Goal: Task Accomplishment & Management: Manage account settings

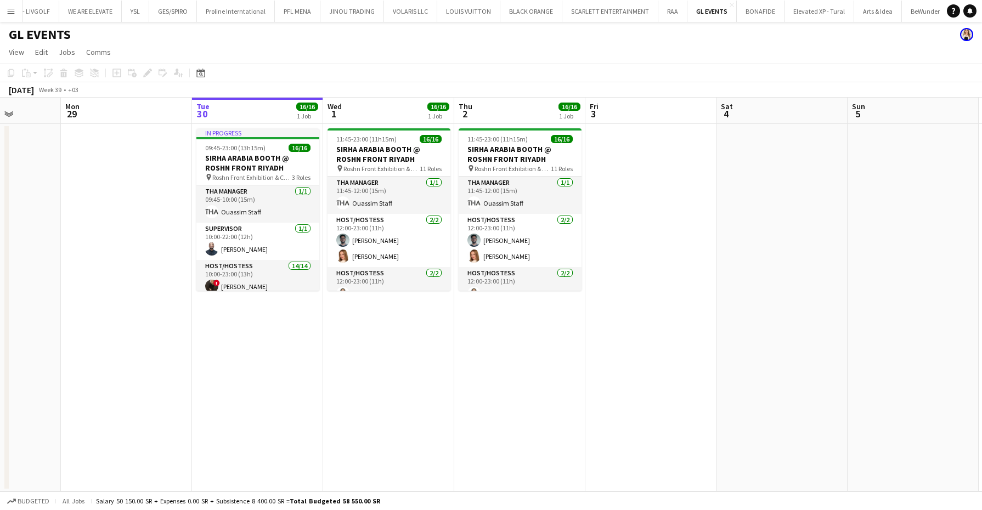
scroll to position [137, 0]
click at [857, 17] on button "Arts & Idea Close" at bounding box center [878, 11] width 48 height 21
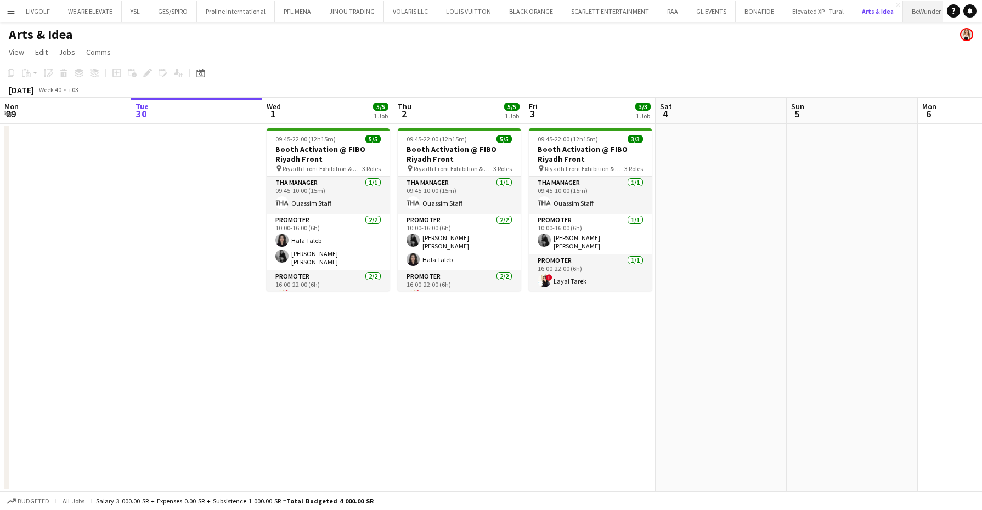
scroll to position [0, 139]
click at [907, 15] on button "BeWunder Close" at bounding box center [920, 11] width 47 height 21
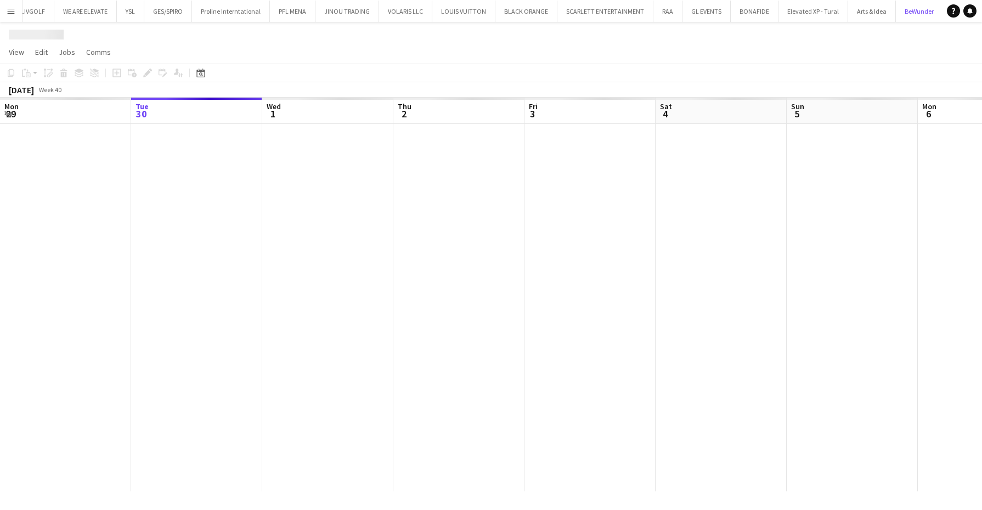
scroll to position [0, 139]
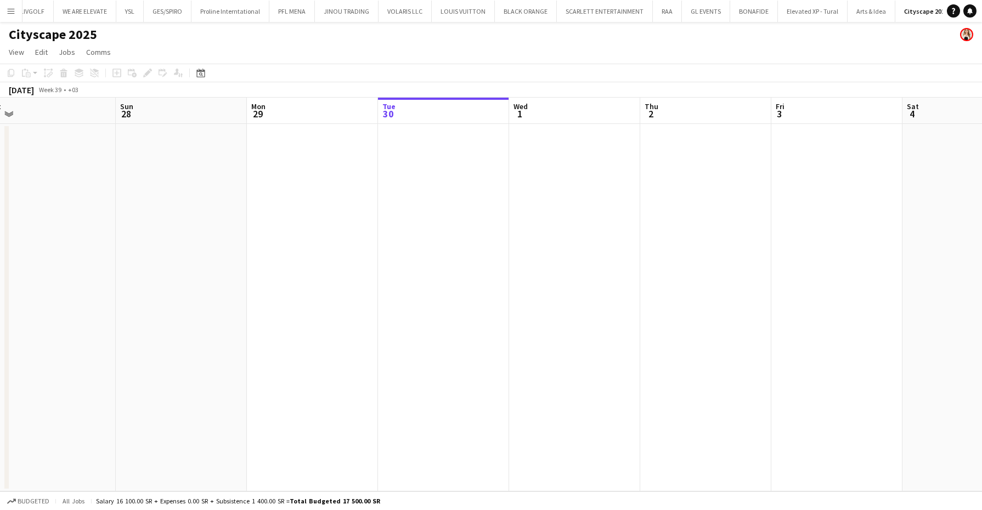
drag, startPoint x: 229, startPoint y: 192, endPoint x: 475, endPoint y: 195, distance: 245.8
click at [475, 195] on app-calendar-viewport "Thu 25 Fri 26 Sat 27 Sun 28 Mon 29 Tue 30 Wed 1 Thu 2 Fri 3 Sat 4 Sun 5 Mon 6 T…" at bounding box center [491, 295] width 982 height 394
drag, startPoint x: 411, startPoint y: 207, endPoint x: 355, endPoint y: 205, distance: 56.0
click at [355, 205] on app-calendar-viewport "Thu 25 Fri 26 Sat 27 Sun 28 Mon 29 Tue 30 Wed 1 Thu 2 Fri 3 Sat 4 Sun 5 Mon 6 T…" at bounding box center [491, 295] width 982 height 394
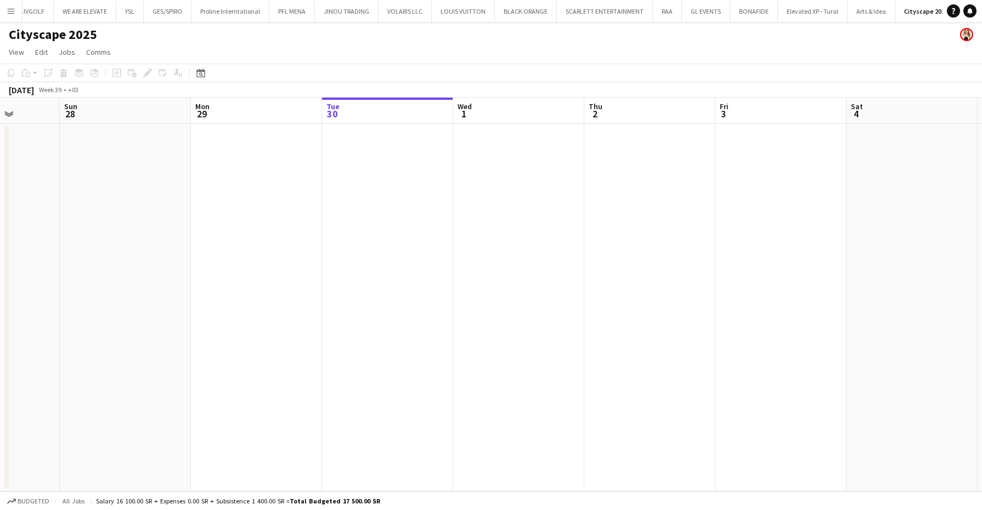
click at [367, 188] on app-date-cell at bounding box center [387, 308] width 131 height 368
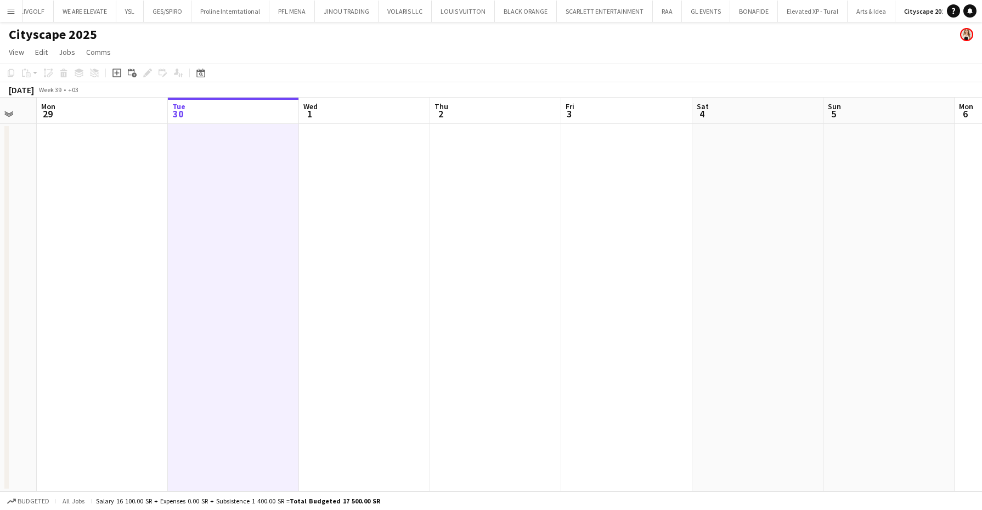
drag, startPoint x: 187, startPoint y: 228, endPoint x: -3, endPoint y: 233, distance: 189.9
click at [0, 233] on html "Menu Boards Boards Boards All jobs Status Workforce Workforce My Workforce Recr…" at bounding box center [491, 255] width 982 height 510
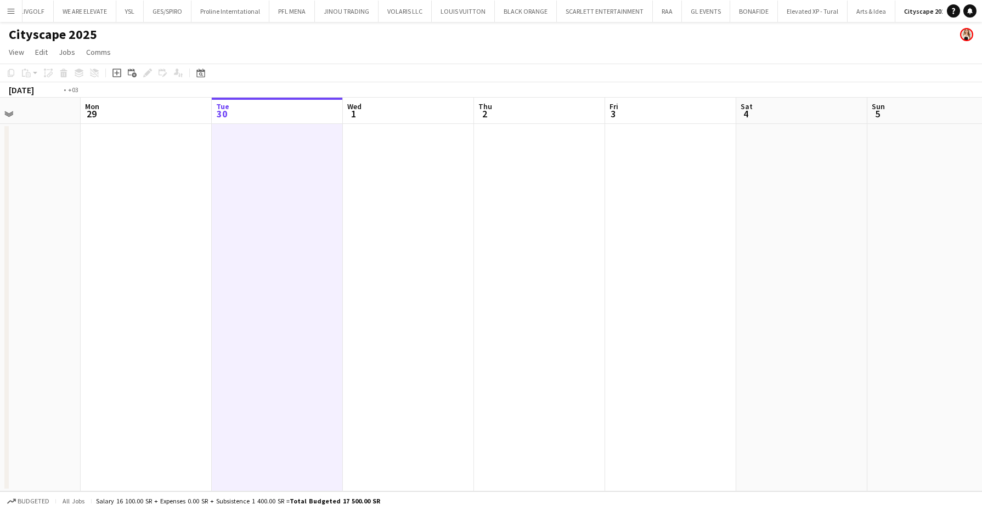
drag, startPoint x: 748, startPoint y: 236, endPoint x: 285, endPoint y: 242, distance: 462.6
click at [184, 229] on app-calendar-viewport "Fri 26 Sat 27 Sun 28 Mon 29 Tue 30 Wed 1 Thu 2 Fri 3 Sat 4 Sun 5 Mon 6 Tue 7 We…" at bounding box center [491, 295] width 982 height 394
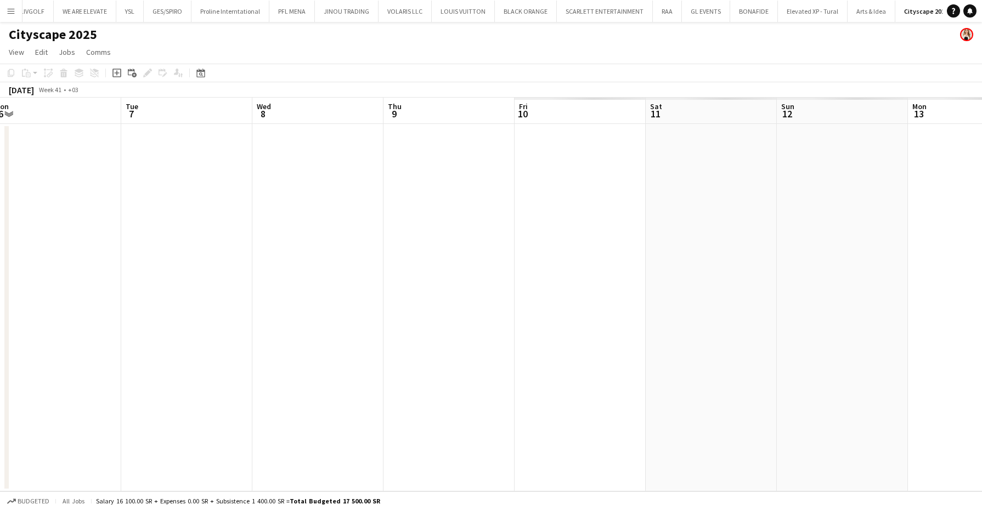
drag, startPoint x: 370, startPoint y: 216, endPoint x: 684, endPoint y: 219, distance: 313.3
click at [263, 218] on app-calendar-viewport "Sat 4 Sun 5 Mon 6 Tue 7 Wed 8 Thu 9 Fri 10 Sat 11 Sun 12 Mon 13 Tue 14 Wed 15 T…" at bounding box center [491, 295] width 982 height 394
drag, startPoint x: 766, startPoint y: 207, endPoint x: 478, endPoint y: 224, distance: 288.6
click at [258, 210] on app-calendar-viewport "Sat 4 Sun 5 Mon 6 Tue 7 Wed 8 Thu 9 Fri 10 Sat 11 Sun 12 Mon 13 Tue 14 Wed 15 T…" at bounding box center [491, 295] width 982 height 394
drag, startPoint x: 459, startPoint y: 212, endPoint x: 456, endPoint y: 239, distance: 26.5
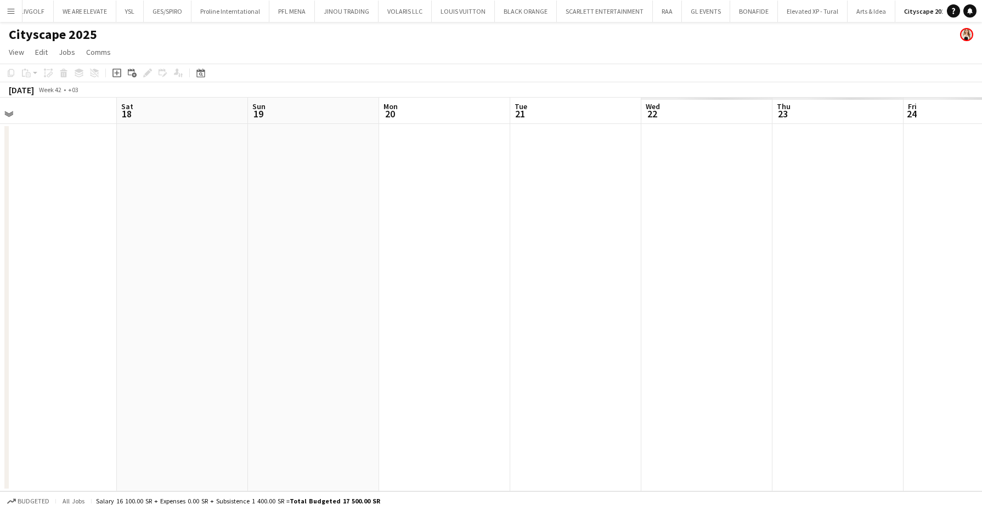
click at [221, 218] on app-calendar-viewport "Mon 13 Tue 14 Wed 15 Thu 16 Fri 17 Sat 18 Sun 19 Mon 20 Tue 21 Wed 22 Thu 23 Fr…" at bounding box center [491, 295] width 982 height 394
drag, startPoint x: 698, startPoint y: 224, endPoint x: 343, endPoint y: 223, distance: 355.6
click at [312, 219] on app-calendar-viewport "Mon 13 Tue 14 Wed 15 Thu 16 Fri 17 Sat 18 Sun 19 Mon 20 Tue 21 Wed 22 Thu 23 Fr…" at bounding box center [491, 295] width 982 height 394
drag, startPoint x: 374, startPoint y: 204, endPoint x: 357, endPoint y: 204, distance: 17.0
click at [358, 204] on app-calendar-viewport "Wed 15 Thu 16 Fri 17 Sat 18 Sun 19 Mon 20 Tue 21 Wed 22 Thu 23 Fri 24 Sat 25 Su…" at bounding box center [491, 295] width 982 height 394
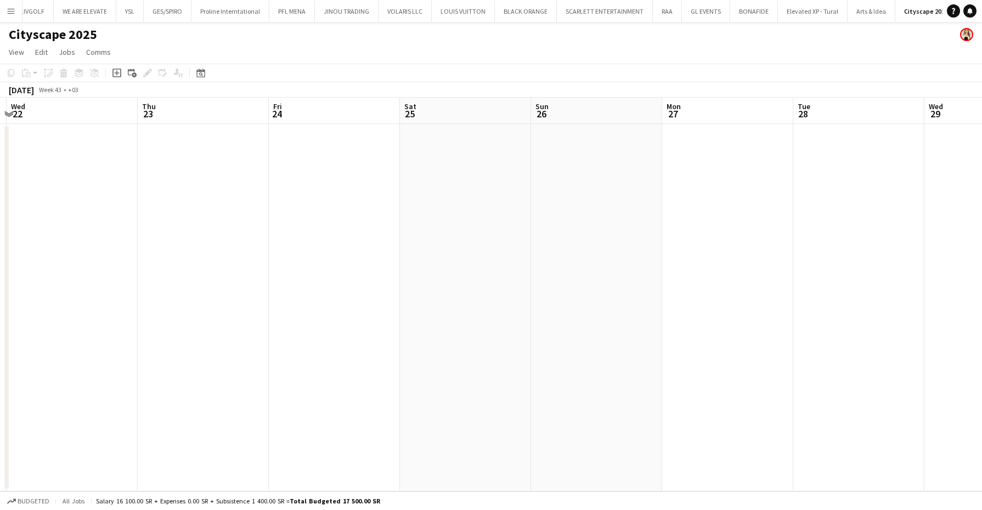
drag, startPoint x: 643, startPoint y: 210, endPoint x: 418, endPoint y: 218, distance: 225.7
click at [357, 215] on app-calendar-viewport "Sun 19 Mon 20 Tue 21 Wed 22 Thu 23 Fri 24 Sat 25 Sun 26 Mon 27 Tue 28 Wed 29 Th…" at bounding box center [491, 295] width 982 height 394
drag, startPoint x: 633, startPoint y: 198, endPoint x: 346, endPoint y: 184, distance: 287.3
click at [345, 182] on app-calendar-viewport "Tue 21 Wed 22 Thu 23 Fri 24 Sat 25 Sun 26 Mon 27 Tue 28 Wed 29 Thu 30 Fri 31 Sa…" at bounding box center [491, 295] width 982 height 394
drag, startPoint x: 600, startPoint y: 204, endPoint x: 235, endPoint y: 179, distance: 365.7
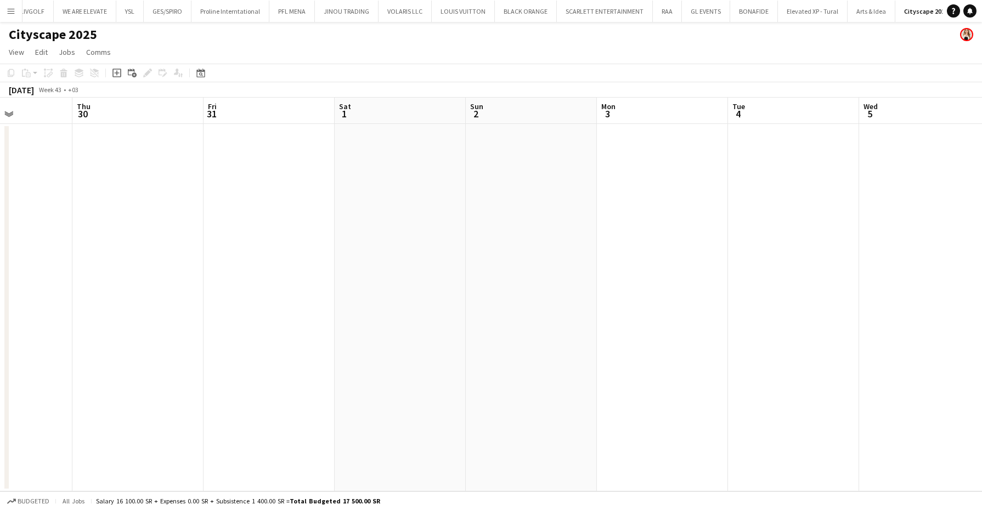
click at [233, 178] on app-calendar-viewport "Sun 26 Mon 27 Tue 28 Wed 29 Thu 30 Fri 31 Sat 1 Sun 2 Mon 3 Tue 4 Wed 5 Thu 6 F…" at bounding box center [491, 295] width 982 height 394
drag, startPoint x: 647, startPoint y: 206, endPoint x: 358, endPoint y: 209, distance: 288.6
click at [235, 173] on app-calendar-viewport "Tue 28 Wed 29 Thu 30 Fri 31 Sat 1 Sun 2 Mon 3 Tue 4 Wed 5 Thu 6 Fri 7 Sat 8 Sun…" at bounding box center [491, 295] width 982 height 394
drag, startPoint x: 110, startPoint y: 179, endPoint x: 279, endPoint y: 230, distance: 177.2
click at [49, 181] on app-calendar-viewport "Mon 3 Tue 4 Wed 5 Thu 6 Fri 7 Sat 8 Sun 9 Mon 10 Tue 11 Wed 12 Thu 13 Fri 14 Sa…" at bounding box center [491, 295] width 982 height 394
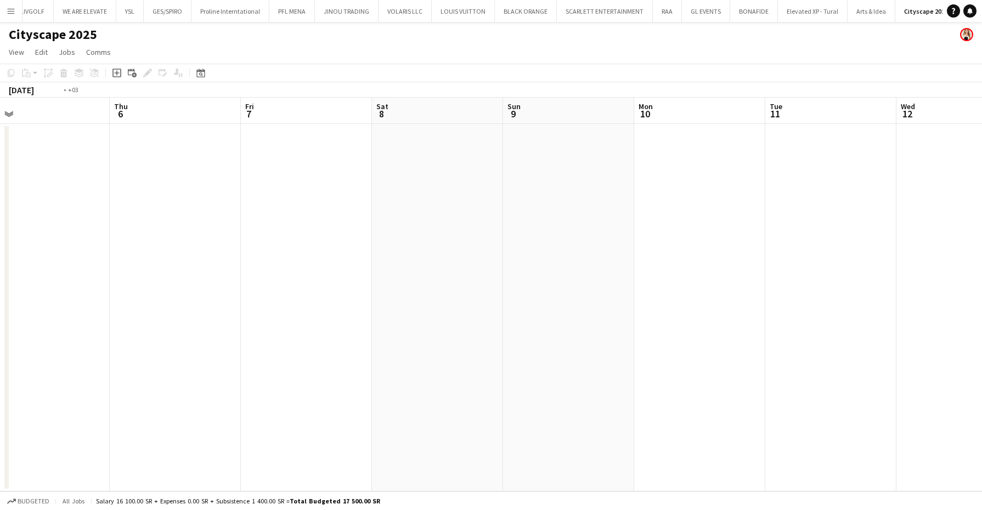
drag, startPoint x: 618, startPoint y: 218, endPoint x: 78, endPoint y: 215, distance: 539.4
click at [0, 206] on html "Menu Boards Boards Boards All jobs Status Workforce Workforce My Workforce Recr…" at bounding box center [491, 255] width 982 height 510
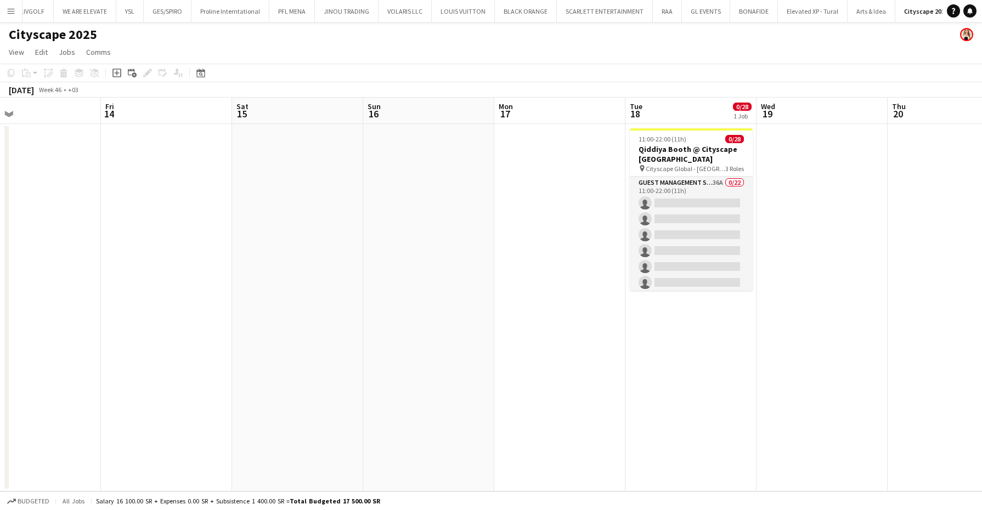
drag, startPoint x: 145, startPoint y: 211, endPoint x: 553, endPoint y: 218, distance: 407.7
click at [125, 212] on app-calendar-viewport "Mon 10 Tue 11 Wed 12 Thu 13 Fri 14 Sat 15 Sun 16 Mon 17 Tue 18 0/28 1 Job Wed 1…" at bounding box center [491, 295] width 982 height 394
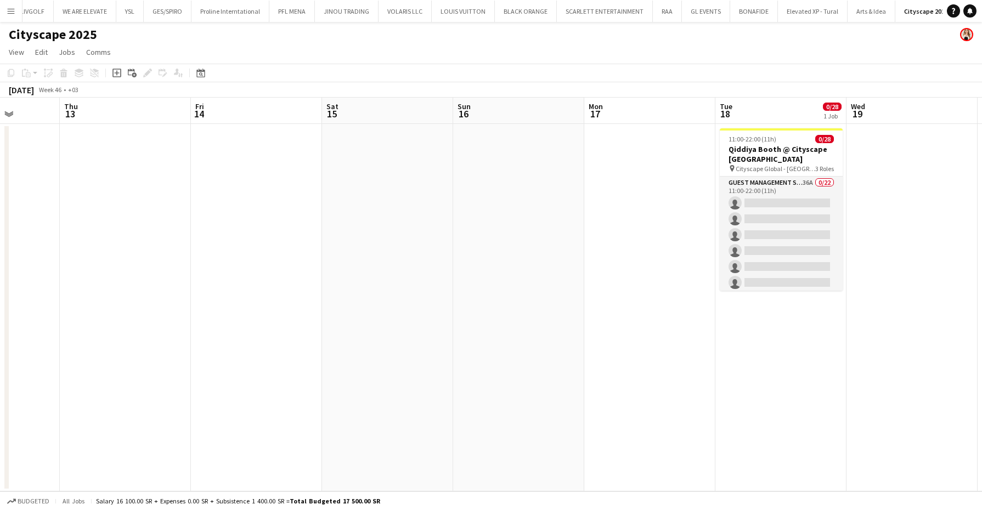
drag, startPoint x: 477, startPoint y: 234, endPoint x: 356, endPoint y: 228, distance: 120.9
click at [356, 228] on app-calendar-viewport "Mon 10 Tue 11 Wed 12 Thu 13 Fri 14 Sat 15 Sun 16 Mon 17 Tue 18 0/28 1 Job Wed 1…" at bounding box center [491, 295] width 982 height 394
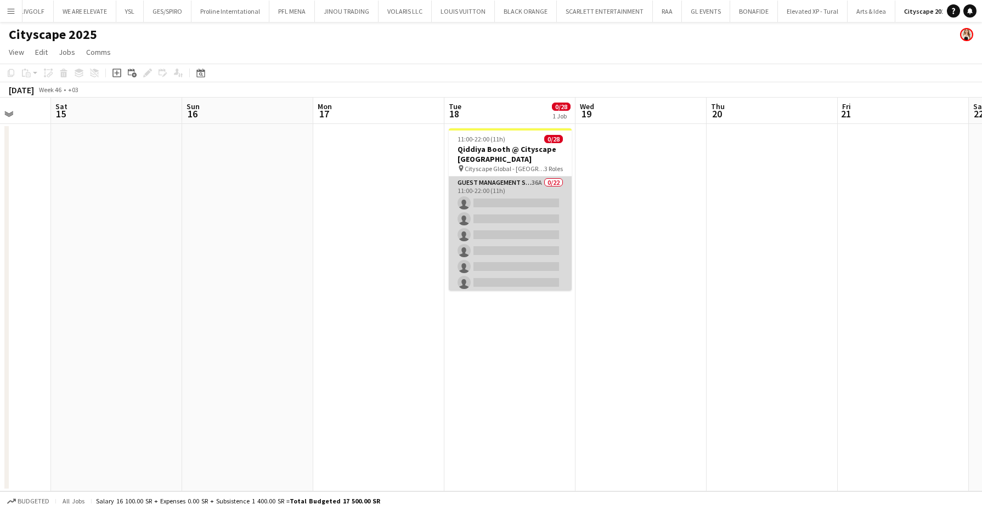
drag, startPoint x: 499, startPoint y: 228, endPoint x: 529, endPoint y: 218, distance: 31.1
click at [498, 228] on app-card-role "Guest Management Staff 36A 0/22 11:00-22:00 (11h) single-neutral-actions single…" at bounding box center [510, 362] width 123 height 371
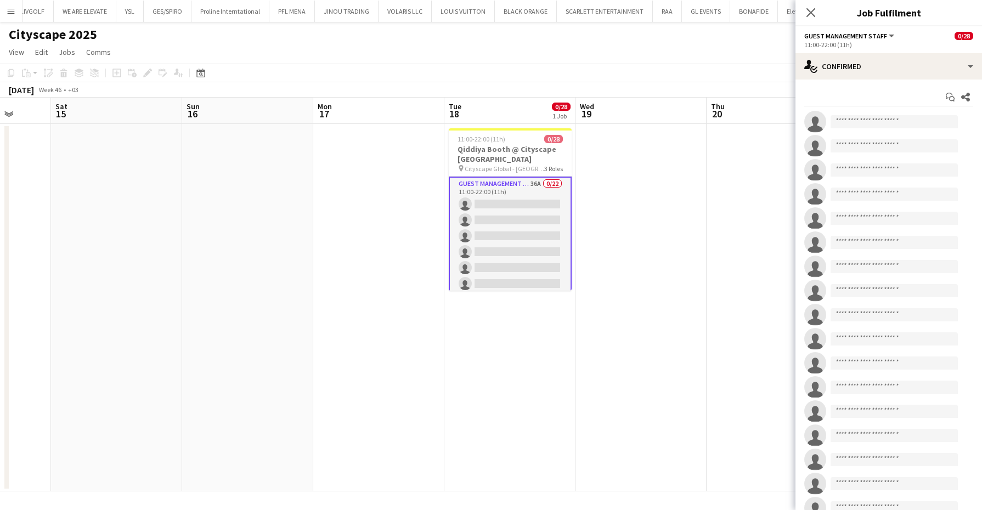
scroll to position [0, 343]
click at [925, 60] on div "single-neutral-actions-check-2 Confirmed" at bounding box center [889, 66] width 187 height 26
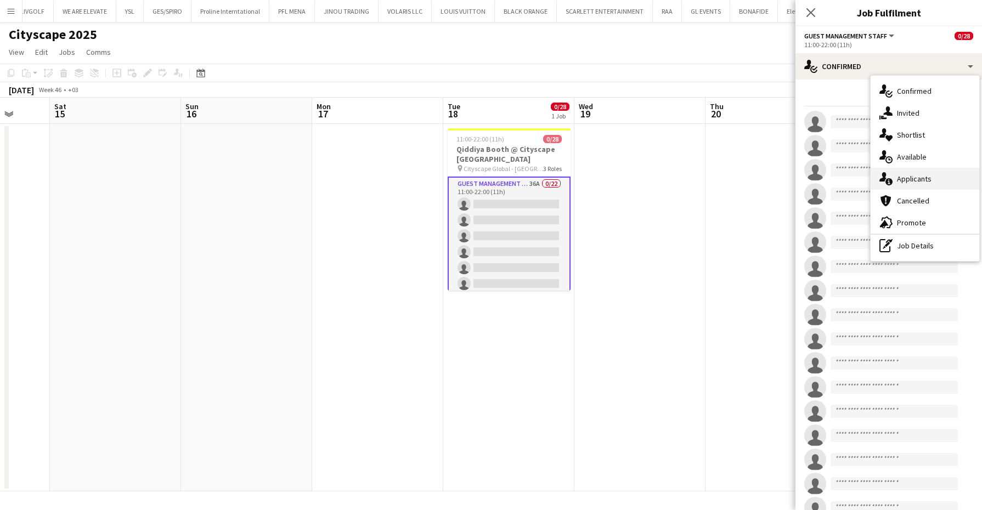
click at [933, 174] on div "single-neutral-actions-information Applicants" at bounding box center [925, 179] width 109 height 22
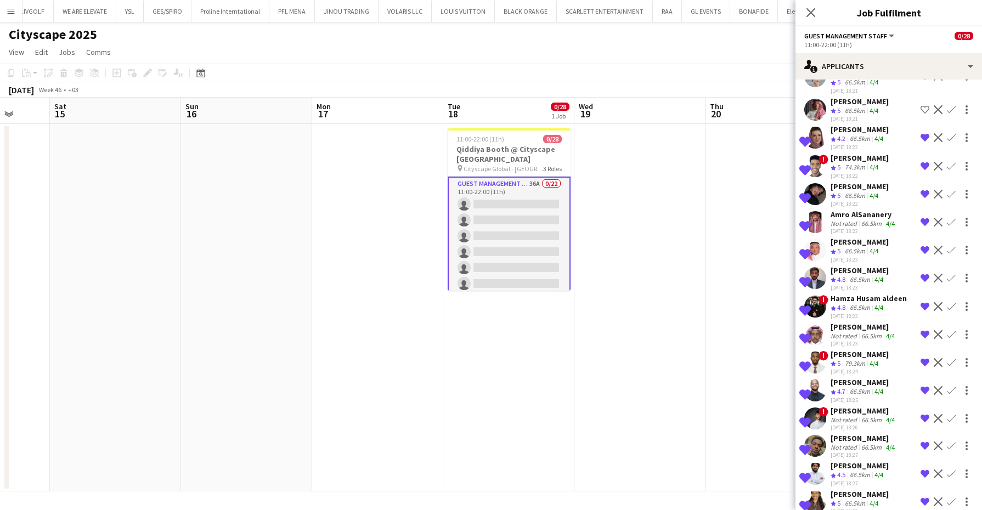
scroll to position [0, 0]
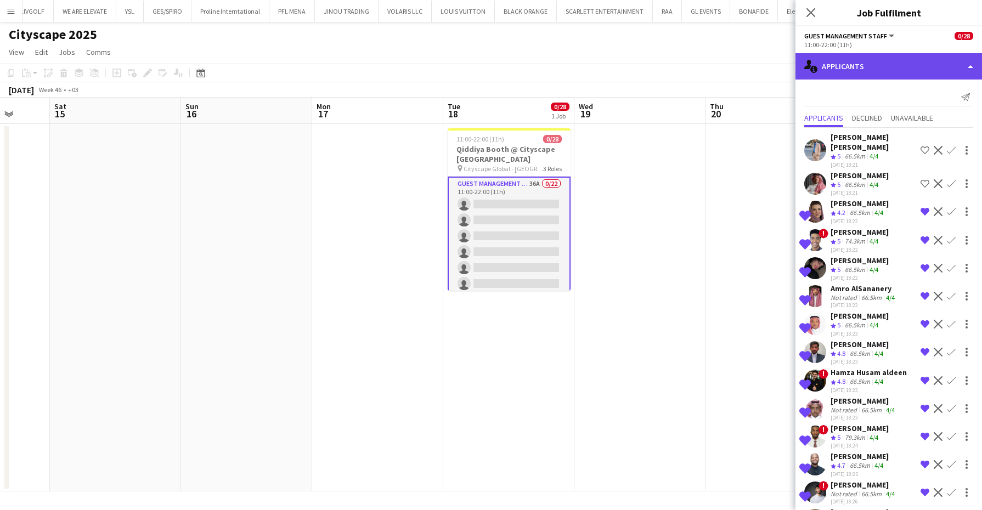
click at [929, 65] on div "single-neutral-actions-information Applicants" at bounding box center [889, 66] width 187 height 26
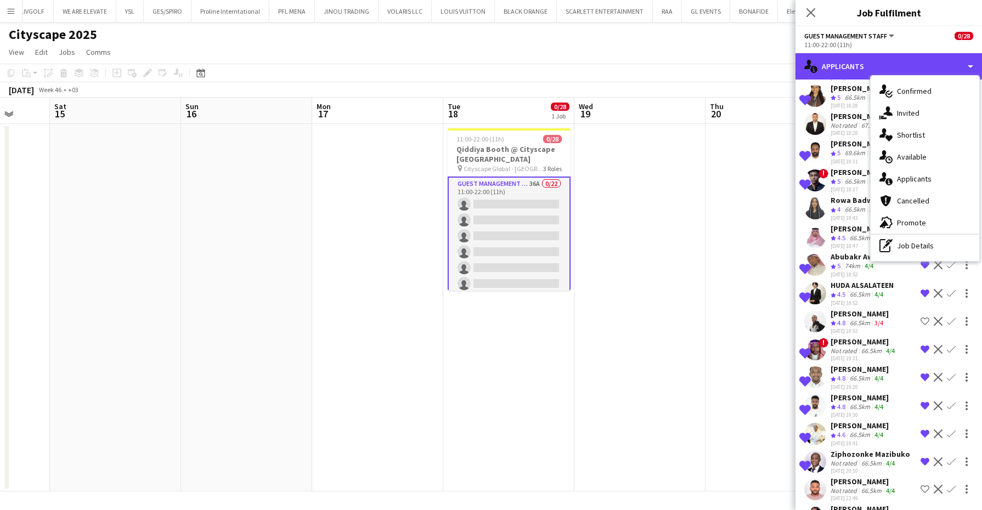
scroll to position [638, 0]
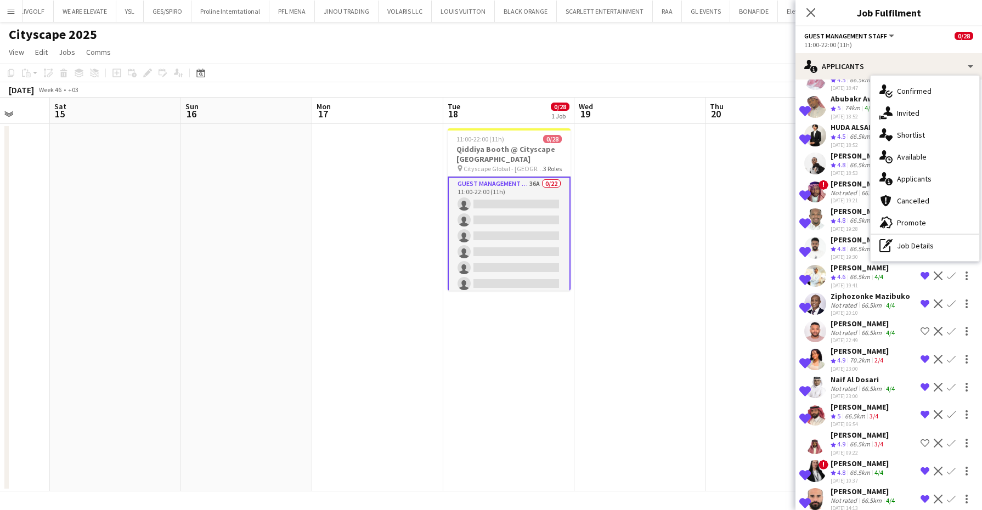
click at [859, 505] on div "[DATE] 14:13" at bounding box center [864, 508] width 66 height 7
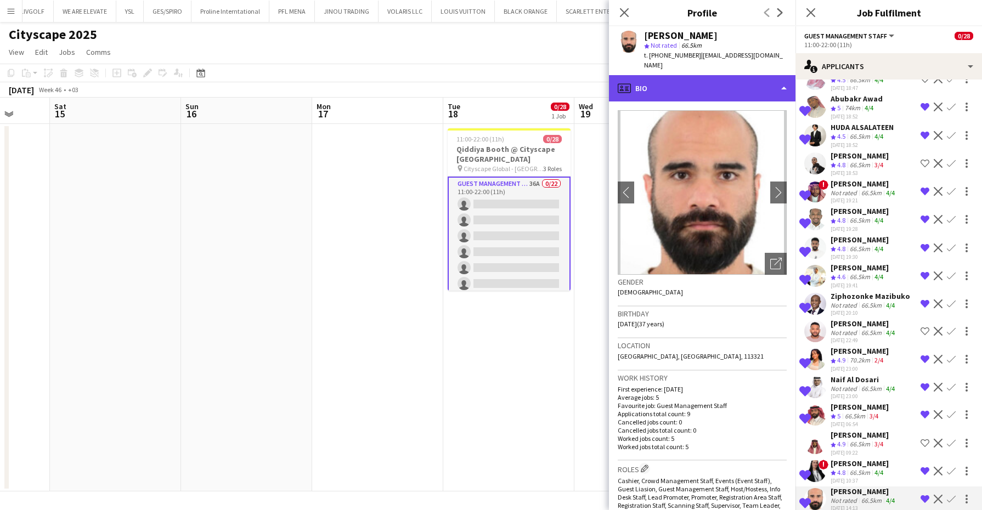
click at [731, 83] on div "profile Bio" at bounding box center [702, 88] width 187 height 26
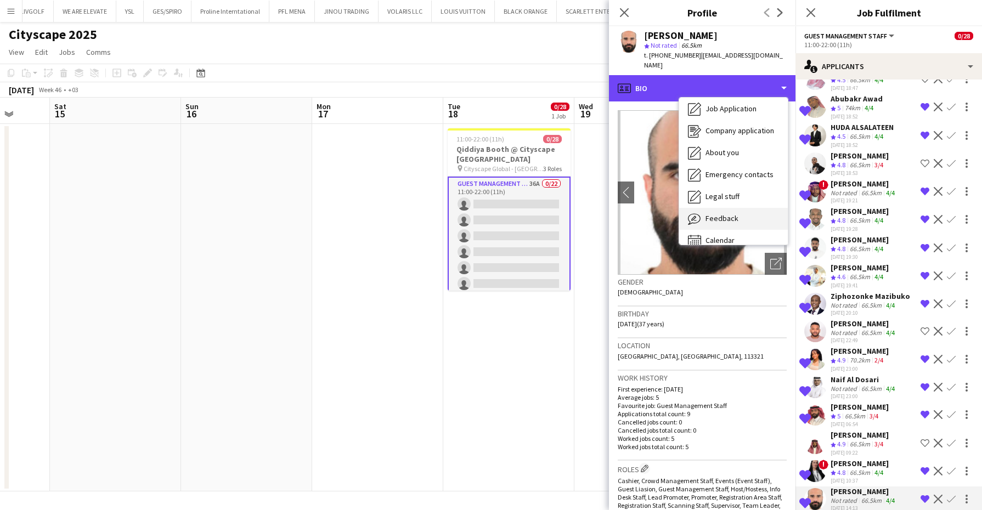
scroll to position [37, 0]
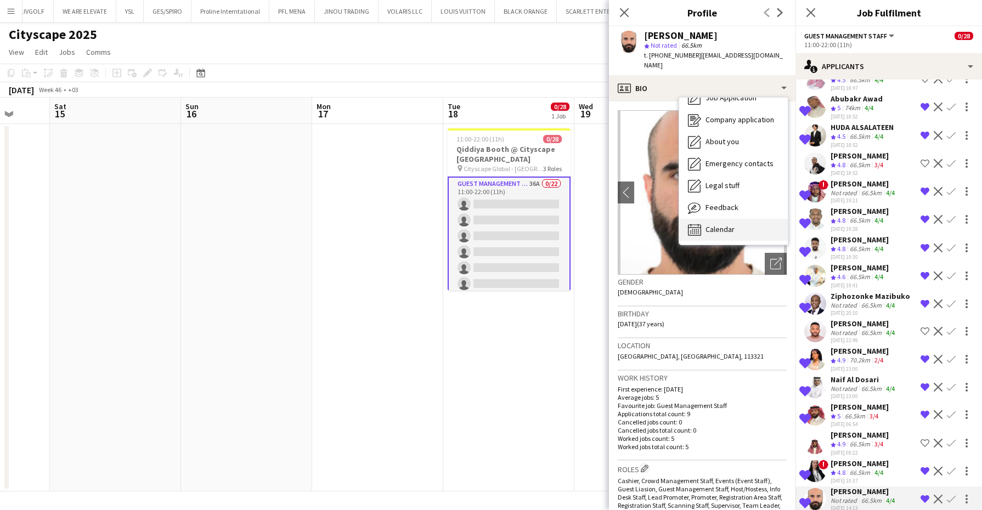
click at [730, 228] on span "Calendar" at bounding box center [720, 229] width 29 height 10
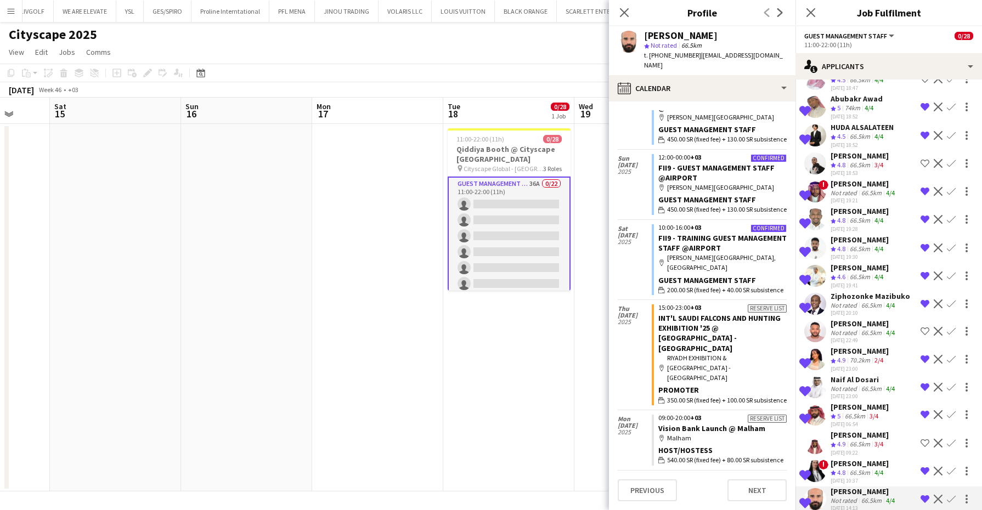
scroll to position [0, 0]
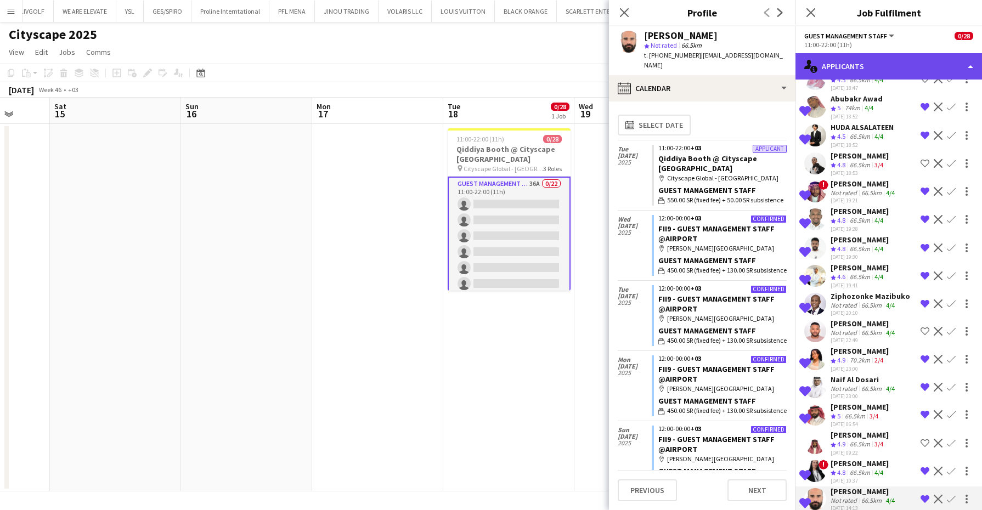
click at [865, 68] on div "single-neutral-actions-information Applicants" at bounding box center [889, 66] width 187 height 26
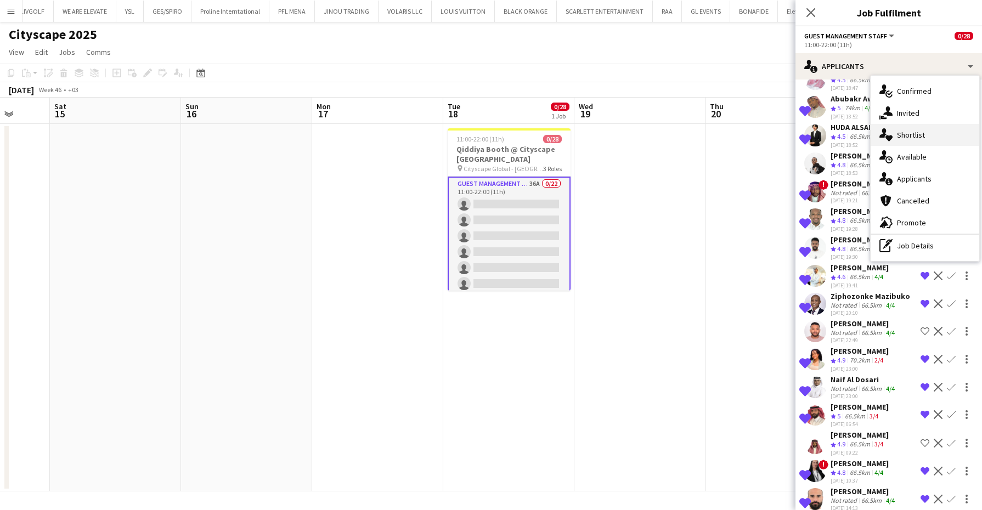
click at [928, 130] on div "single-neutral-actions-heart Shortlist" at bounding box center [925, 135] width 109 height 22
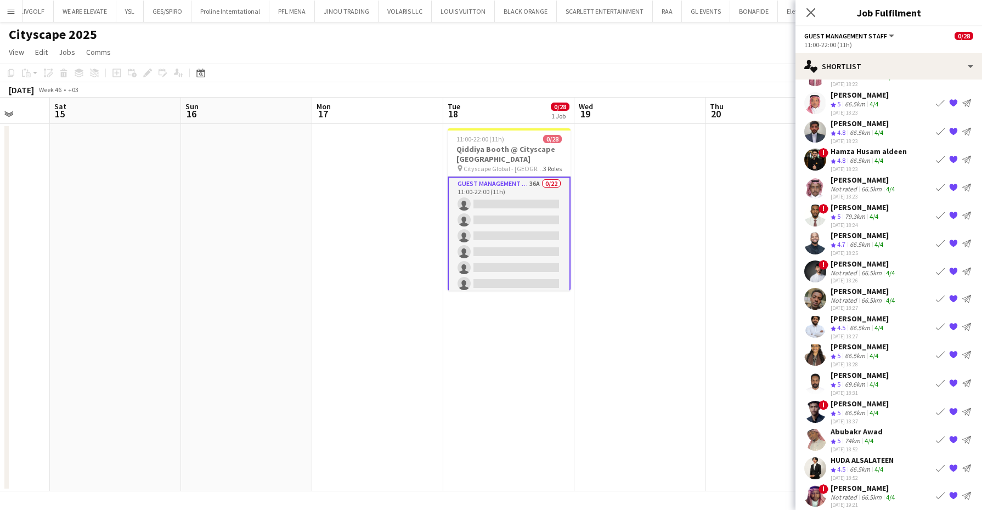
scroll to position [119, 0]
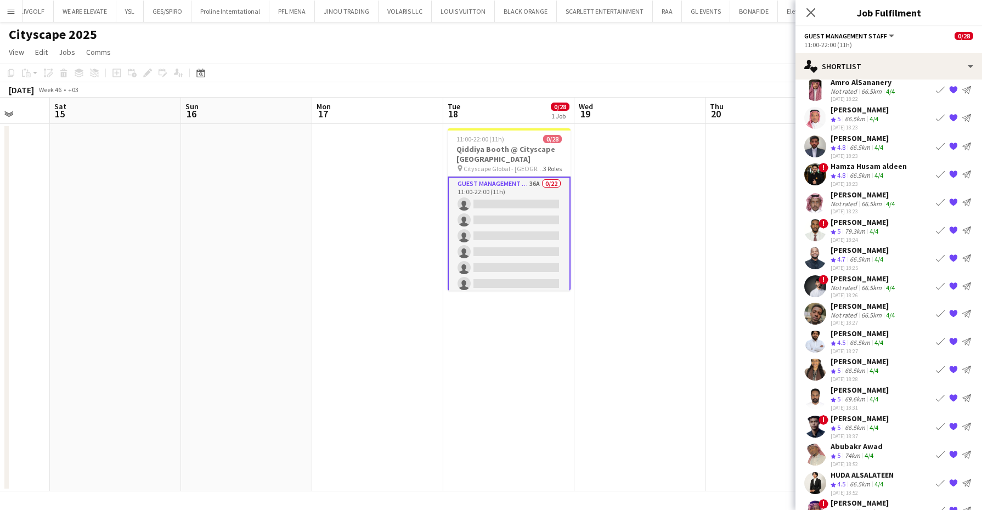
click at [949, 172] on app-icon "{{ spriteTitle }}" at bounding box center [953, 174] width 9 height 9
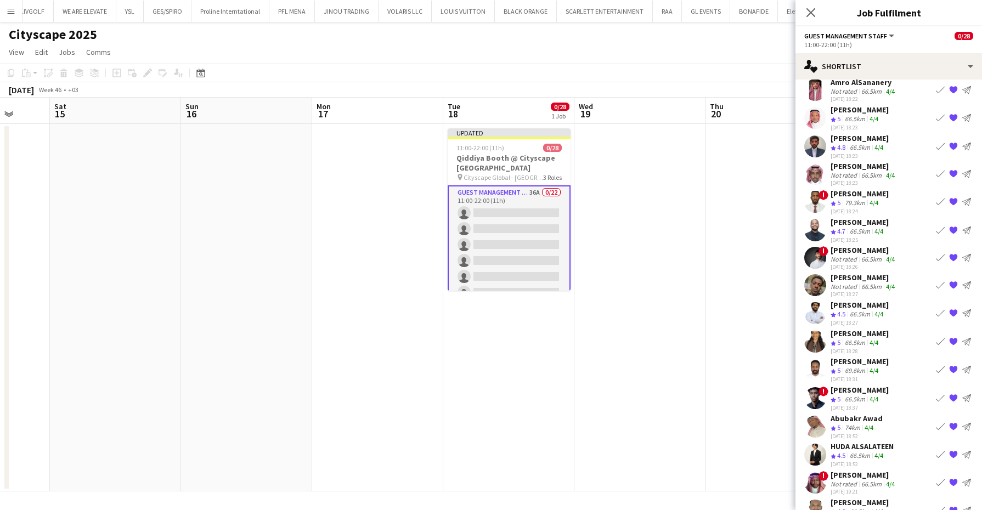
click at [722, 198] on app-date-cell at bounding box center [771, 308] width 131 height 368
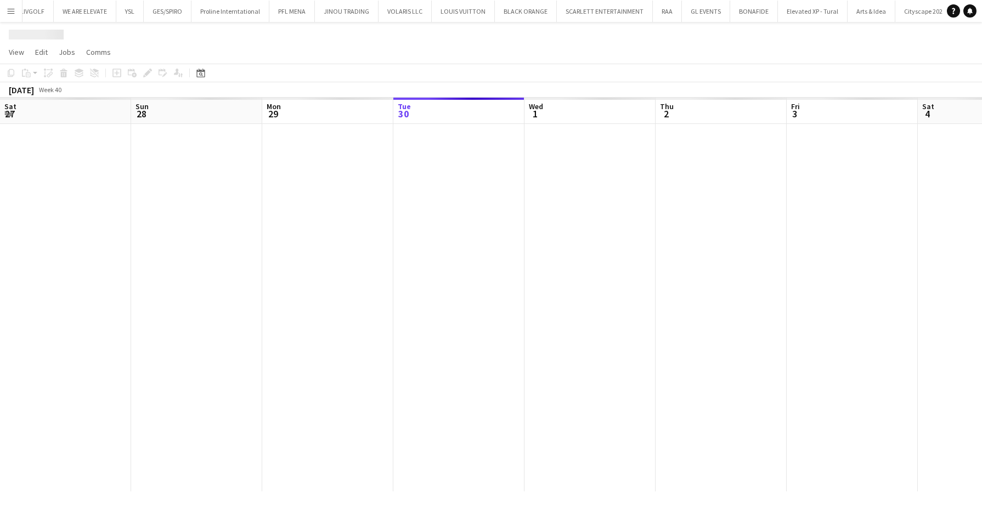
scroll to position [0, 262]
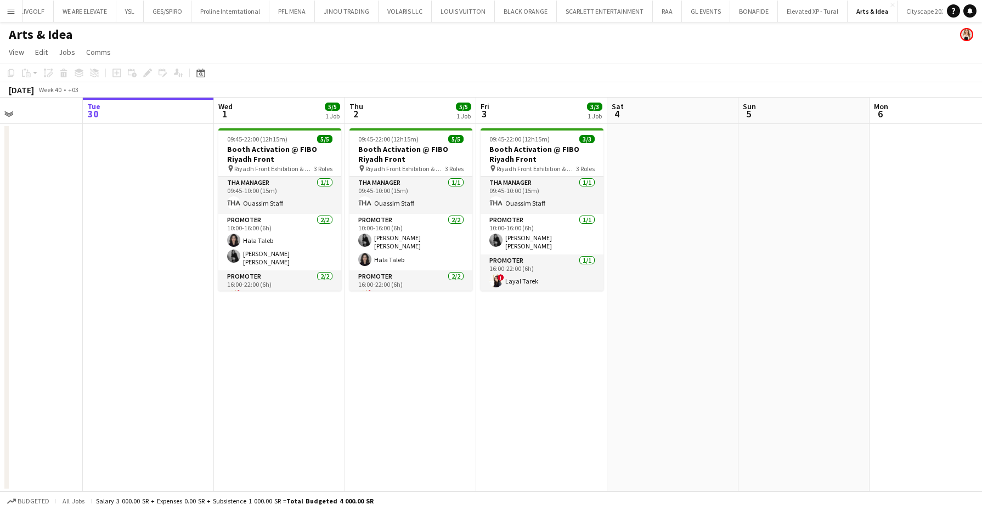
drag, startPoint x: 827, startPoint y: 267, endPoint x: 214, endPoint y: 258, distance: 613.0
click at [214, 258] on app-calendar-viewport "Sat 27 Sun 28 Mon 29 Tue 30 Wed 1 5/5 1 Job Thu 2 5/5 1 Job Fri 3 3/3 1 Job Sat…" at bounding box center [491, 295] width 982 height 394
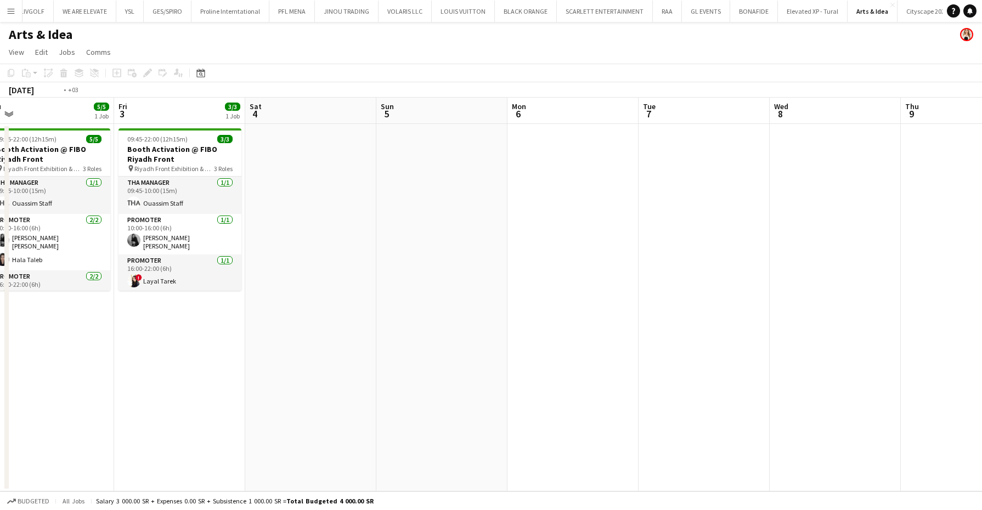
drag, startPoint x: 364, startPoint y: 305, endPoint x: 218, endPoint y: 308, distance: 146.0
click at [218, 308] on app-calendar-viewport "Tue 30 Wed 1 5/5 1 Job Thu 2 5/5 1 Job Fri 3 3/3 1 Job Sat 4 Sun 5 Mon 6 Tue 7 …" at bounding box center [491, 295] width 982 height 394
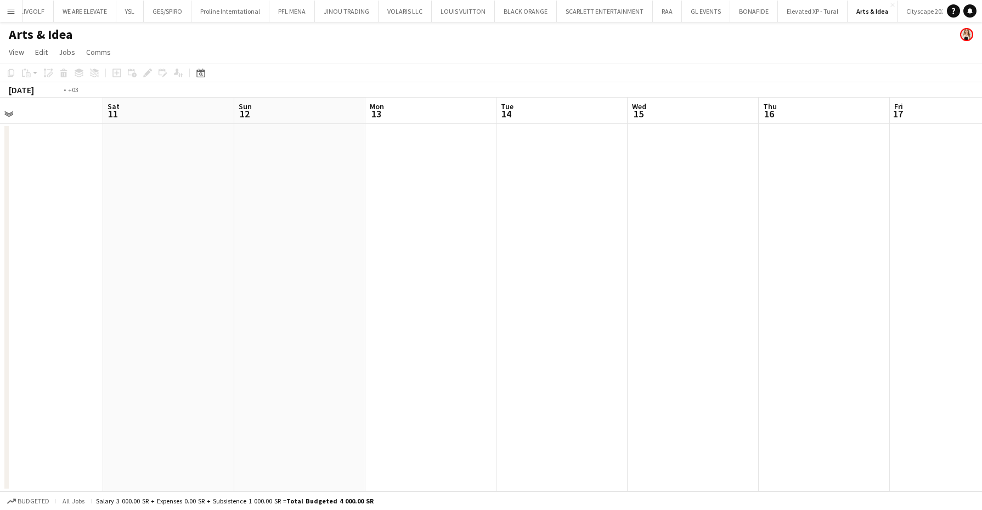
drag, startPoint x: 892, startPoint y: 293, endPoint x: 368, endPoint y: 292, distance: 524.6
click at [337, 292] on app-calendar-viewport "Tue 7 Wed 8 Thu 9 Fri 10 Sat 11 Sun 12 Mon 13 Tue 14 Wed 15 Thu 16 Fri 17 Sat 1…" at bounding box center [491, 295] width 982 height 394
drag, startPoint x: 742, startPoint y: 285, endPoint x: 576, endPoint y: 311, distance: 168.2
click at [400, 304] on app-calendar-viewport "Sun 12 Mon 13 Tue 14 Wed 15 Thu 16 Fri 17 Sat 18 Sun 19 Mon 20 Tue 21 Wed 22 Th…" at bounding box center [491, 295] width 982 height 394
drag, startPoint x: 818, startPoint y: 315, endPoint x: 410, endPoint y: 314, distance: 407.7
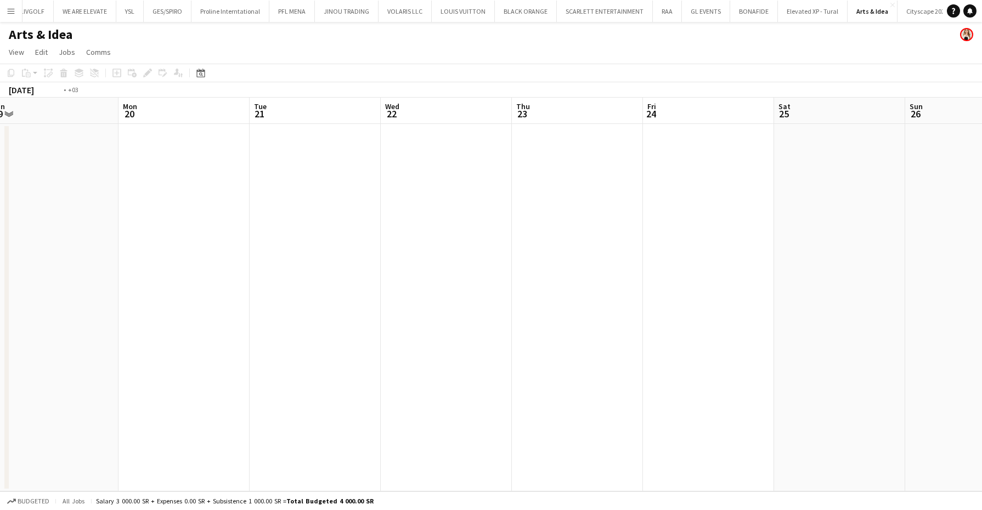
click at [410, 314] on app-calendar-viewport "Thu 16 Fri 17 Sat 18 Sun 19 Mon 20 Tue 21 Wed 22 Thu 23 Fri 24 Sat 25 Sun 26 Mo…" at bounding box center [491, 295] width 982 height 394
drag, startPoint x: 592, startPoint y: 317, endPoint x: 448, endPoint y: 315, distance: 144.3
click at [438, 316] on app-calendar-viewport "Wed 22 Thu 23 Fri 24 Sat 25 Sun 26 Mon 27 Tue 28 Wed 29 Thu 30 Fri 31 Sat 1 Sun…" at bounding box center [491, 295] width 982 height 394
drag, startPoint x: 859, startPoint y: 314, endPoint x: 437, endPoint y: 319, distance: 422.5
click at [437, 319] on app-calendar-viewport "Wed 22 Thu 23 Fri 24 Sat 25 Sun 26 Mon 27 Tue 28 Wed 29 Thu 30 Fri 31 Sat 1 Sun…" at bounding box center [491, 295] width 982 height 394
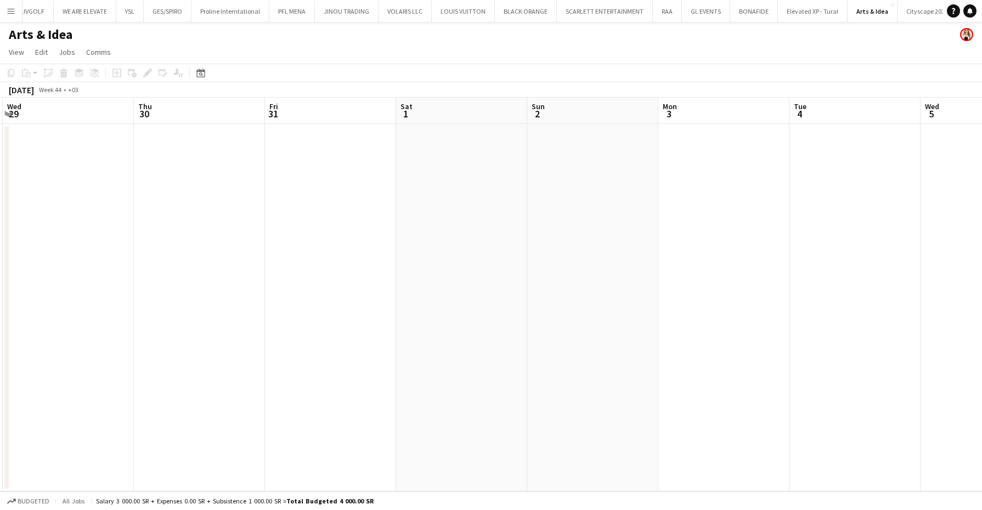
drag, startPoint x: 784, startPoint y: 322, endPoint x: 489, endPoint y: 318, distance: 294.7
click at [466, 318] on app-calendar-viewport "Sun 26 Mon 27 Tue 28 Wed 29 Thu 30 Fri 31 Sat 1 Sun 2 Mon 3 Tue 4 Wed 5 Thu 6 F…" at bounding box center [491, 295] width 982 height 394
drag, startPoint x: 815, startPoint y: 320, endPoint x: 878, endPoint y: 307, distance: 65.0
click at [458, 318] on app-calendar-viewport "Fri 31 Sat 1 Sun 2 Mon 3 Tue 4 Wed 5 Thu 6 Fri 7 Sat 8 Sun 9 Mon 10 Tue 11 Wed …" at bounding box center [491, 295] width 982 height 394
drag, startPoint x: 550, startPoint y: 307, endPoint x: 409, endPoint y: 307, distance: 141.6
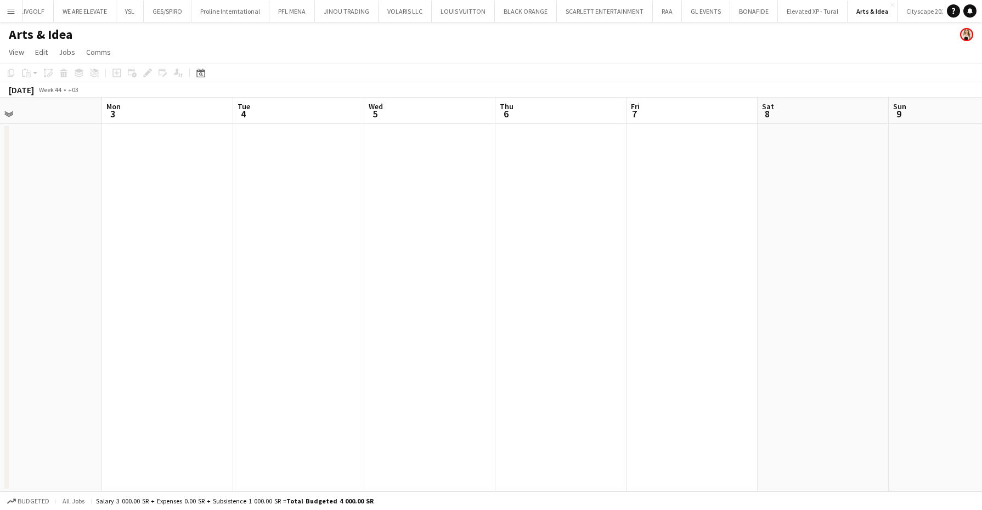
click at [402, 307] on app-calendar-viewport "Fri 31 Sat 1 Sun 2 Mon 3 Tue 4 Wed 5 Thu 6 Fri 7 Sat 8 Sun 9 Mon 10 Tue 11 Wed …" at bounding box center [491, 295] width 982 height 394
drag, startPoint x: 798, startPoint y: 314, endPoint x: 357, endPoint y: 314, distance: 441.1
click at [357, 314] on app-calendar-viewport "Thu 6 Fri 7 Sat 8 Sun 9 Mon 10 Tue 11 Wed 12 Thu 13 Fri 14 Sat 15 Sun 16 Mon 17…" at bounding box center [491, 295] width 982 height 394
drag, startPoint x: 390, startPoint y: 317, endPoint x: 308, endPoint y: 315, distance: 82.3
click at [308, 315] on app-calendar-viewport "Wed 12 Thu 13 Fri 14 Sat 15 Sun 16 Mon 17 Tue 18 Wed 19 Thu 20 Fri 21 Sat 22 Su…" at bounding box center [491, 295] width 982 height 394
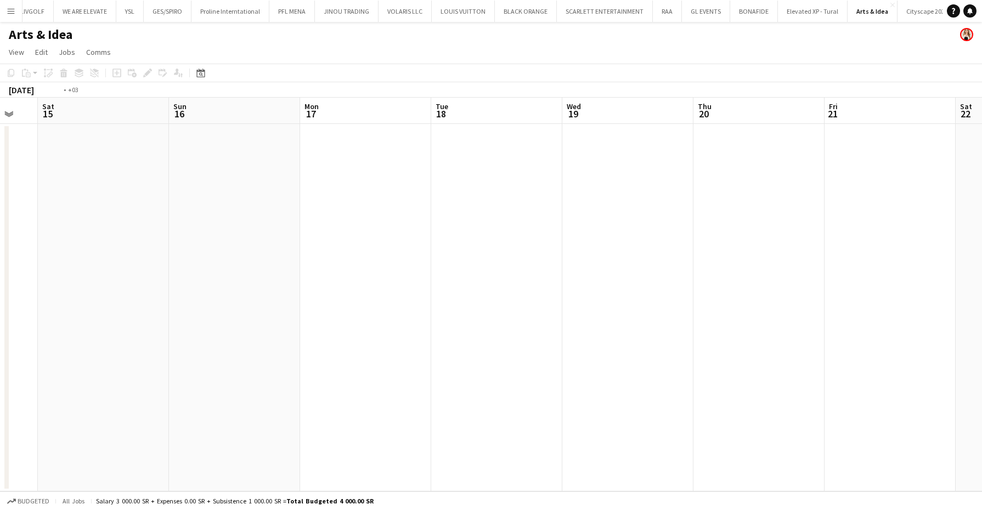
drag, startPoint x: 808, startPoint y: 329, endPoint x: 373, endPoint y: 327, distance: 434.6
click at [373, 327] on app-calendar-viewport "Wed 12 Thu 13 Fri 14 Sat 15 Sun 16 Mon 17 Tue 18 Wed 19 Thu 20 Fri 21 Sat 22 Su…" at bounding box center [491, 295] width 982 height 394
drag, startPoint x: 598, startPoint y: 334, endPoint x: 409, endPoint y: 333, distance: 188.8
click at [404, 333] on app-calendar-viewport "Tue 18 Wed 19 Thu 20 Fri 21 Sat 22 Sun 23 Mon 24 Tue 25 Wed 26 Thu 27 Fri 28 Sa…" at bounding box center [491, 295] width 982 height 394
drag, startPoint x: 555, startPoint y: 324, endPoint x: 422, endPoint y: 322, distance: 132.8
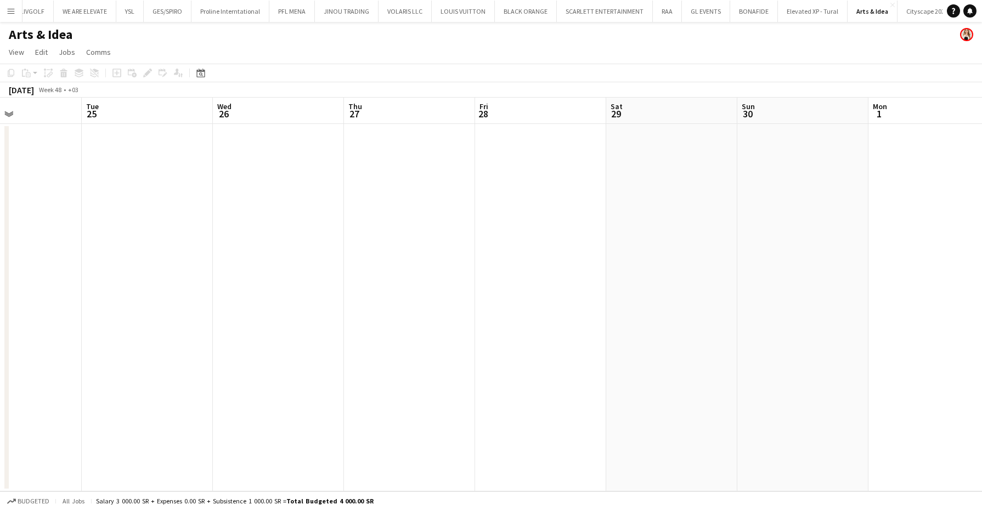
click at [419, 321] on app-calendar-viewport "Sat 22 Sun 23 Mon 24 Tue 25 Wed 26 Thu 27 Fri 28 Sat 29 Sun 30 Mon 1 Tue 2 Wed …" at bounding box center [491, 295] width 982 height 394
drag, startPoint x: 367, startPoint y: 301, endPoint x: 221, endPoint y: 301, distance: 145.4
click at [221, 301] on app-calendar-viewport "Thu 27 Fri 28 Sat 29 Sun 30 Mon 1 Tue 2 Wed 3 Thu 4 Fri 5 Sat 6 Sun 7 Mon 8 Tue…" at bounding box center [491, 295] width 982 height 394
drag, startPoint x: 489, startPoint y: 303, endPoint x: 370, endPoint y: 298, distance: 119.2
click at [370, 298] on app-calendar-viewport "Sat 29 Sun 30 Mon 1 Tue 2 Wed 3 Thu 4 Fri 5 Sat 6 Sun 7 Mon 8 Tue 9 Wed 10 Thu …" at bounding box center [491, 295] width 982 height 394
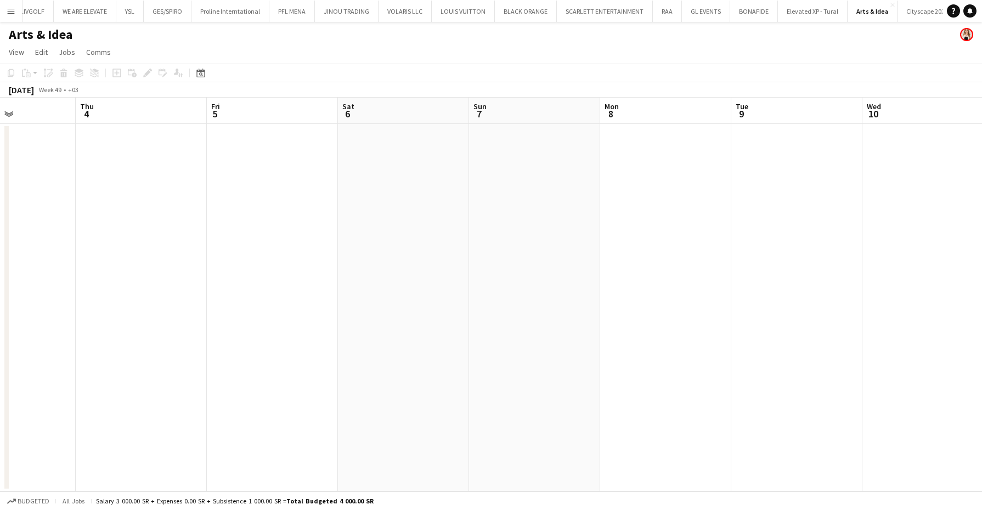
drag, startPoint x: 639, startPoint y: 227, endPoint x: 255, endPoint y: 84, distance: 409.9
click at [258, 84] on app-calendar "Copy Paste Paste Ctrl+V Paste with crew Ctrl+Shift+V Paste linked Job [GEOGRAPH…" at bounding box center [491, 278] width 982 height 428
drag, startPoint x: 580, startPoint y: 280, endPoint x: 305, endPoint y: 285, distance: 274.9
click at [222, 281] on app-calendar-viewport "Sat 29 Sun 30 Mon 1 Tue 2 Wed 3 Thu 4 Fri 5 Sat 6 Sun 7 Mon 8 Tue 9 Wed 10 Thu …" at bounding box center [491, 295] width 982 height 394
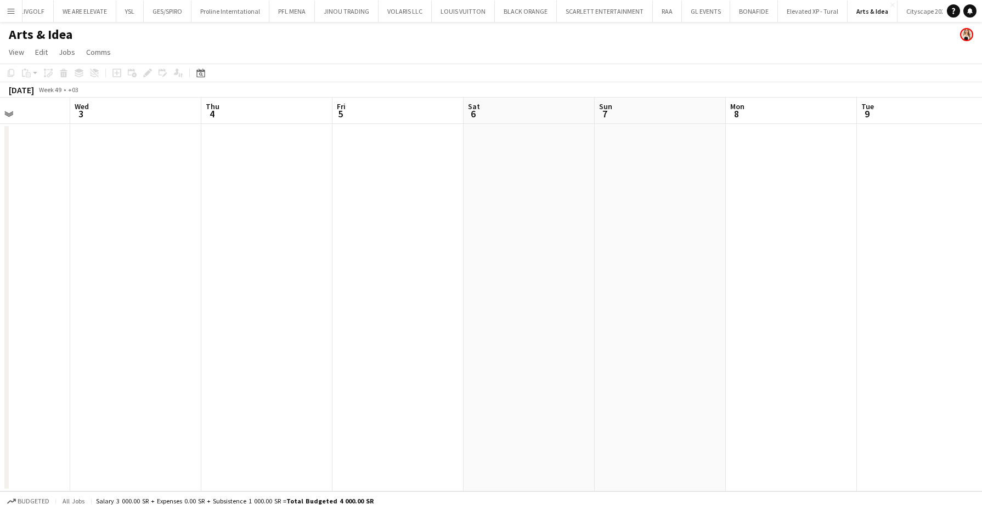
drag, startPoint x: 579, startPoint y: 279, endPoint x: 472, endPoint y: 291, distance: 107.2
click at [472, 291] on app-calendar-viewport "Sat 29 Sun 30 Mon 1 Tue 2 Wed 3 Thu 4 Fri 5 Sat 6 Sun 7 Mon 8 Tue 9 Wed 10 Thu …" at bounding box center [491, 295] width 982 height 394
drag, startPoint x: 789, startPoint y: 211, endPoint x: 347, endPoint y: 234, distance: 442.3
click at [343, 233] on app-calendar-viewport "Mon 1 Tue 2 Wed 3 Thu 4 Fri 5 Sat 6 Sun 7 Mon 8 Tue 9 Wed 10 Thu 11 Fri 12 Sat …" at bounding box center [491, 295] width 982 height 394
drag, startPoint x: 844, startPoint y: 220, endPoint x: 427, endPoint y: 241, distance: 417.5
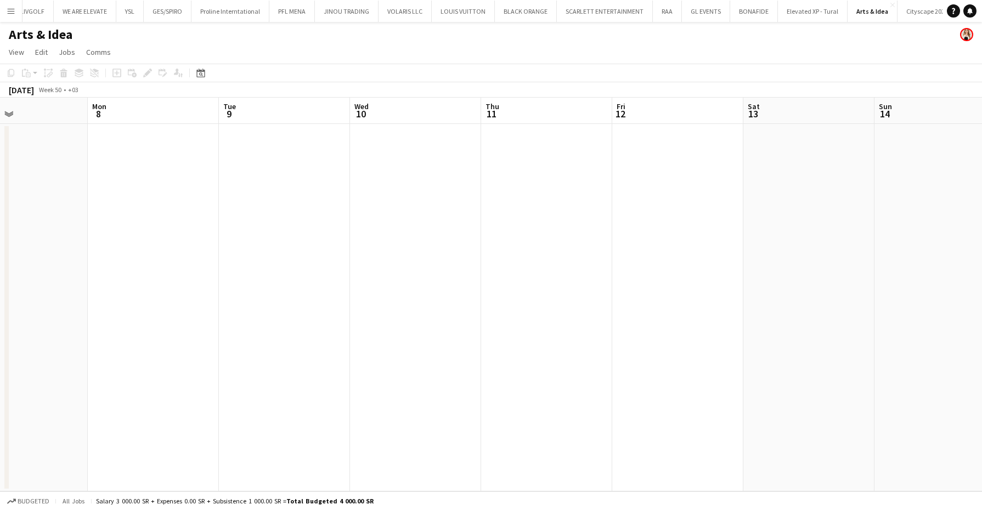
click at [427, 241] on app-calendar-viewport "Fri 5 Sat 6 Sun 7 Mon 8 Tue 9 Wed 10 Thu 11 Fri 12 Sat 13 Sun 14 Mon 15 Tue 16 …" at bounding box center [491, 295] width 982 height 394
drag, startPoint x: 727, startPoint y: 217, endPoint x: 560, endPoint y: 237, distance: 168.5
click at [561, 236] on app-calendar-viewport "Tue 9 Wed 10 Thu 11 Fri 12 Sat 13 Sun 14 Mon 15 Tue 16 Wed 17 Thu 18 Fri 19 Sat…" at bounding box center [491, 295] width 982 height 394
drag, startPoint x: 358, startPoint y: 250, endPoint x: 297, endPoint y: 259, distance: 61.1
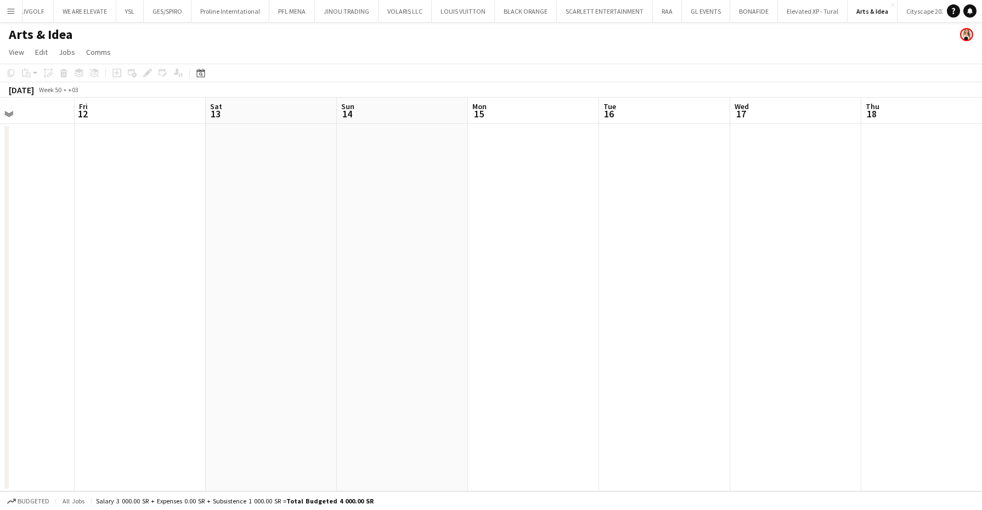
click at [657, 236] on app-calendar-viewport "Tue 9 Wed 10 Thu 11 Fri 12 Sat 13 Sun 14 Mon 15 Tue 16 Wed 17 Thu 18 Fri 19 Sat…" at bounding box center [491, 295] width 982 height 394
drag, startPoint x: 559, startPoint y: 281, endPoint x: 612, endPoint y: 269, distance: 54.6
click at [612, 269] on app-calendar-viewport "Sat 6 Sun 7 Mon 8 Tue 9 Wed 10 Thu 11 Fri 12 Sat 13 Sun 14 Mon 15 Tue 16 Wed 17…" at bounding box center [491, 295] width 982 height 394
drag, startPoint x: 363, startPoint y: 272, endPoint x: 773, endPoint y: 264, distance: 410.5
click at [775, 264] on app-calendar-viewport "Sat 6 Sun 7 Mon 8 Tue 9 Wed 10 Thu 11 Fri 12 Sat 13 Sun 14 Mon 15 Tue 16 Wed 17…" at bounding box center [491, 295] width 982 height 394
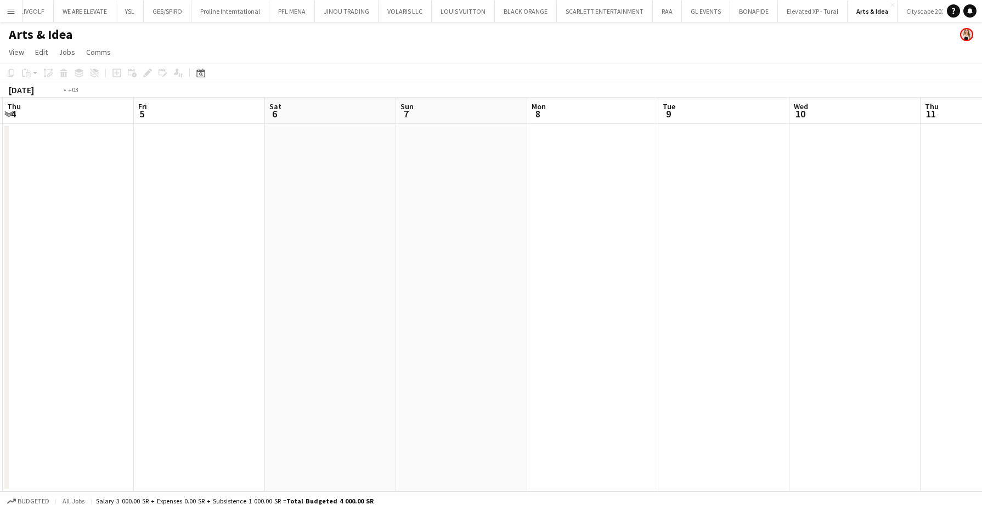
drag, startPoint x: 60, startPoint y: 267, endPoint x: 300, endPoint y: 265, distance: 239.2
click at [593, 258] on app-calendar-viewport "Tue 2 Wed 3 Thu 4 Fri 5 Sat 6 Sun 7 Mon 8 Tue 9 Wed 10 Thu 11 Fri 12 Sat 13 Sun…" at bounding box center [491, 295] width 982 height 394
drag, startPoint x: 120, startPoint y: 261, endPoint x: 236, endPoint y: 258, distance: 116.9
click at [606, 245] on app-calendar-viewport "Tue 25 Wed 26 Thu 27 Fri 28 Sat 29 Sun 30 Mon 1 Tue 2 Wed 3 Thu 4 Fri 5 Sat 6 S…" at bounding box center [491, 295] width 982 height 394
drag, startPoint x: 235, startPoint y: 255, endPoint x: 614, endPoint y: 242, distance: 379.4
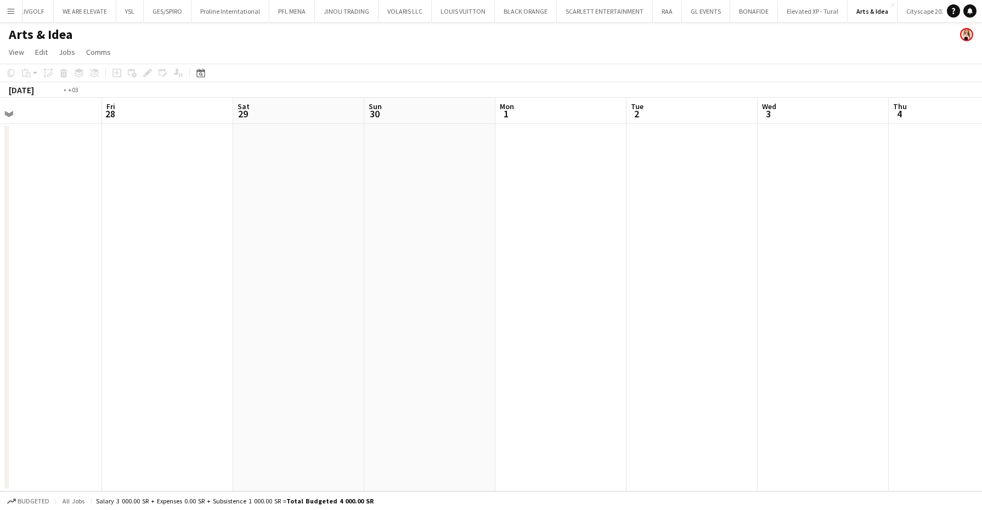
click at [628, 242] on app-calendar-viewport "Tue 25 Wed 26 Thu 27 Fri 28 Sat 29 Sun 30 Mon 1 Tue 2 Wed 3 Thu 4 Fri 5 Sat 6 S…" at bounding box center [491, 295] width 982 height 394
drag, startPoint x: 61, startPoint y: 250, endPoint x: 311, endPoint y: 246, distance: 249.7
click at [597, 241] on app-calendar-viewport "Mon 17 Tue 18 Wed 19 Thu 20 Fri 21 Sat 22 Sun 23 Mon 24 Tue 25 Wed 26 Thu 27 Fr…" at bounding box center [491, 295] width 982 height 394
drag, startPoint x: 43, startPoint y: 250, endPoint x: 469, endPoint y: 252, distance: 425.8
click at [470, 248] on app-calendar-viewport "Mon 17 Tue 18 Wed 19 Thu 20 Fri 21 Sat 22 Sun 23 Mon 24 Tue 25 Wed 26 Thu 27 Fr…" at bounding box center [491, 295] width 982 height 394
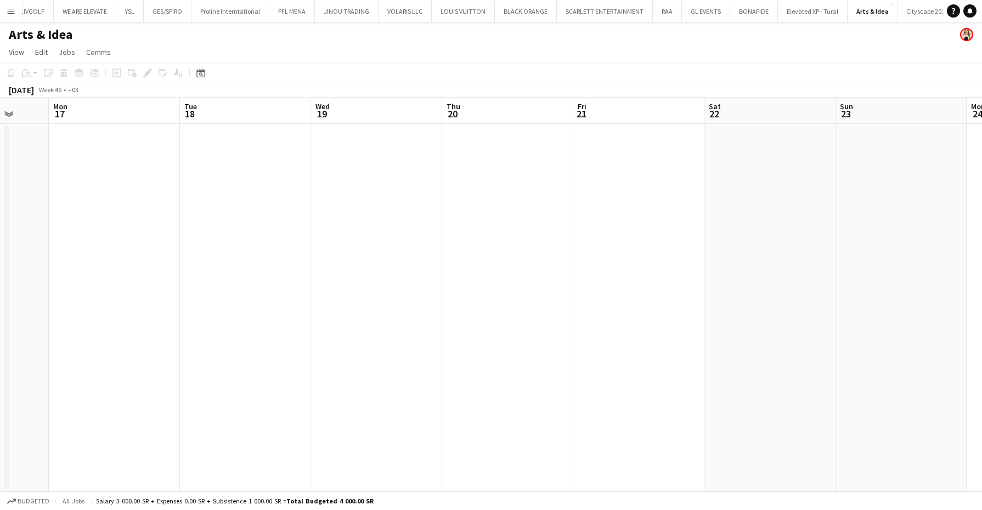
drag, startPoint x: 222, startPoint y: 263, endPoint x: 533, endPoint y: 247, distance: 311.0
click at [533, 247] on app-calendar-viewport "Fri 14 Sat 15 Sun 16 Mon 17 Tue 18 Wed 19 Thu 20 Fri 21 Sat 22 Sun 23 Mon 24 Tu…" at bounding box center [491, 295] width 982 height 394
drag, startPoint x: 83, startPoint y: 307, endPoint x: 543, endPoint y: 306, distance: 459.8
click at [544, 307] on app-calendar-viewport "Tue 11 Wed 12 Thu 13 Fri 14 Sat 15 Sun 16 Mon 17 Tue 18 Wed 19 Thu 20 Fri 21 Sa…" at bounding box center [491, 295] width 982 height 394
drag, startPoint x: 238, startPoint y: 297, endPoint x: 0, endPoint y: 237, distance: 245.7
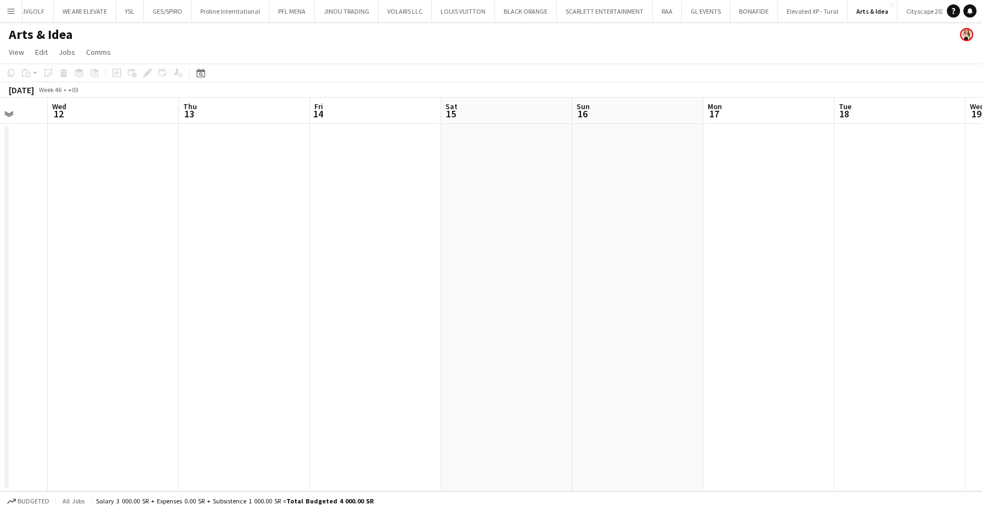
click at [0, 237] on html "Menu Boards Boards Boards All jobs Status Workforce Workforce My Workforce Recr…" at bounding box center [491, 255] width 982 height 510
drag, startPoint x: 491, startPoint y: 236, endPoint x: 278, endPoint y: 219, distance: 213.6
click at [278, 219] on app-calendar-viewport "Tue 11 Wed 12 Thu 13 Fri 14 Sat 15 Sun 16 Mon 17 Tue 18 Wed 19 Thu 20 Fri 21 Sa…" at bounding box center [491, 295] width 982 height 394
drag, startPoint x: 441, startPoint y: 185, endPoint x: 401, endPoint y: 195, distance: 40.7
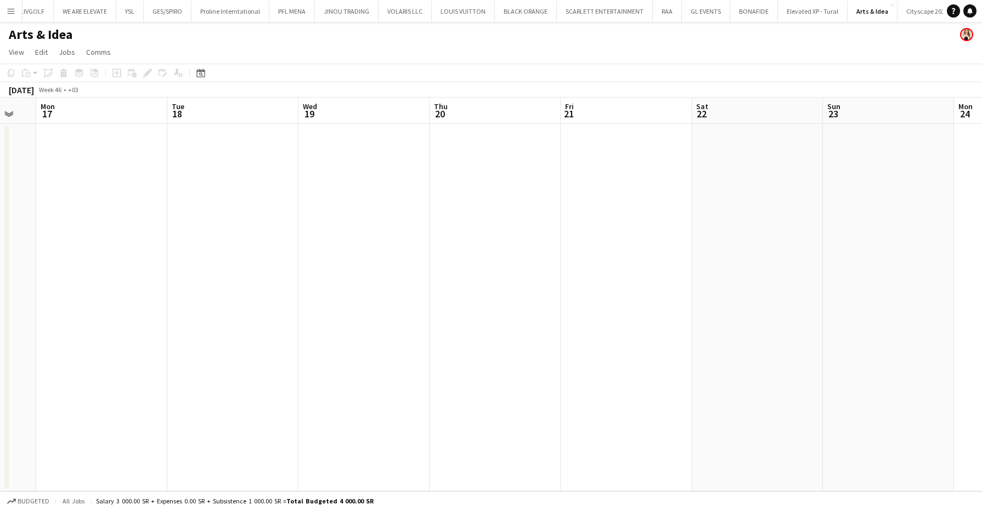
click at [401, 195] on app-calendar-viewport "Fri 14 Sat 15 Sun 16 Mon 17 Tue 18 Wed 19 Thu 20 Fri 21 Sat 22 Sun 23 Mon 24 Tu…" at bounding box center [491, 295] width 982 height 394
click at [244, 173] on app-date-cell at bounding box center [232, 308] width 131 height 368
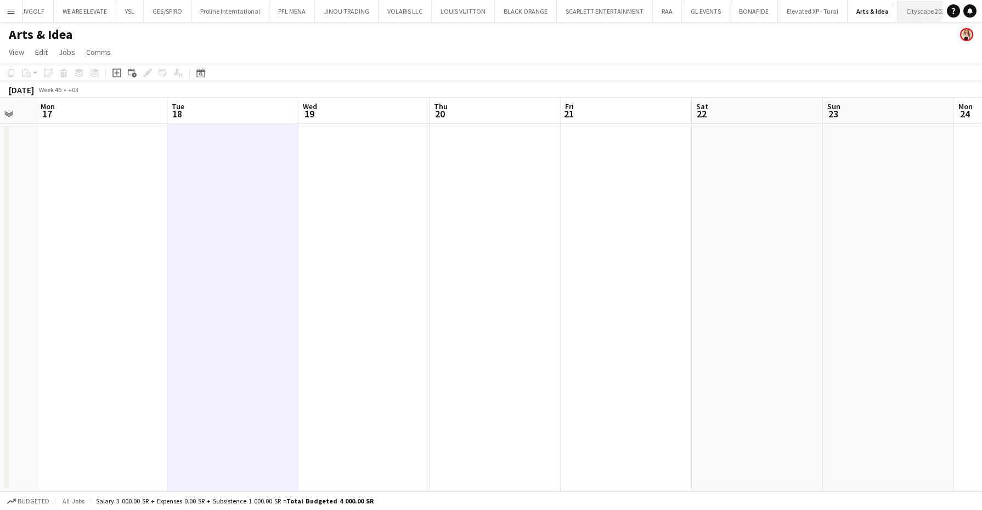
click at [900, 14] on button "Cityscape 2025 Close" at bounding box center [928, 11] width 60 height 21
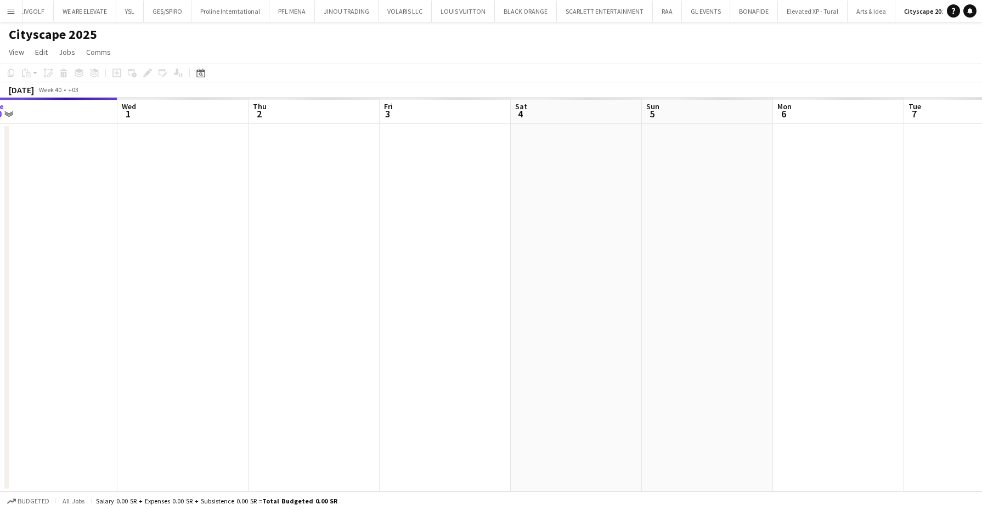
drag, startPoint x: 723, startPoint y: 346, endPoint x: 170, endPoint y: 312, distance: 554.1
click at [165, 316] on app-calendar-viewport "Sat 27 Sun 28 Mon 29 Tue 30 Wed 1 Thu 2 Fri 3 Sat 4 Sun 5 Mon 6 Tue 7 Wed 8 Thu…" at bounding box center [491, 295] width 982 height 394
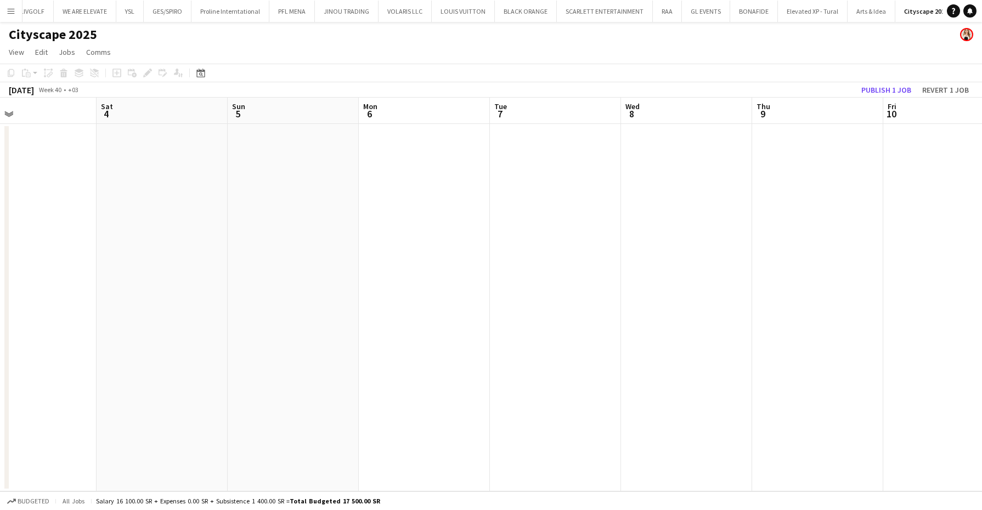
drag, startPoint x: 469, startPoint y: 279, endPoint x: 431, endPoint y: 280, distance: 37.9
click at [431, 280] on app-calendar-viewport "Tue 30 Wed 1 Thu 2 Fri 3 Sat 4 Sun 5 Mon 6 Tue 7 Wed 8 Thu 9 Fri 10 Sat 11 Sun …" at bounding box center [491, 295] width 982 height 394
drag, startPoint x: 845, startPoint y: 247, endPoint x: 450, endPoint y: 265, distance: 395.5
click at [443, 259] on app-calendar-viewport "Sat 4 Sun 5 Mon 6 Tue 7 Wed 8 Thu 9 Fri 10 Sat 11 Sun 12 Mon 13 Tue 14 Wed 15 T…" at bounding box center [491, 295] width 982 height 394
drag, startPoint x: 745, startPoint y: 263, endPoint x: 842, endPoint y: 253, distance: 97.6
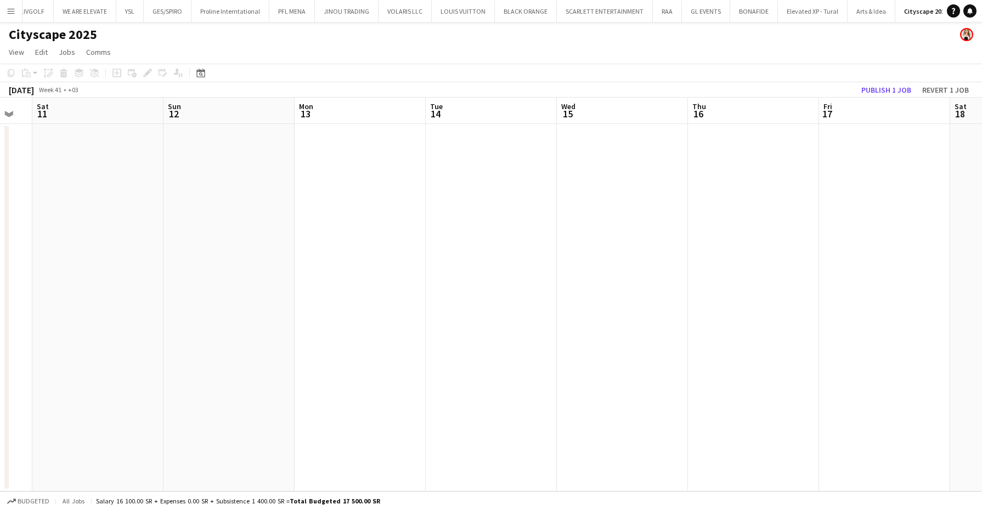
click at [729, 262] on app-calendar-viewport "Wed 8 Thu 9 Fri 10 Sat 11 Sun 12 Mon 13 Tue 14 Wed 15 Thu 16 Fri 17 Sat 18 Sun …" at bounding box center [491, 295] width 982 height 394
drag, startPoint x: 829, startPoint y: 252, endPoint x: 777, endPoint y: 247, distance: 51.3
click at [529, 251] on app-calendar-viewport "Wed 8 Thu 9 Fri 10 Sat 11 Sun 12 Mon 13 Tue 14 Wed 15 Thu 16 Fri 17 Sat 18 Sun …" at bounding box center [491, 295] width 982 height 394
drag, startPoint x: 588, startPoint y: 230, endPoint x: 577, endPoint y: 232, distance: 11.1
click at [573, 232] on app-calendar-viewport "Fri 10 Sat 11 Sun 12 Mon 13 Tue 14 Wed 15 Thu 16 Fri 17 Sat 18 Sun 19 Mon 20 Tu…" at bounding box center [491, 295] width 982 height 394
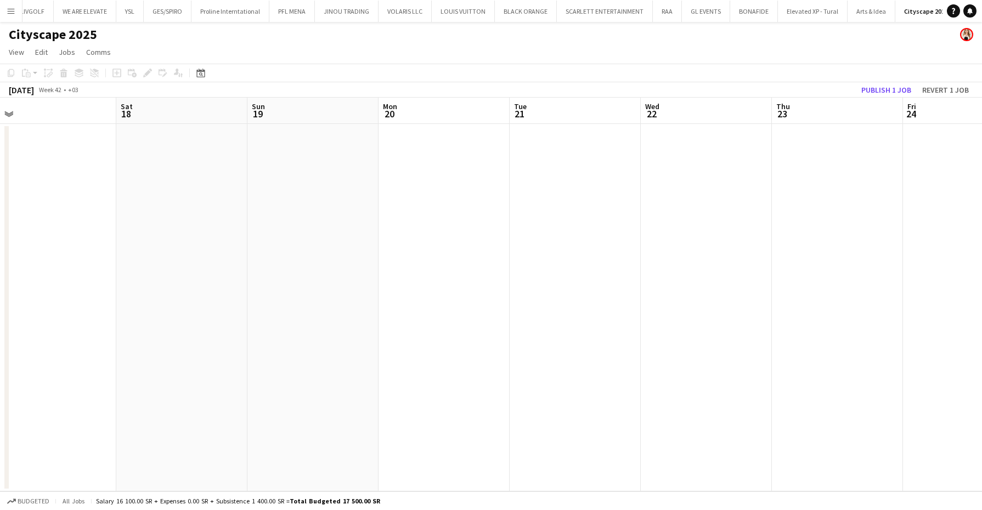
drag, startPoint x: 582, startPoint y: 236, endPoint x: 752, endPoint y: 253, distance: 170.5
click at [539, 240] on app-calendar-viewport "Tue 14 Wed 15 Thu 16 Fri 17 Sat 18 Sun 19 Mon 20 Tue 21 Wed 22 Thu 23 Fri 24 Sa…" at bounding box center [491, 295] width 982 height 394
drag, startPoint x: 589, startPoint y: 238, endPoint x: 750, endPoint y: 229, distance: 160.4
click at [464, 244] on app-calendar-viewport "Thu 16 Fri 17 Sat 18 Sun 19 Mon 20 Tue 21 Wed 22 Thu 23 Fri 24 Sat 25 Sun 26 Mo…" at bounding box center [491, 295] width 982 height 394
drag, startPoint x: 780, startPoint y: 224, endPoint x: 476, endPoint y: 231, distance: 304.1
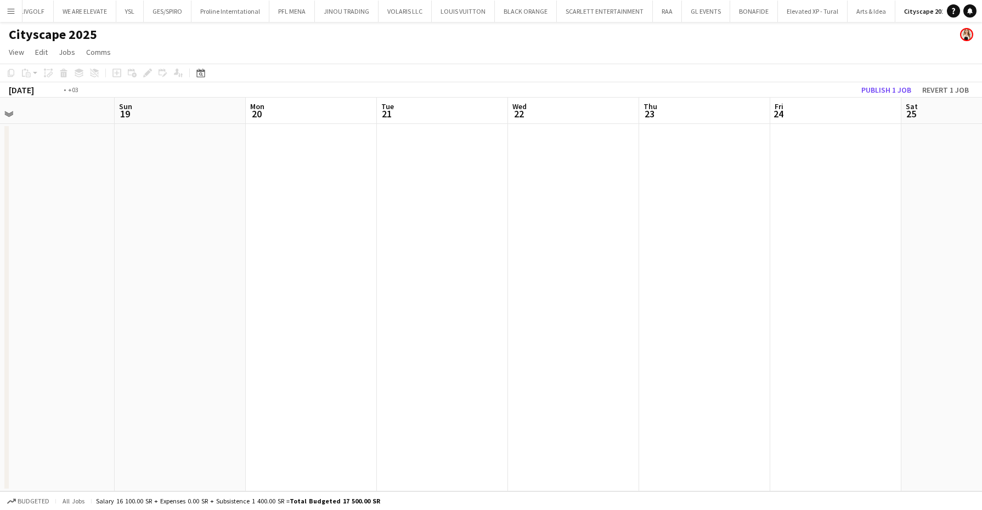
click at [364, 234] on app-calendar-viewport "Thu 16 Fri 17 Sat 18 Sun 19 Mon 20 Tue 21 Wed 22 Thu 23 Fri 24 Sat 25 Sun 26 Mo…" at bounding box center [491, 295] width 982 height 394
drag, startPoint x: 625, startPoint y: 239, endPoint x: 566, endPoint y: 243, distance: 59.4
click at [565, 243] on app-calendar-viewport "Mon 20 Tue 21 Wed 22 Thu 23 Fri 24 Sat 25 Sun 26 Mon 27 Tue 28 Wed 29 Thu 30 Fr…" at bounding box center [491, 295] width 982 height 394
drag, startPoint x: 585, startPoint y: 221, endPoint x: 798, endPoint y: 239, distance: 214.2
click at [567, 223] on app-calendar-viewport "Fri 24 Sat 25 Sun 26 Mon 27 Tue 28 Wed 29 Thu 30 Fri 31 Sat 1 Sun 2 Mon 3 Tue 4…" at bounding box center [491, 295] width 982 height 394
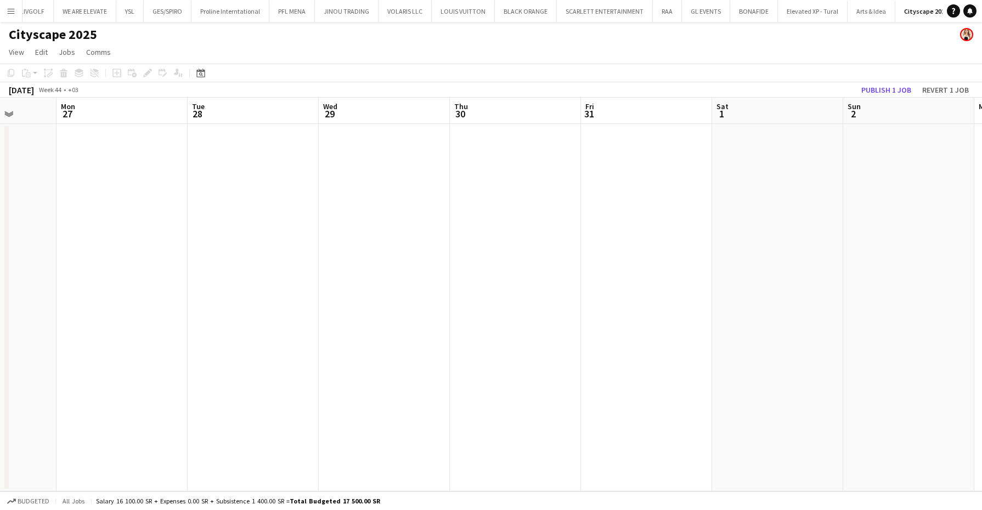
drag, startPoint x: 718, startPoint y: 221, endPoint x: 778, endPoint y: 209, distance: 61.0
click at [492, 217] on app-calendar-viewport "Fri 24 Sat 25 Sun 26 Mon 27 Tue 28 Wed 29 Thu 30 Fri 31 Sat 1 Sun 2 Mon 3 Tue 4…" at bounding box center [491, 295] width 982 height 394
drag
click at [365, 209] on app-calendar-viewport "Sun 26 Mon 27 Tue 28 Wed 29 Thu 30 Fri 31 Sat 1 Sun 2 Mon 3 Tue 4 Wed 5 Thu 6 F…" at bounding box center [491, 295] width 982 height 394
click at [437, 210] on app-calendar-viewport "Wed 29 Thu 30 Fri 31 Sat 1 Sun 2 Mon 3 Tue 4 Wed 5 Thu 6 Fri 7 Sat 8 Sun 9 Mon …" at bounding box center [491, 295] width 982 height 394
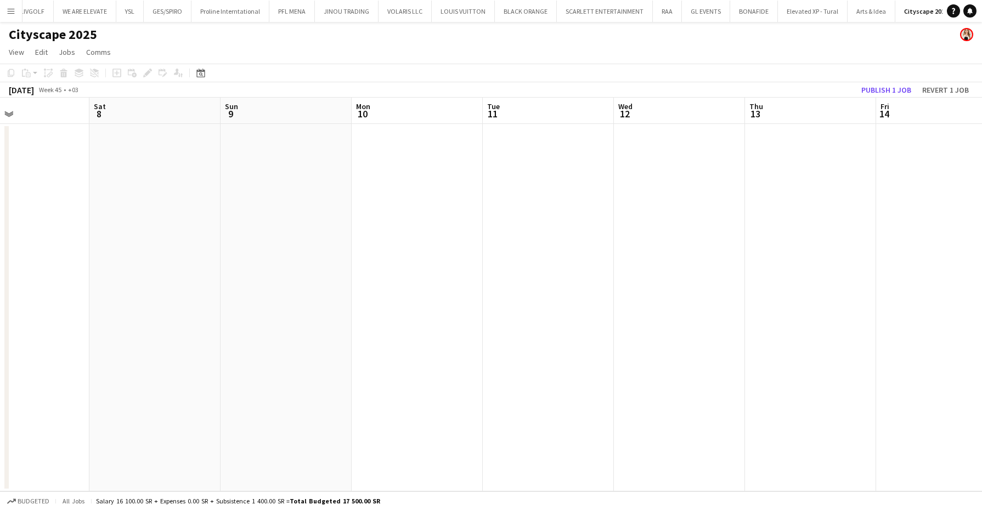
click at [404, 206] on app-calendar-viewport "Tue 4 Wed 5 Thu 6 Fri 7 Sat 8 Sun 9 Mon 10 Tue 11 Wed 12 Thu 13 Fri 14 Sat 15 S…" at bounding box center [491, 295] width 982 height 394
click at [427, 187] on app-calendar-viewport "Tue 4 Wed 5 Thu 6 Fri 7 Sat 8 Sun 9 Mon 10 Tue 11 Wed 12 Thu 13 Fri 14 Sat 15 S…" at bounding box center [491, 295] width 982 height 394
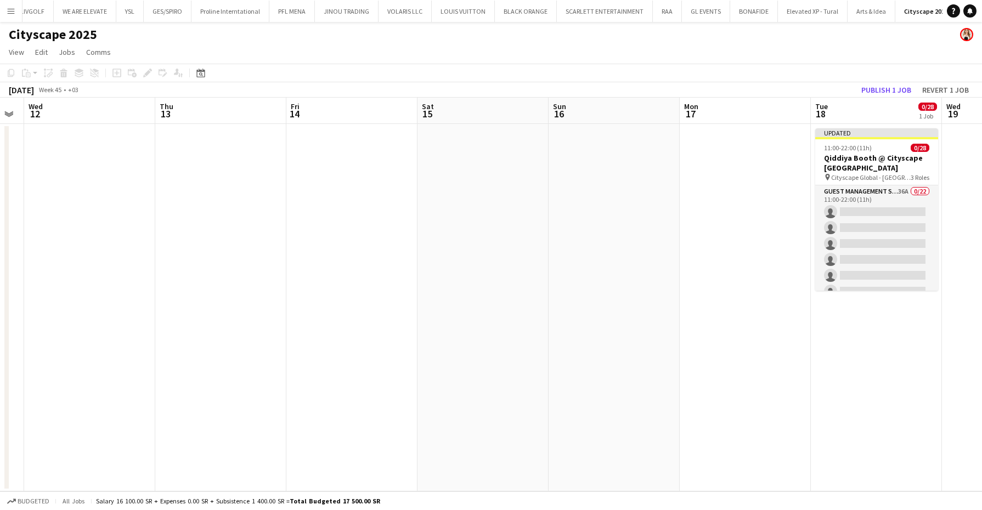
click at [467, 218] on app-calendar-viewport "Sat 8 Sun 9 Mon 10 Tue 11 Wed 12 Thu 13 Fri 14 Sat 15 Sun 16 Mon 17 Tue 18 0/28…" at bounding box center [491, 295] width 982 height 394
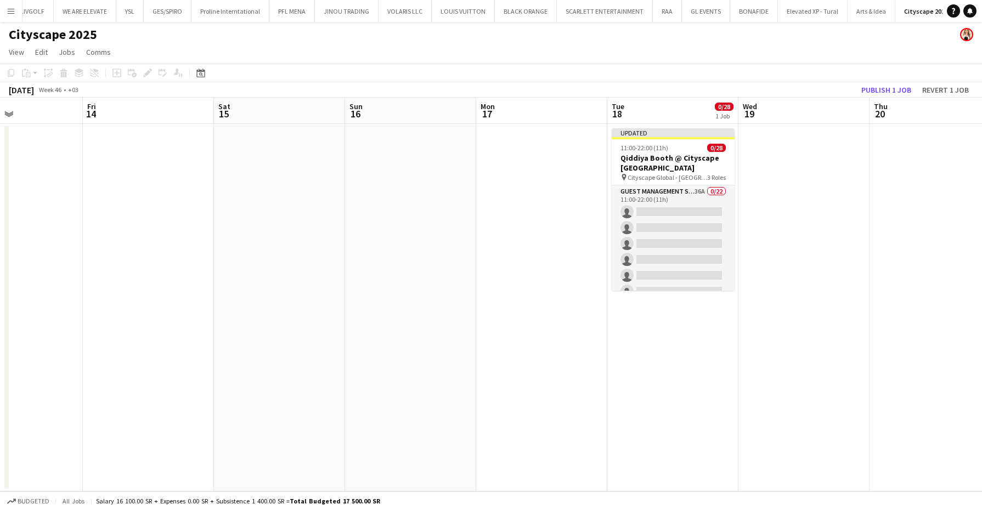
click at [601, 209] on app-calendar-viewport "Mon 10 Tue 11 Wed 12 Thu 13 Fri 14 Sat 15 Sun 16 Mon 17 Tue 18 0/28 1 Job Wed 1…" at bounding box center [491, 295] width 982 height 394
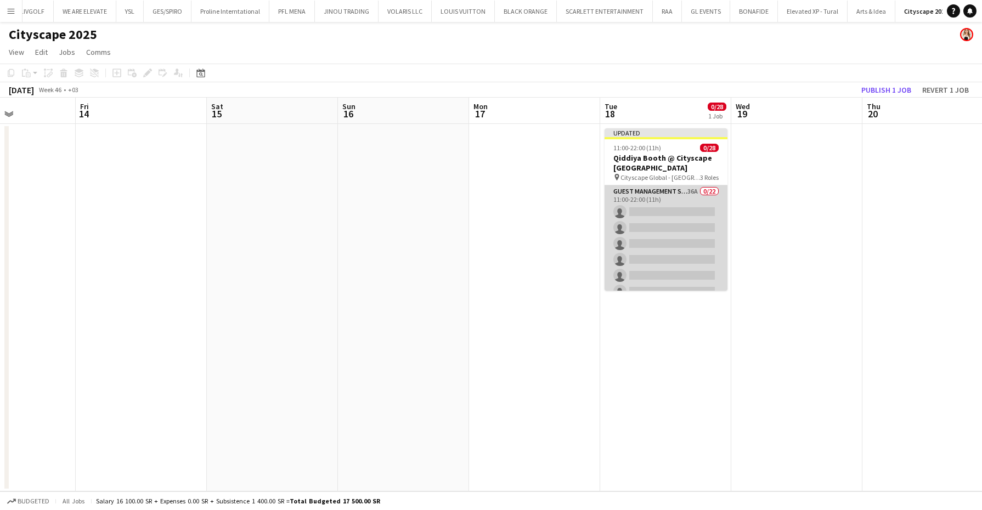
click at [688, 211] on app-card-role "Guest Management Staff 36A 0/22 11:00-22:00 (11h) single-neutral-actions single…" at bounding box center [666, 370] width 123 height 371
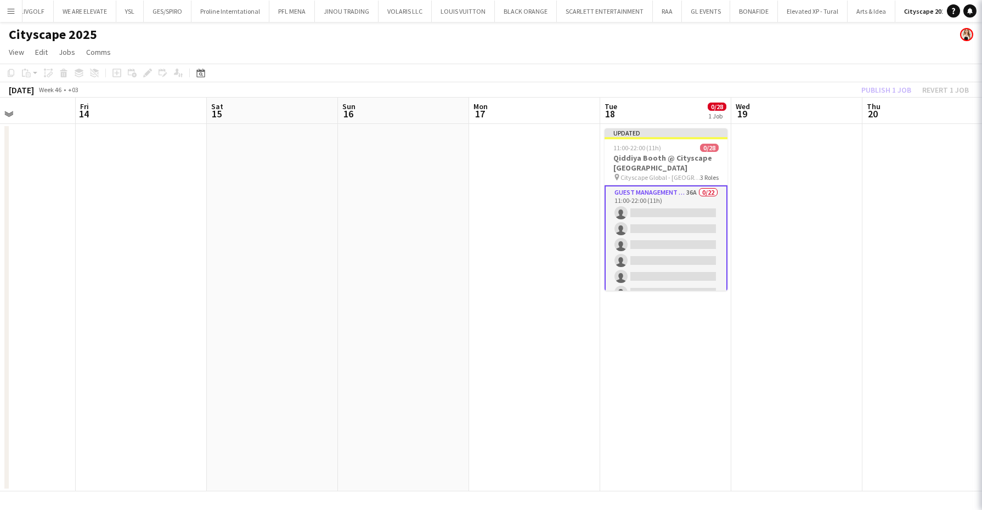
scroll to position [0, 450]
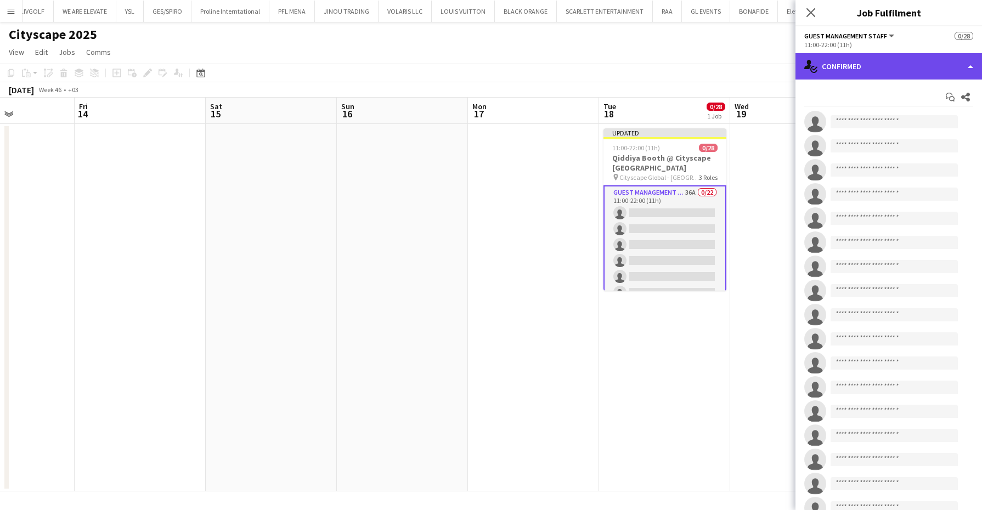
click at [883, 70] on div "single-neutral-actions-check-2 Confirmed" at bounding box center [889, 66] width 187 height 26
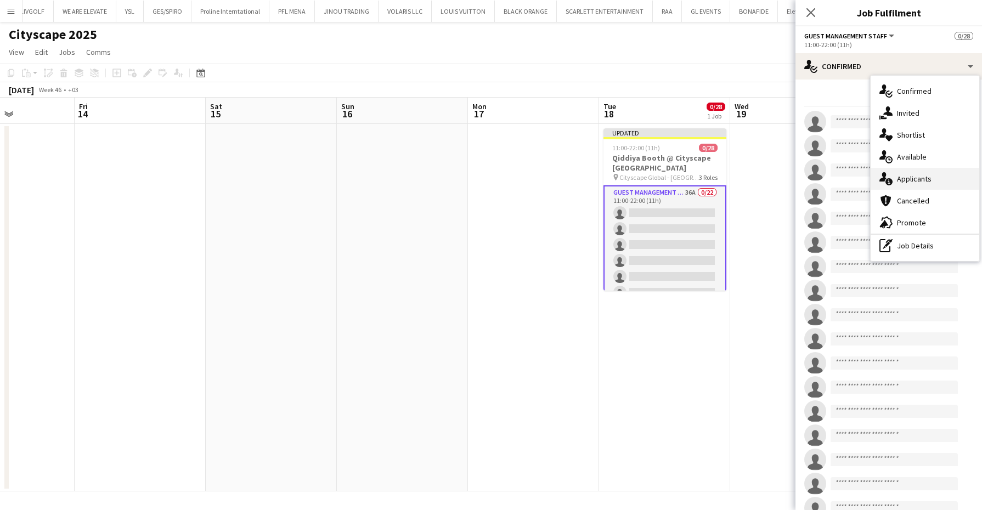
click at [934, 183] on div "single-neutral-actions-information Applicants" at bounding box center [925, 179] width 109 height 22
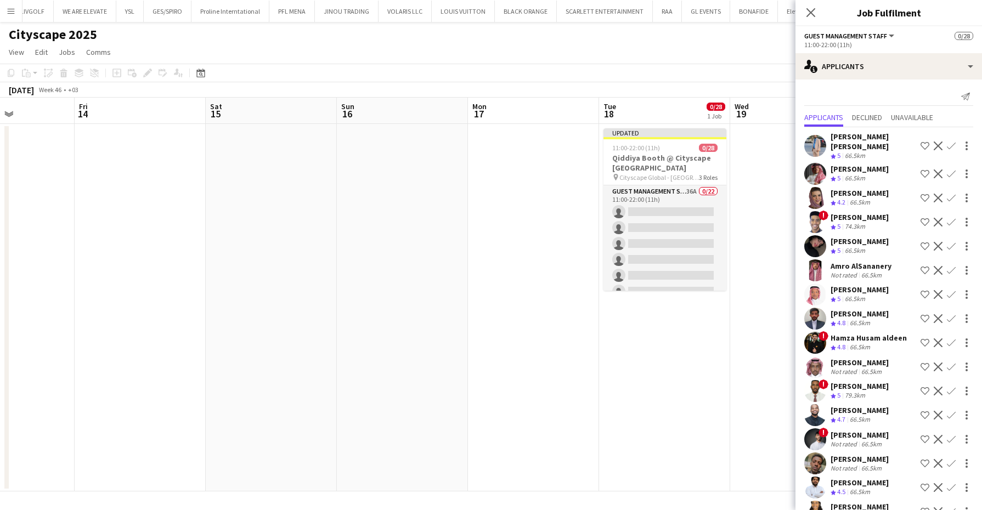
scroll to position [0, 0]
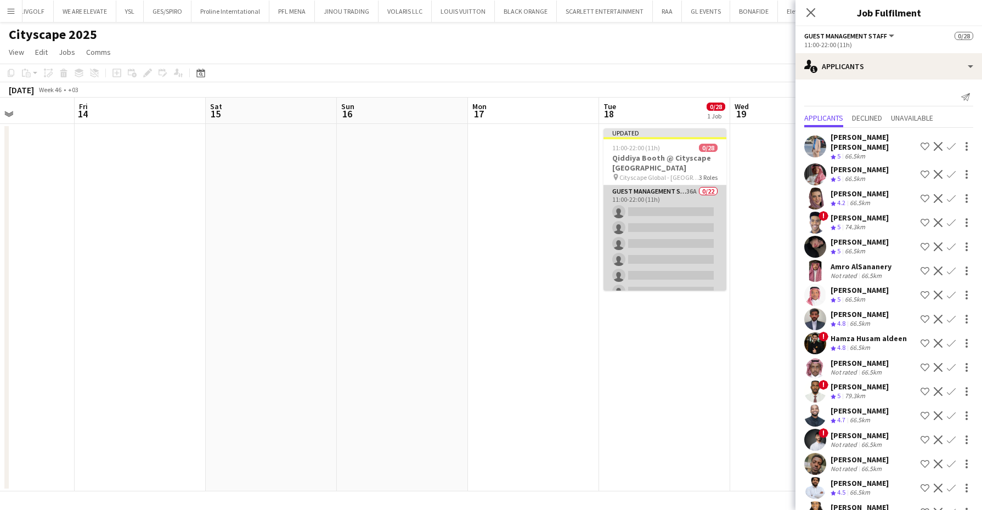
click at [634, 222] on app-card-role "Guest Management Staff 36A 0/22 11:00-22:00 (11h) single-neutral-actions single…" at bounding box center [665, 370] width 123 height 371
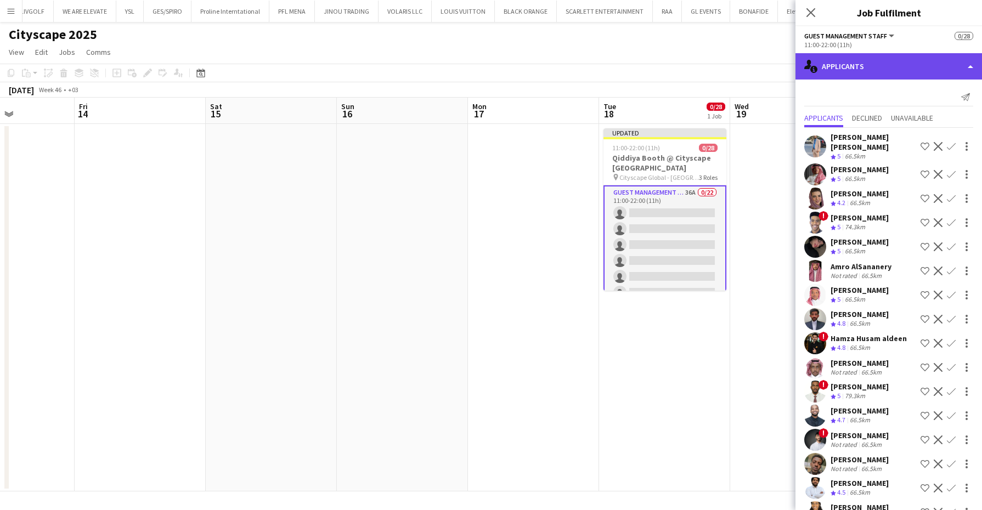
click at [877, 62] on div "single-neutral-actions-information Applicants" at bounding box center [889, 66] width 187 height 26
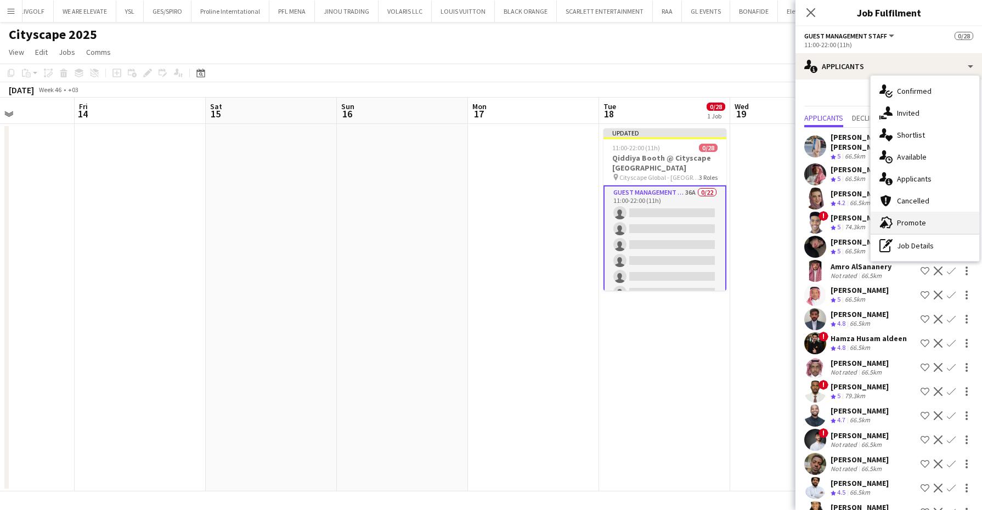
click at [915, 223] on span "Promote" at bounding box center [911, 223] width 29 height 10
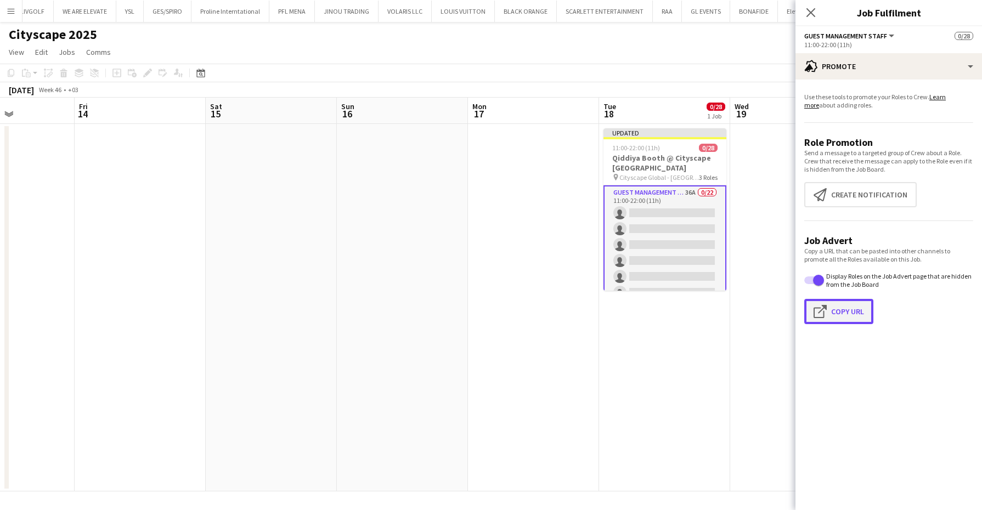
click at [830, 318] on button "Click to copy URL Copy Url" at bounding box center [838, 311] width 69 height 25
type textarea "**********"
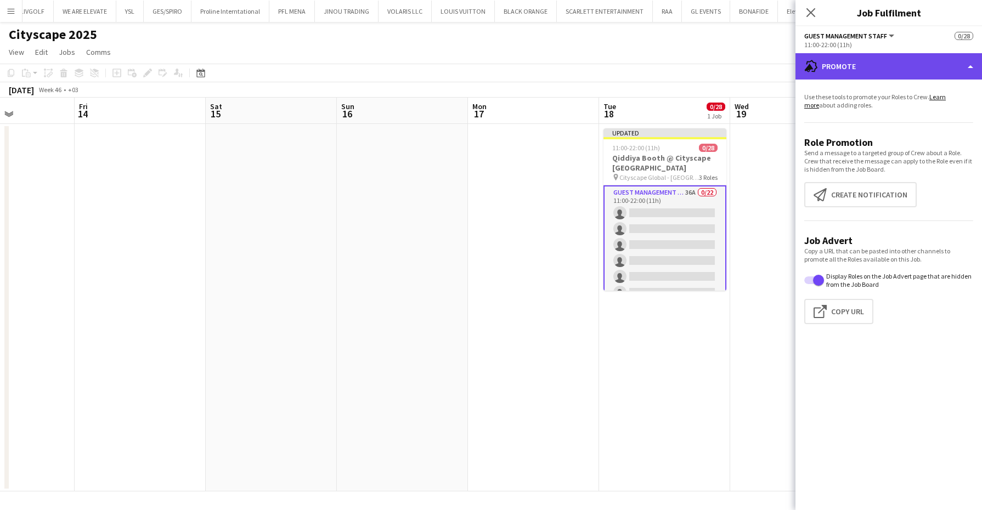
drag, startPoint x: 883, startPoint y: 58, endPoint x: 921, endPoint y: 173, distance: 121.1
click at [883, 59] on div "advertising-megaphone Promote" at bounding box center [889, 66] width 187 height 26
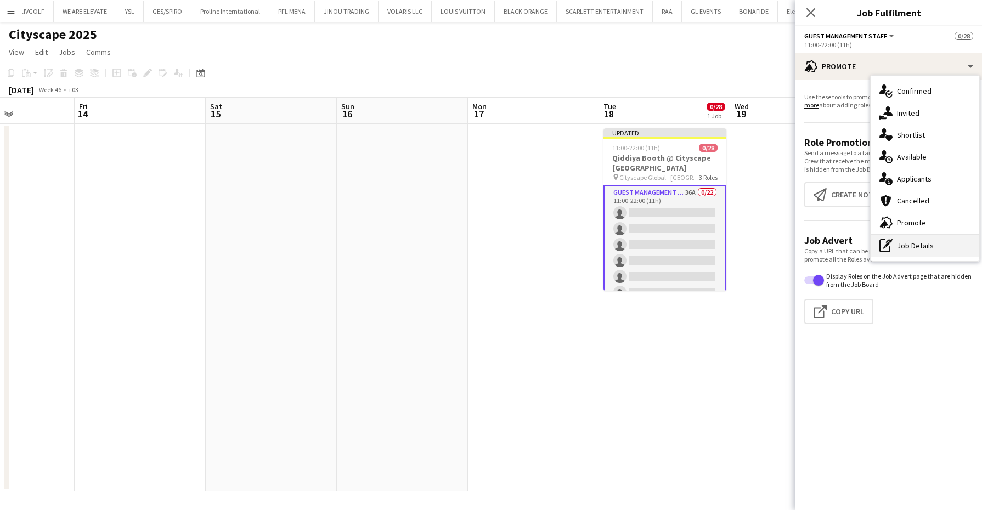
click at [920, 251] on div "pen-write Job Details" at bounding box center [925, 246] width 109 height 22
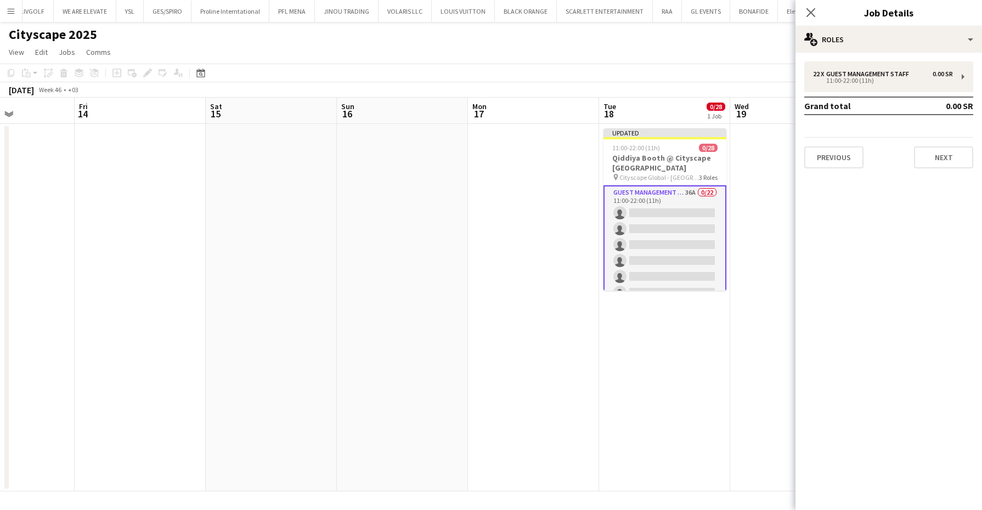
drag, startPoint x: 689, startPoint y: 167, endPoint x: 842, endPoint y: 167, distance: 153.1
click at [690, 167] on h3 "Qiddiya Booth @ Cityscape [GEOGRAPHIC_DATA]" at bounding box center [665, 163] width 123 height 20
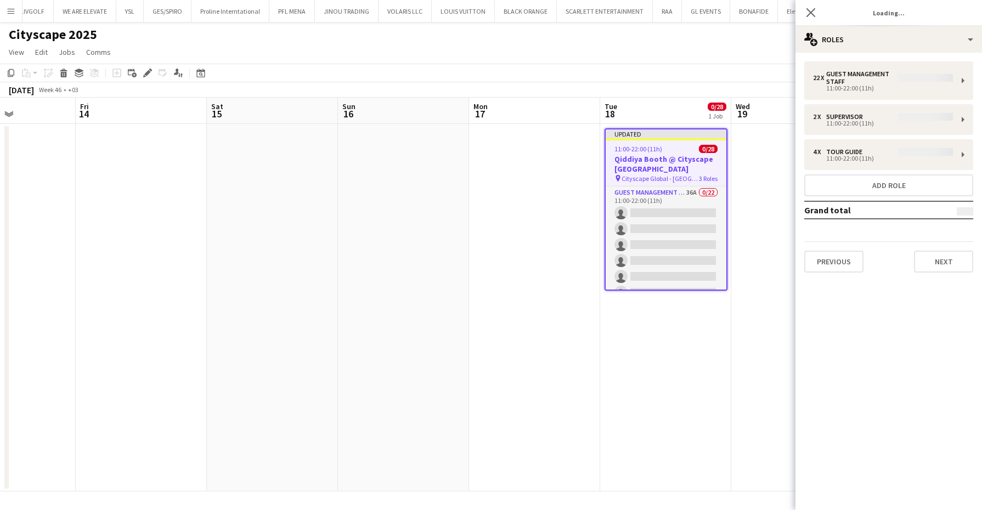
type input "**********"
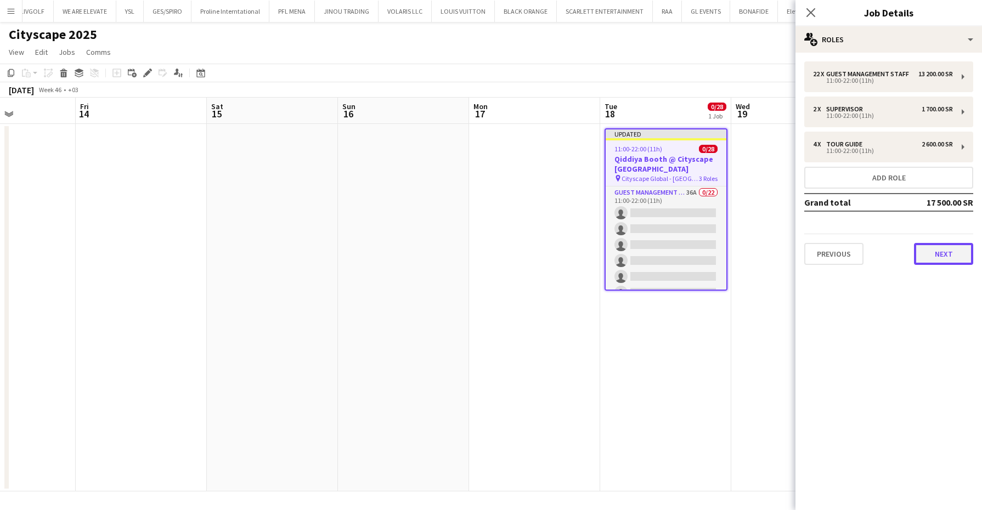
click at [939, 257] on button "Next" at bounding box center [943, 254] width 59 height 22
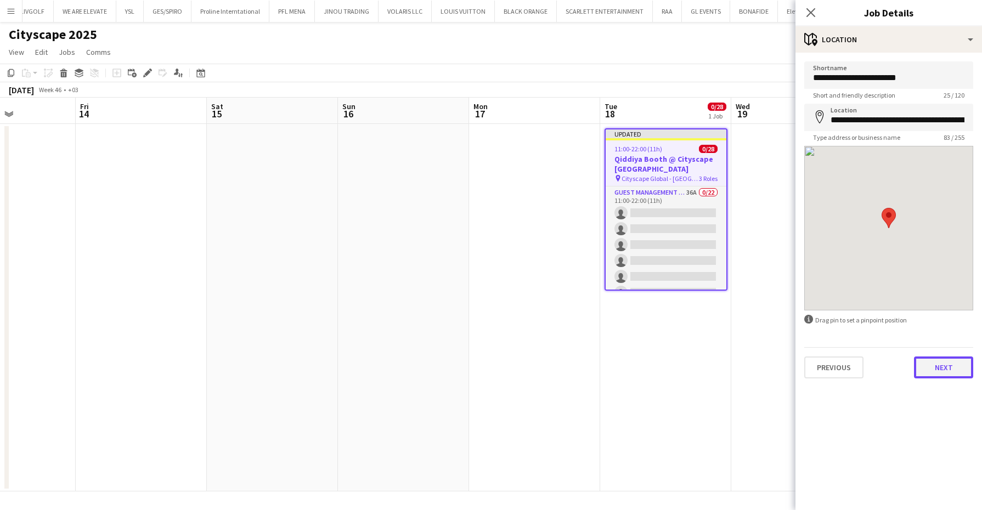
click at [944, 371] on button "Next" at bounding box center [943, 368] width 59 height 22
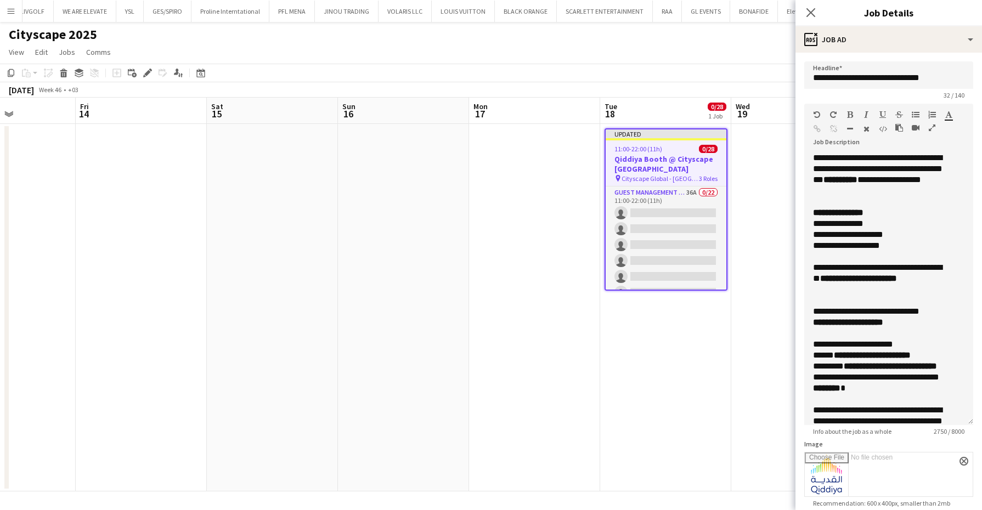
drag, startPoint x: 958, startPoint y: 211, endPoint x: 938, endPoint y: 476, distance: 265.8
click at [938, 425] on div "**********" at bounding box center [888, 289] width 169 height 273
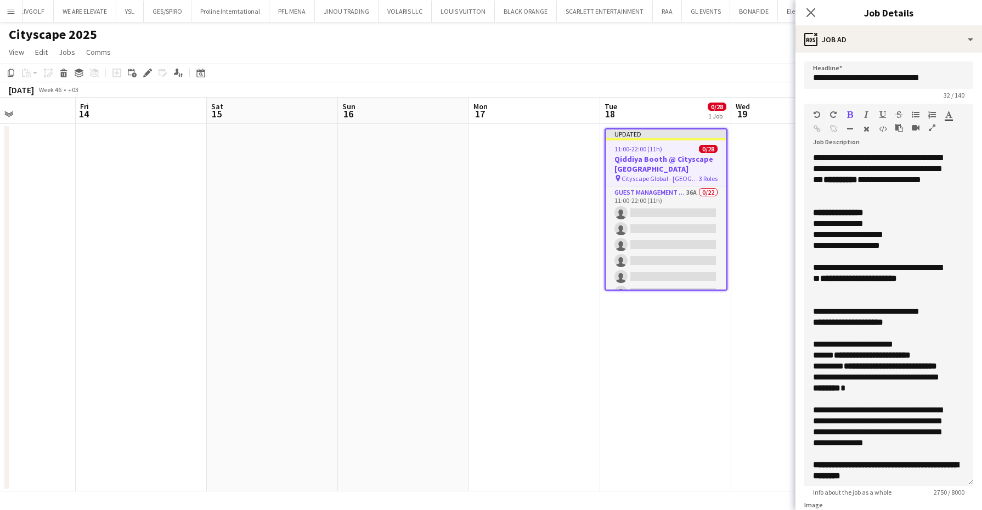
scroll to position [69, 0]
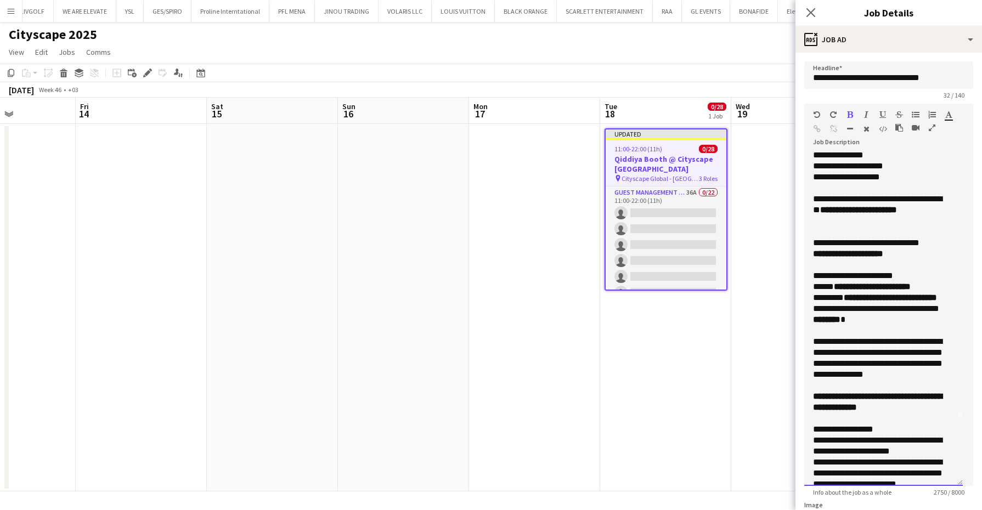
click at [862, 228] on div at bounding box center [883, 232] width 141 height 11
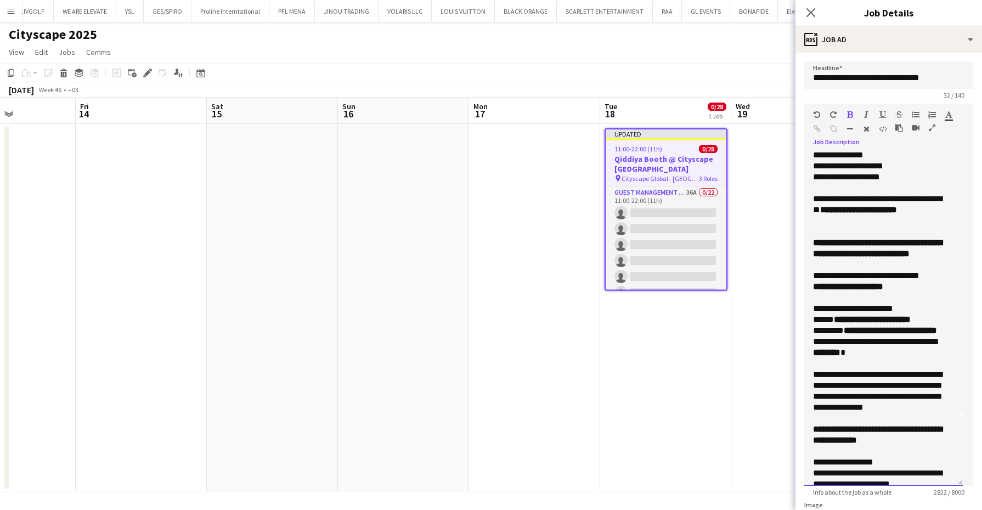
click at [881, 260] on div "**********" at bounding box center [883, 249] width 141 height 22
drag, startPoint x: 872, startPoint y: 242, endPoint x: 801, endPoint y: 246, distance: 70.9
click at [801, 246] on form "**********" at bounding box center [889, 432] width 187 height 743
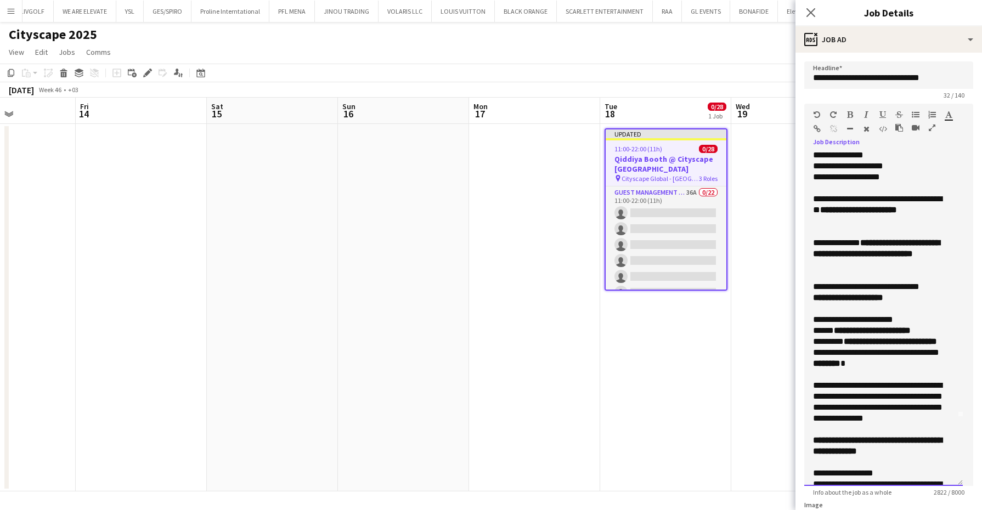
click at [838, 289] on div "**********" at bounding box center [878, 286] width 131 height 11
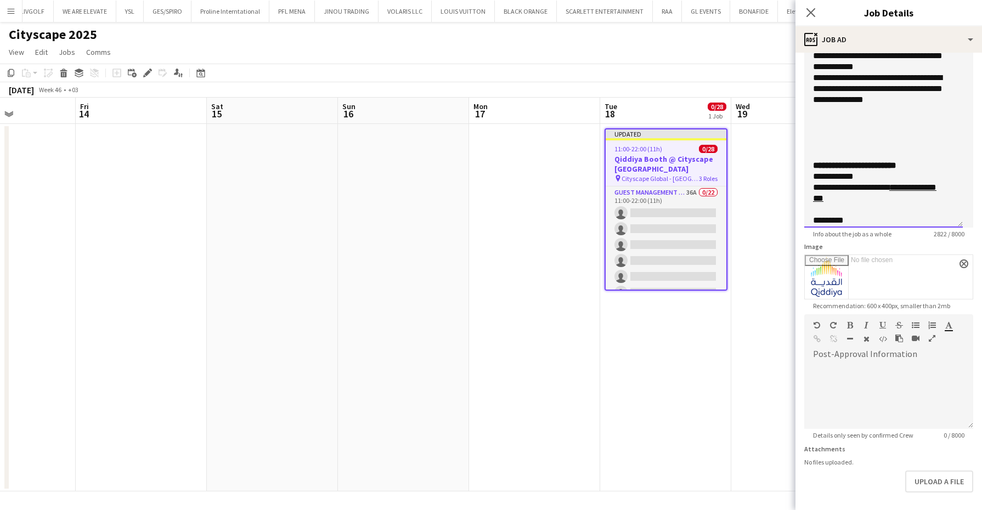
scroll to position [302, 0]
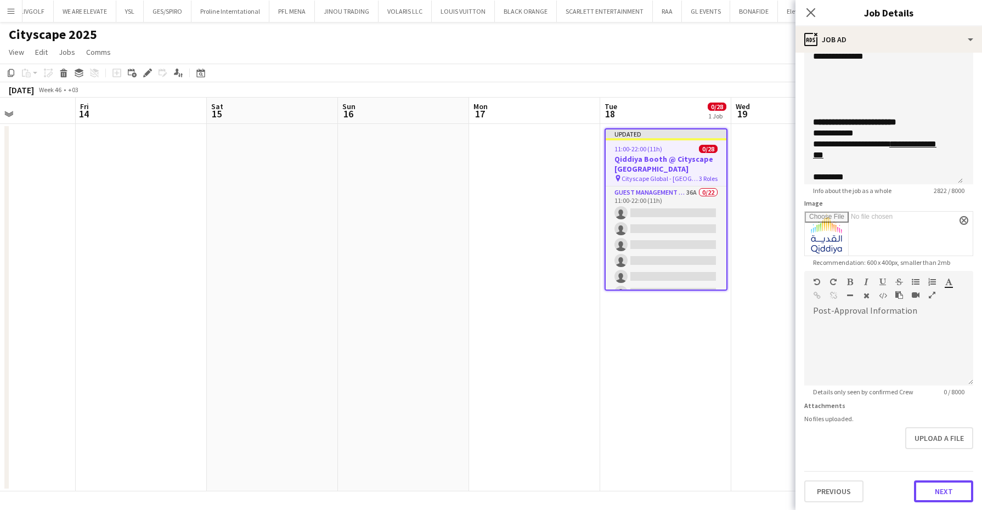
drag, startPoint x: 934, startPoint y: 483, endPoint x: 784, endPoint y: 346, distance: 203.9
click at [926, 474] on div "Previous Next" at bounding box center [888, 486] width 169 height 31
drag, startPoint x: 764, startPoint y: 295, endPoint x: 797, endPoint y: 151, distance: 147.5
click at [764, 295] on app-date-cell at bounding box center [796, 308] width 131 height 368
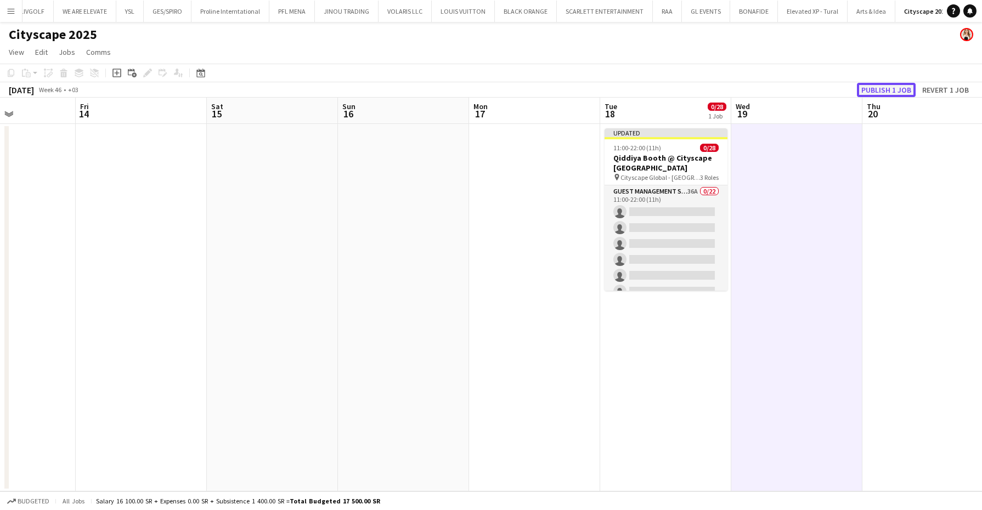
click at [880, 90] on button "Publish 1 job" at bounding box center [886, 90] width 59 height 14
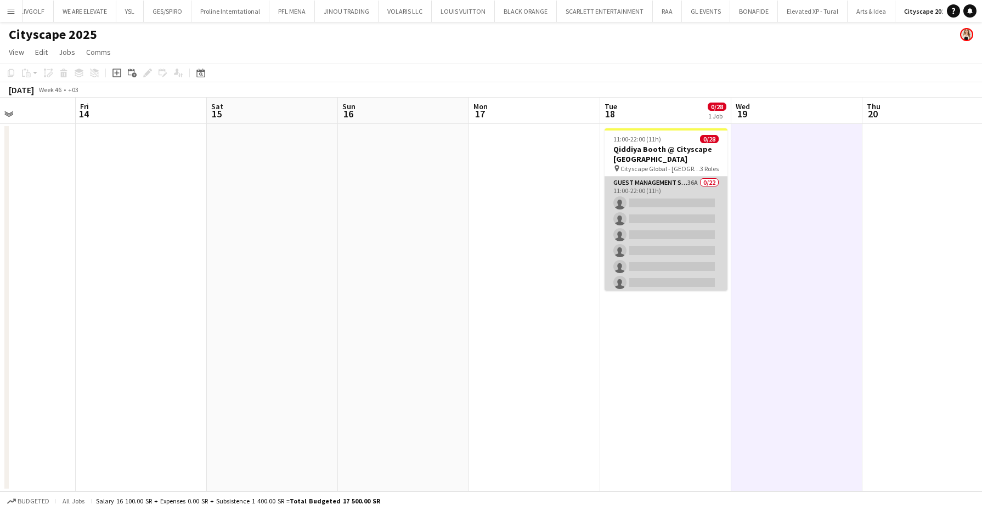
click at [639, 217] on app-card-role "Guest Management Staff 36A 0/22 11:00-22:00 (11h) single-neutral-actions single…" at bounding box center [666, 362] width 123 height 371
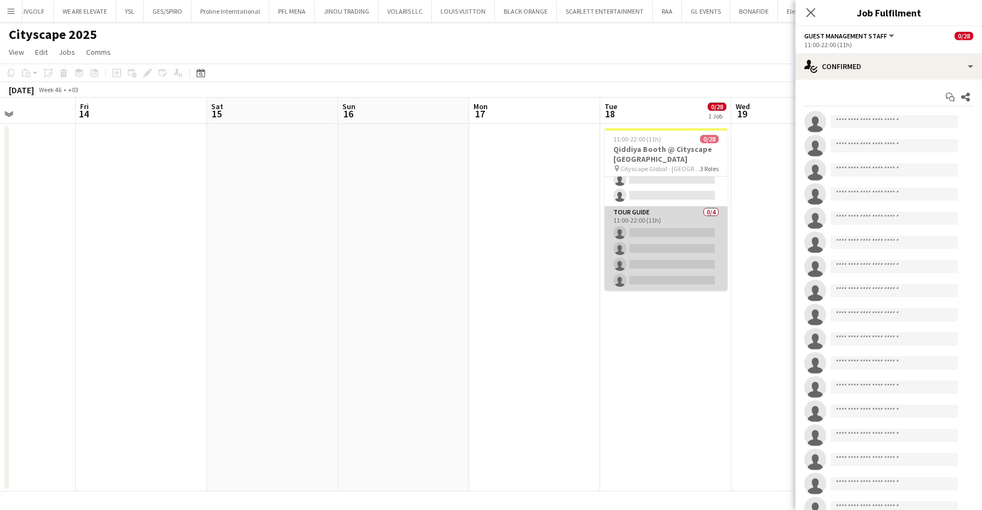
click at [674, 243] on app-card-role "Tour Guide 0/4 11:00-22:00 (11h) single-neutral-actions single-neutral-actions …" at bounding box center [666, 248] width 123 height 85
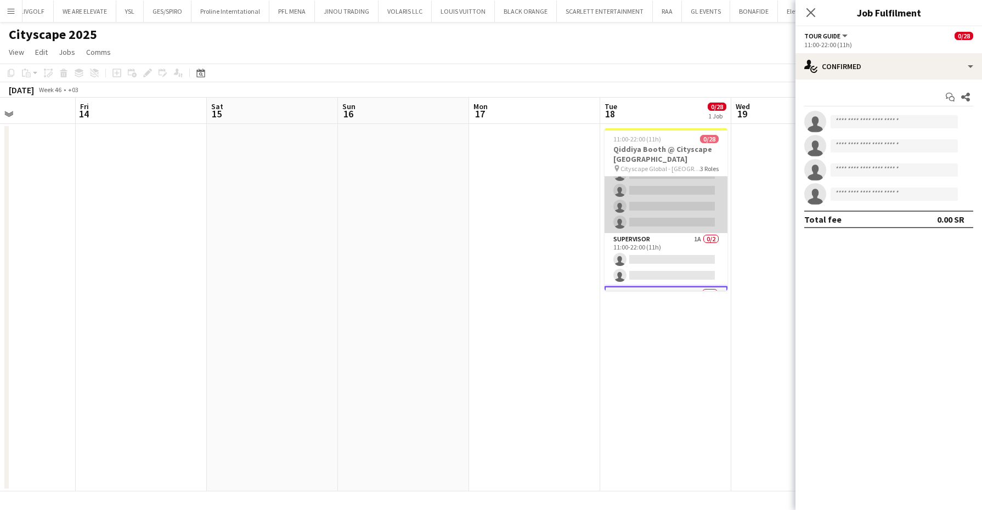
scroll to position [326, 0]
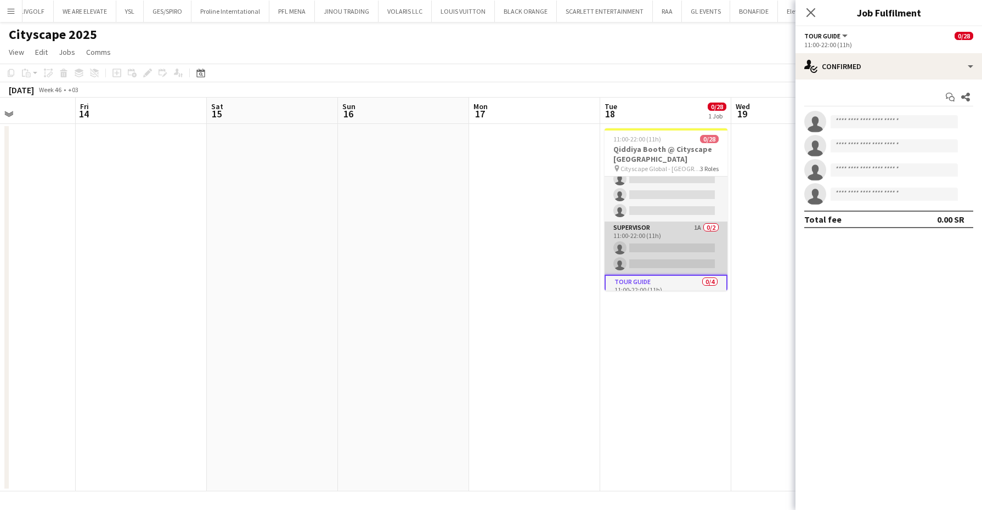
click at [690, 242] on app-card-role "Supervisor 1A 0/2 11:00-22:00 (11h) single-neutral-actions single-neutral-actio…" at bounding box center [666, 248] width 123 height 53
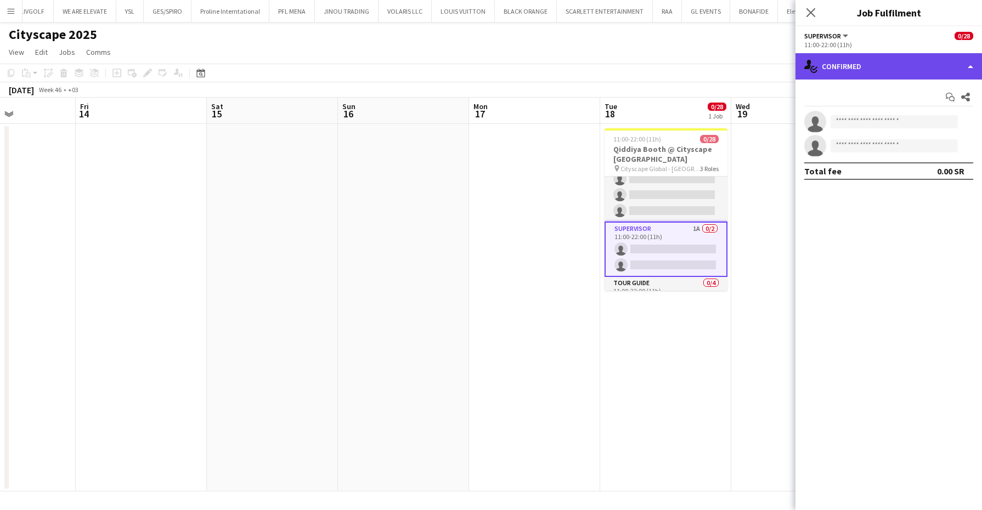
click at [910, 62] on div "single-neutral-actions-check-2 Confirmed" at bounding box center [889, 66] width 187 height 26
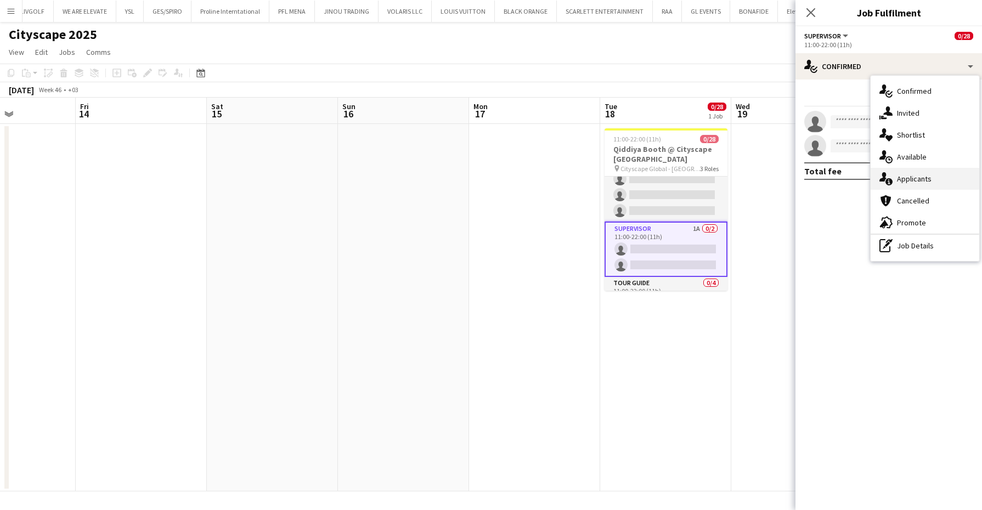
click at [926, 180] on span "Applicants" at bounding box center [914, 179] width 35 height 10
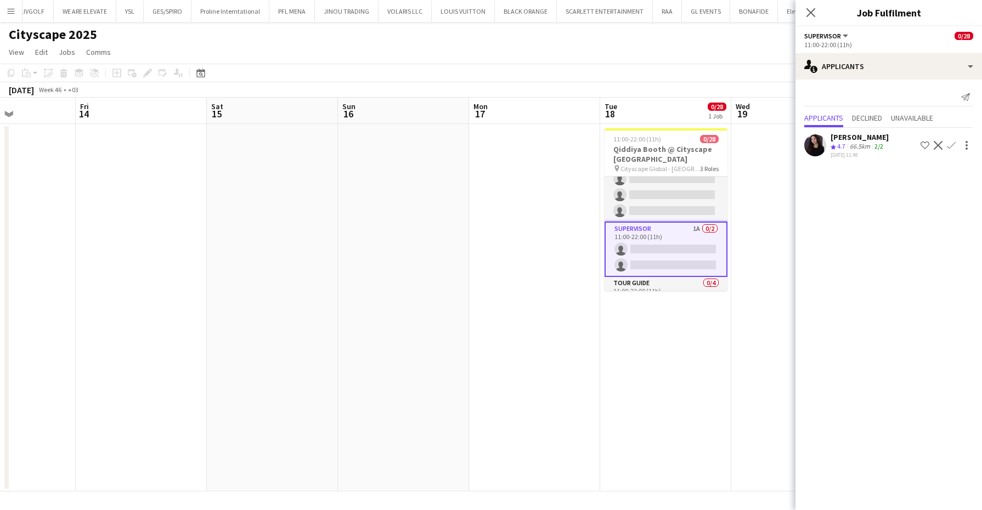
click at [418, 123] on app-calendar-viewport "Mon 10 Tue 11 Wed 12 Thu 13 Fri 14 Sat 15 Sun 16 Mon 17 Tue 18 0/28 1 Job Wed 1…" at bounding box center [491, 295] width 982 height 394
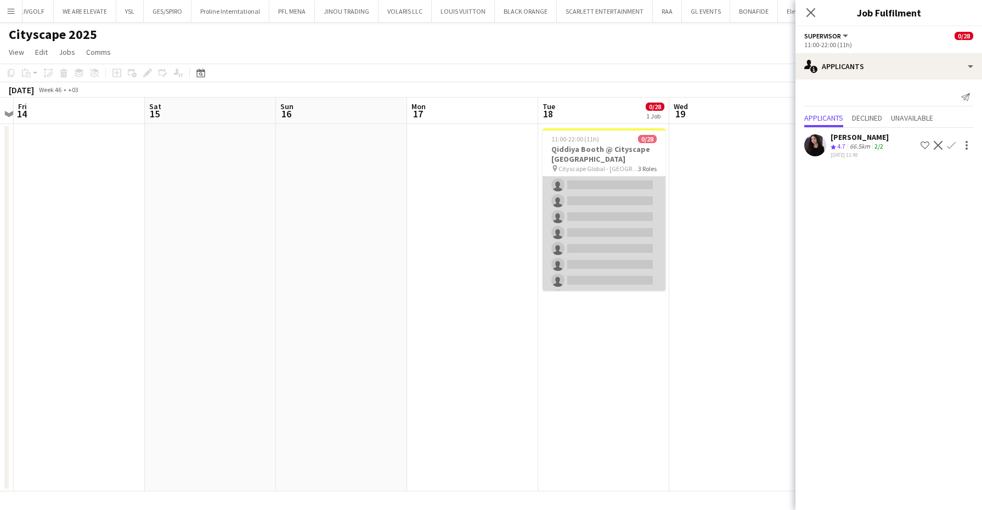
scroll to position [0, 0]
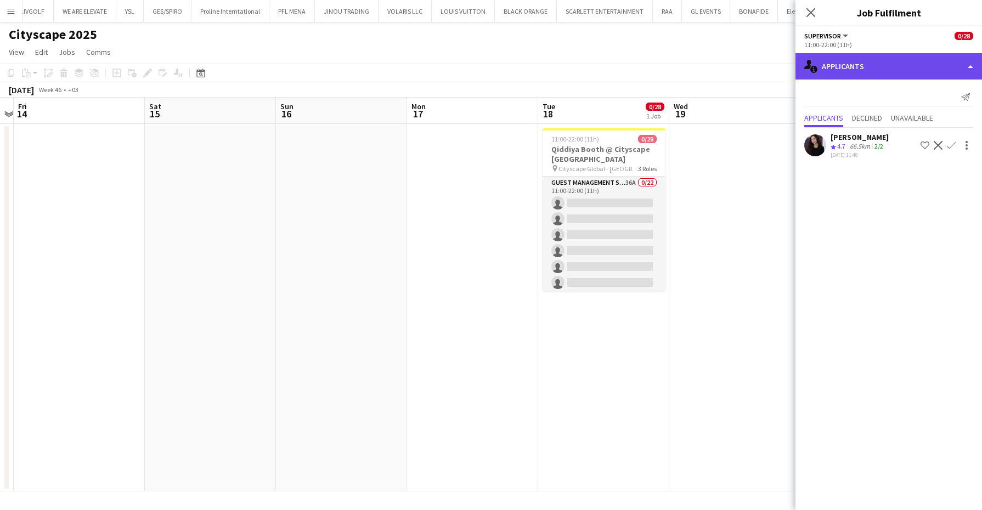
click at [936, 63] on div "single-neutral-actions-information Applicants" at bounding box center [889, 66] width 187 height 26
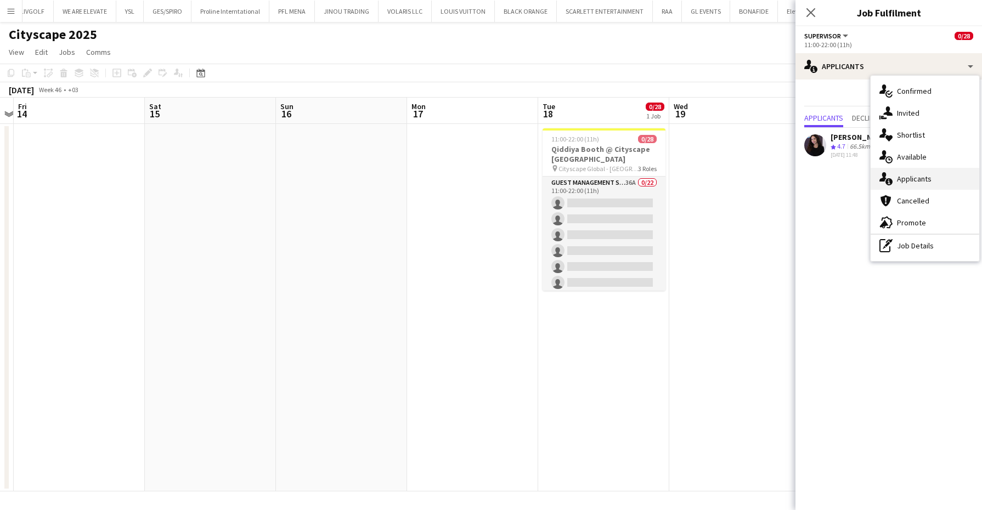
click at [927, 169] on div "single-neutral-actions-information Applicants" at bounding box center [925, 179] width 109 height 22
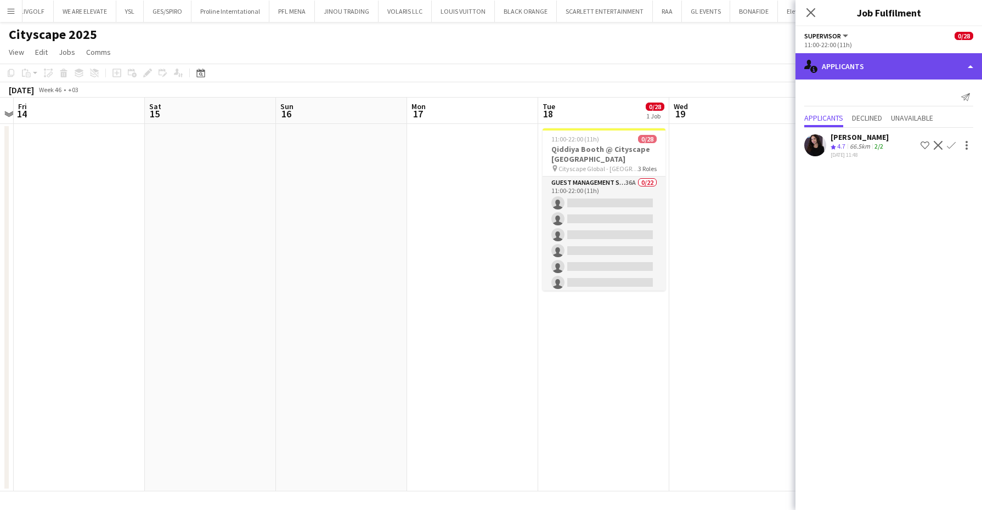
drag, startPoint x: 886, startPoint y: 66, endPoint x: 686, endPoint y: 181, distance: 230.6
click at [886, 66] on div "single-neutral-actions-information Applicants" at bounding box center [889, 66] width 187 height 26
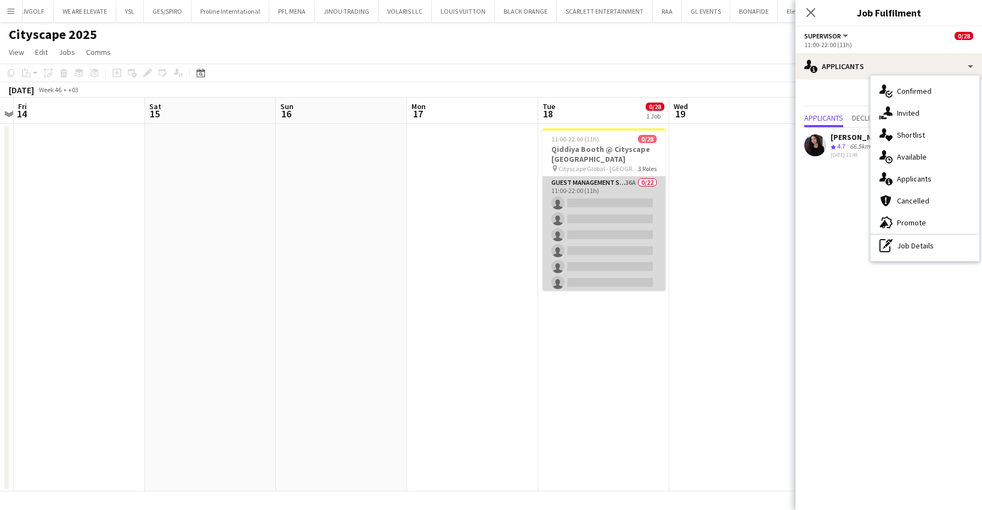
click at [635, 240] on app-card-role "Guest Management Staff 36A 0/22 11:00-22:00 (11h) single-neutral-actions single…" at bounding box center [604, 362] width 123 height 371
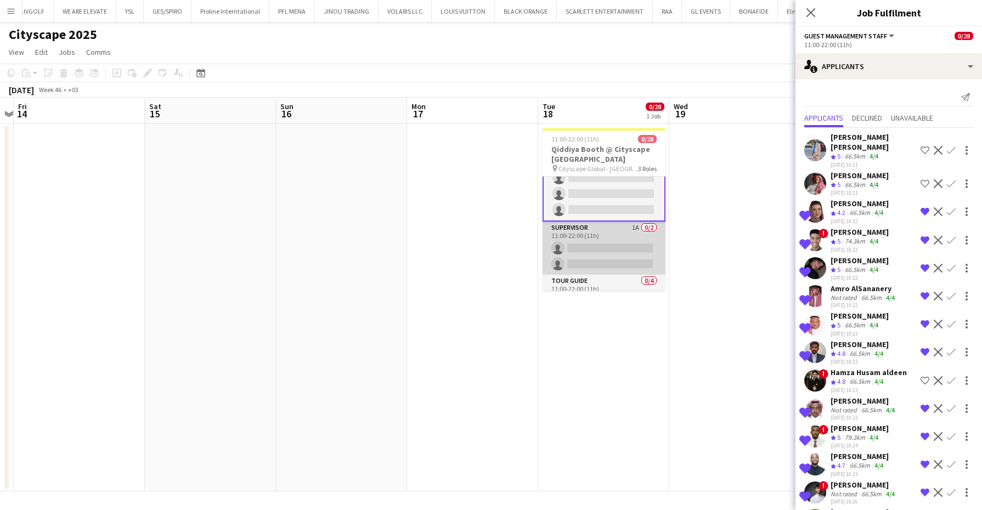
click at [613, 239] on app-card-role "Supervisor 1A 0/2 11:00-22:00 (11h) single-neutral-actions single-neutral-actio…" at bounding box center [604, 248] width 123 height 53
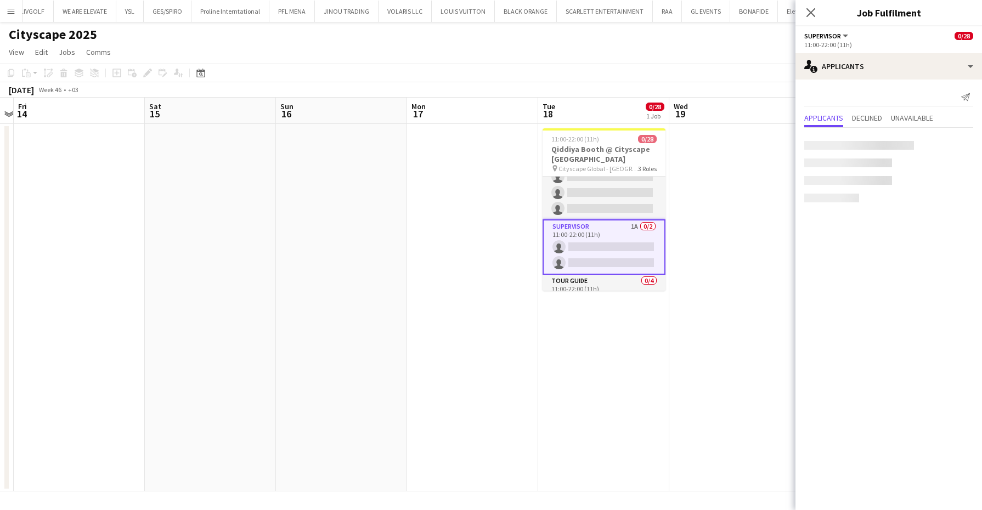
scroll to position [328, 0]
click at [927, 66] on div "single-neutral-actions-information Applicants" at bounding box center [889, 66] width 187 height 26
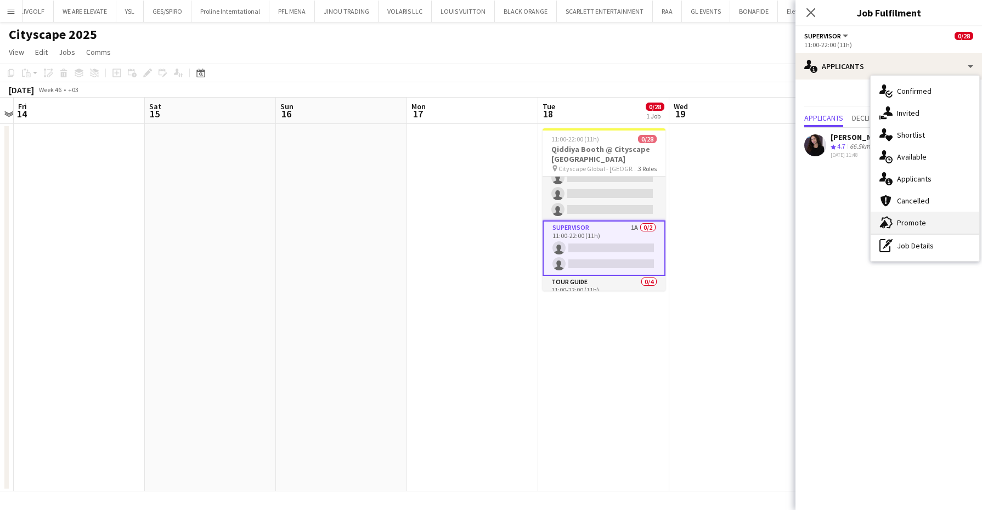
click at [921, 229] on div "advertising-megaphone Promote" at bounding box center [925, 223] width 109 height 22
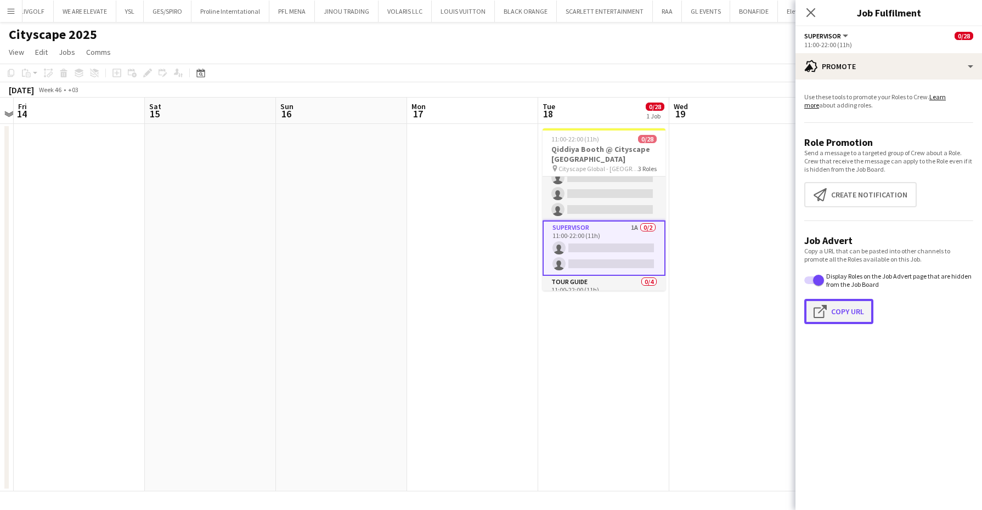
click at [826, 311] on app-icon "Click to copy URL" at bounding box center [823, 311] width 18 height 13
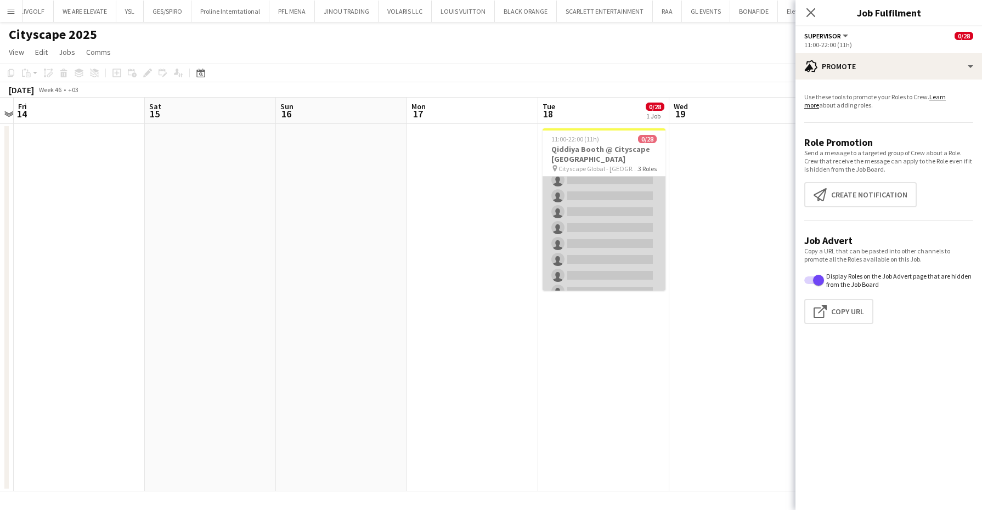
scroll to position [0, 0]
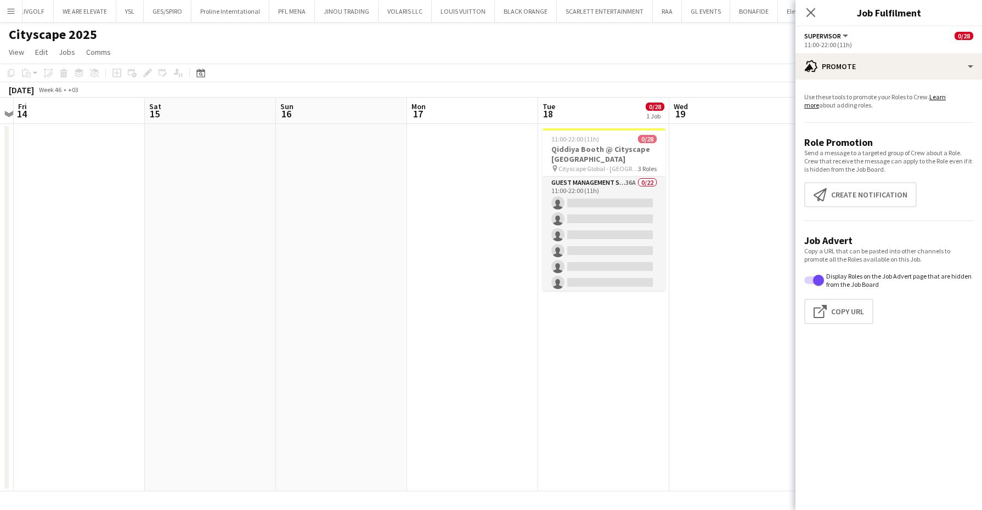
drag, startPoint x: 632, startPoint y: 222, endPoint x: 705, endPoint y: 152, distance: 101.7
click at [632, 222] on app-card-role "Guest Management Staff 36A 0/22 11:00-22:00 (11h) single-neutral-actions single…" at bounding box center [604, 362] width 123 height 371
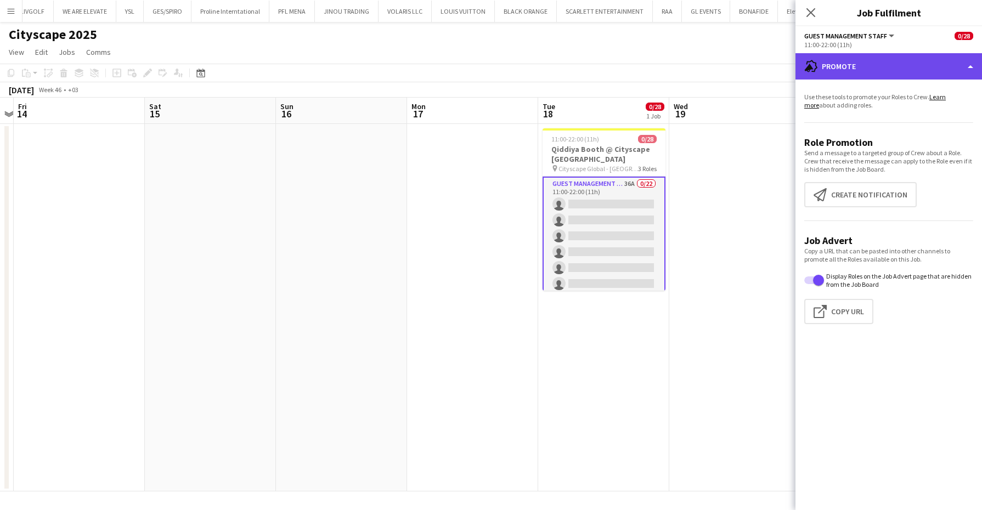
click at [918, 67] on div "advertising-megaphone Promote" at bounding box center [889, 66] width 187 height 26
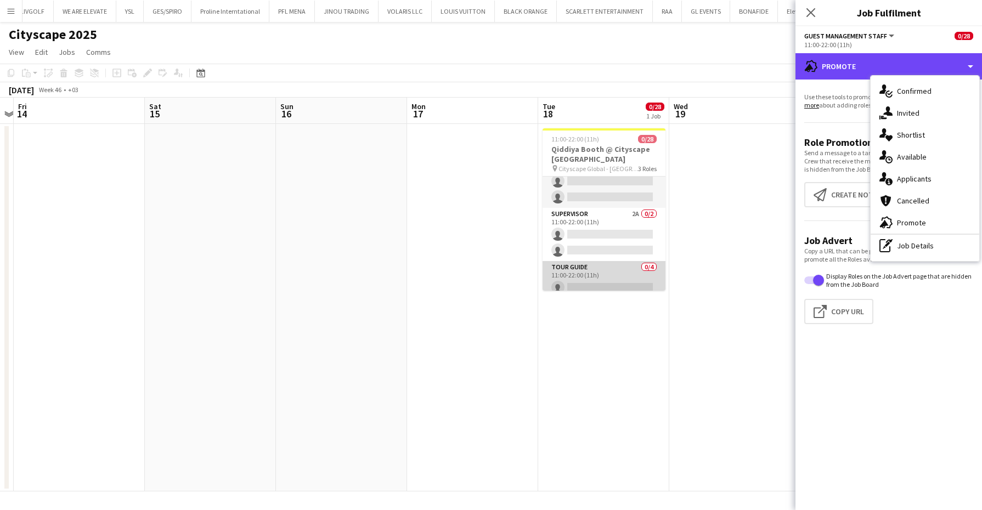
scroll to position [326, 0]
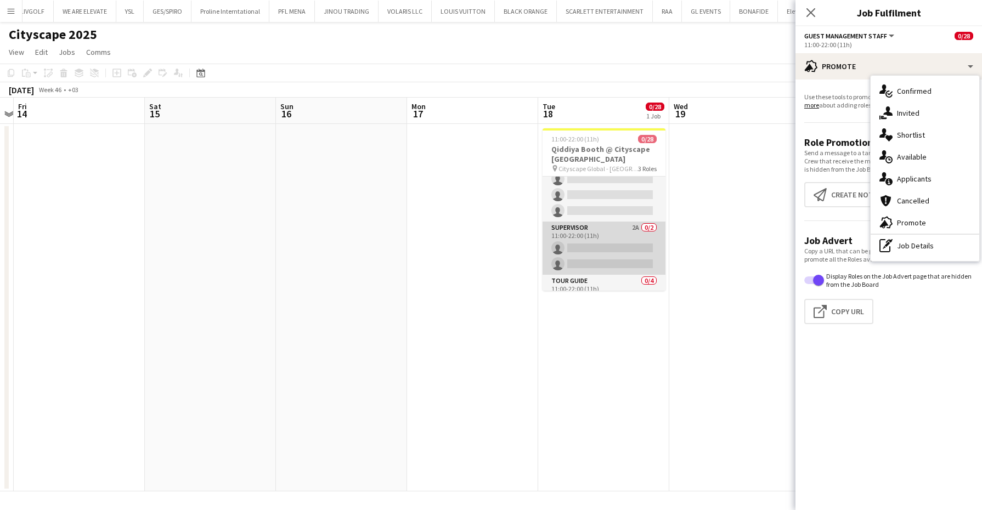
click at [607, 235] on app-card-role "Supervisor 2A 0/2 11:00-22:00 (11h) single-neutral-actions single-neutral-actio…" at bounding box center [604, 248] width 123 height 53
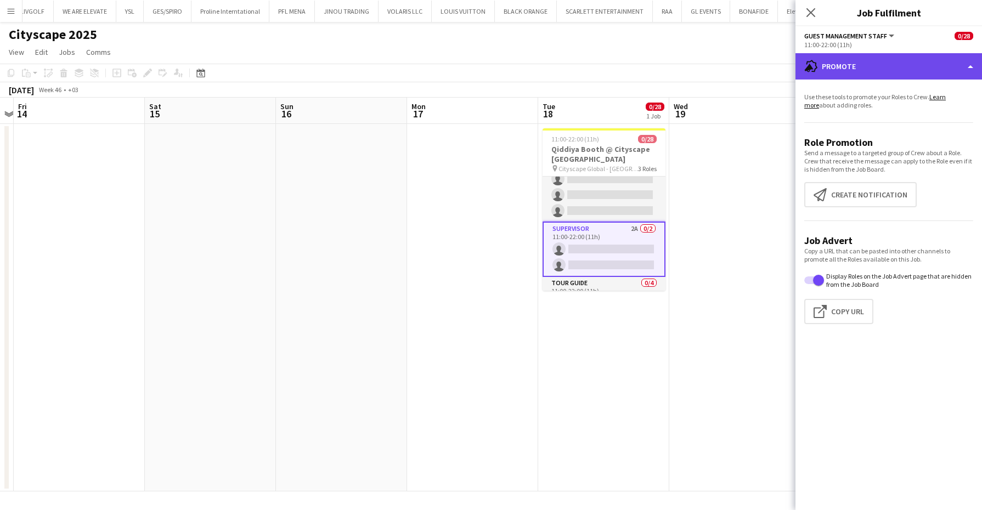
click at [885, 72] on div "advertising-megaphone Promote" at bounding box center [889, 66] width 187 height 26
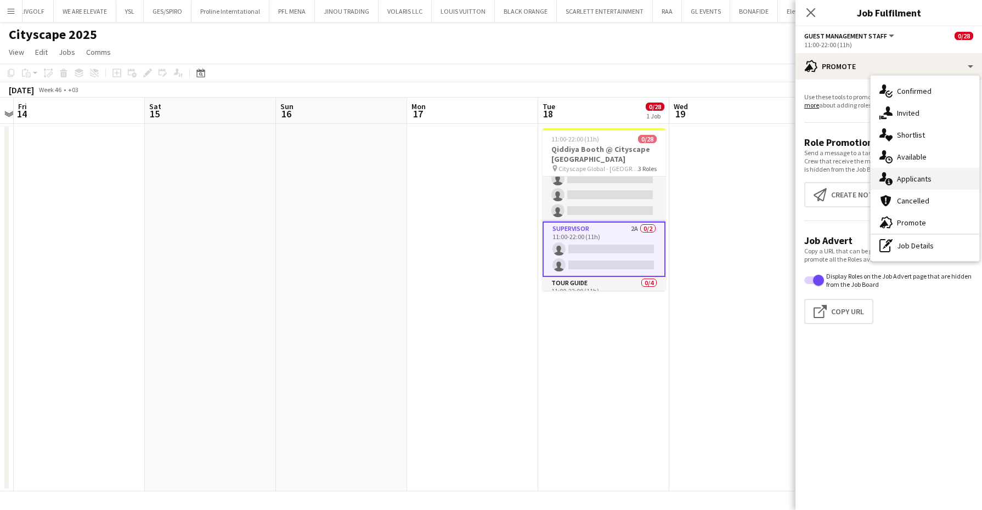
click at [937, 180] on div "single-neutral-actions-information Applicants" at bounding box center [925, 179] width 109 height 22
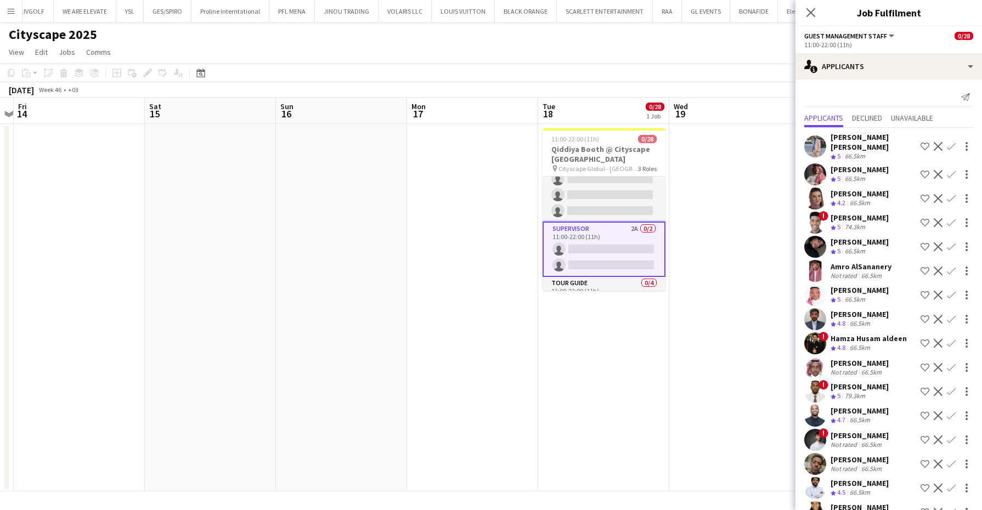
click at [612, 244] on app-card-role "Supervisor 2A 0/2 11:00-22:00 (11h) single-neutral-actions single-neutral-actio…" at bounding box center [604, 249] width 123 height 55
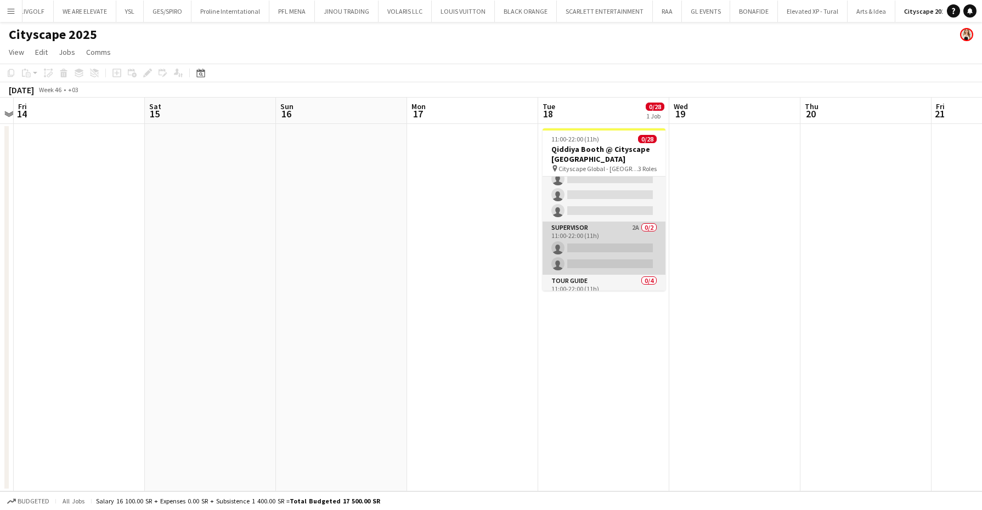
click at [612, 244] on app-card-role "Supervisor 2A 0/2 11:00-22:00 (11h) single-neutral-actions single-neutral-actio…" at bounding box center [604, 248] width 123 height 53
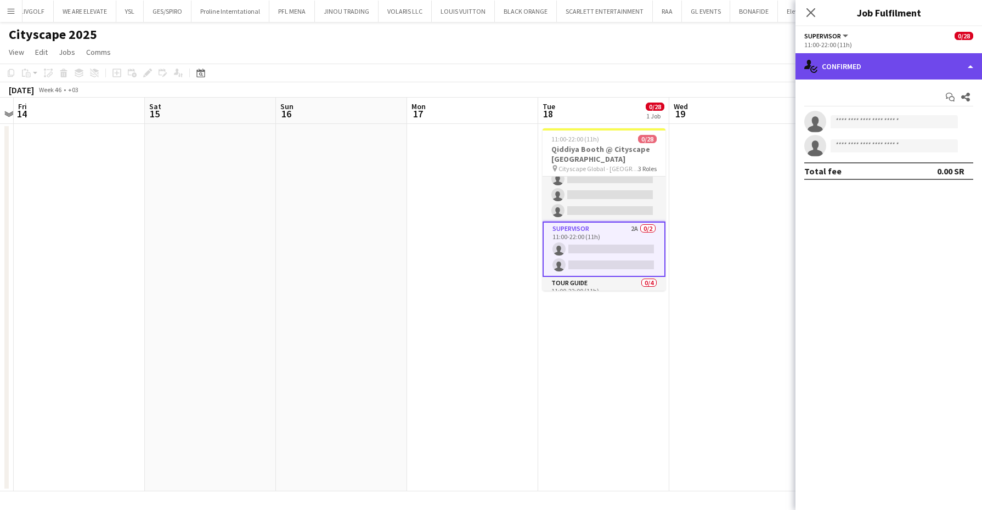
click at [902, 57] on div "single-neutral-actions-check-2 Confirmed" at bounding box center [889, 66] width 187 height 26
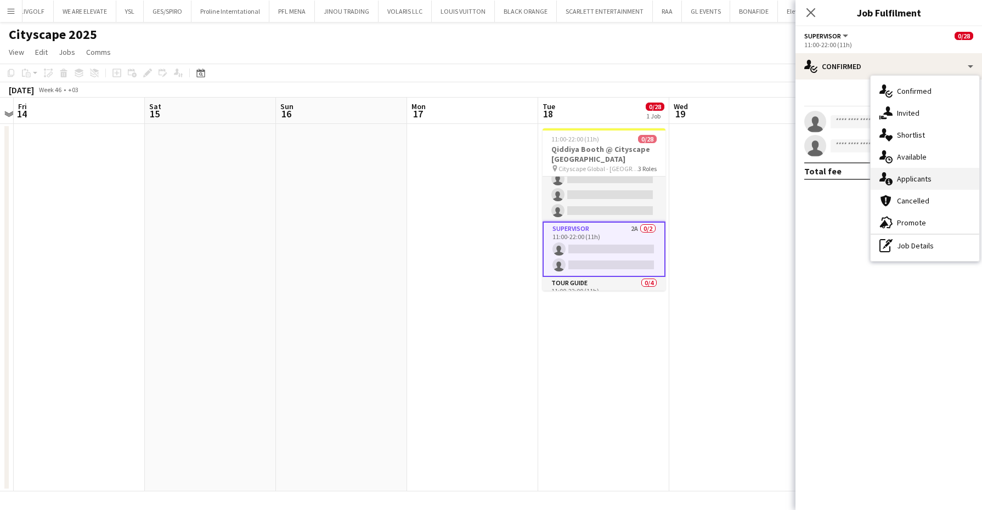
click at [922, 180] on span "Applicants" at bounding box center [914, 179] width 35 height 10
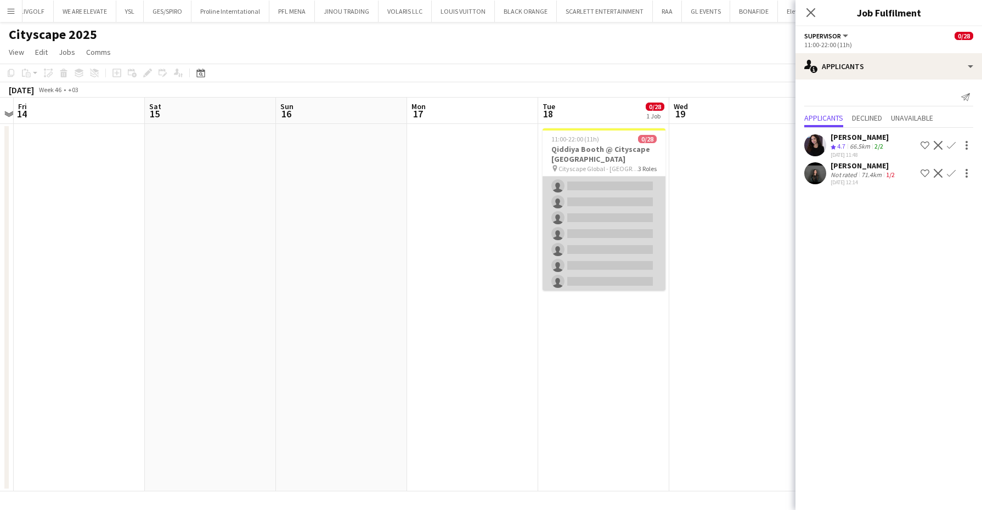
scroll to position [0, 0]
click at [622, 210] on app-card-role "Guest Management Staff 36A 0/22 11:00-22:00 (11h) single-neutral-actions single…" at bounding box center [604, 362] width 123 height 371
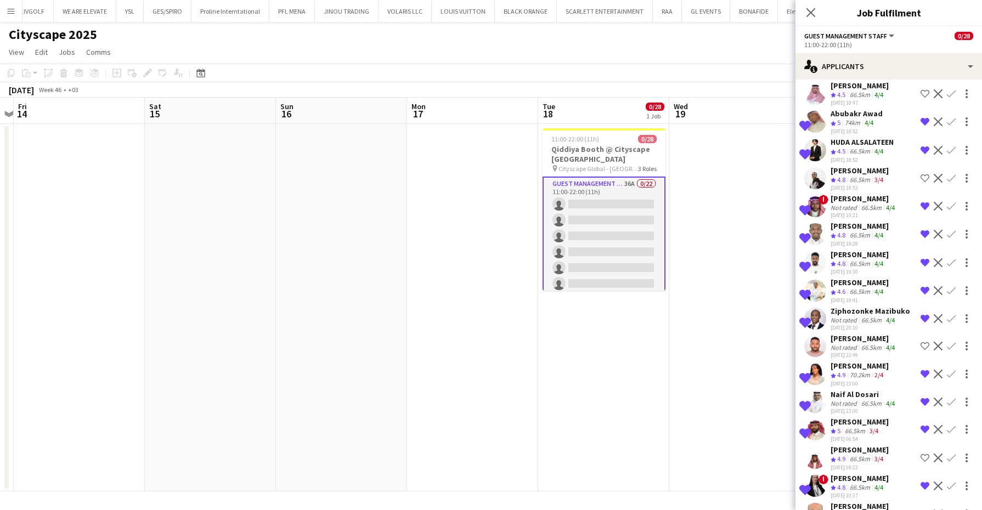
scroll to position [638, 0]
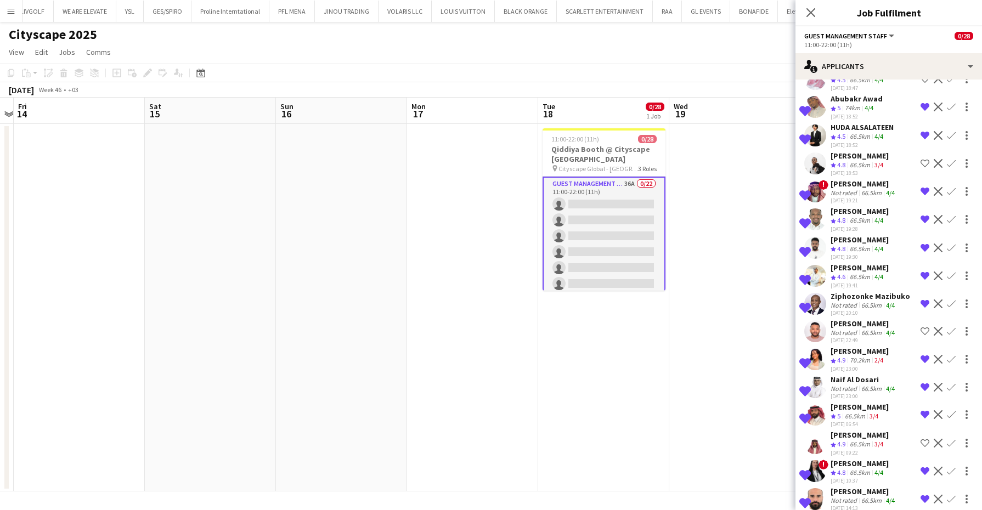
click at [608, 223] on app-card-role "Guest Management Staff 36A 0/22 11:00-22:00 (11h) single-neutral-actions single…" at bounding box center [604, 364] width 123 height 374
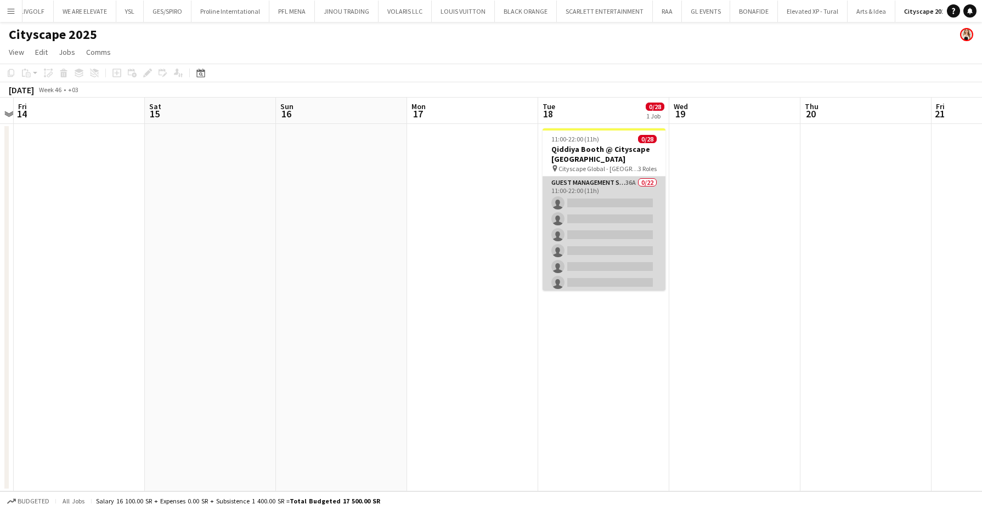
click at [608, 223] on app-card-role "Guest Management Staff 36A 0/22 11:00-22:00 (11h) single-neutral-actions single…" at bounding box center [604, 362] width 123 height 371
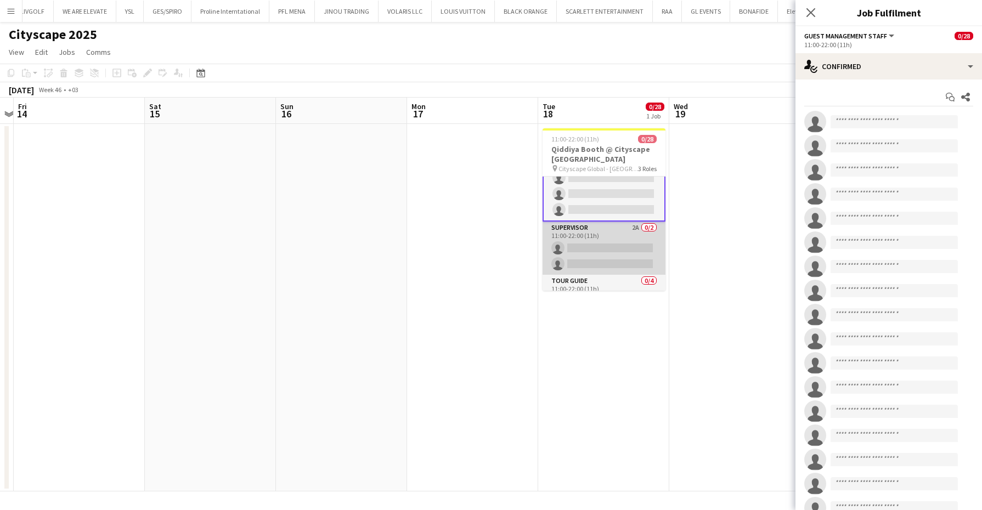
click at [602, 242] on app-card-role "Supervisor 2A 0/2 11:00-22:00 (11h) single-neutral-actions single-neutral-actio…" at bounding box center [604, 248] width 123 height 53
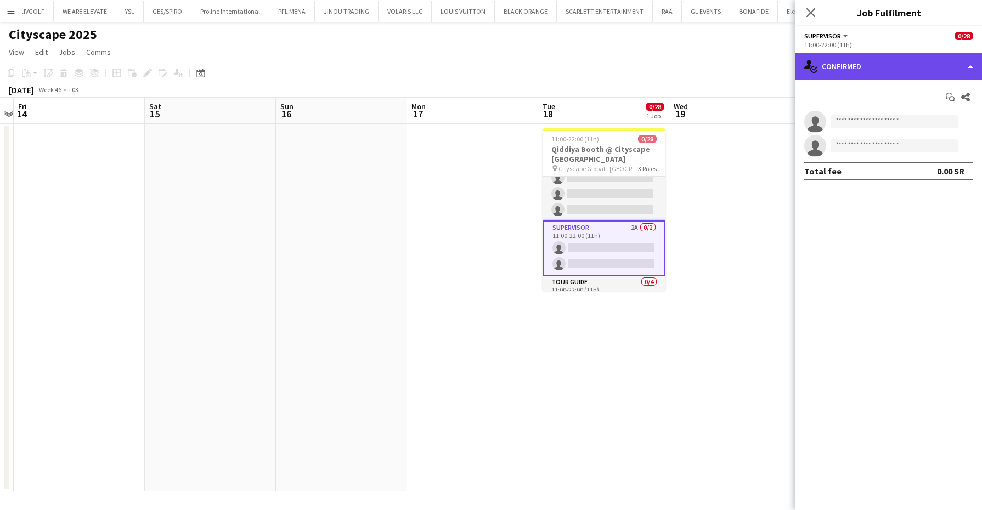
click at [917, 62] on div "single-neutral-actions-check-2 Confirmed" at bounding box center [889, 66] width 187 height 26
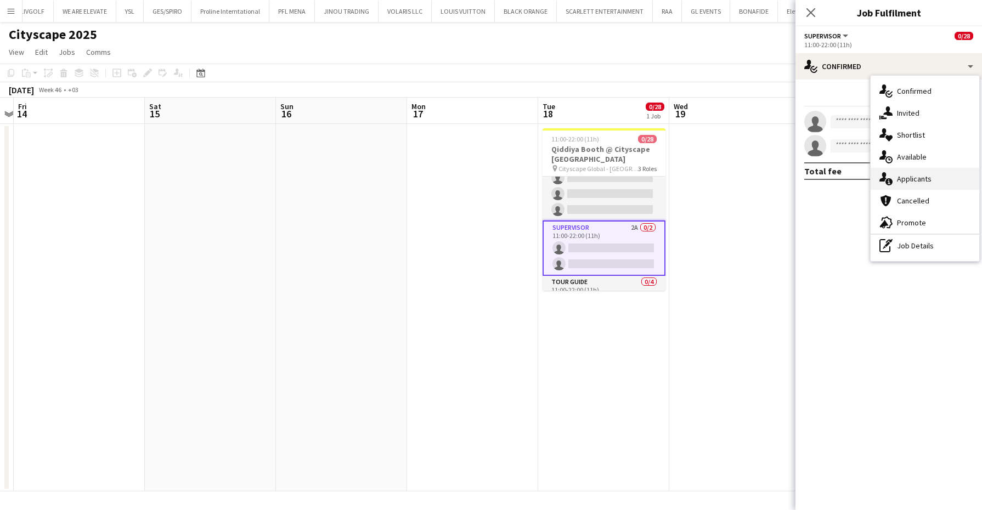
click at [936, 173] on div "single-neutral-actions-information Applicants" at bounding box center [925, 179] width 109 height 22
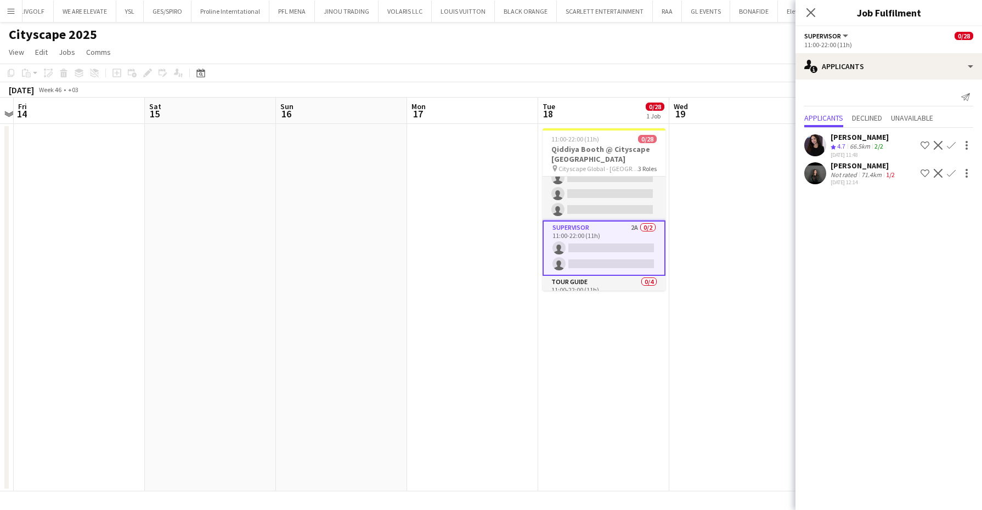
click at [846, 167] on div "[PERSON_NAME]" at bounding box center [864, 166] width 66 height 10
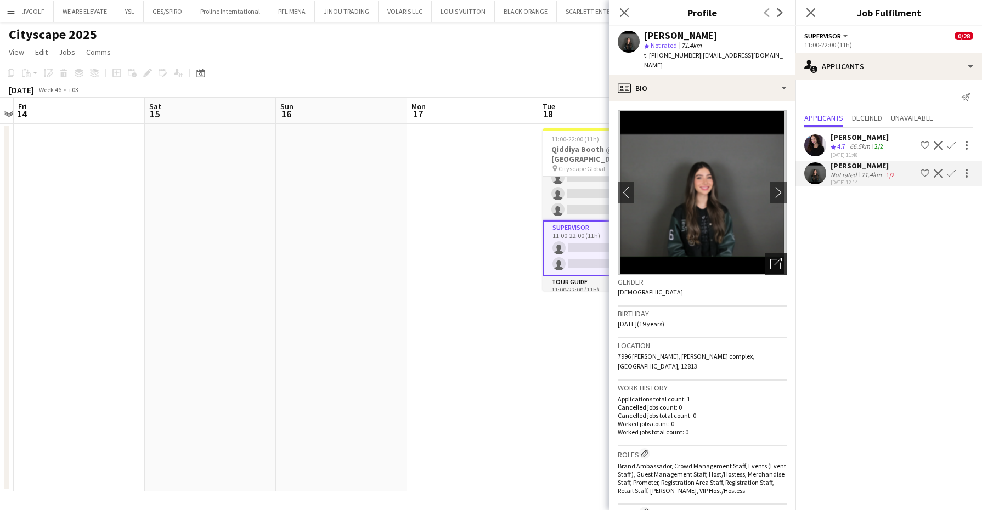
click at [765, 256] on div "Open photos pop-in" at bounding box center [776, 264] width 22 height 22
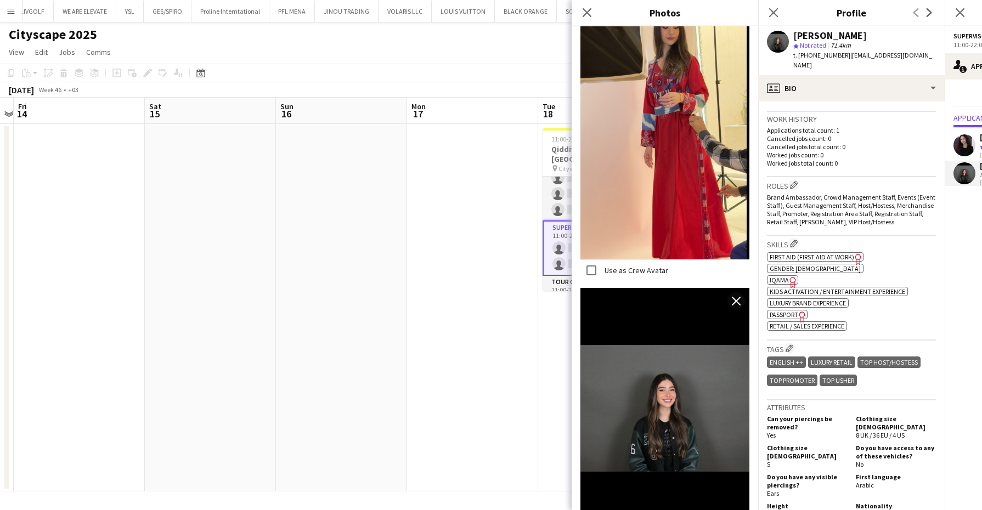
scroll to position [412, 0]
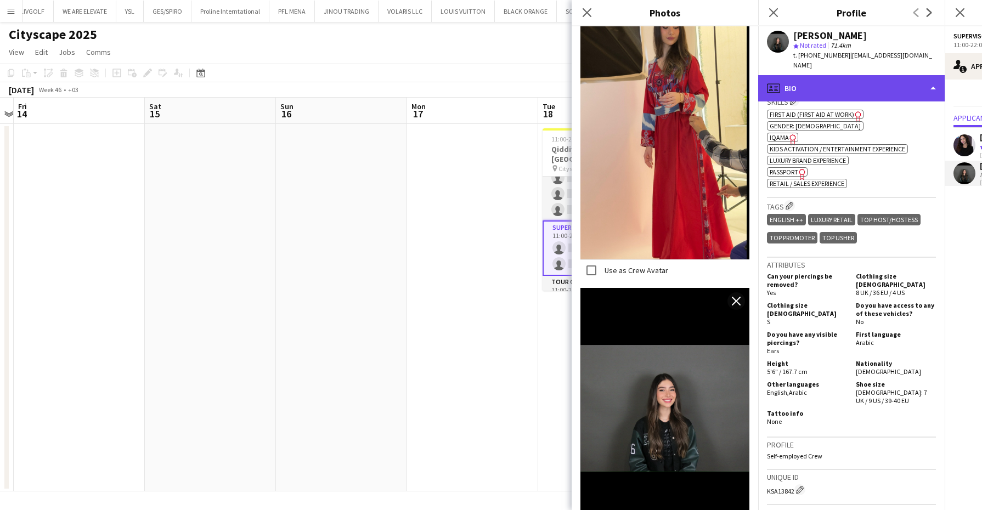
click at [848, 75] on div "profile Bio" at bounding box center [851, 88] width 187 height 26
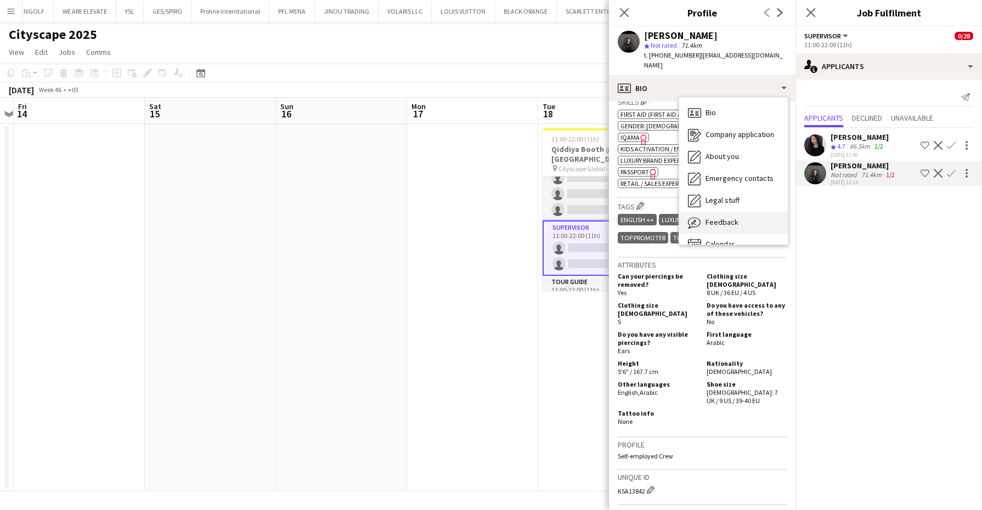
click at [733, 217] on span "Feedback" at bounding box center [722, 222] width 33 height 10
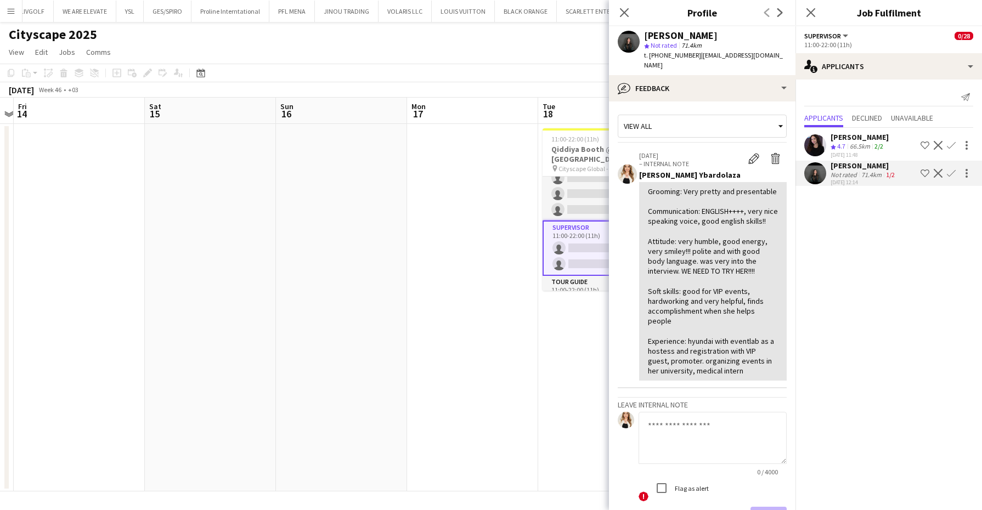
click at [508, 242] on app-date-cell at bounding box center [472, 308] width 131 height 368
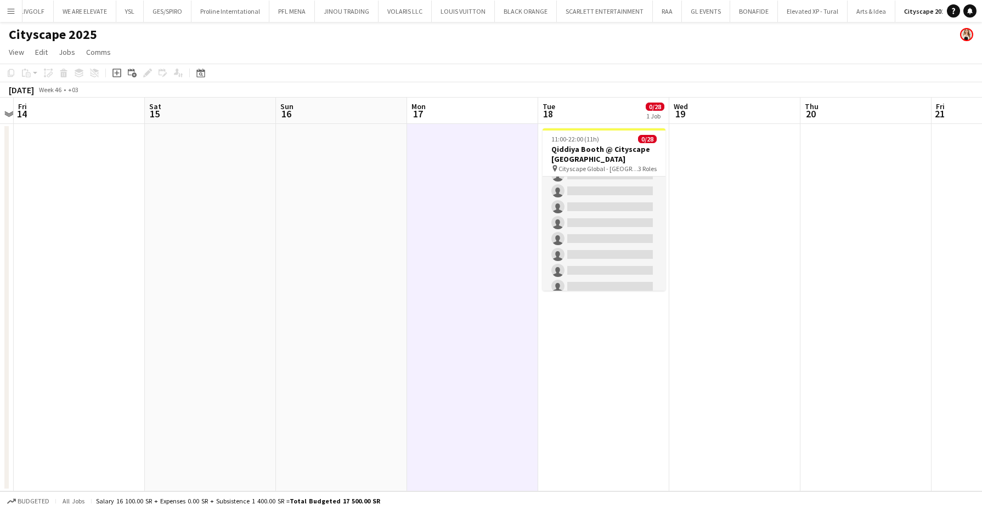
scroll to position [0, 0]
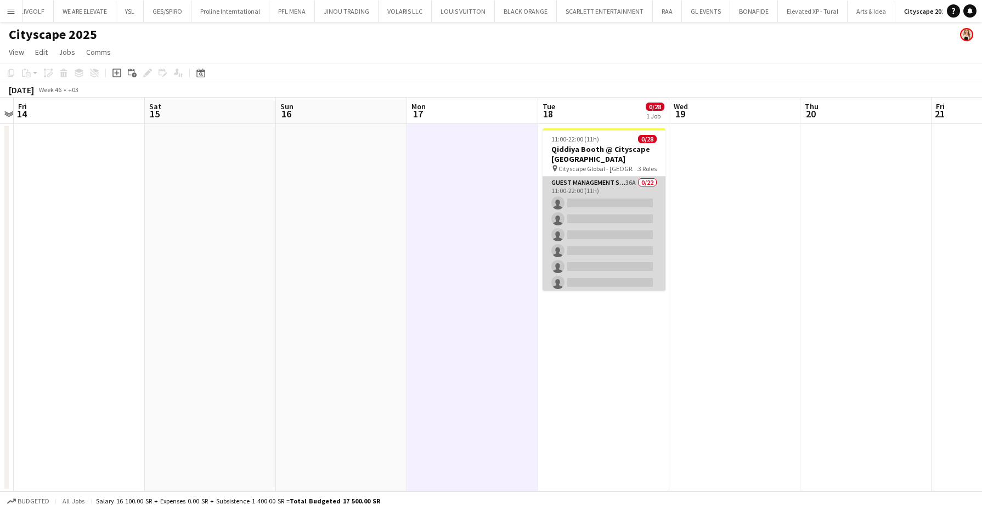
click at [606, 227] on app-card-role "Guest Management Staff 36A 0/22 11:00-22:00 (11h) single-neutral-actions single…" at bounding box center [604, 362] width 123 height 371
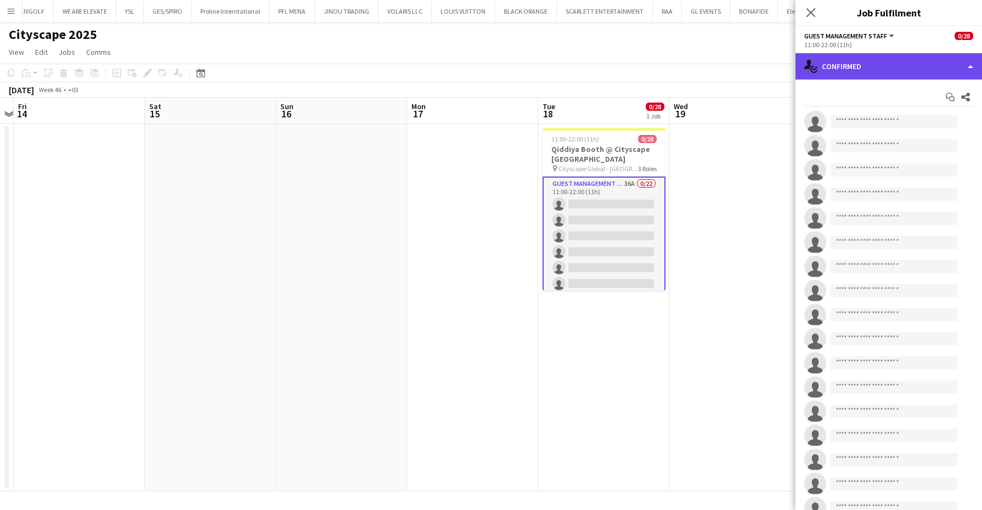
click at [917, 63] on div "single-neutral-actions-check-2 Confirmed" at bounding box center [889, 66] width 187 height 26
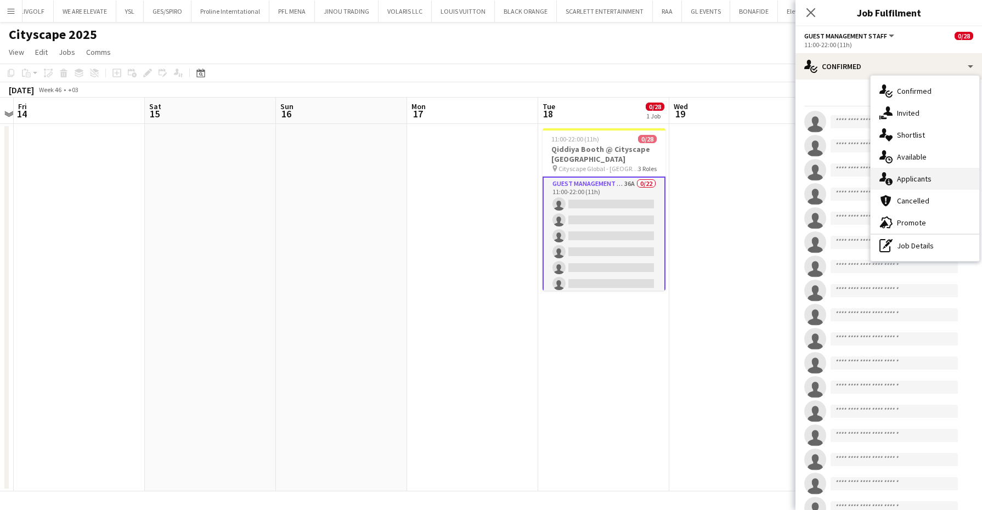
click at [909, 176] on span "Applicants" at bounding box center [914, 179] width 35 height 10
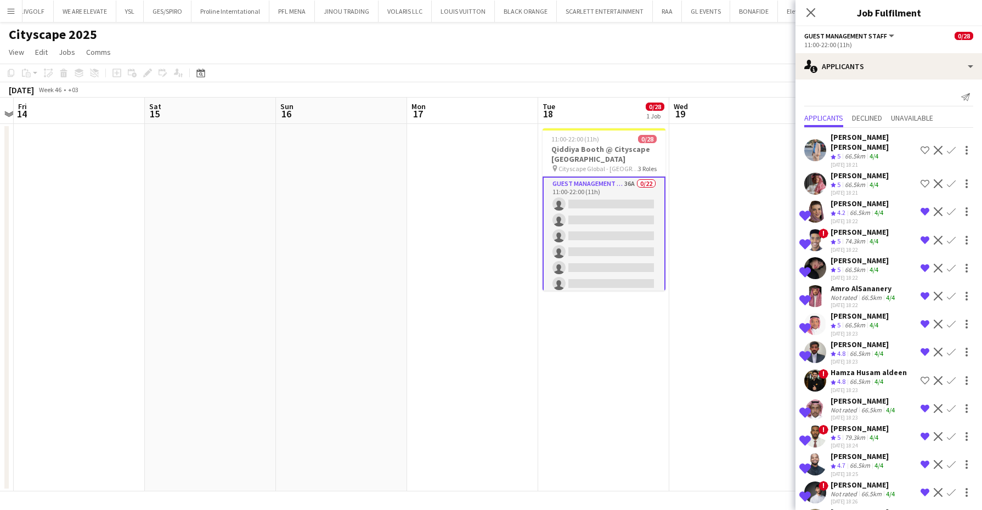
click at [921, 179] on app-icon "Shortlist crew" at bounding box center [925, 183] width 9 height 9
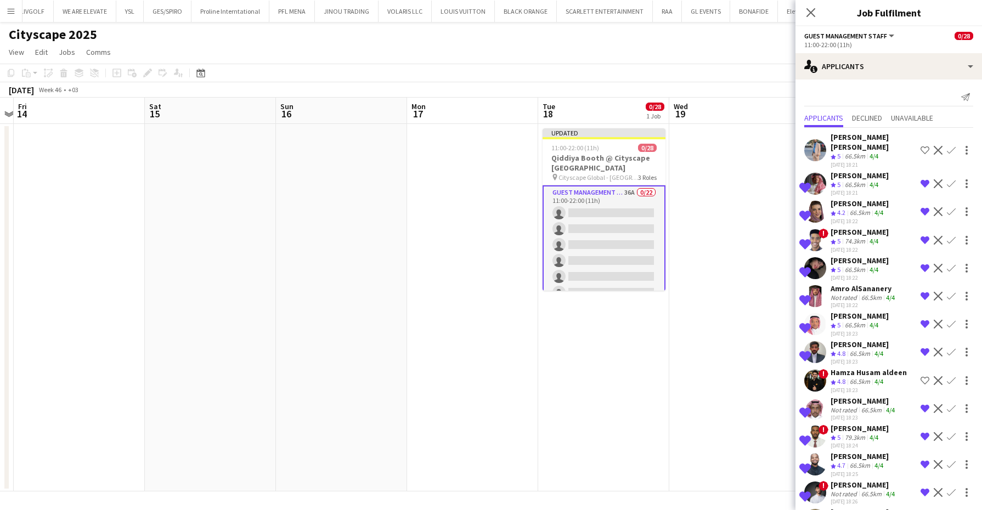
click at [728, 187] on app-date-cell at bounding box center [734, 308] width 131 height 368
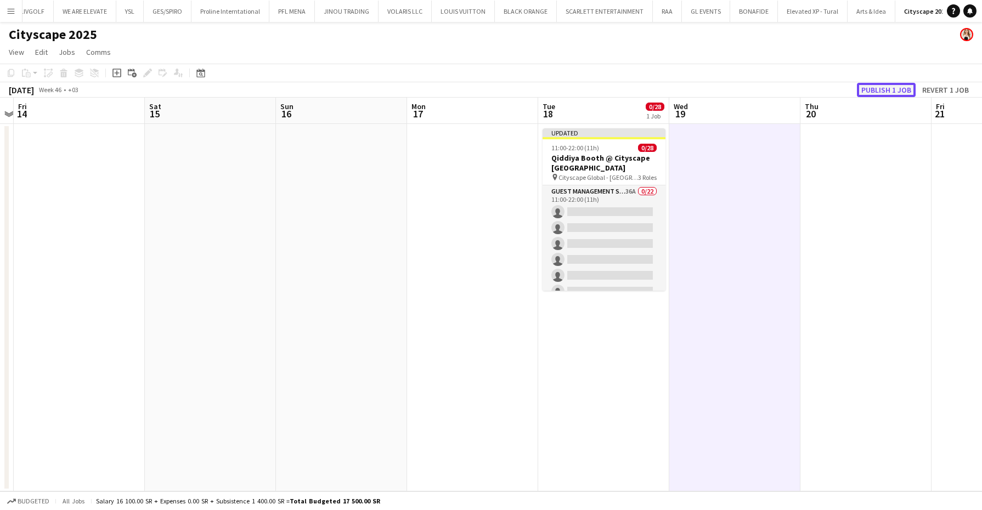
click at [895, 88] on button "Publish 1 job" at bounding box center [886, 90] width 59 height 14
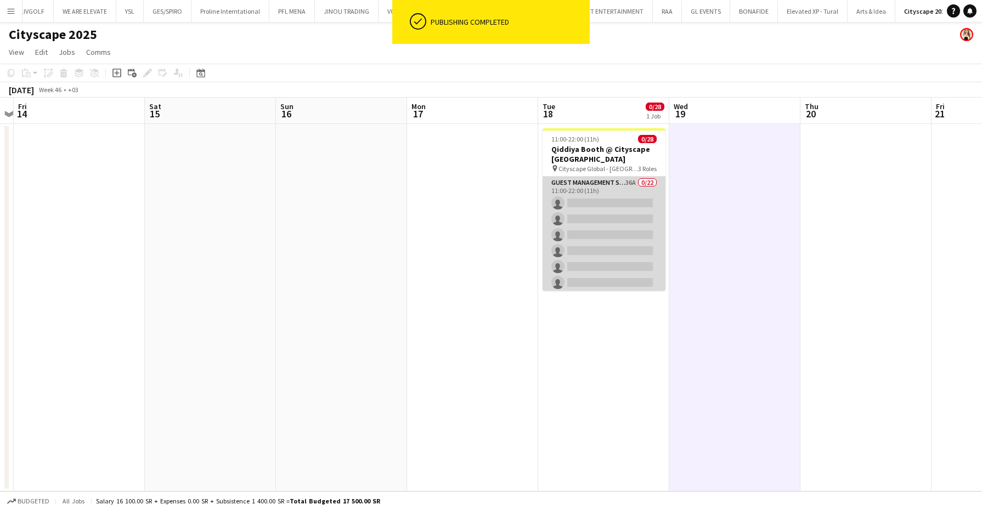
click at [626, 217] on app-card-role "Guest Management Staff 36A 0/22 11:00-22:00 (11h) single-neutral-actions single…" at bounding box center [604, 362] width 123 height 371
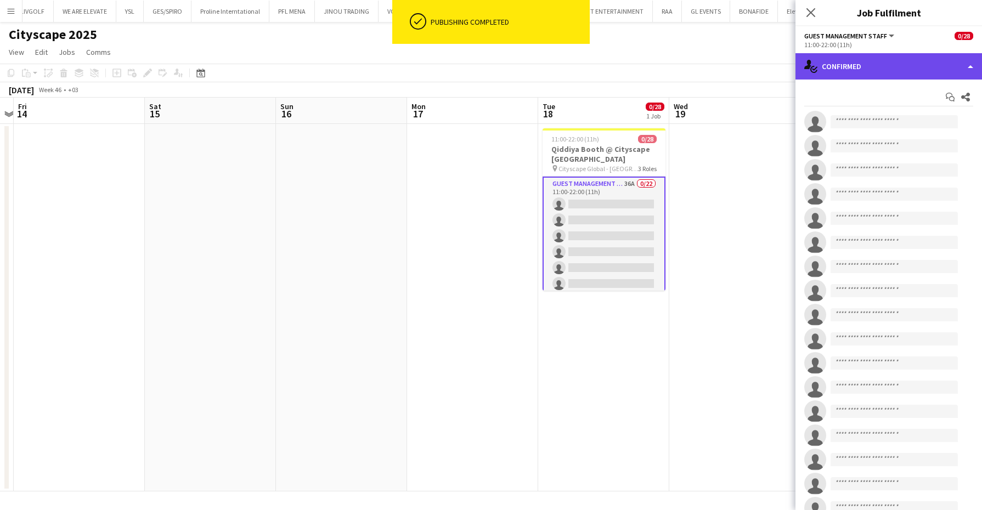
click at [863, 70] on div "single-neutral-actions-check-2 Confirmed" at bounding box center [889, 66] width 187 height 26
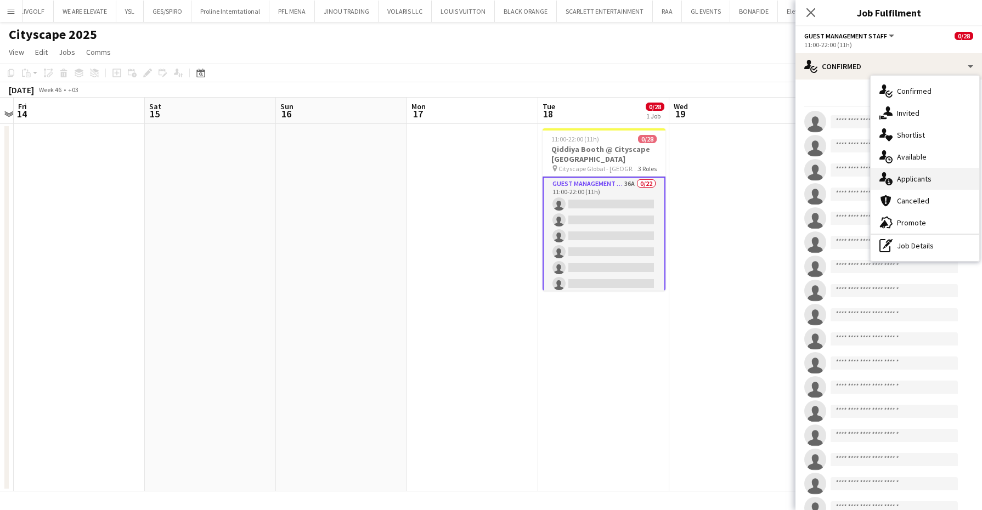
click at [922, 176] on span "Applicants" at bounding box center [914, 179] width 35 height 10
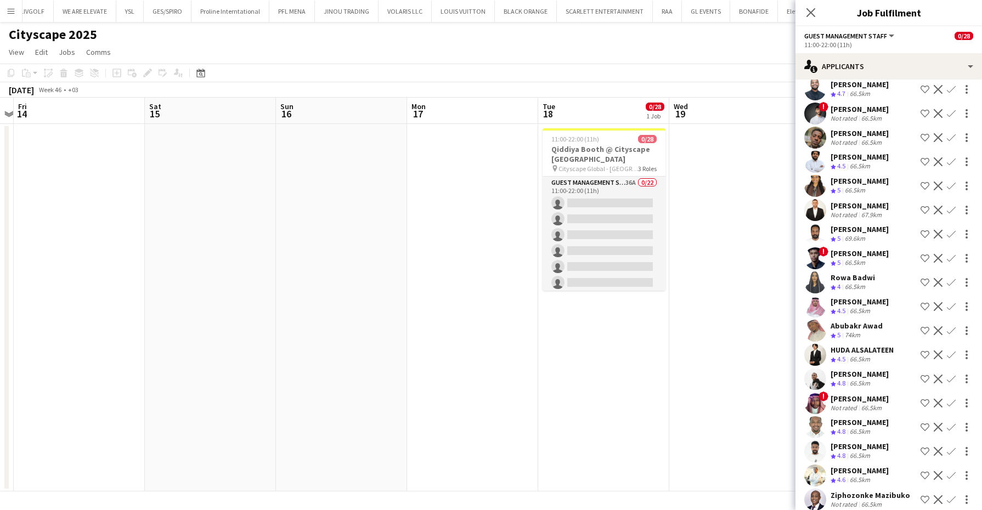
scroll to position [343, 0]
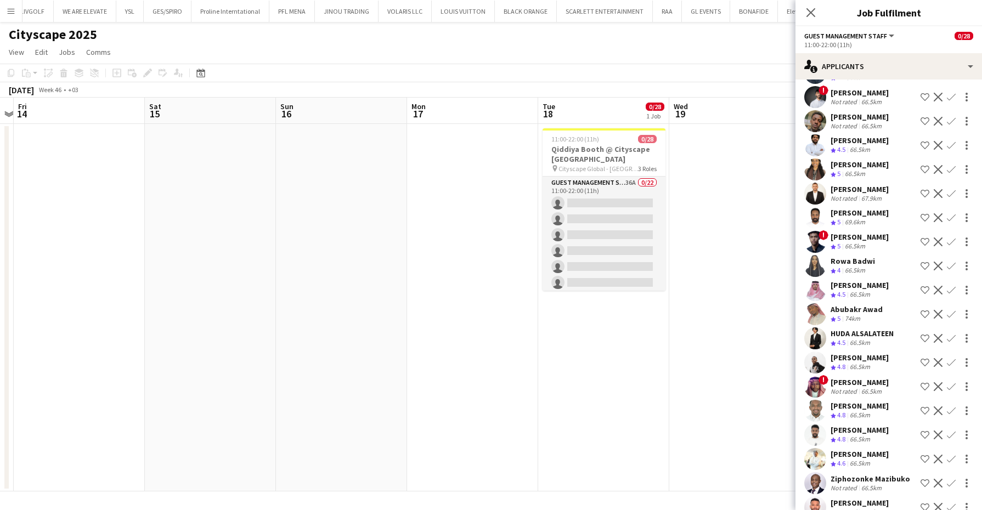
click at [866, 88] on div "[PERSON_NAME]" at bounding box center [860, 93] width 58 height 10
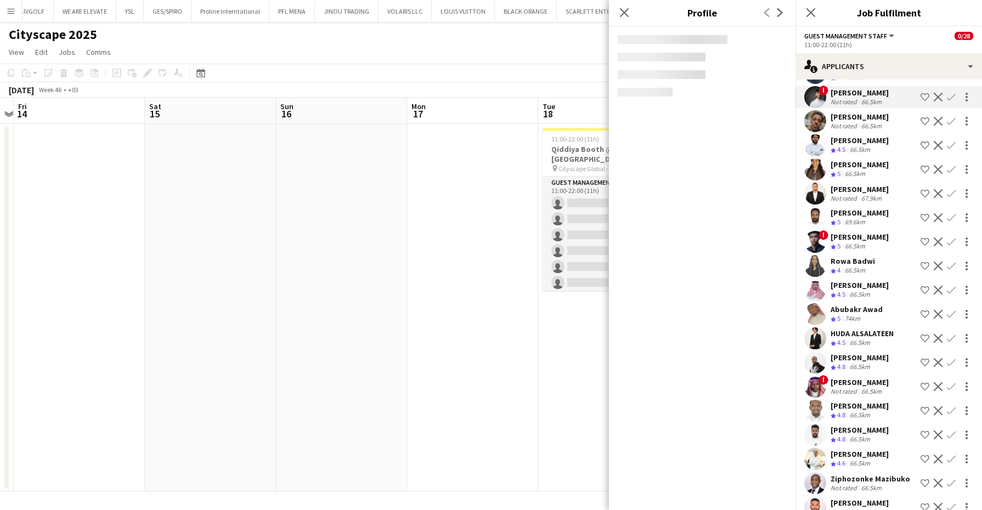
scroll to position [0, 0]
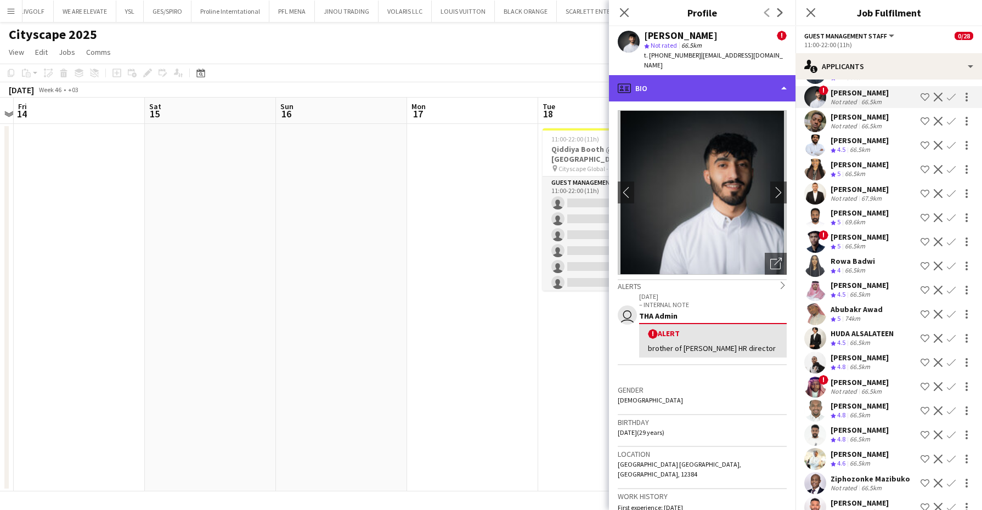
click at [747, 75] on div "profile Bio" at bounding box center [702, 88] width 187 height 26
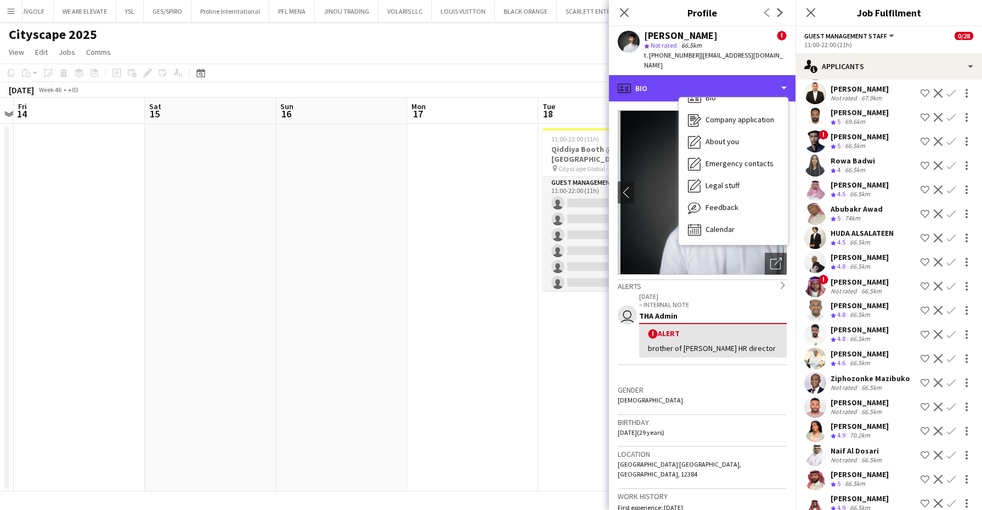
scroll to position [480, 0]
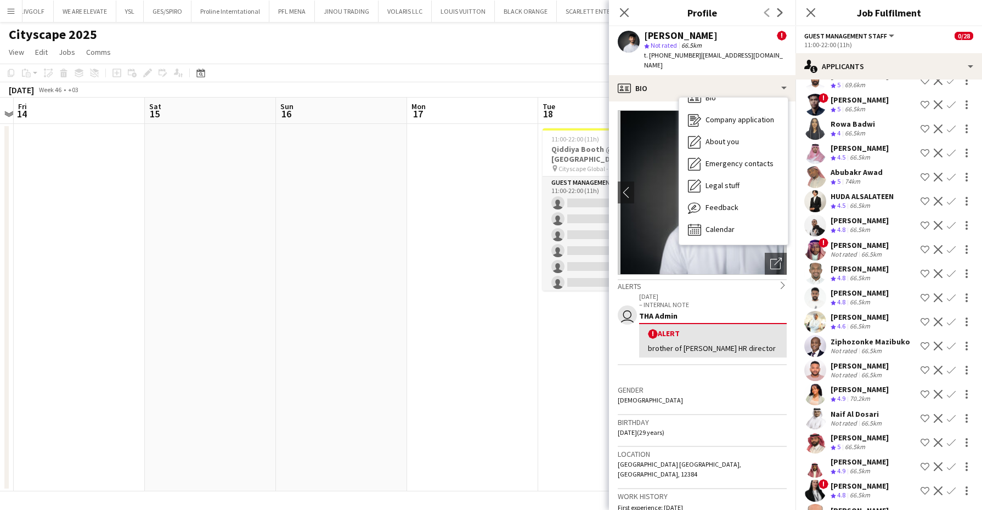
click at [850, 322] on div "66.5km" at bounding box center [860, 326] width 25 height 9
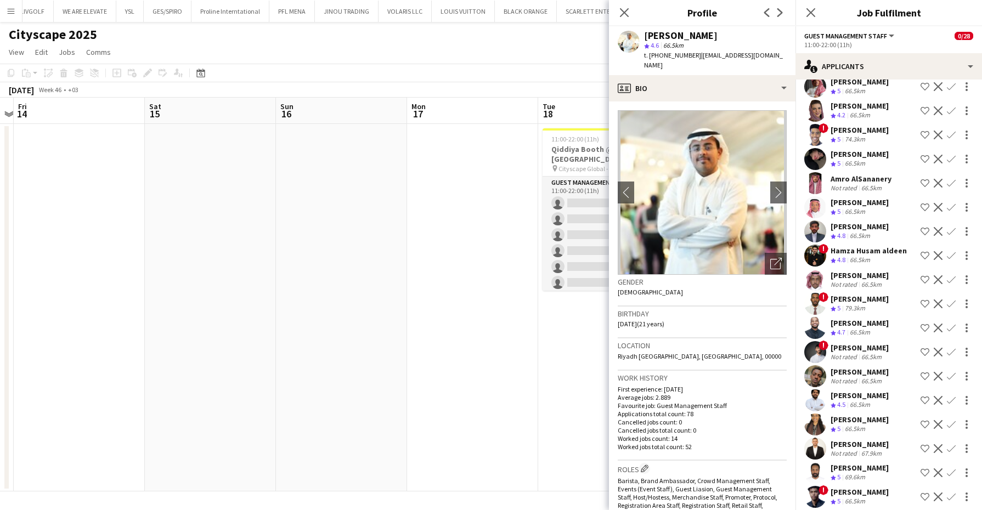
scroll to position [0, 0]
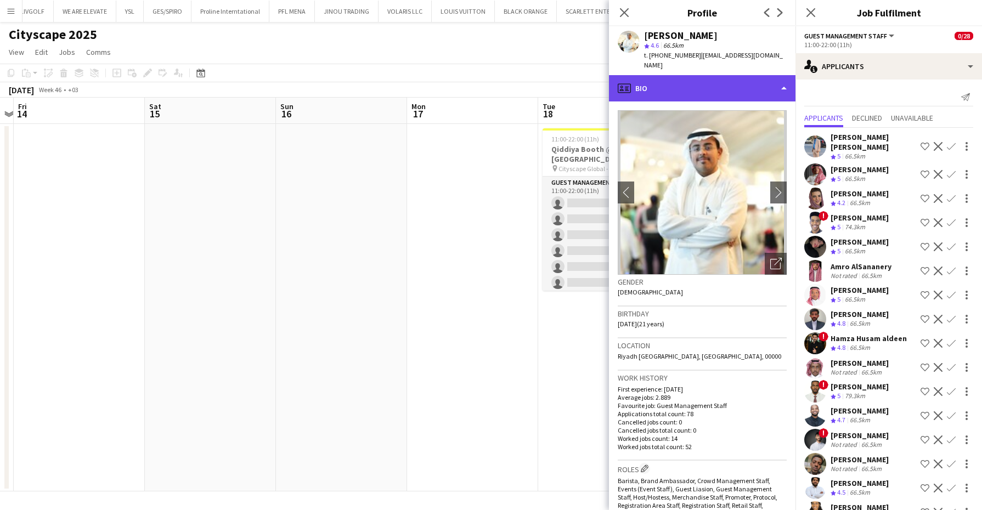
click at [697, 81] on div "profile Bio" at bounding box center [702, 88] width 187 height 26
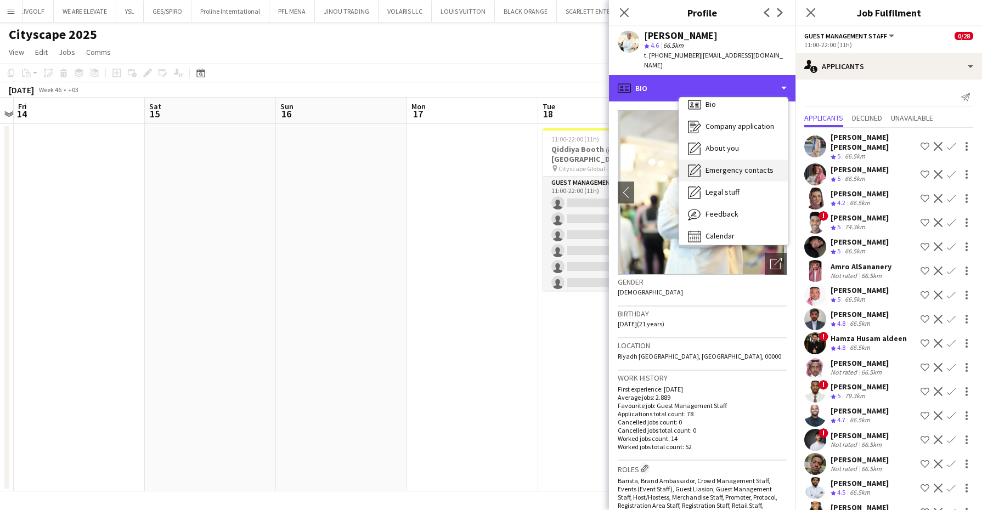
scroll to position [15, 0]
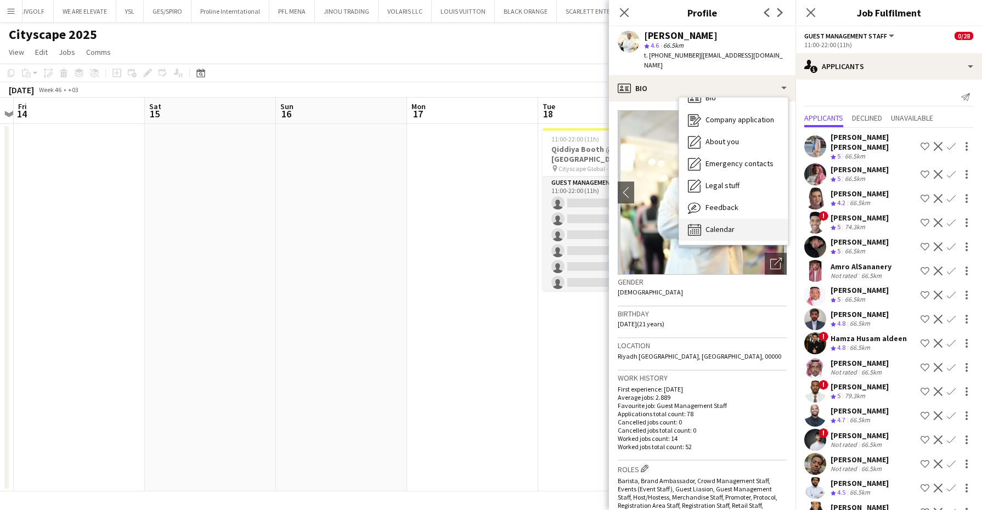
click at [720, 224] on span "Calendar" at bounding box center [720, 229] width 29 height 10
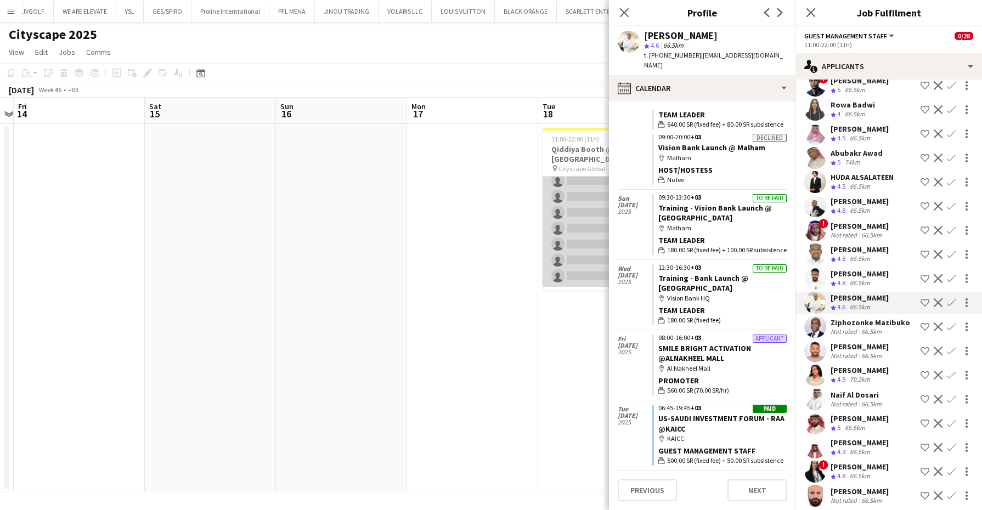
scroll to position [343, 0]
click at [591, 277] on app-card-role "Tour Guide 0/4 11:00-22:00 (11h) single-neutral-actions single-neutral-actions …" at bounding box center [604, 300] width 123 height 85
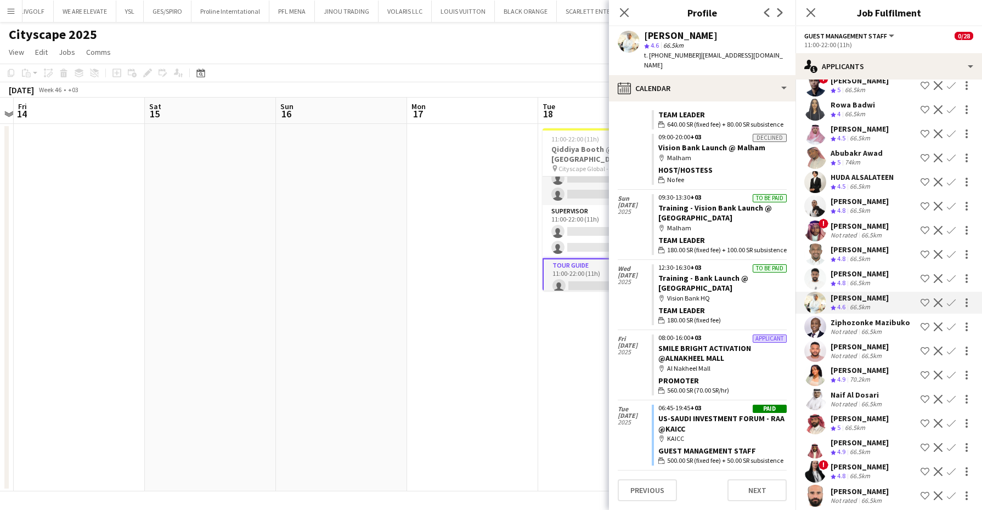
click at [591, 277] on app-card-role "Tour Guide 0/4 11:00-22:00 (11h) single-neutral-actions single-neutral-actions …" at bounding box center [604, 301] width 123 height 87
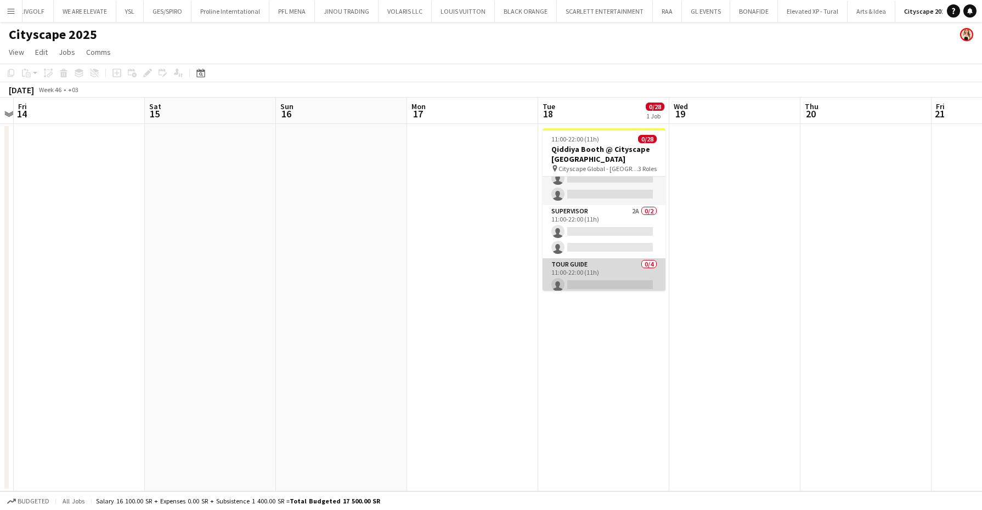
click at [590, 279] on app-card-role "Tour Guide 0/4 11:00-22:00 (11h) single-neutral-actions single-neutral-actions …" at bounding box center [604, 300] width 123 height 85
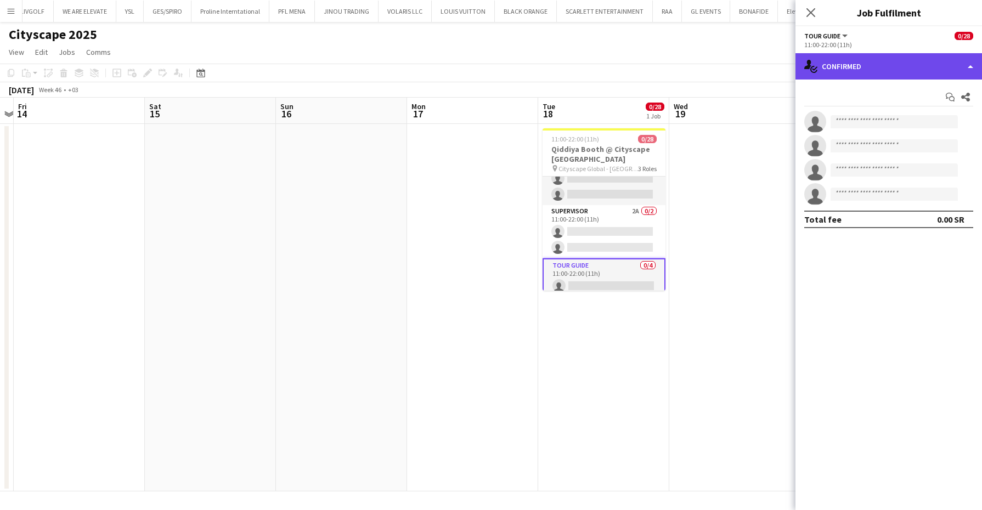
click at [875, 61] on div "single-neutral-actions-check-2 Confirmed" at bounding box center [889, 66] width 187 height 26
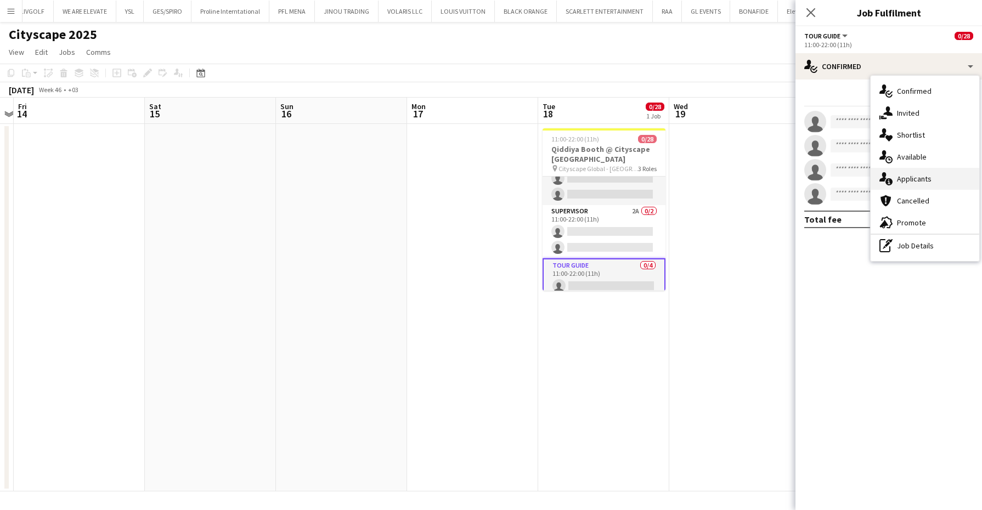
click at [933, 171] on div "single-neutral-actions-information Applicants" at bounding box center [925, 179] width 109 height 22
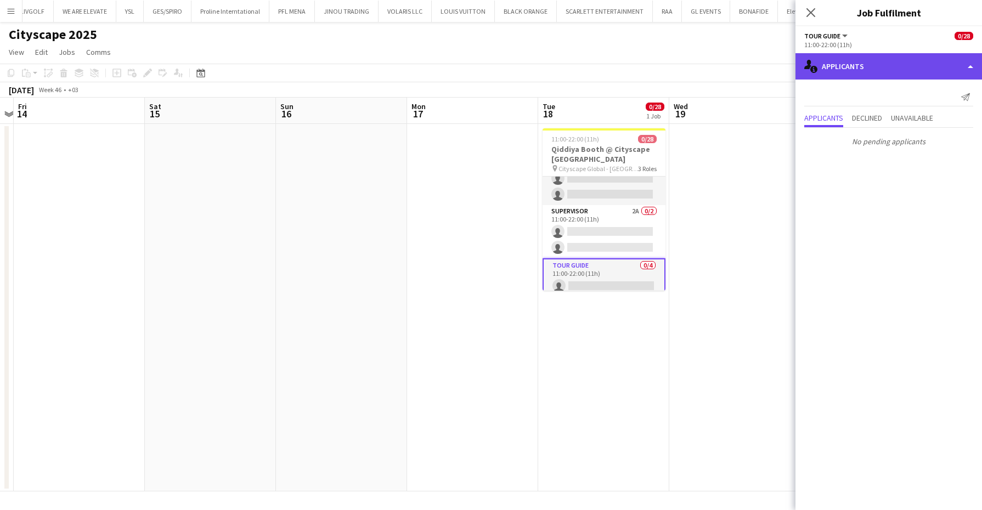
click at [865, 60] on div "single-neutral-actions-information Applicants" at bounding box center [889, 66] width 187 height 26
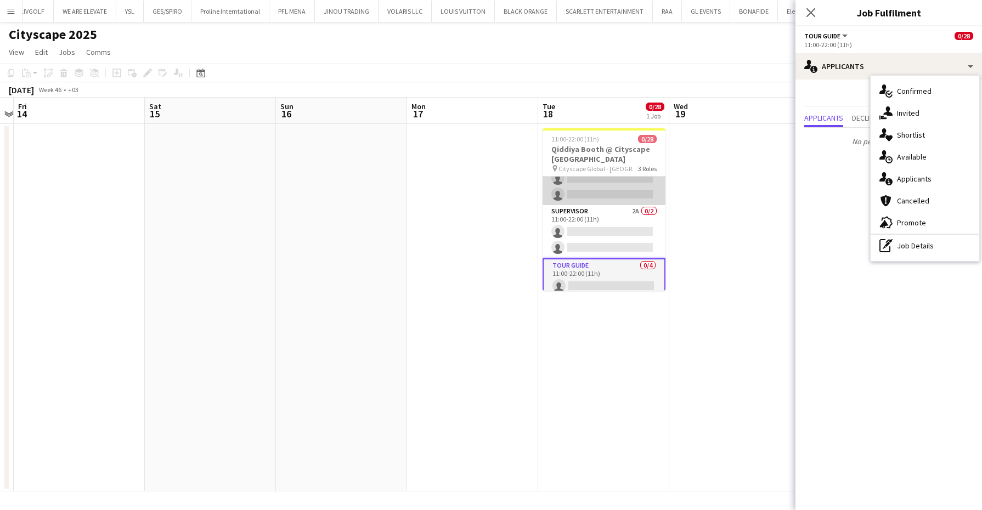
click at [629, 177] on app-card-role "Guest Management Staff 36A 0/22 11:00-22:00 (11h) single-neutral-actions single…" at bounding box center [604, 19] width 123 height 371
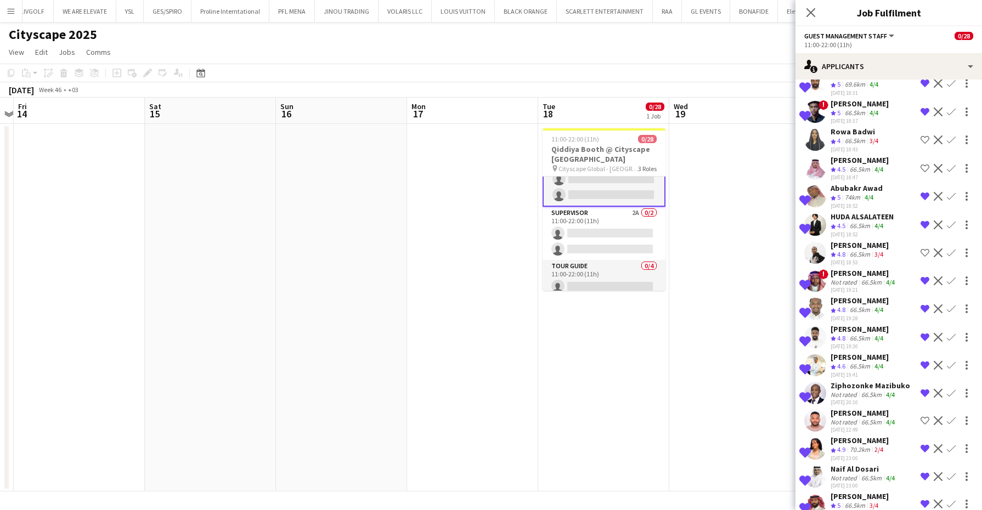
scroll to position [638, 0]
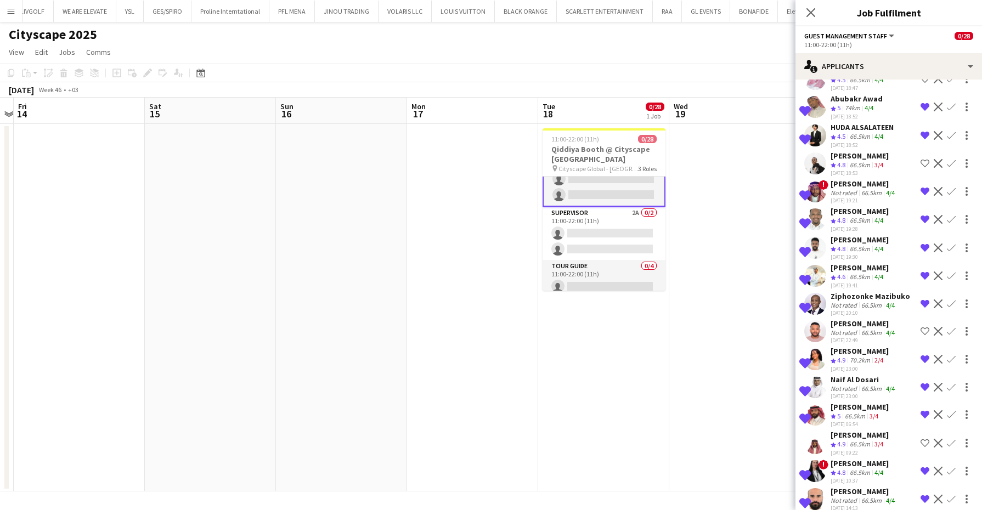
click at [886, 245] on div "4/4" at bounding box center [878, 249] width 13 height 9
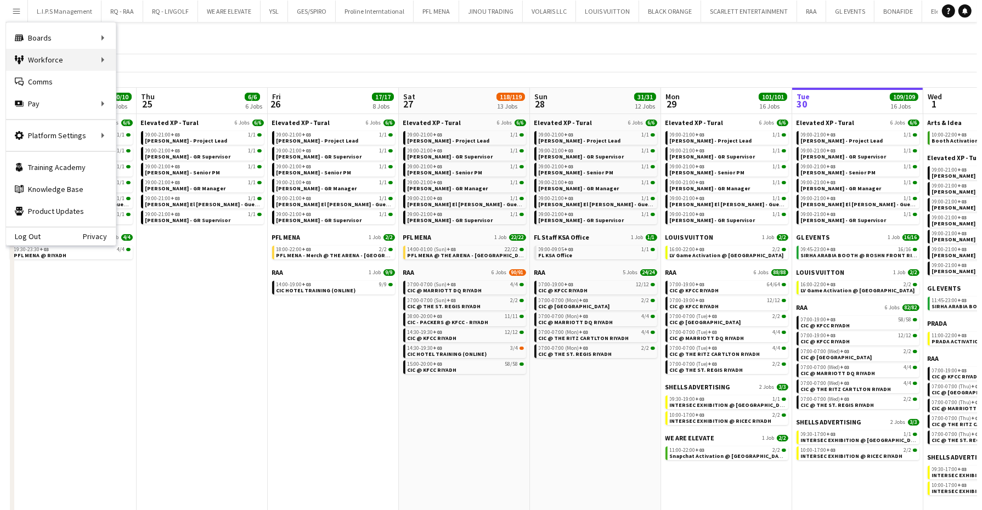
scroll to position [0, 441]
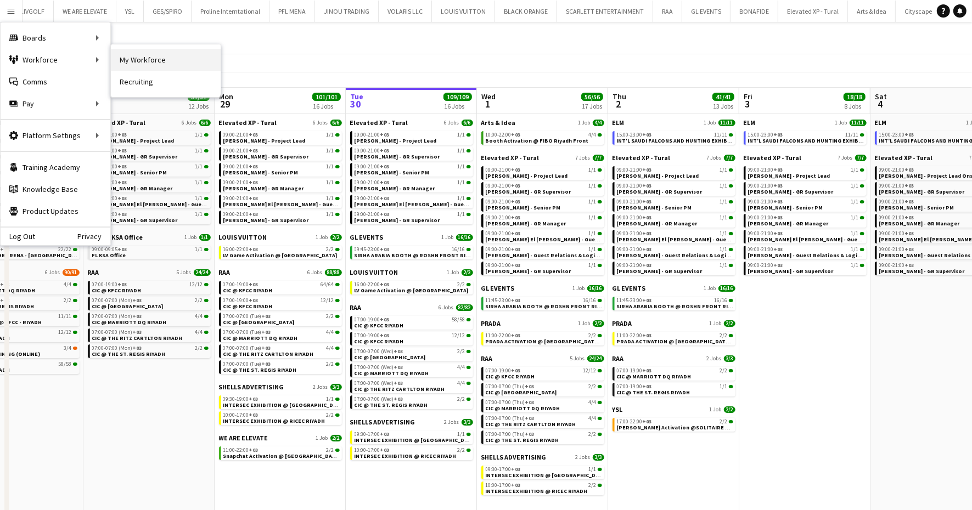
click at [161, 53] on link "My Workforce" at bounding box center [166, 60] width 110 height 22
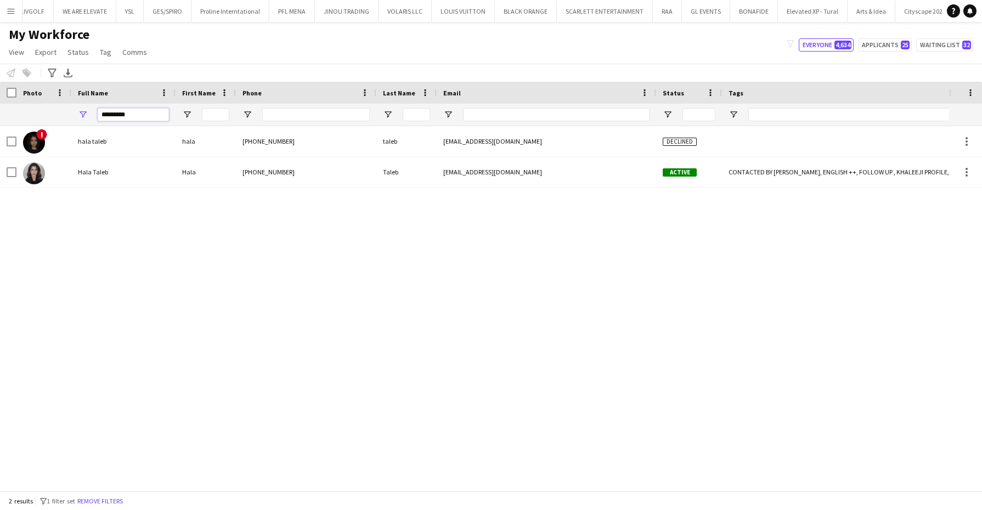
drag, startPoint x: 145, startPoint y: 116, endPoint x: 12, endPoint y: 128, distance: 133.9
click at [12, 128] on div "Workforce Details Photo Full Name" at bounding box center [491, 286] width 982 height 409
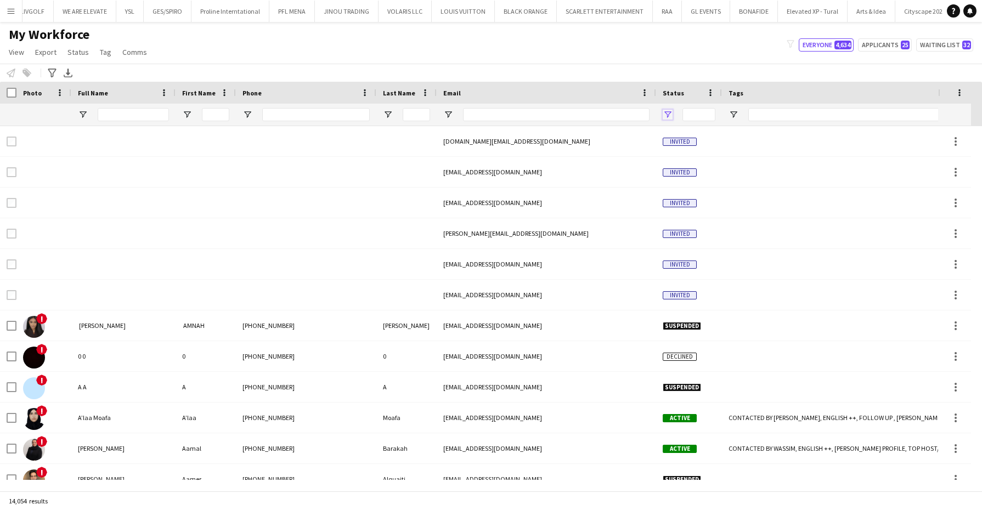
click at [663, 112] on span "Open Filter Menu" at bounding box center [668, 115] width 10 height 10
click at [695, 181] on div "(Select All)" at bounding box center [723, 182] width 87 height 8
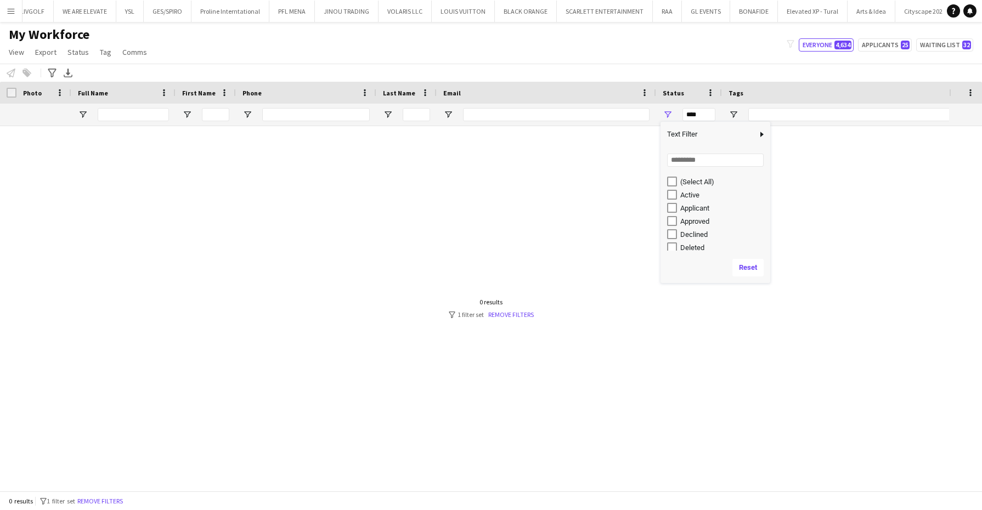
click at [686, 195] on div "Active" at bounding box center [723, 195] width 87 height 8
type input "**********"
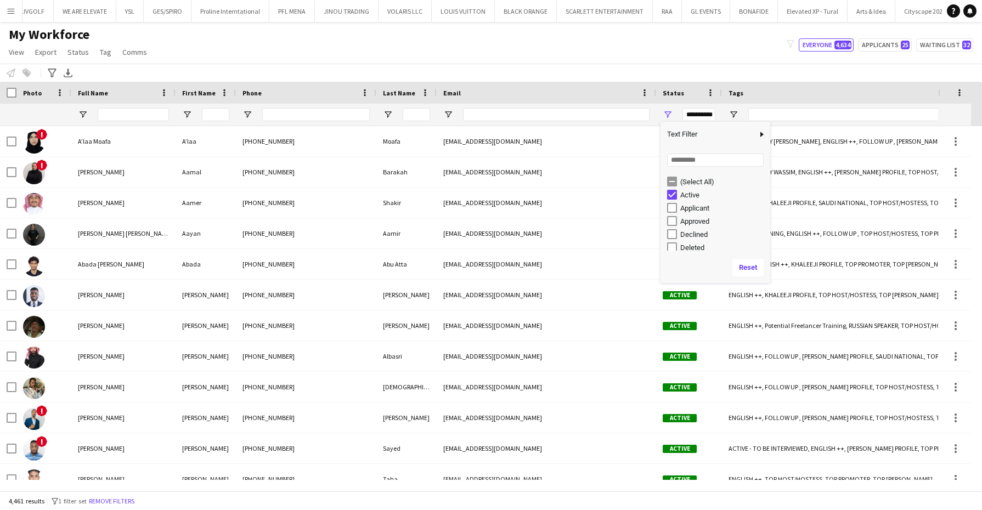
click at [526, 46] on div "My Workforce View Views Default view Basic Export View Full Name TAGS Test New …" at bounding box center [491, 44] width 982 height 37
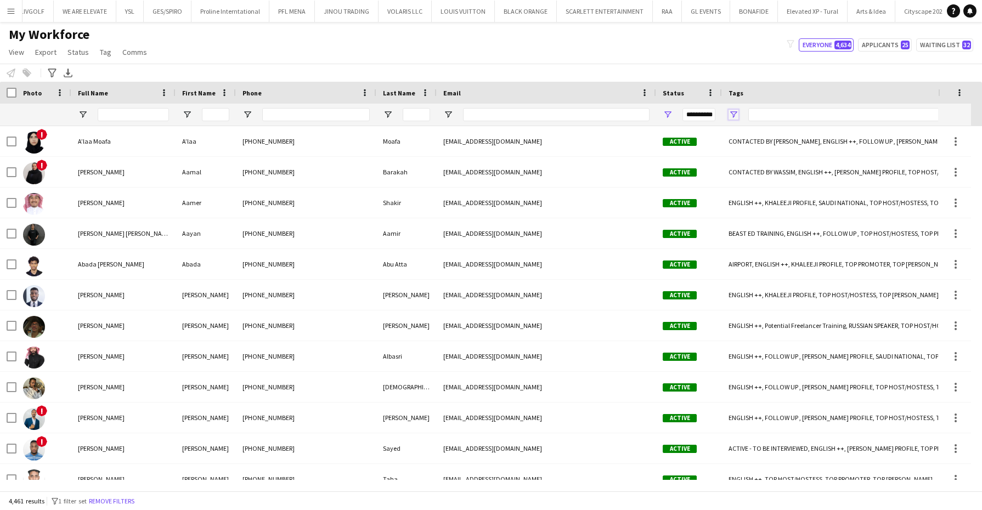
click at [729, 113] on span "Open Filter Menu" at bounding box center [734, 115] width 10 height 10
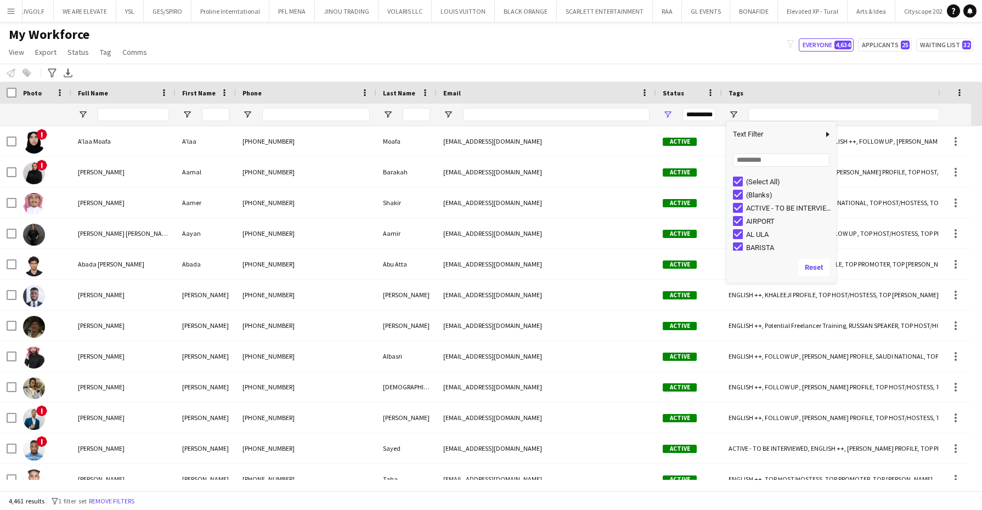
click at [764, 184] on div "(Select All)" at bounding box center [789, 182] width 87 height 8
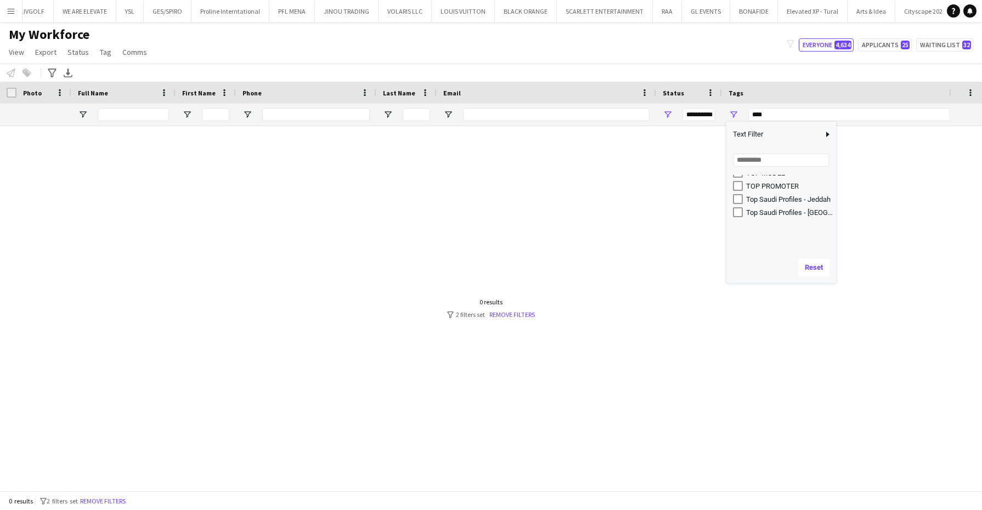
scroll to position [412, 0]
click at [756, 206] on div "RAA" at bounding box center [789, 205] width 87 height 8
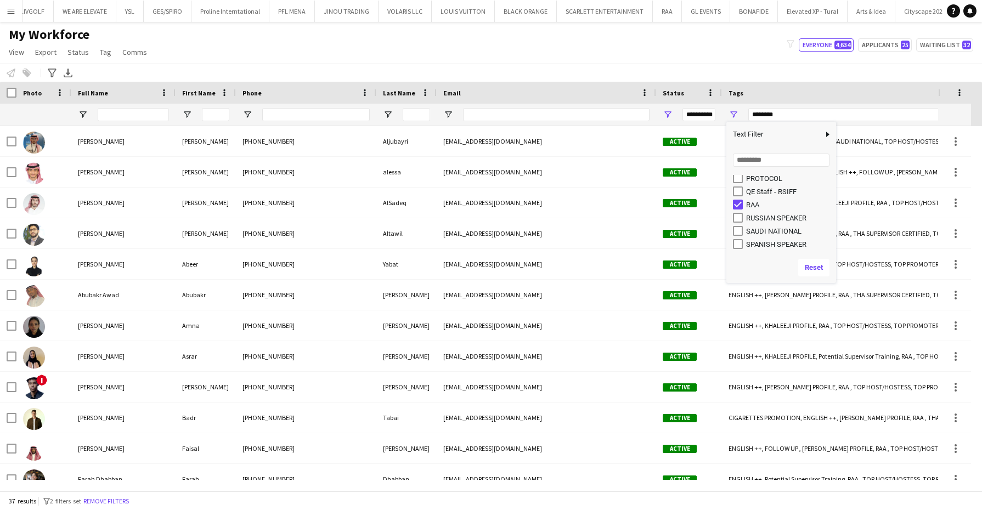
click at [756, 206] on div "RAA" at bounding box center [789, 205] width 87 height 8
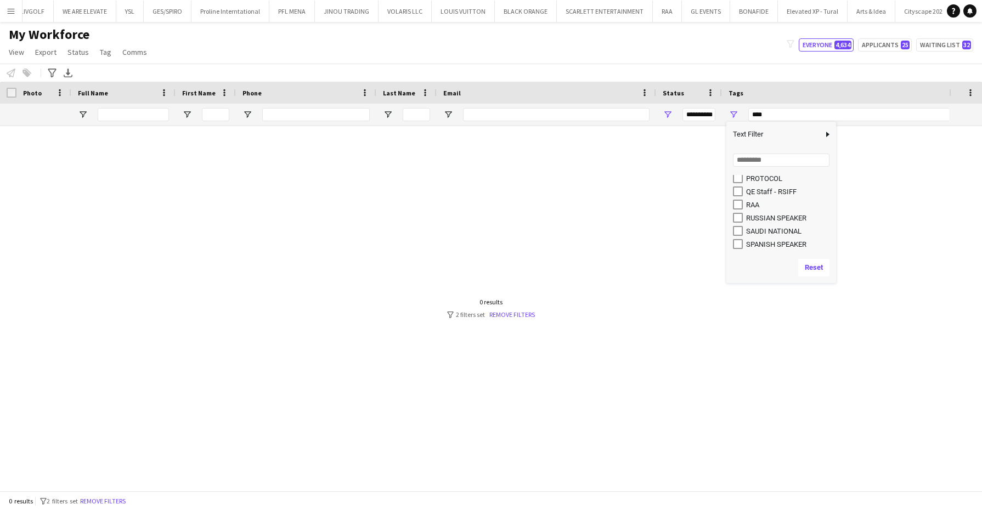
click at [755, 230] on div "SAUDI NATIONAL" at bounding box center [789, 231] width 87 height 8
type input "**********"
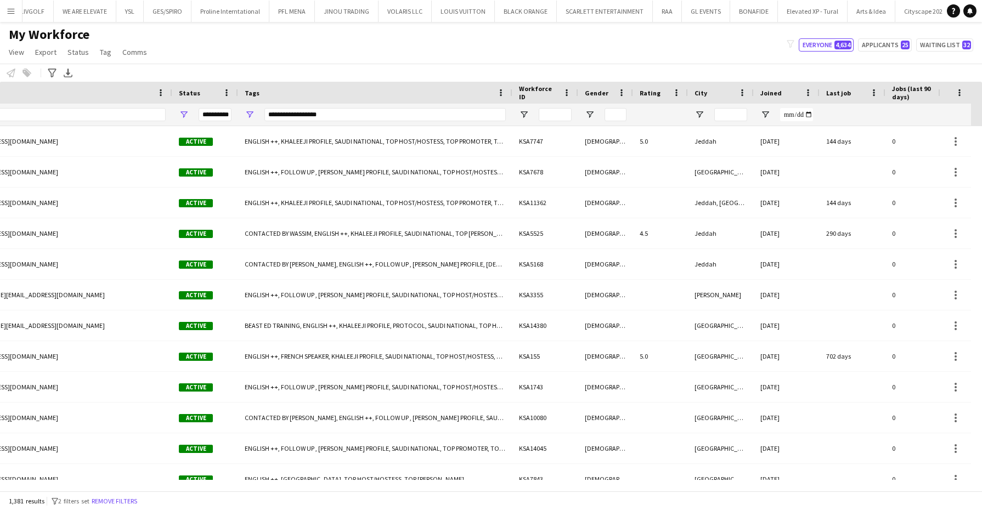
scroll to position [0, 0]
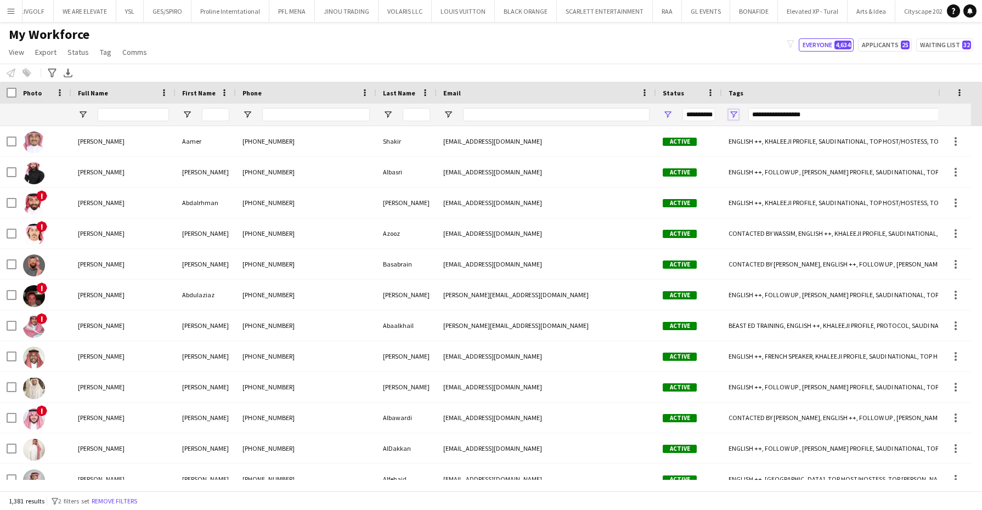
click at [734, 112] on span "Open Filter Menu" at bounding box center [734, 115] width 10 height 10
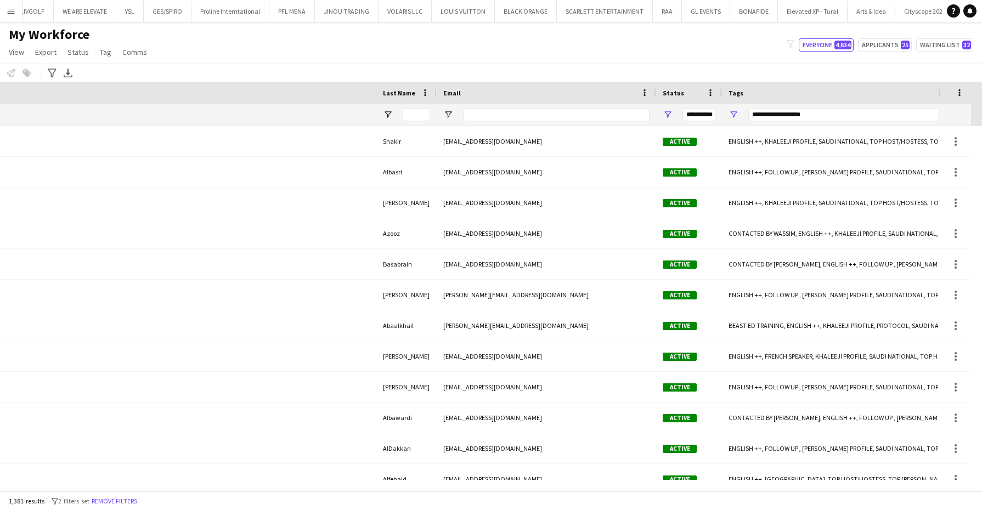
scroll to position [0, 600]
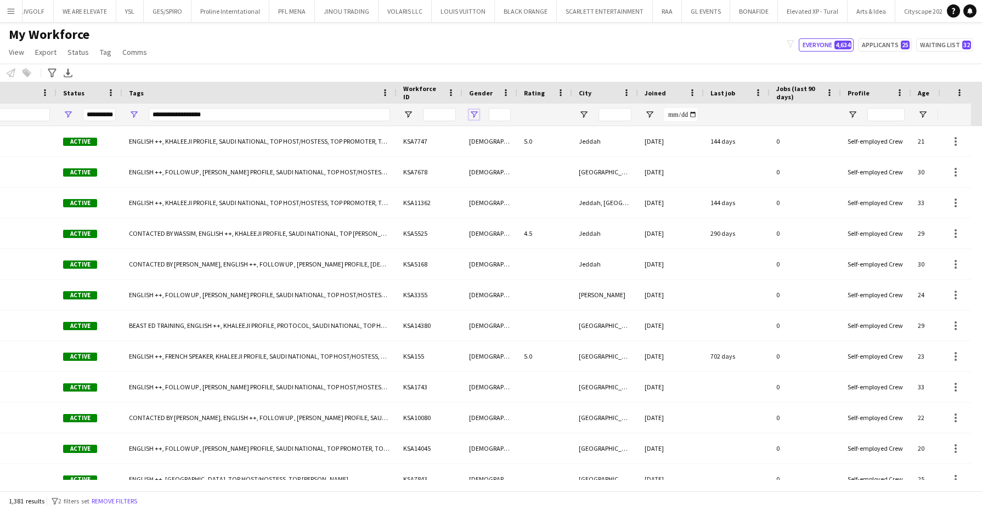
click at [470, 112] on span "Open Filter Menu" at bounding box center [474, 115] width 10 height 10
click at [491, 178] on div "(Select All)" at bounding box center [529, 182] width 87 height 8
type input "***"
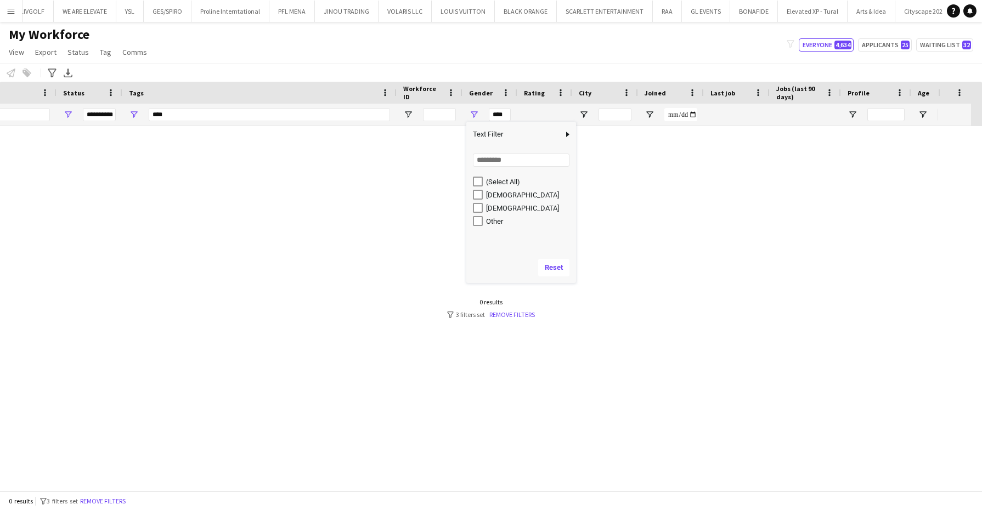
drag, startPoint x: 494, startPoint y: 193, endPoint x: 503, endPoint y: 213, distance: 21.6
click at [493, 193] on div "[DEMOGRAPHIC_DATA]" at bounding box center [529, 195] width 87 height 8
type input "**********"
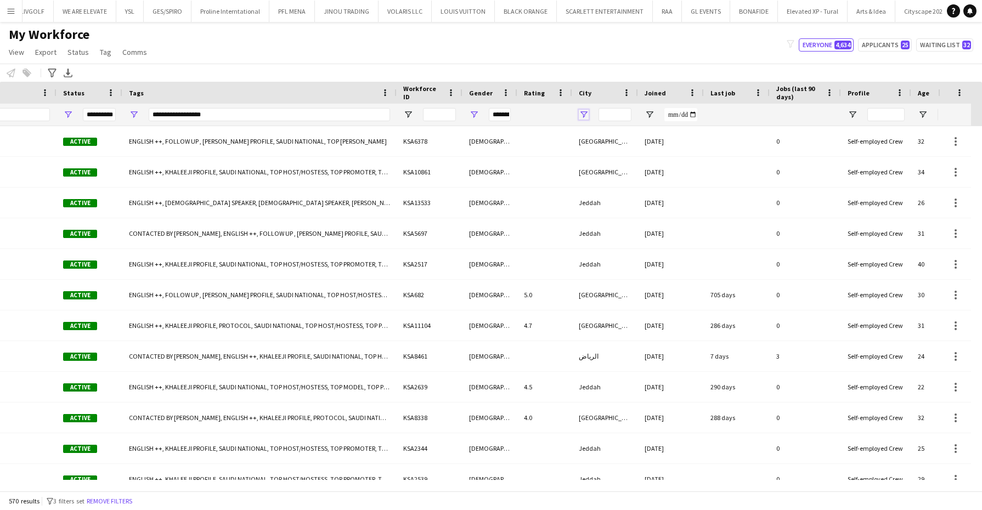
click at [585, 116] on span "Open Filter Menu" at bounding box center [584, 115] width 10 height 10
drag, startPoint x: 605, startPoint y: 180, endPoint x: 601, endPoint y: 188, distance: 8.4
click at [604, 180] on div "(Select All)" at bounding box center [639, 182] width 87 height 8
type input "***"
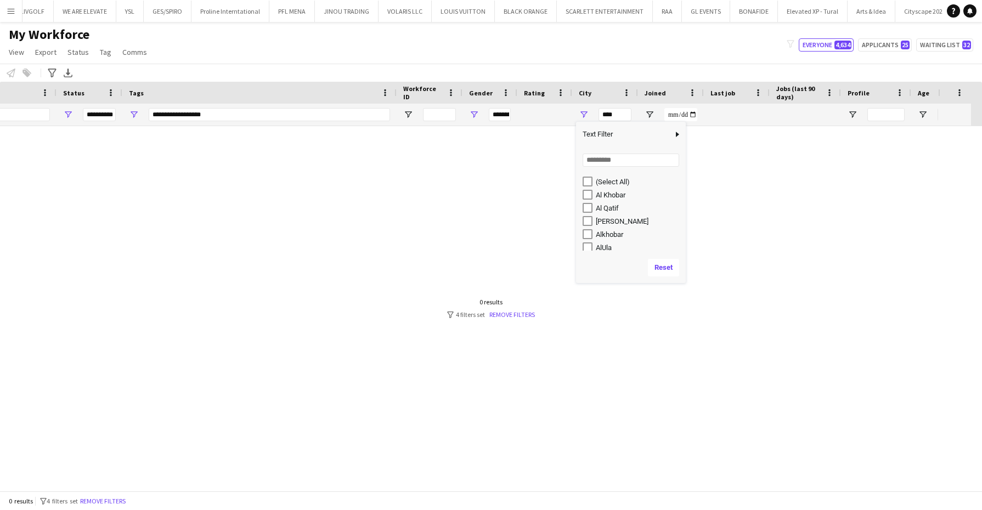
type input "***"
click at [604, 222] on div "Riyadb" at bounding box center [639, 226] width 87 height 8
type input "**********"
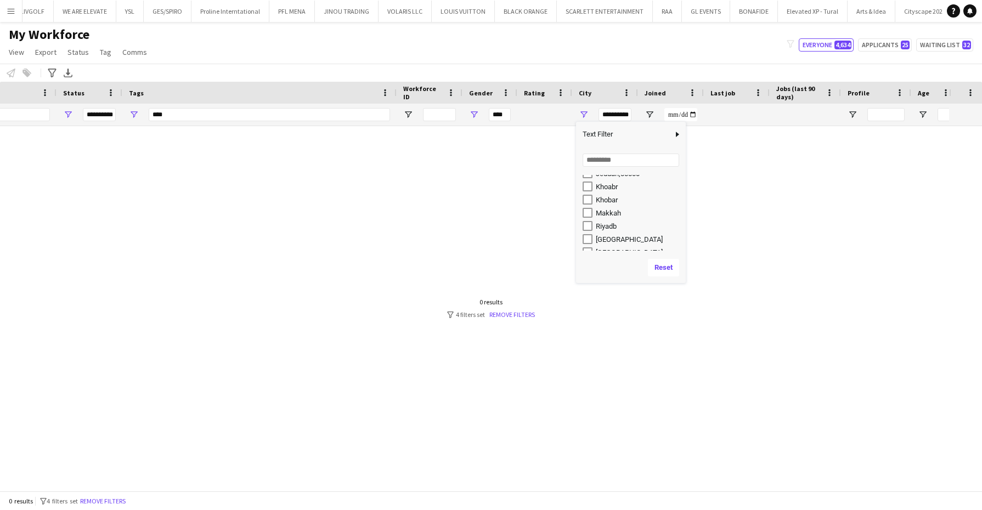
type input "**********"
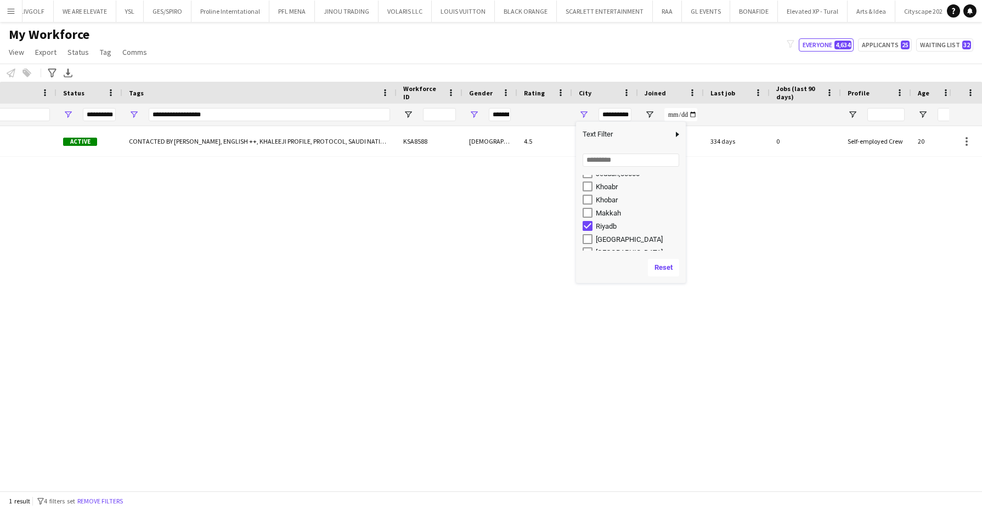
click at [610, 238] on div "Riyadh" at bounding box center [639, 239] width 87 height 8
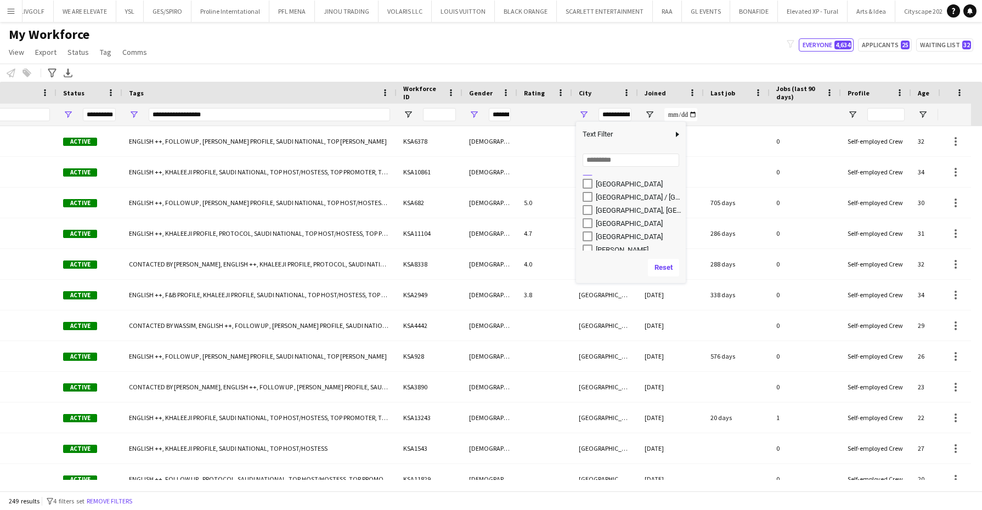
click at [604, 183] on div "Riyadh" at bounding box center [639, 184] width 87 height 8
click at [604, 209] on div "Riyadh, Saudi arabia" at bounding box center [639, 210] width 87 height 8
click at [607, 226] on div "Ryadh" at bounding box center [639, 223] width 87 height 8
click at [607, 235] on div "Saudi Arabia" at bounding box center [639, 237] width 87 height 8
type input "**********"
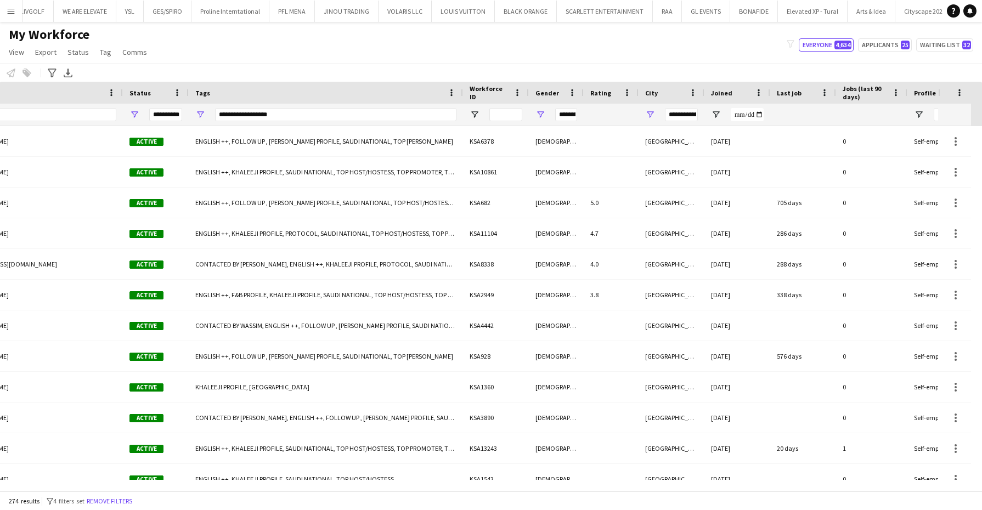
scroll to position [0, 561]
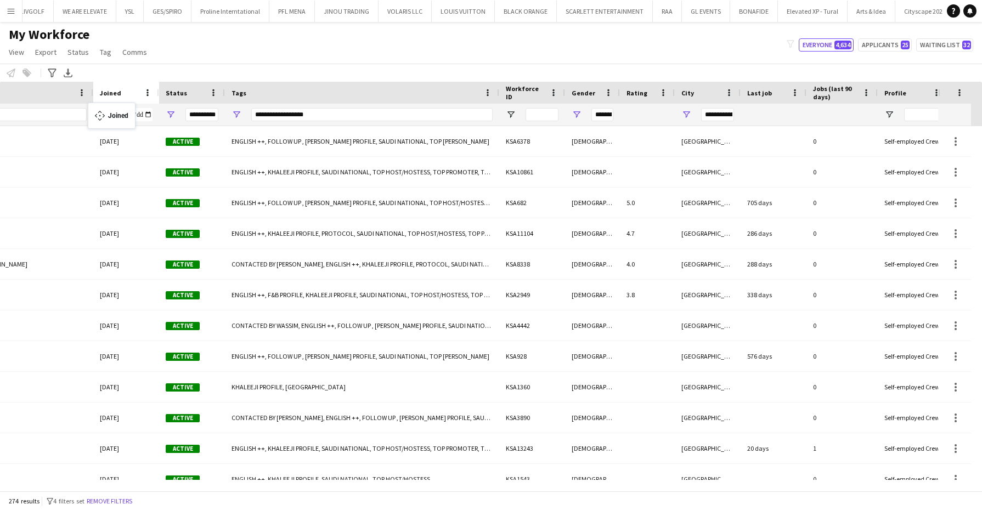
drag, startPoint x: 704, startPoint y: 88, endPoint x: 54, endPoint y: 114, distance: 650.2
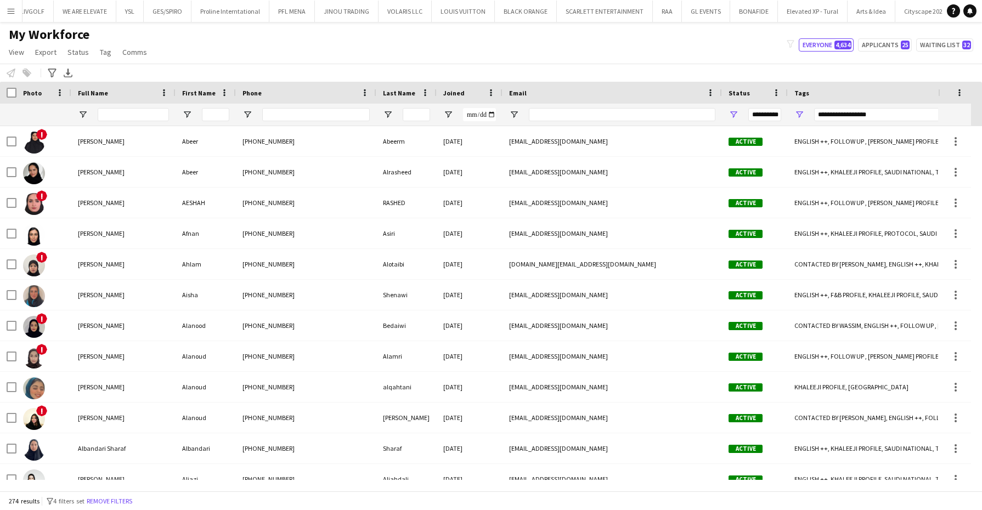
click at [470, 90] on div "Joined" at bounding box center [463, 92] width 40 height 16
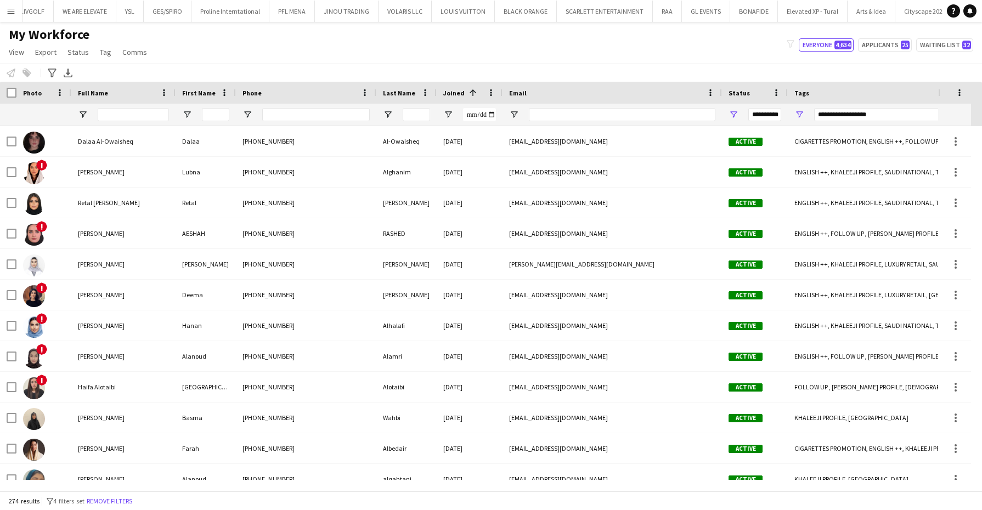
click at [470, 90] on span at bounding box center [473, 93] width 10 height 10
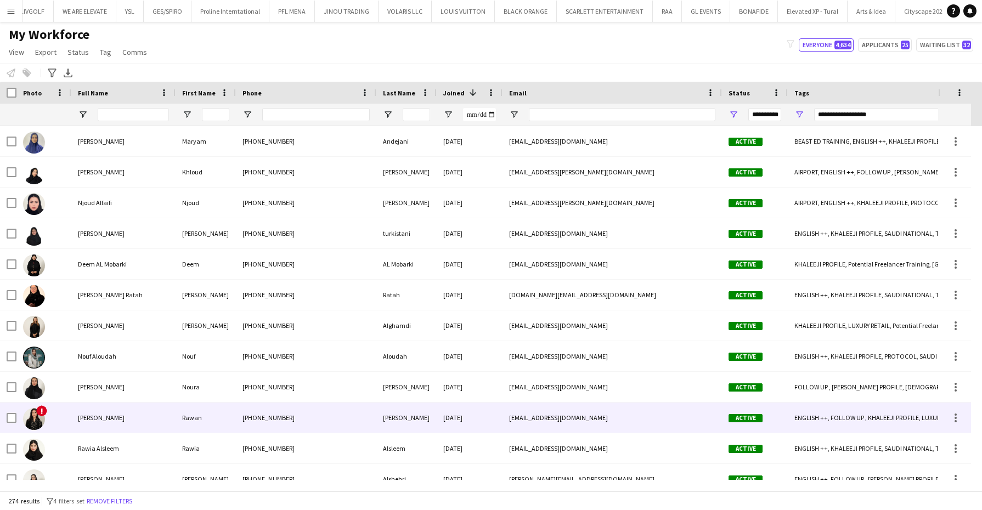
click at [122, 412] on div "Rawan Mamdouh" at bounding box center [123, 418] width 104 height 30
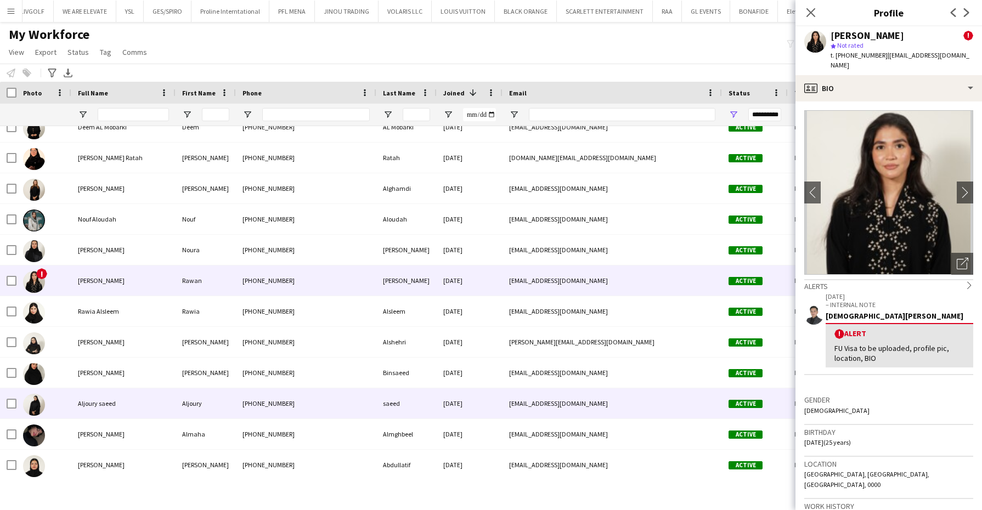
click at [143, 402] on div "Aljoury saeed" at bounding box center [123, 403] width 104 height 30
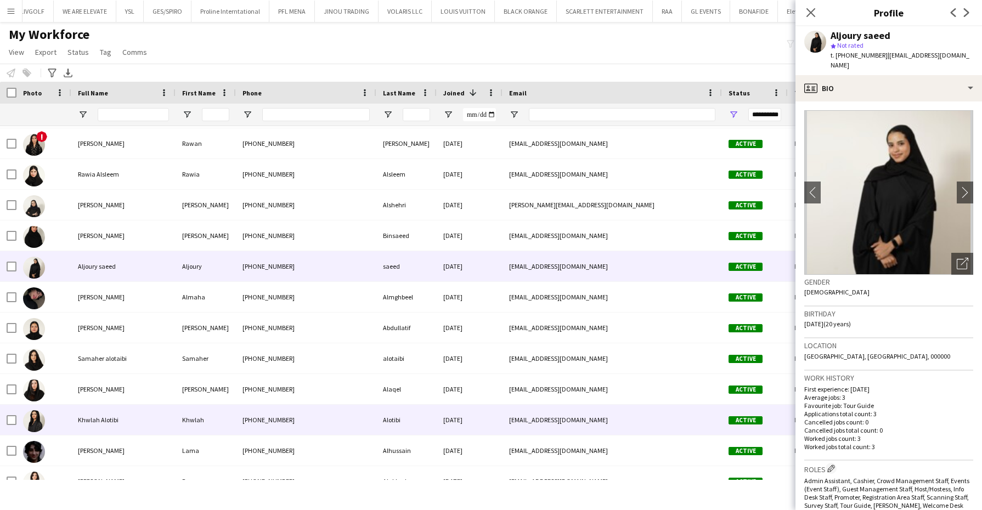
drag, startPoint x: 156, startPoint y: 425, endPoint x: 475, endPoint y: 268, distance: 355.6
click at [158, 425] on div "Khwlah Alotibi" at bounding box center [123, 420] width 104 height 30
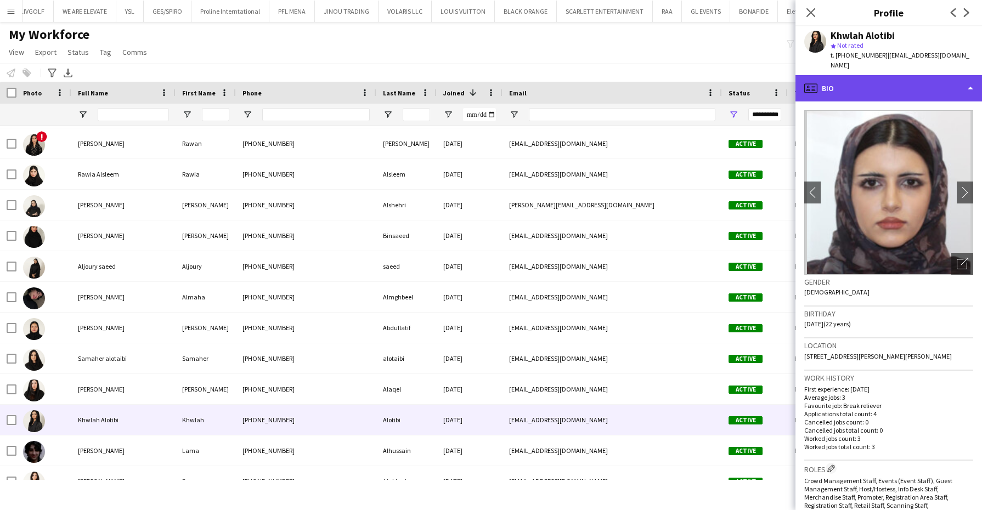
click at [883, 76] on div "profile Bio" at bounding box center [889, 88] width 187 height 26
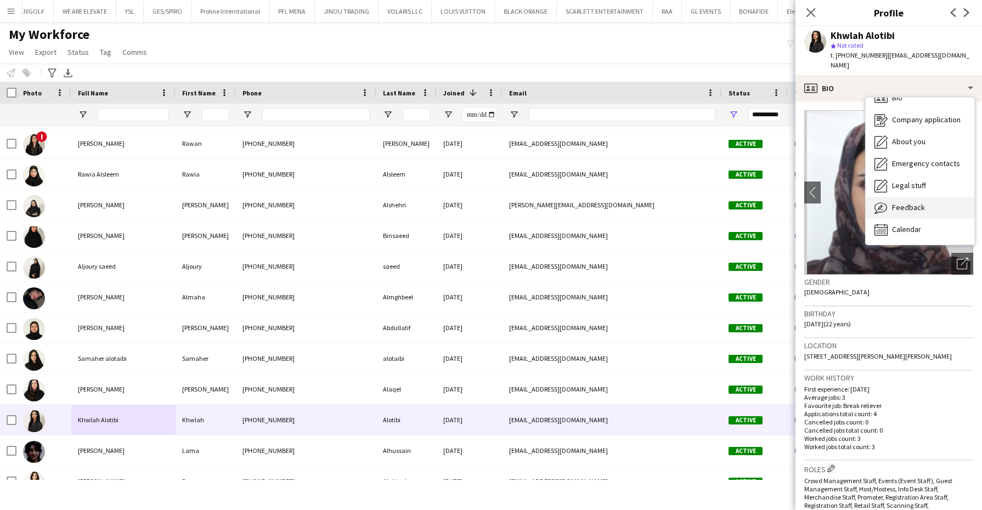
click at [916, 204] on div "Feedback Feedback" at bounding box center [920, 208] width 109 height 22
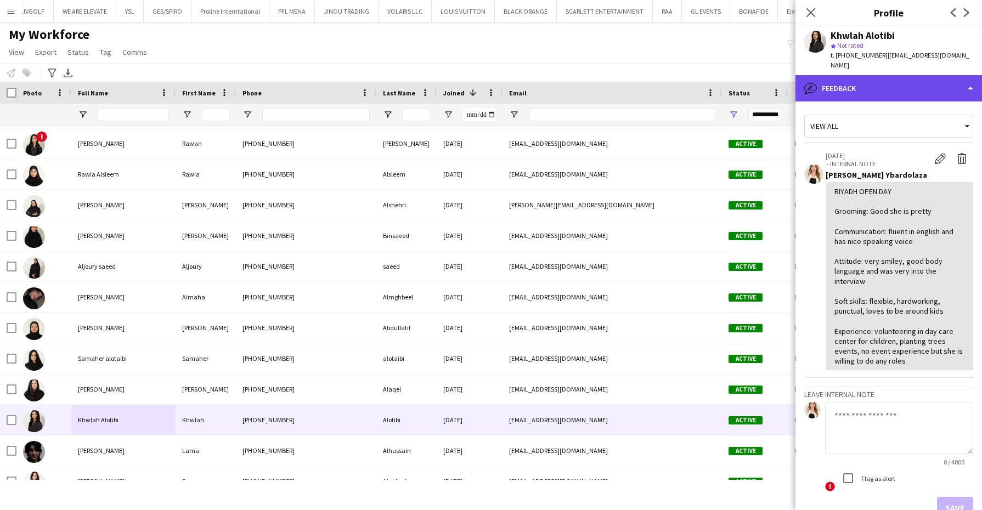
click at [899, 75] on div "bubble-pencil Feedback" at bounding box center [889, 88] width 187 height 26
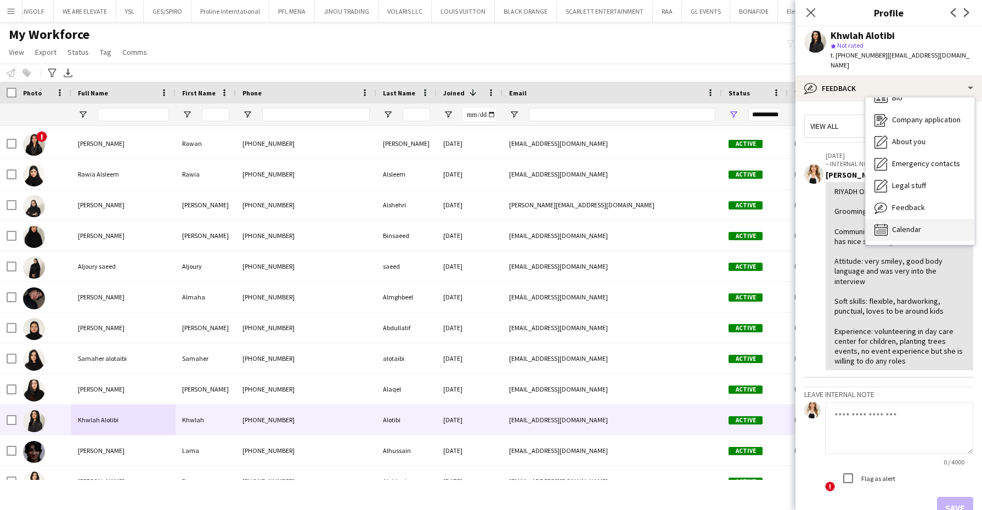
click at [907, 224] on span "Calendar" at bounding box center [906, 229] width 29 height 10
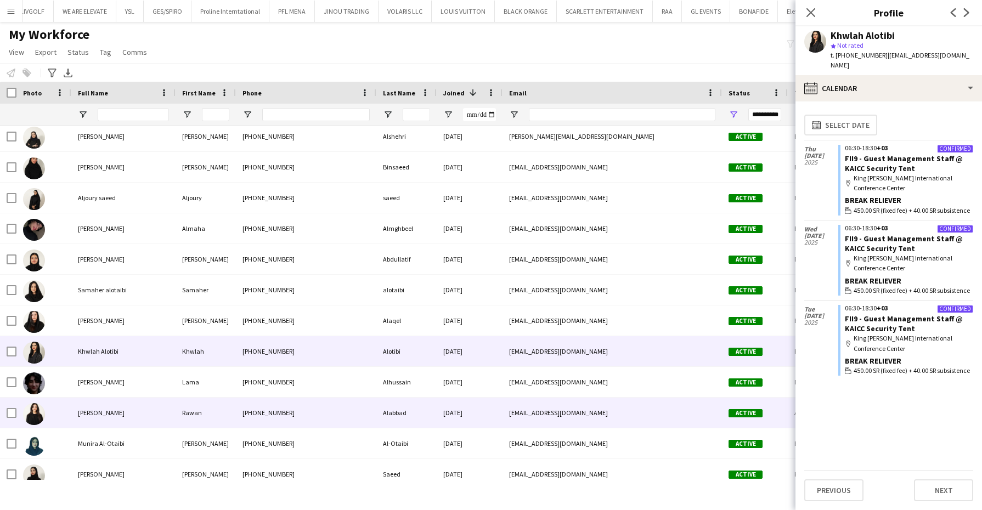
click at [135, 404] on div "Rawan Alabbad" at bounding box center [123, 413] width 104 height 30
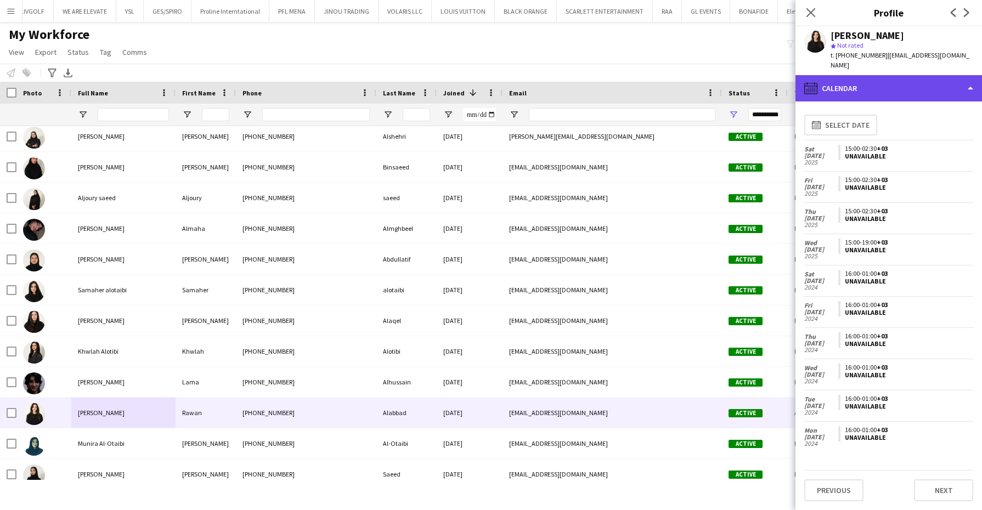
click at [867, 75] on div "calendar-full Calendar" at bounding box center [889, 88] width 187 height 26
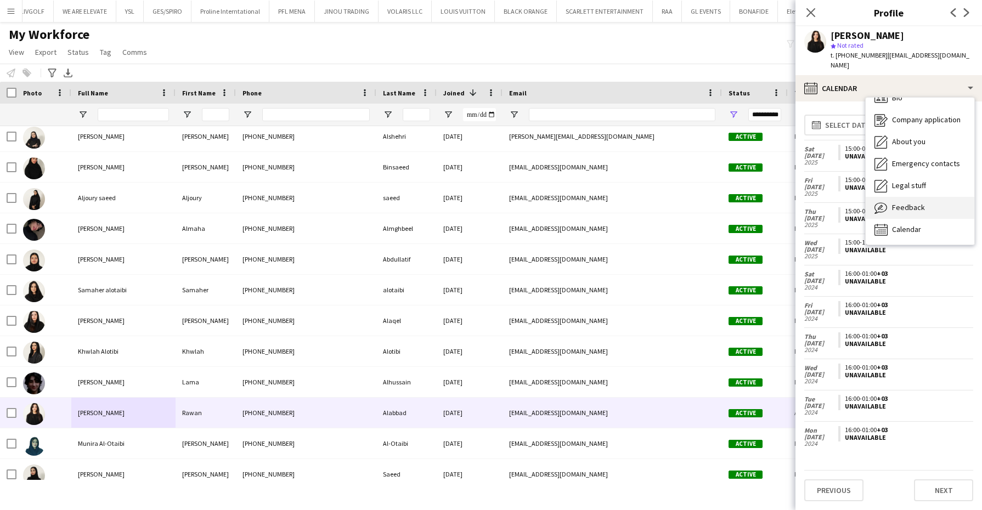
click at [914, 202] on span "Feedback" at bounding box center [908, 207] width 33 height 10
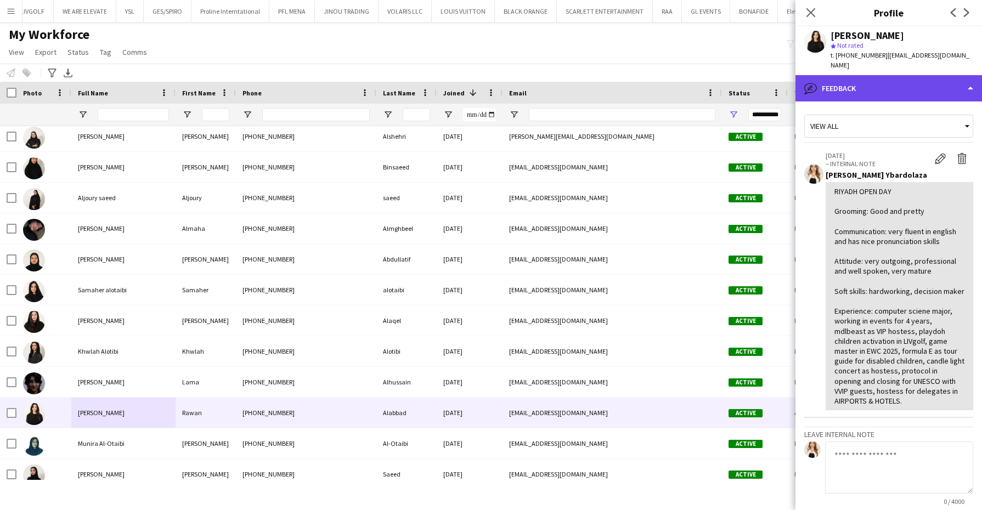
click at [894, 75] on div "bubble-pencil Feedback" at bounding box center [889, 88] width 187 height 26
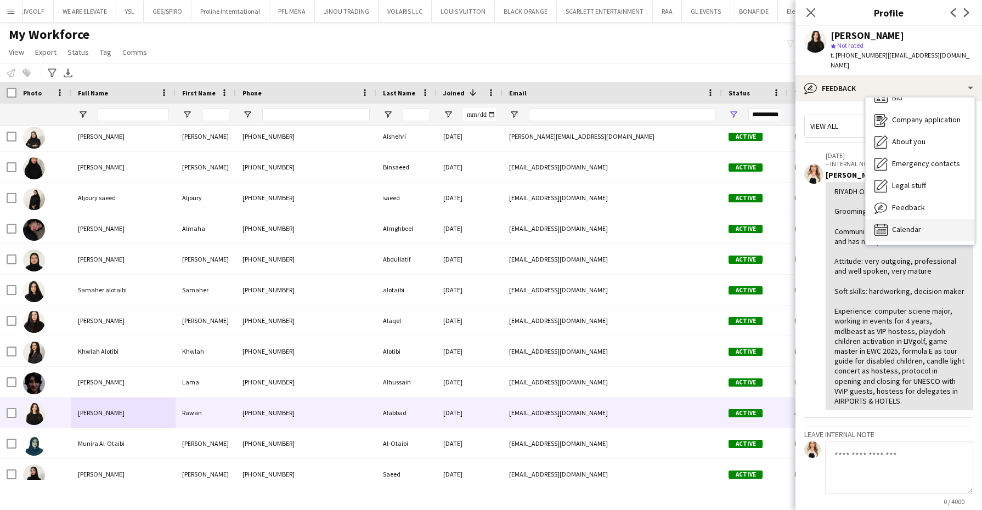
click at [915, 219] on div "Calendar Calendar" at bounding box center [920, 230] width 109 height 22
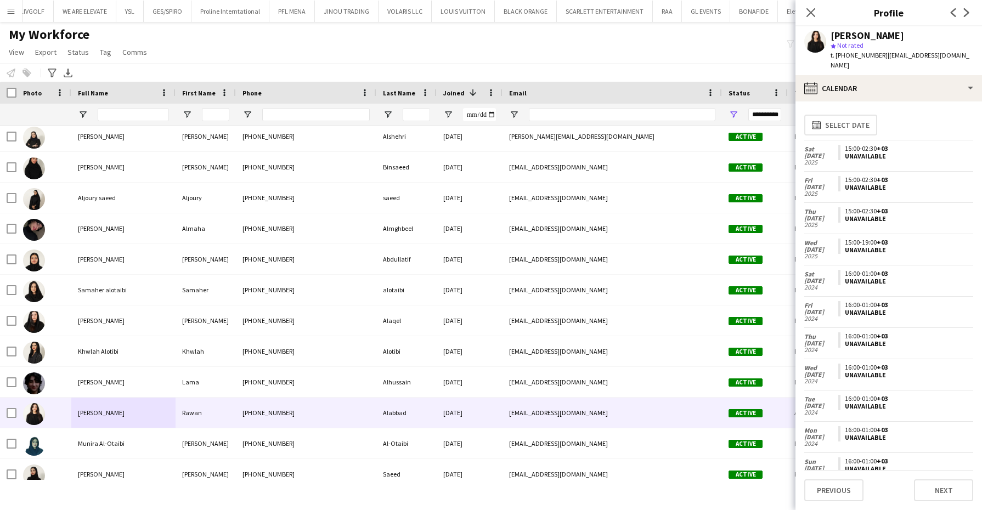
click at [851, 55] on span "t. +966570007460" at bounding box center [859, 55] width 57 height 8
copy span "966570007460"
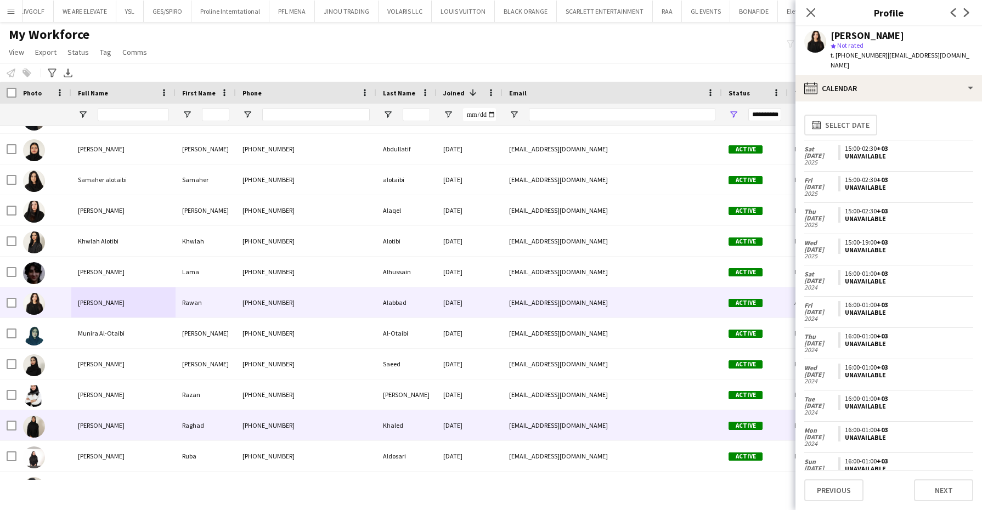
scroll to position [480, 0]
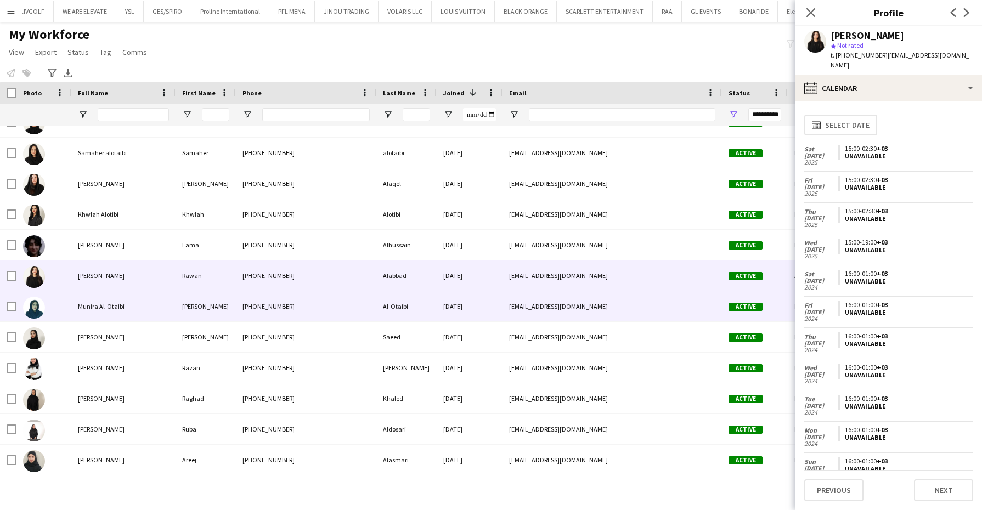
click at [142, 298] on div "Munira Al-Otaibi" at bounding box center [123, 306] width 104 height 30
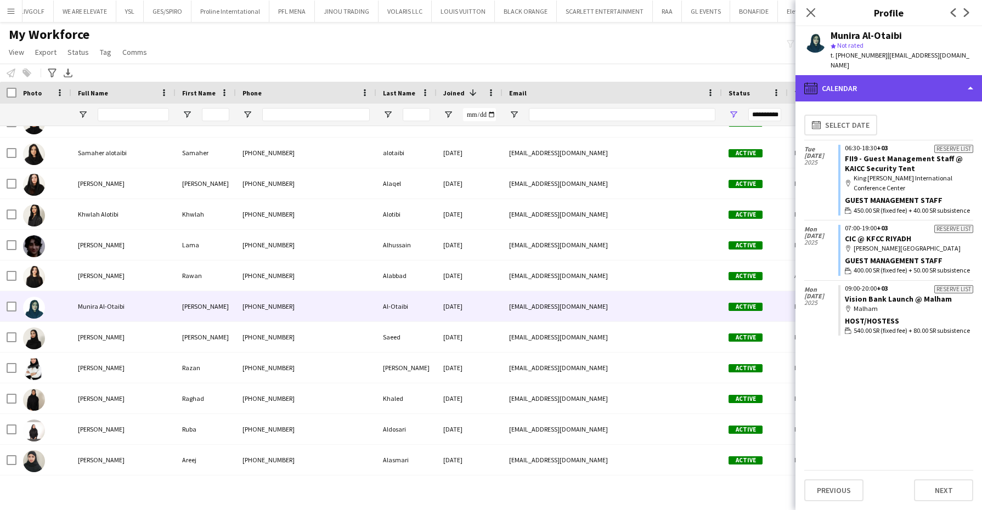
click at [902, 86] on div "calendar-full Calendar" at bounding box center [889, 88] width 187 height 26
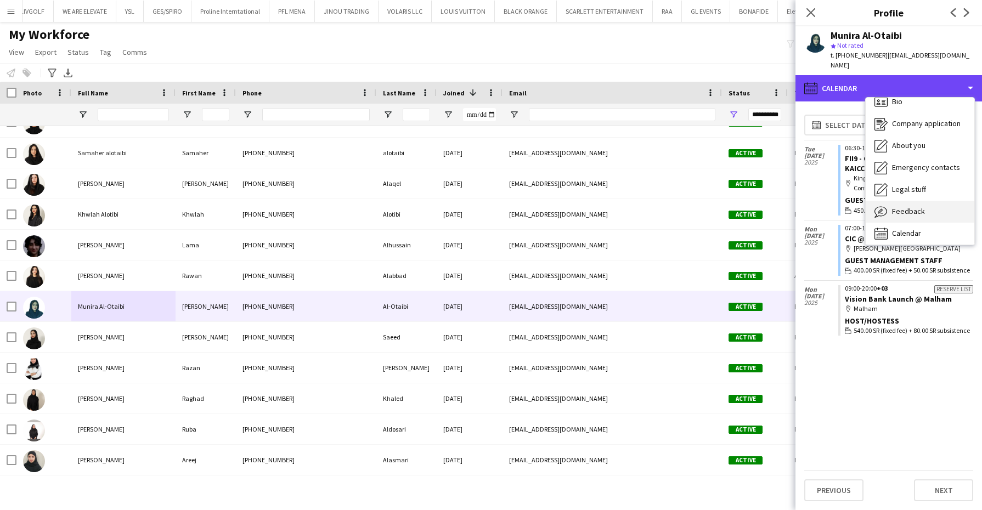
scroll to position [15, 0]
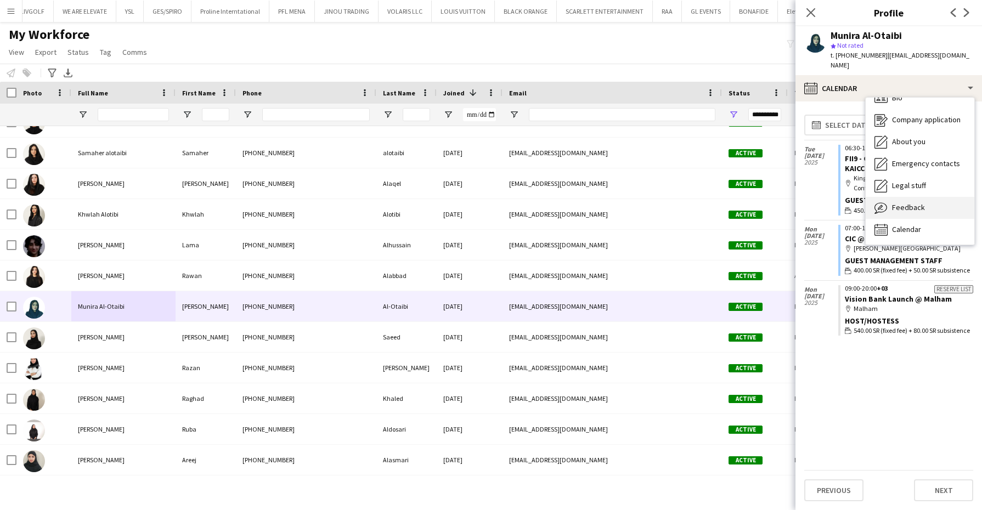
click at [912, 210] on span "Feedback" at bounding box center [908, 207] width 33 height 10
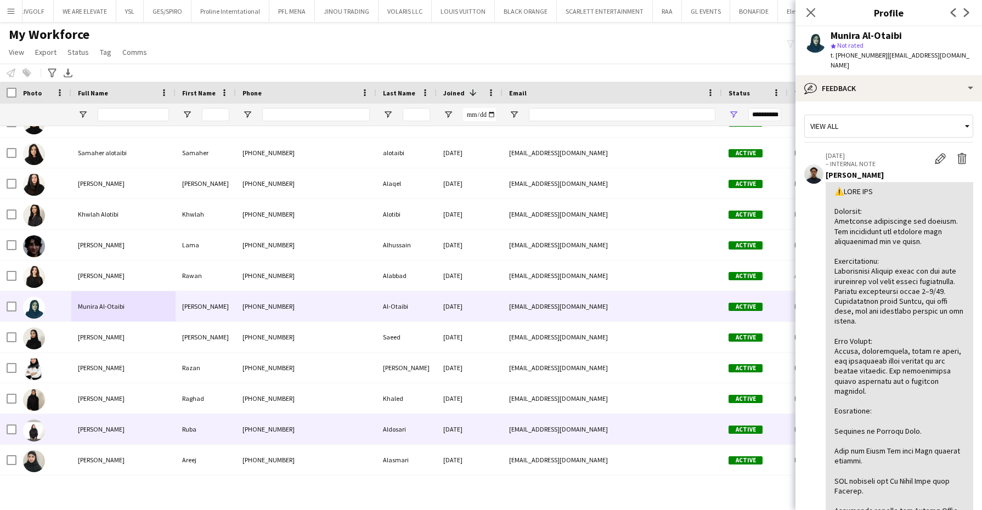
click at [149, 435] on div "Ruba Aldosari" at bounding box center [123, 429] width 104 height 30
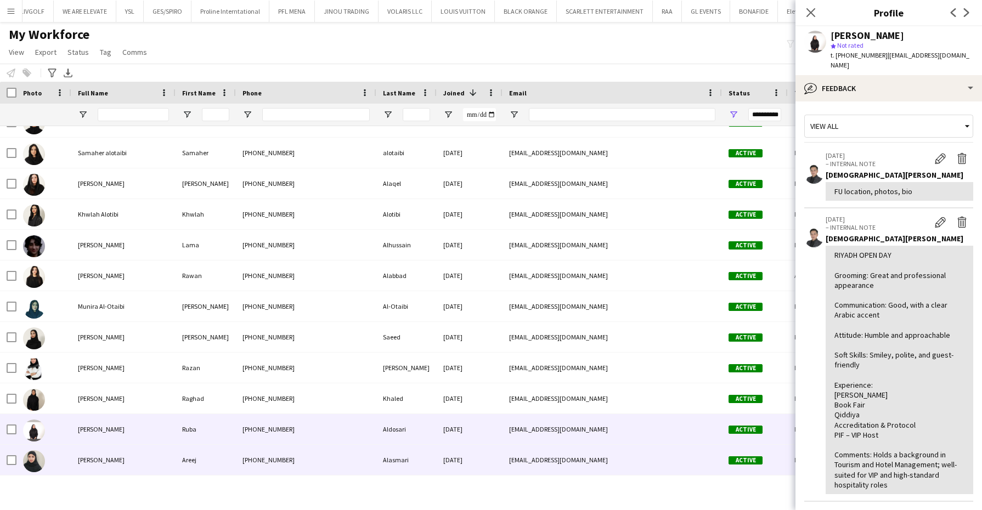
click at [134, 453] on div "Areej Alasmari" at bounding box center [123, 460] width 104 height 30
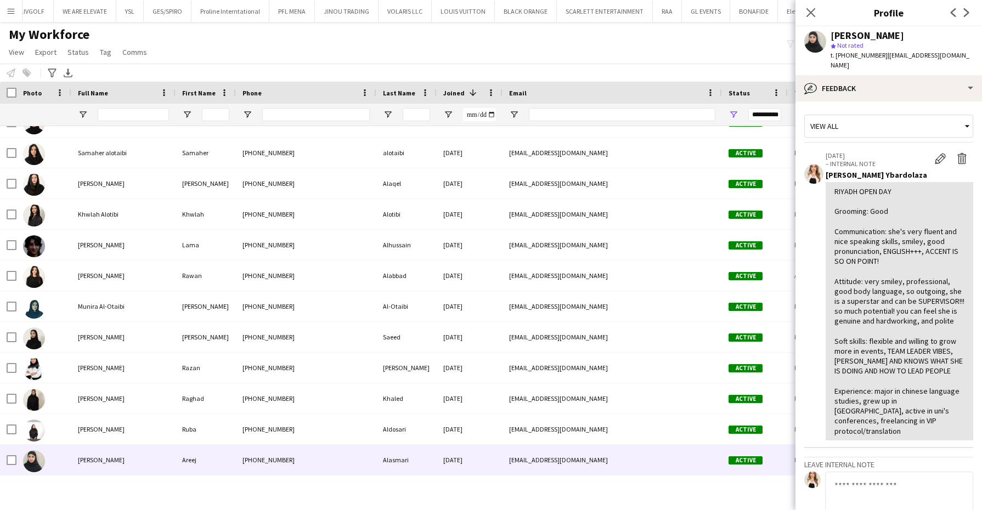
click at [865, 58] on span "t. +966593604040" at bounding box center [859, 55] width 57 height 8
copy span "966593604040"
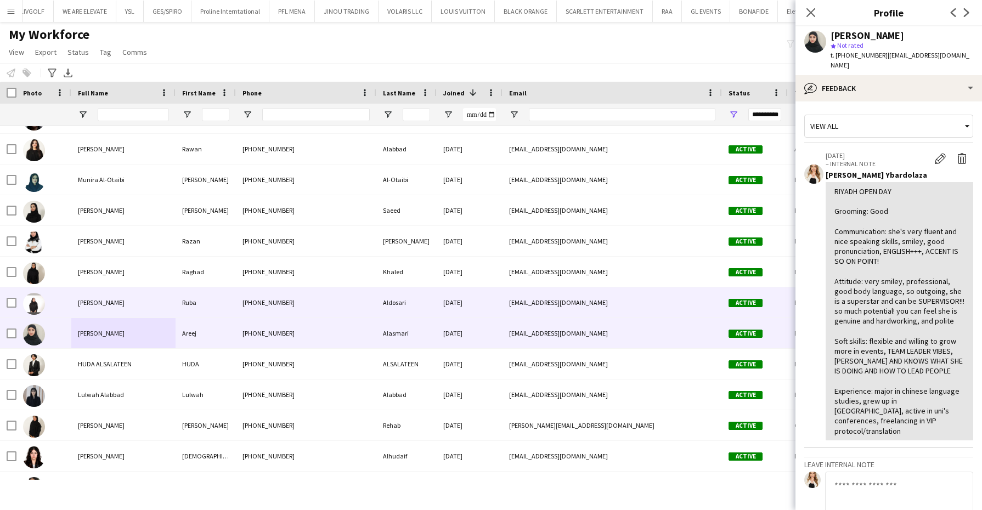
scroll to position [617, 0]
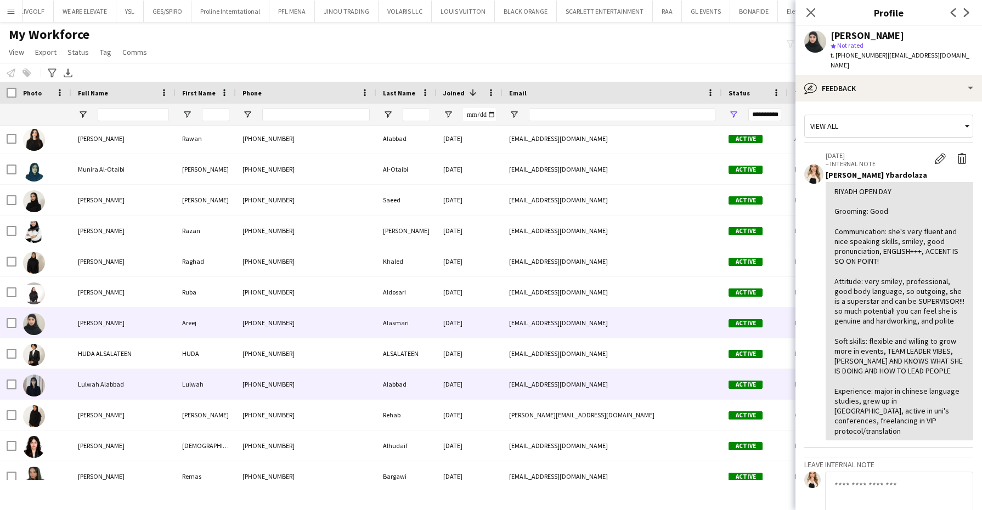
click at [164, 372] on div "Lulwah Alabbad" at bounding box center [123, 384] width 104 height 30
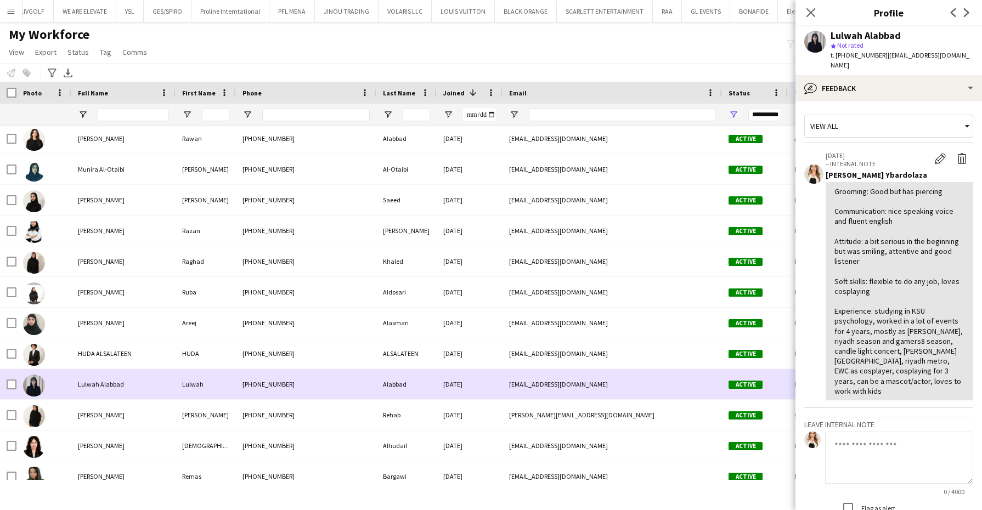
scroll to position [686, 0]
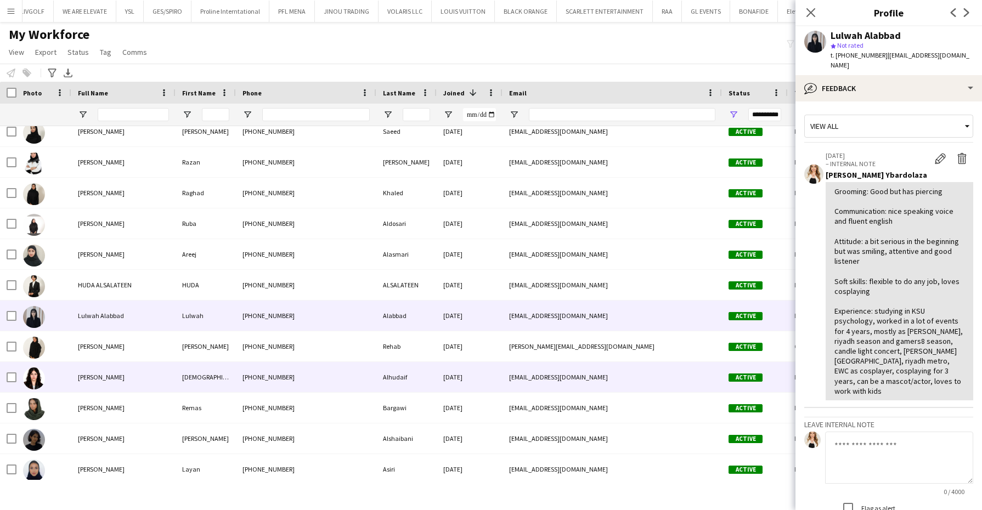
click at [175, 379] on div "Shihanah Alhudaif" at bounding box center [123, 377] width 104 height 30
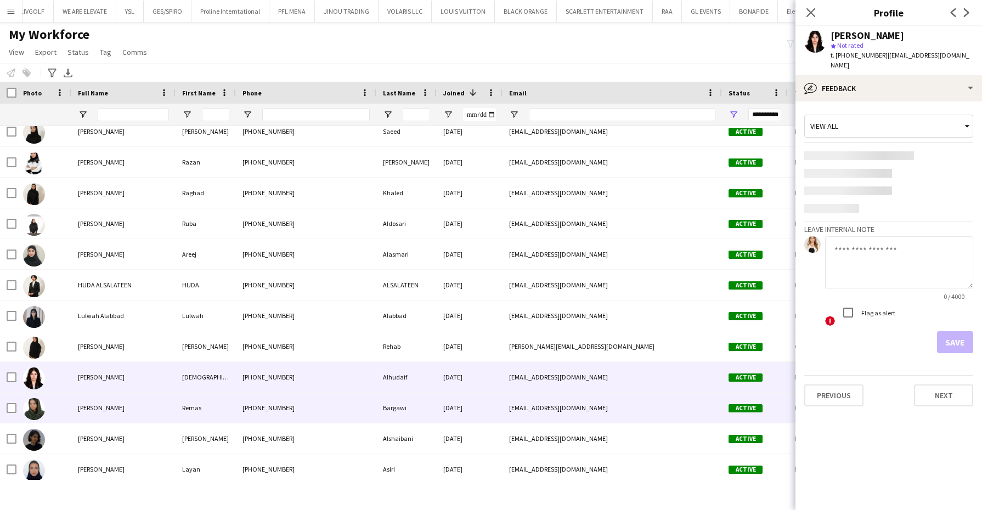
click at [159, 399] on div "Remas Bargawi" at bounding box center [123, 408] width 104 height 30
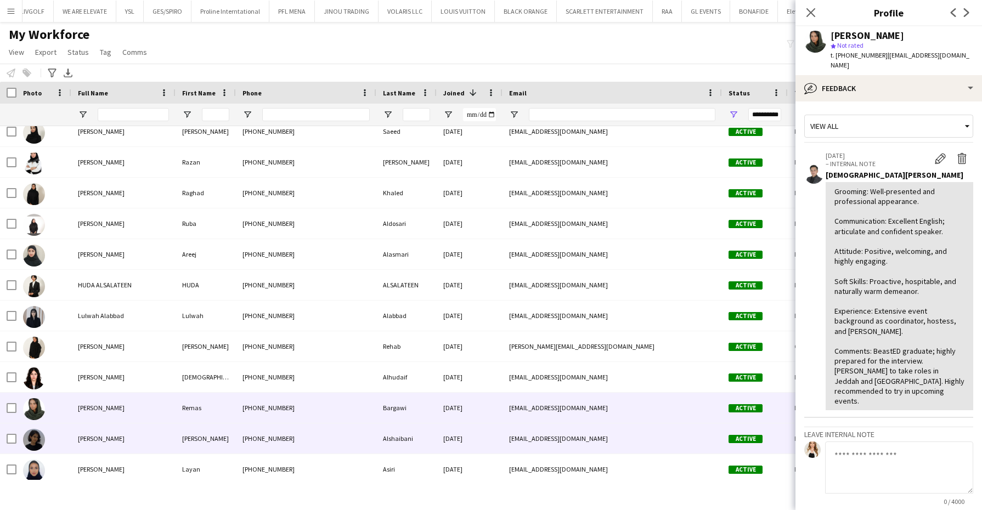
scroll to position [754, 0]
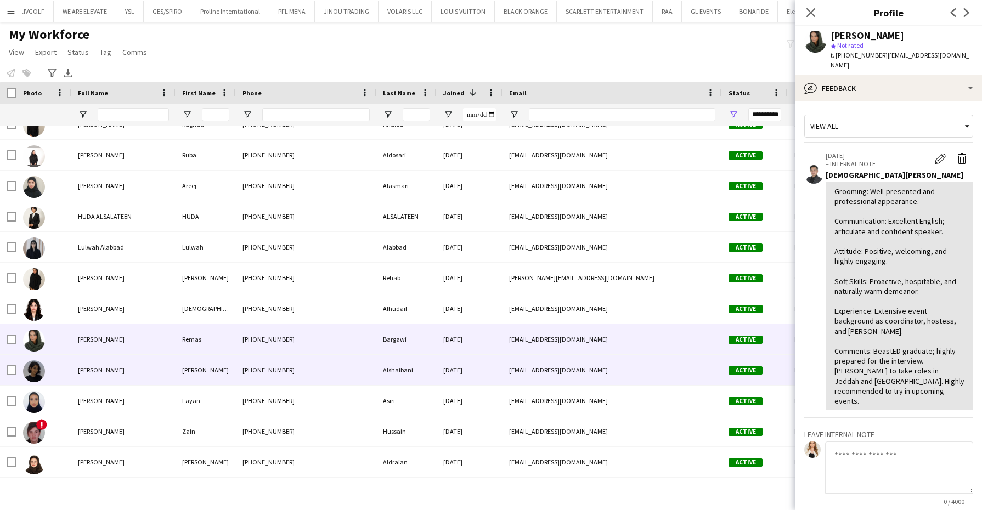
click at [142, 369] on div "Fay Alshaibani" at bounding box center [123, 370] width 104 height 30
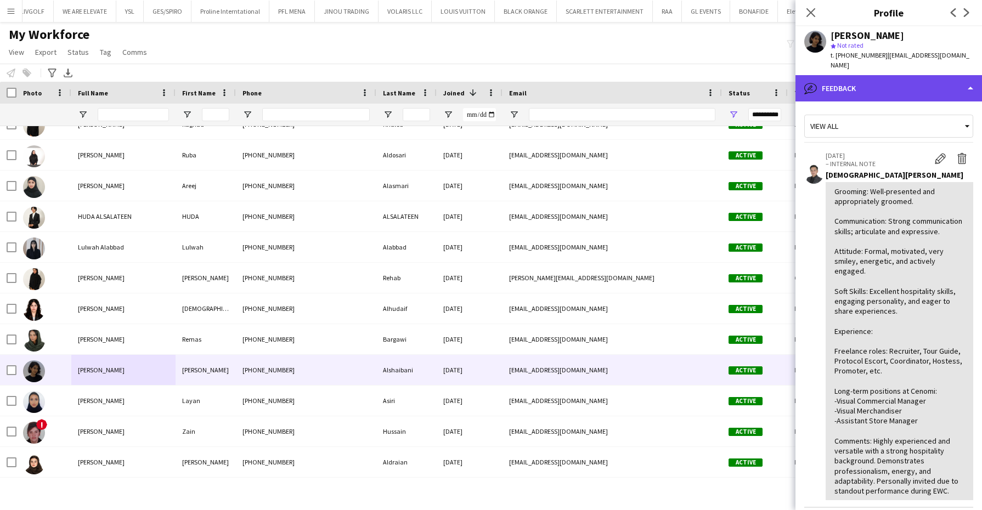
click at [882, 82] on div "bubble-pencil Feedback" at bounding box center [889, 88] width 187 height 26
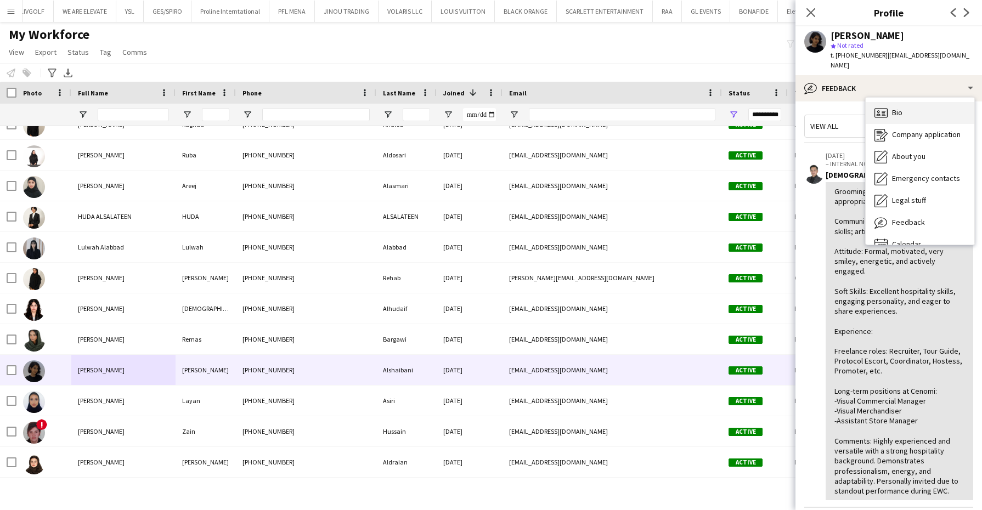
click at [902, 108] on span "Bio" at bounding box center [897, 113] width 10 height 10
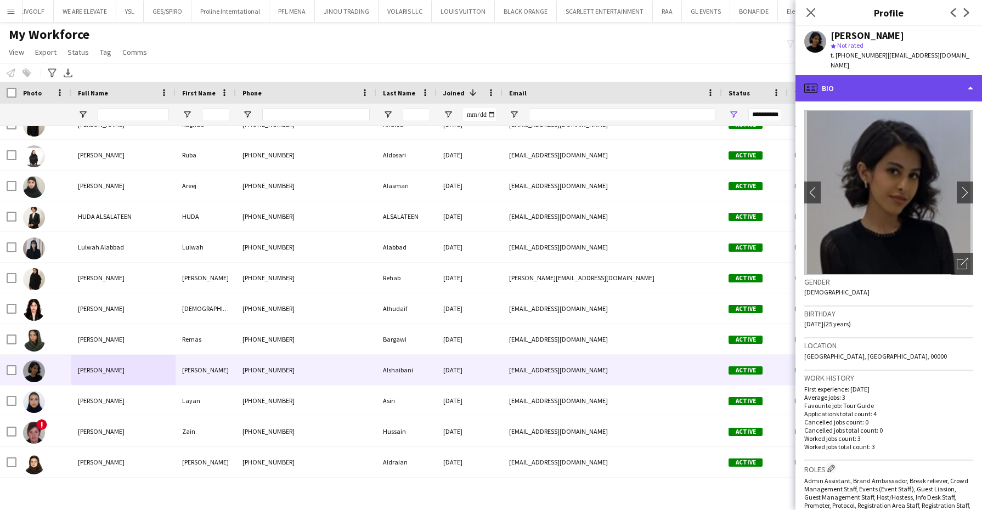
click at [912, 85] on div "profile Bio" at bounding box center [889, 88] width 187 height 26
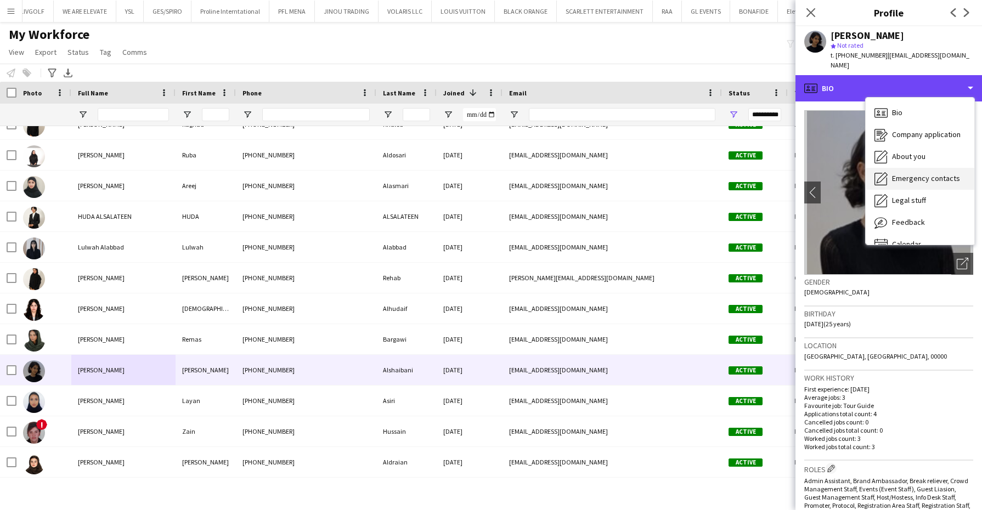
scroll to position [15, 0]
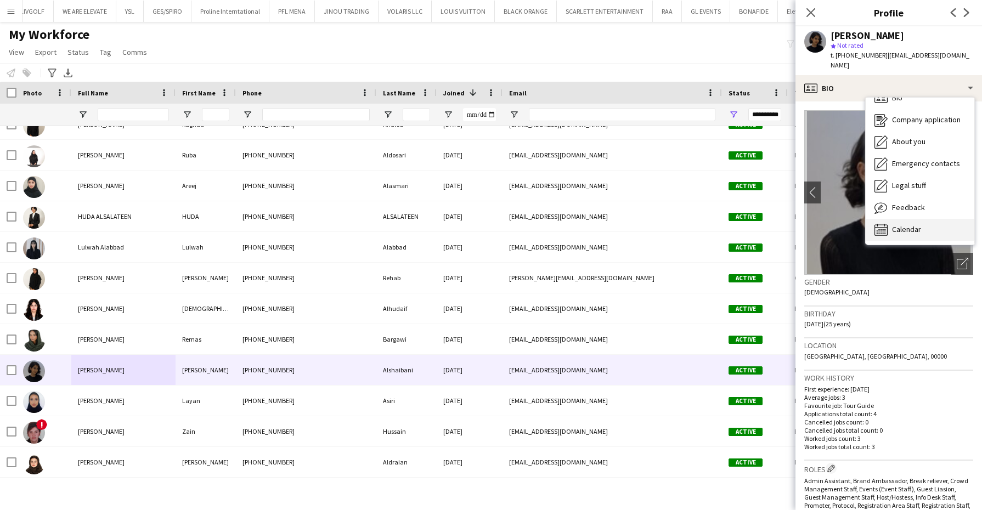
click at [933, 219] on div "Calendar Calendar" at bounding box center [920, 230] width 109 height 22
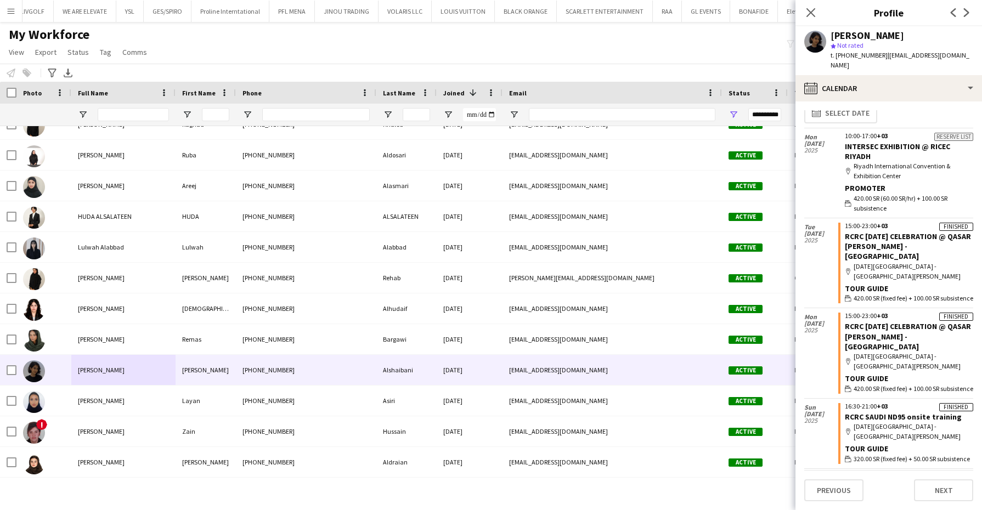
scroll to position [0, 0]
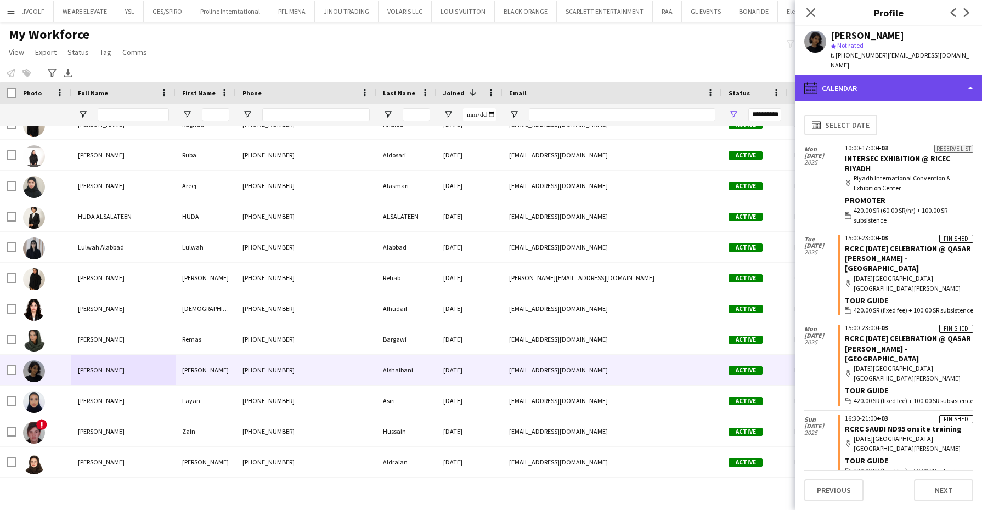
click at [919, 84] on div "calendar-full Calendar" at bounding box center [889, 88] width 187 height 26
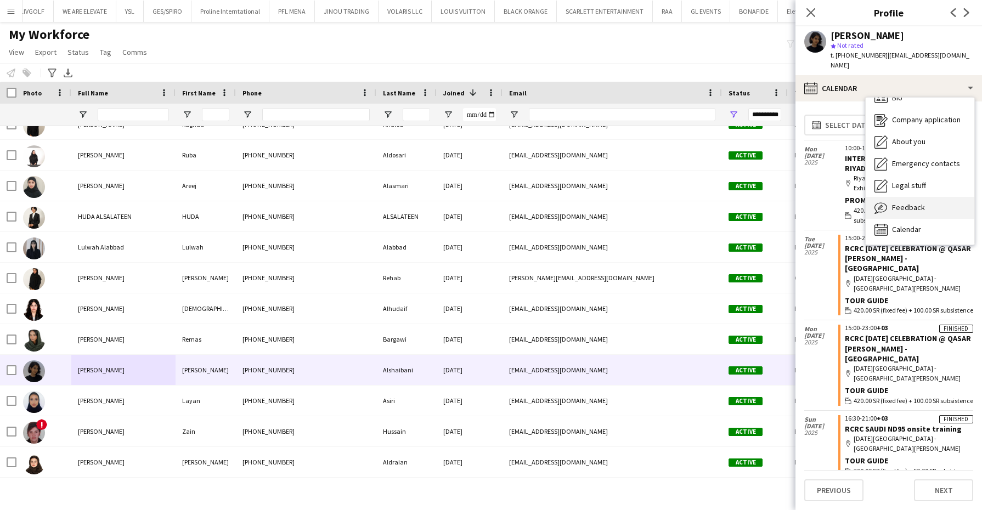
click at [916, 202] on span "Feedback" at bounding box center [908, 207] width 33 height 10
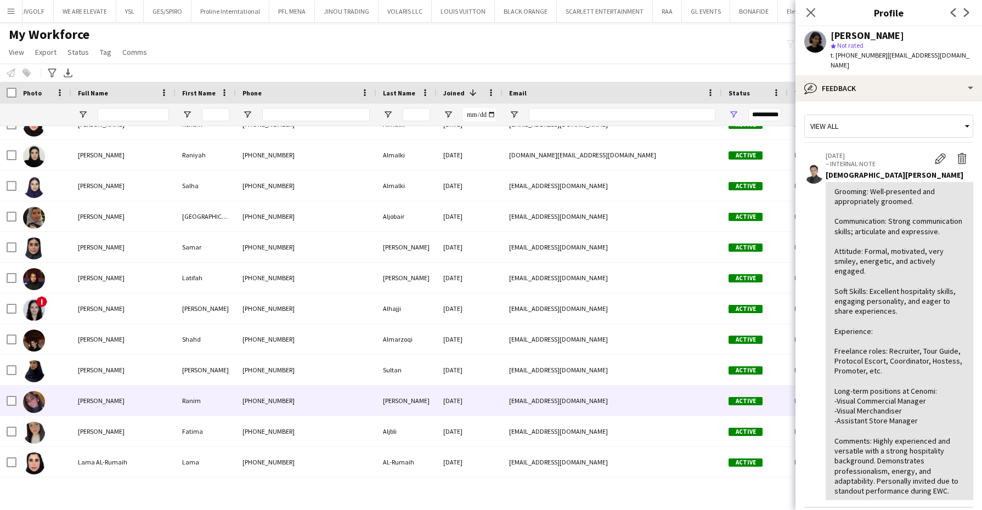
scroll to position [1303, 0]
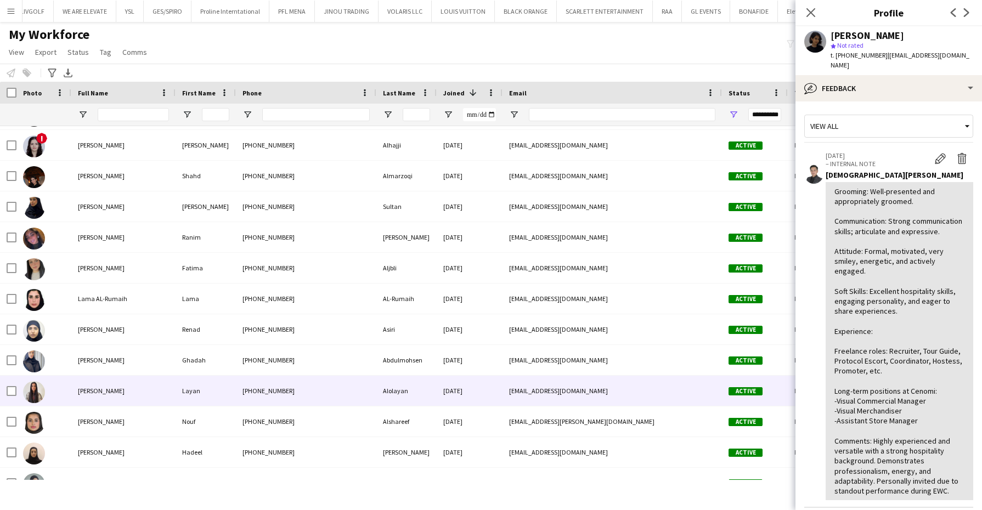
click at [149, 385] on div "Layan Alolayan" at bounding box center [123, 391] width 104 height 30
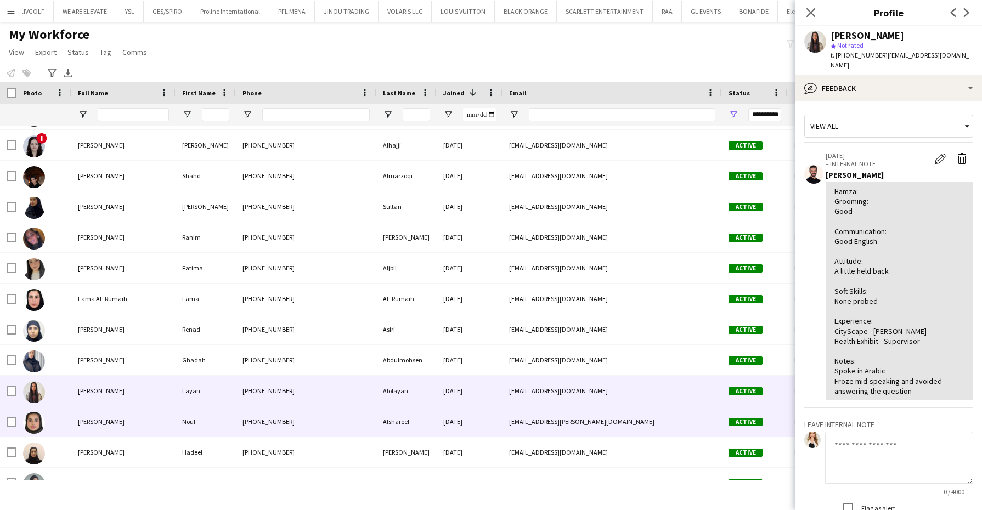
click at [135, 420] on div "Nouf Alshareef" at bounding box center [123, 422] width 104 height 30
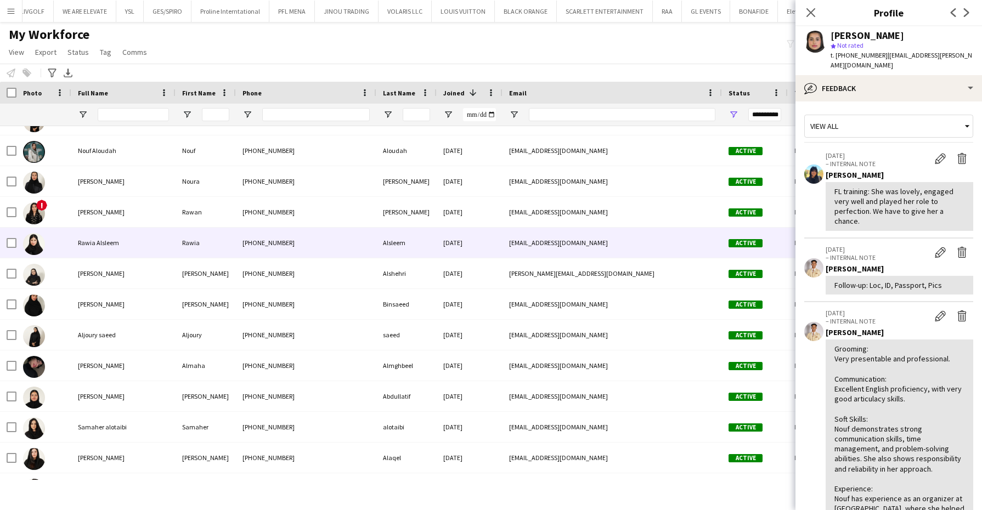
click at [112, 243] on span "Rawia Alsleem" at bounding box center [98, 243] width 41 height 8
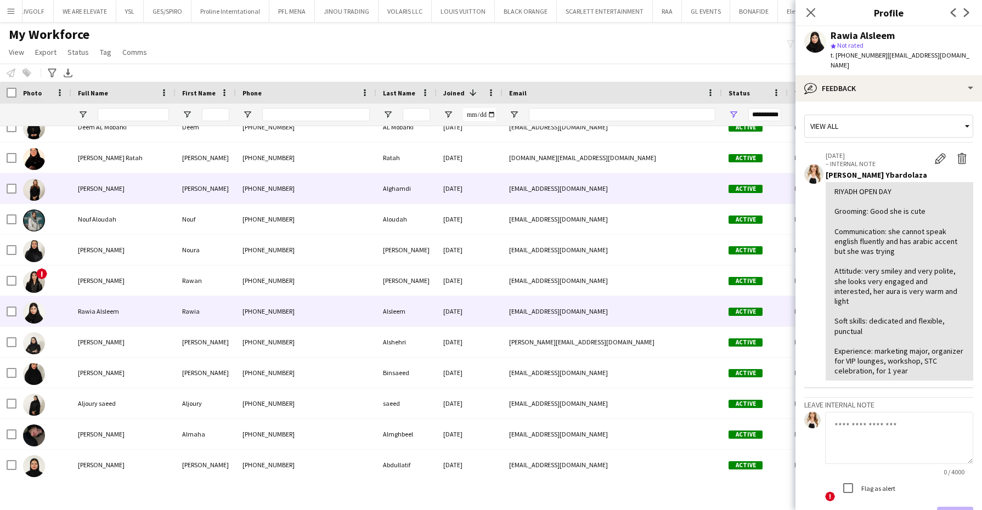
scroll to position [69, 0]
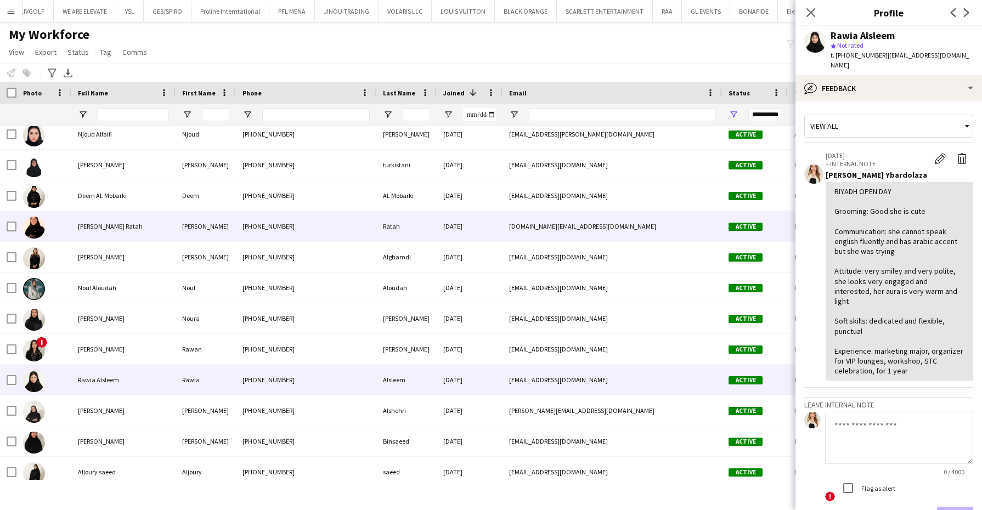
click at [120, 230] on div "Ghada Ratah" at bounding box center [123, 226] width 104 height 30
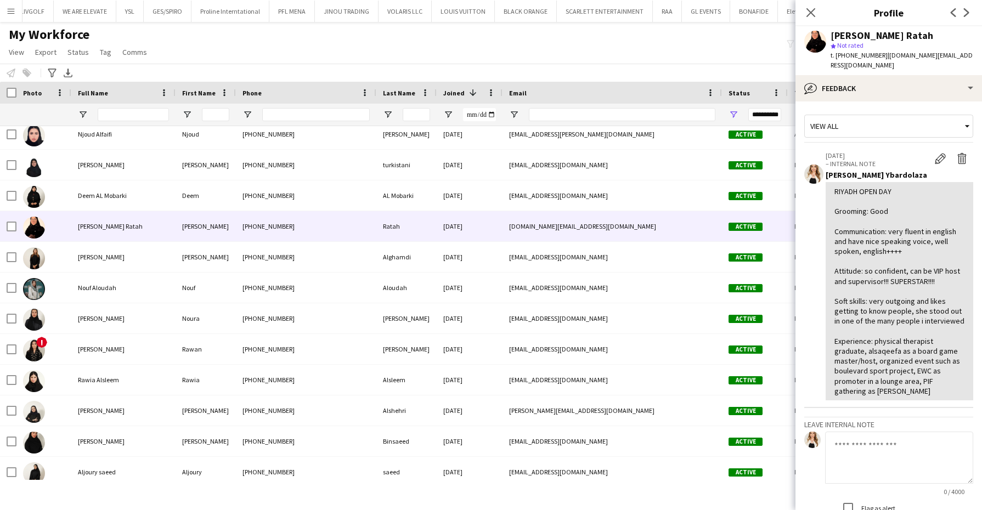
click at [863, 54] on span "t. +966590006654" at bounding box center [859, 55] width 57 height 8
copy span "966590006654"
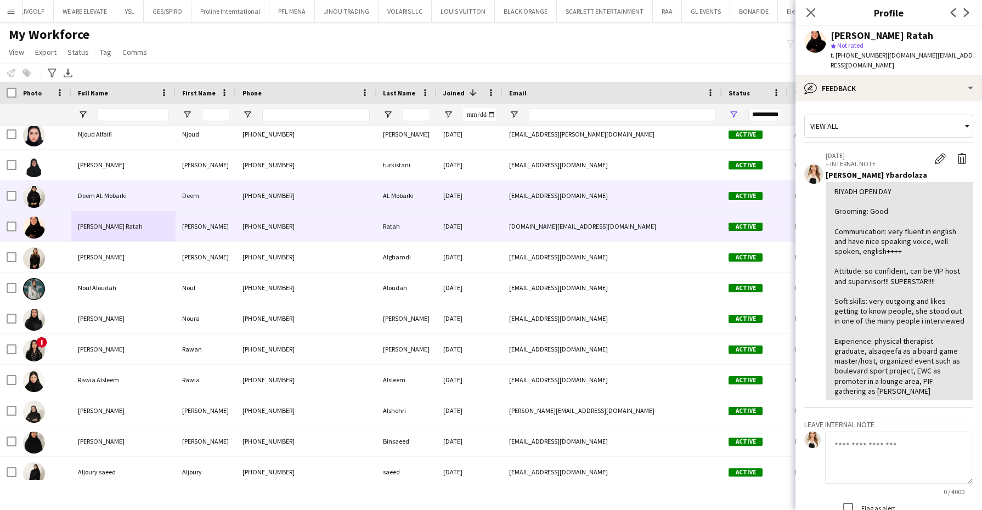
click at [126, 198] on div "Deem AL Mobarki" at bounding box center [123, 196] width 104 height 30
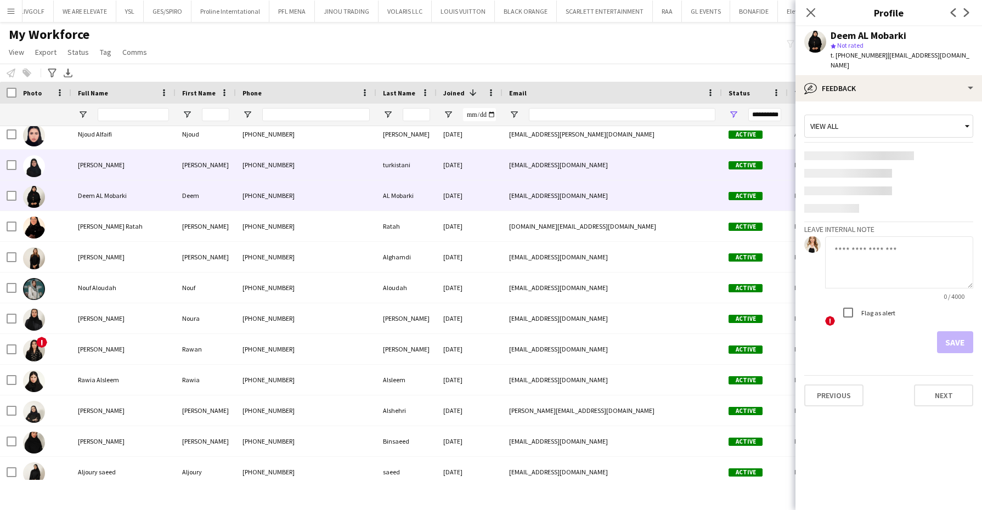
click at [127, 166] on div "sara turkistani" at bounding box center [123, 165] width 104 height 30
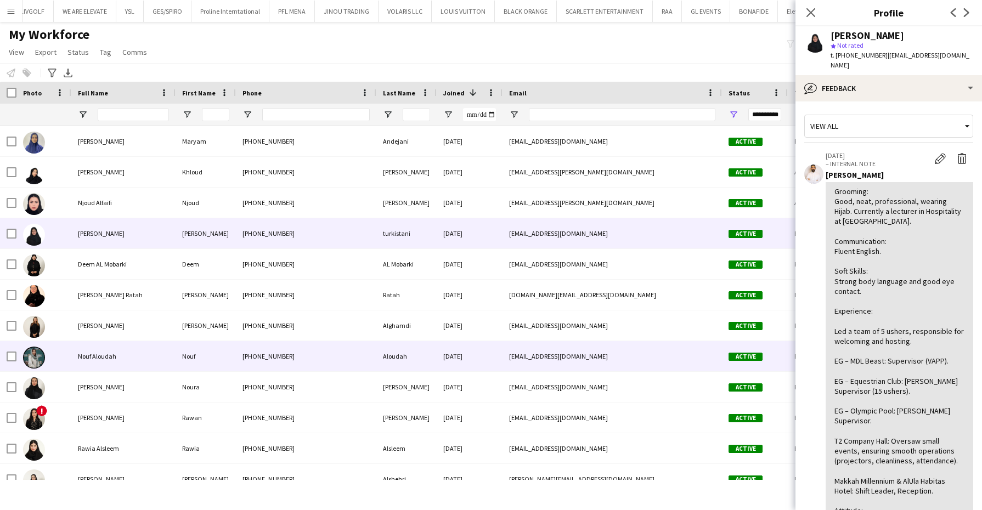
click at [127, 347] on div "Nouf Aloudah" at bounding box center [123, 356] width 104 height 30
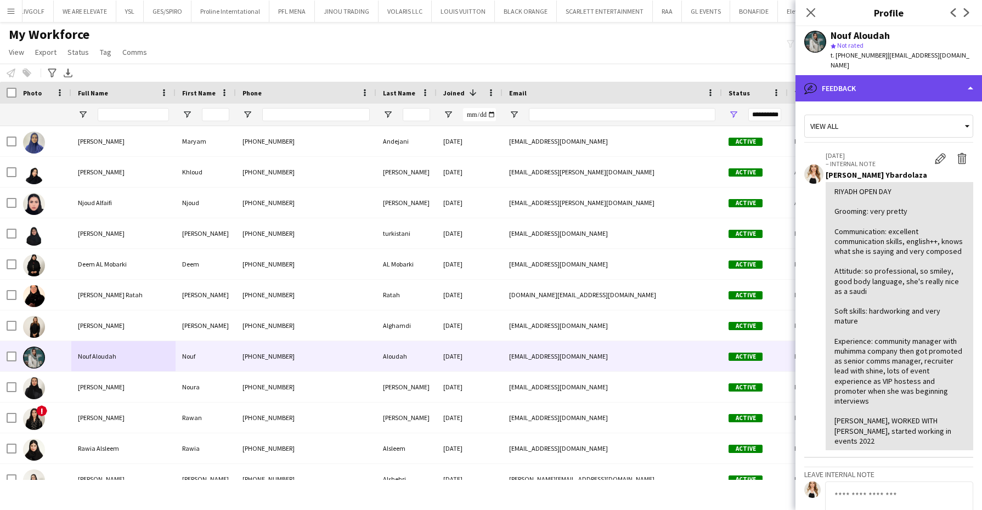
click at [875, 75] on div "bubble-pencil Feedback" at bounding box center [889, 88] width 187 height 26
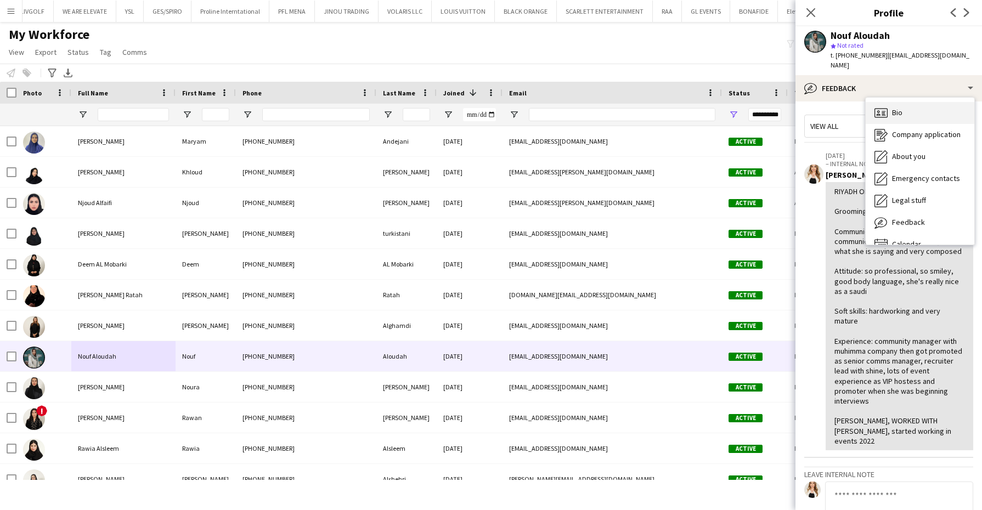
click at [896, 108] on div "Bio Bio" at bounding box center [920, 113] width 109 height 22
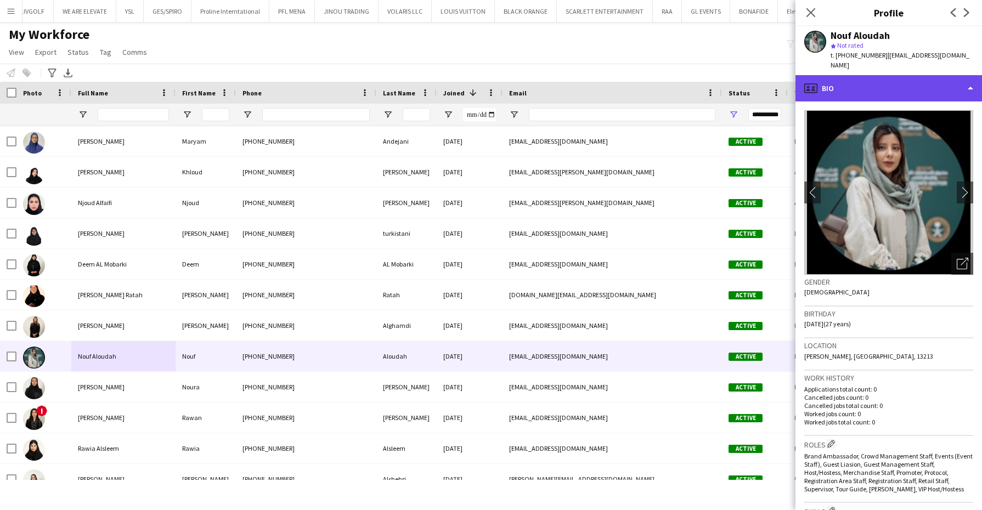
click at [865, 82] on div "profile Bio" at bounding box center [889, 88] width 187 height 26
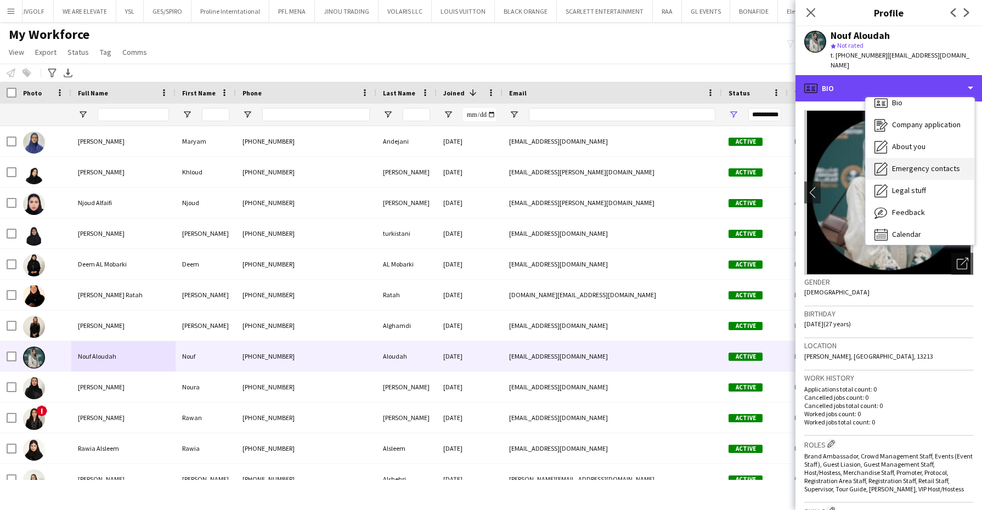
scroll to position [15, 0]
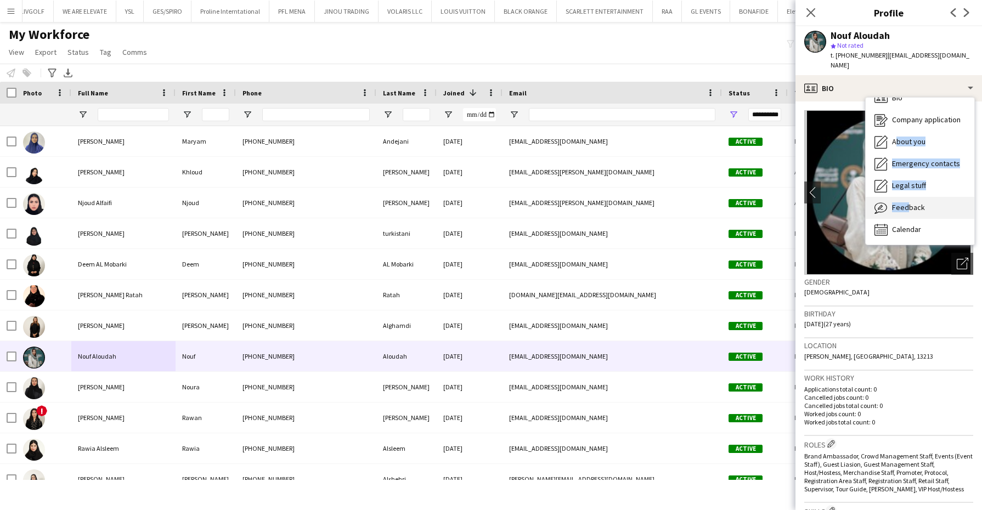
drag, startPoint x: 893, startPoint y: 125, endPoint x: 905, endPoint y: 198, distance: 73.5
click at [905, 198] on div "Bio Bio Company application Company application About you About you Emergency c…" at bounding box center [920, 171] width 109 height 147
click at [905, 202] on span "Feedback" at bounding box center [908, 207] width 33 height 10
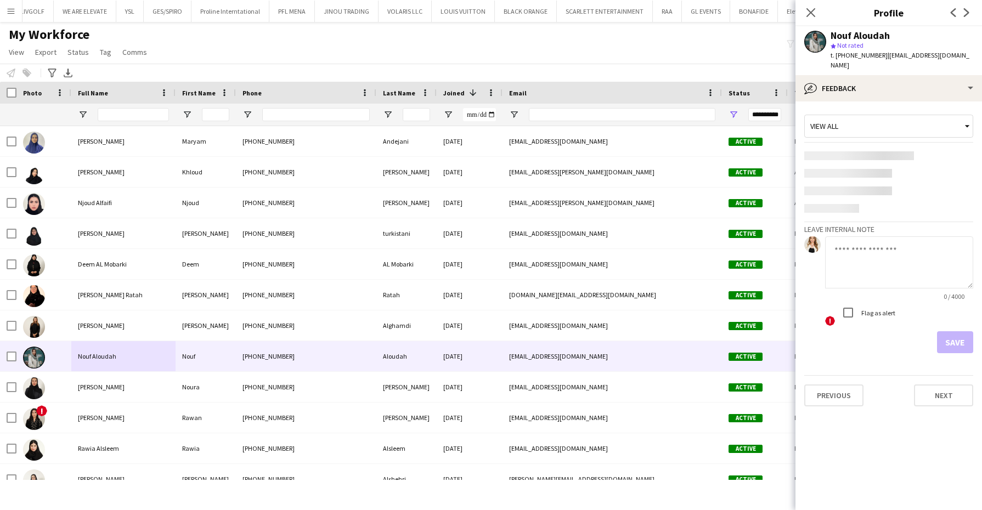
scroll to position [0, 0]
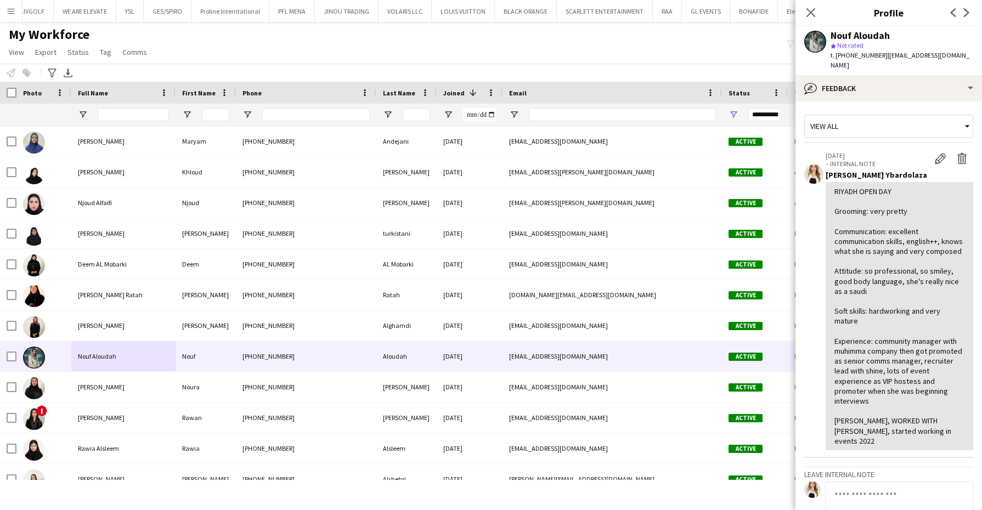
click at [835, 234] on div "RIYADH OPEN DAY Grooming: very pretty Communication: excellent communication sk…" at bounding box center [900, 317] width 130 height 260
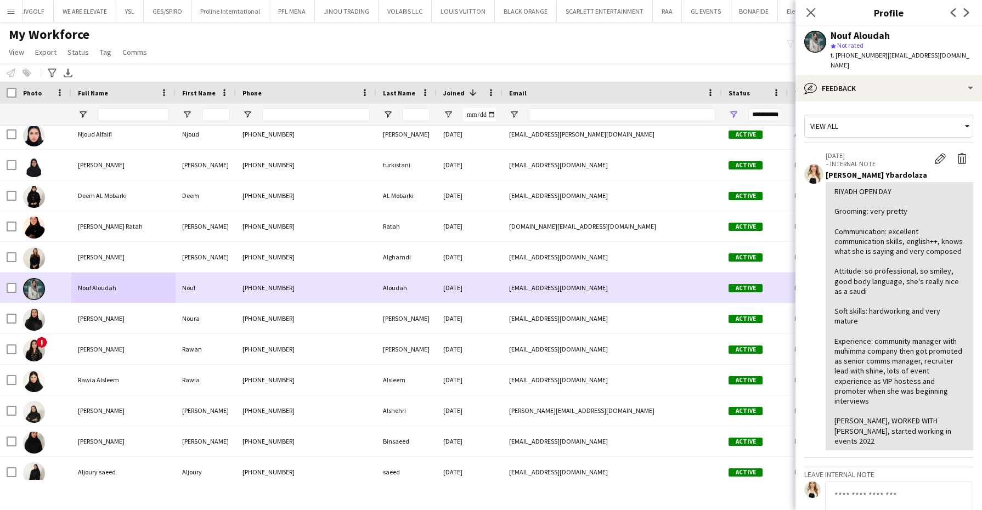
scroll to position [137, 0]
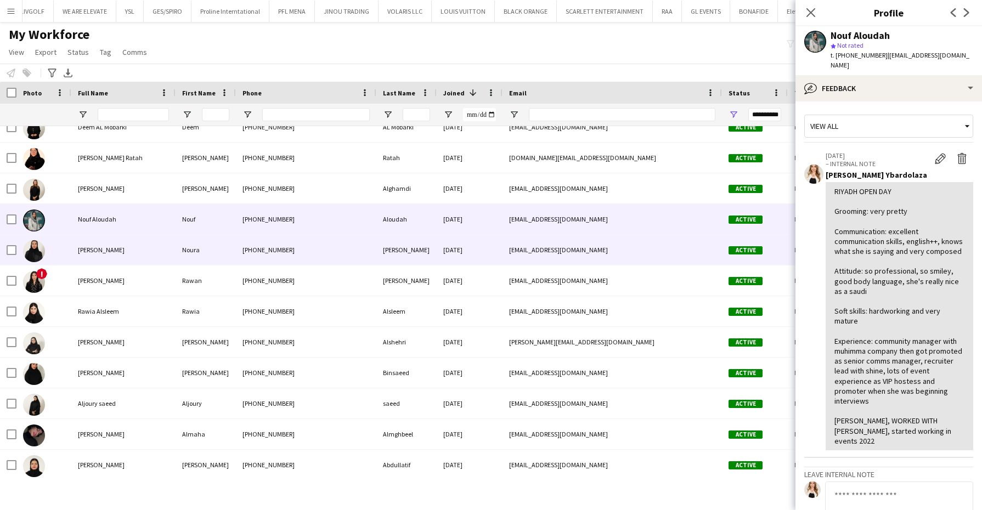
click at [112, 246] on span "Noura Alsubaie" at bounding box center [101, 250] width 47 height 8
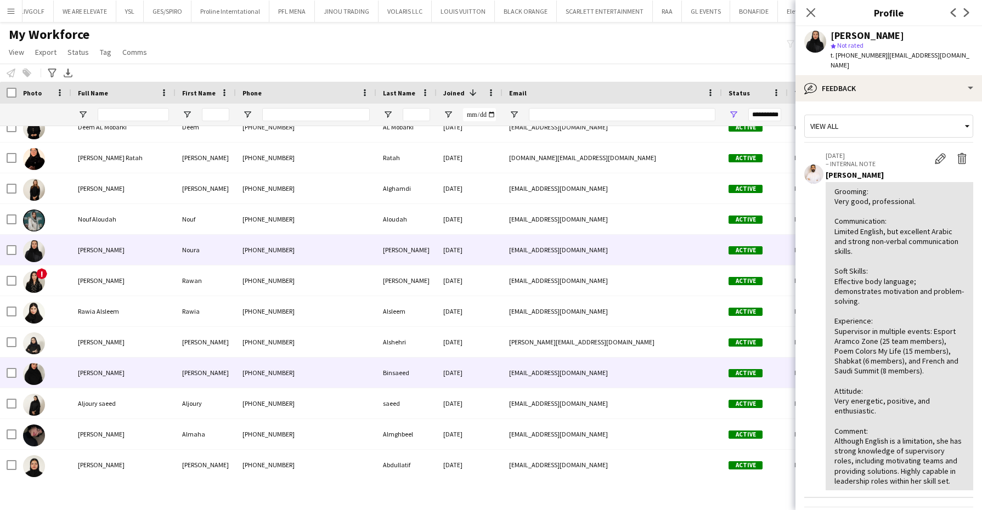
click at [82, 374] on span "Sara Binsaeed" at bounding box center [101, 373] width 47 height 8
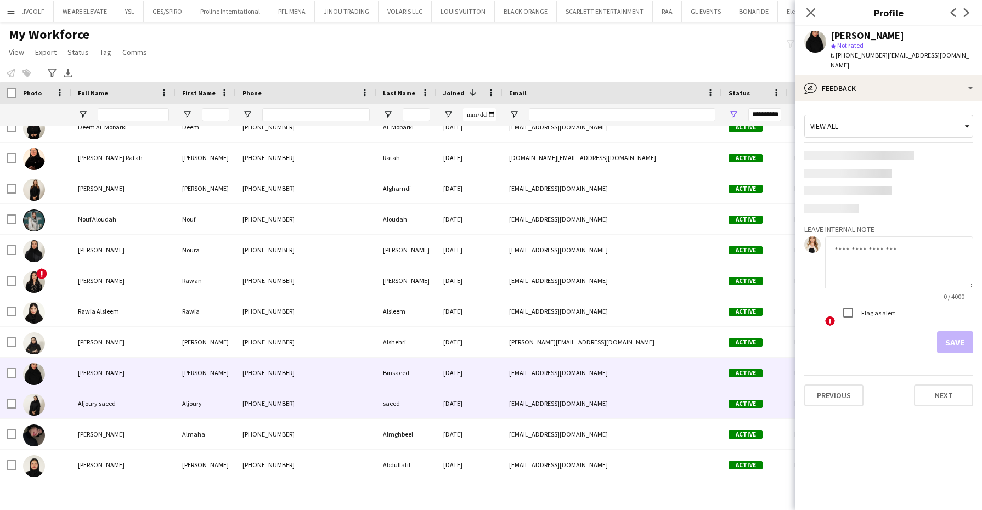
click at [100, 398] on div "Aljoury saeed" at bounding box center [123, 403] width 104 height 30
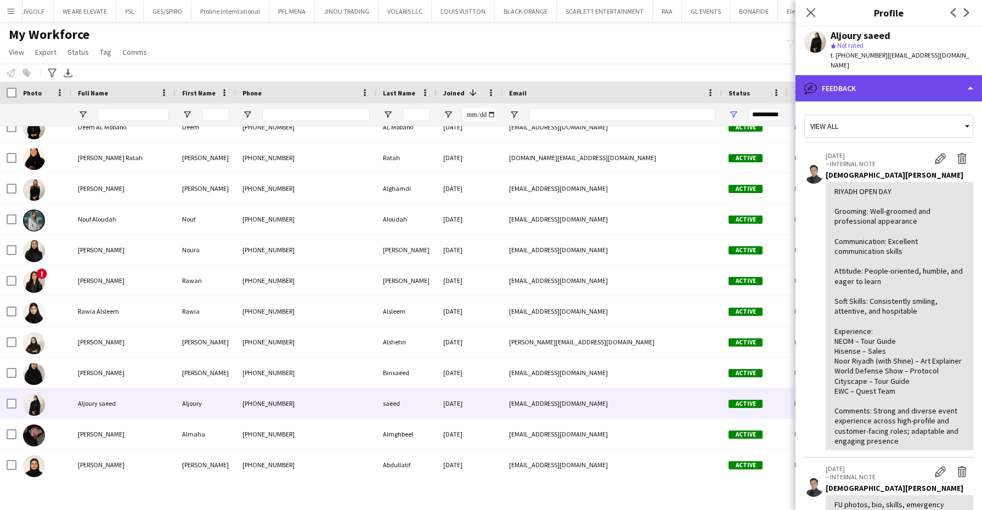
click at [923, 75] on div "bubble-pencil Feedback" at bounding box center [889, 88] width 187 height 26
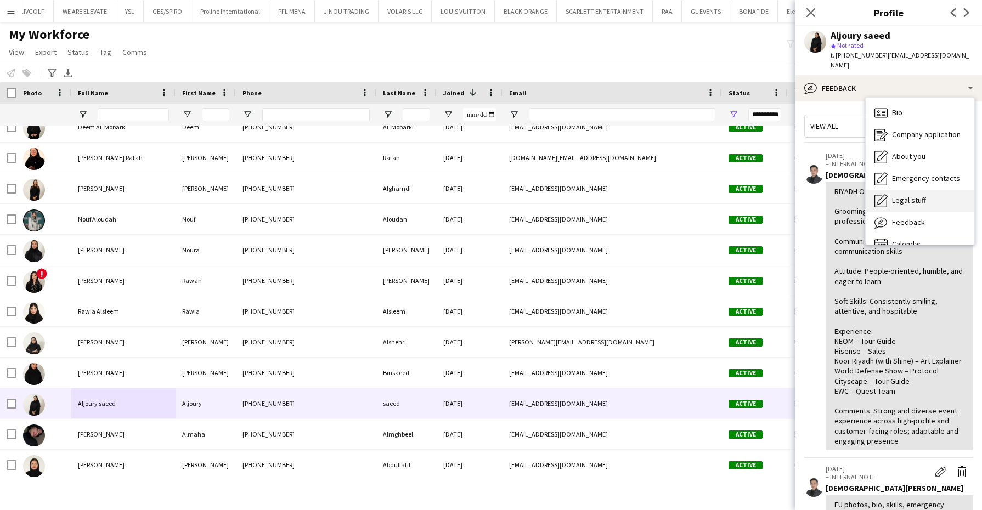
drag, startPoint x: 909, startPoint y: 99, endPoint x: 904, endPoint y: 190, distance: 90.7
click at [904, 190] on div "Bio Bio Company application Company application About you About you Emergency c…" at bounding box center [920, 171] width 109 height 147
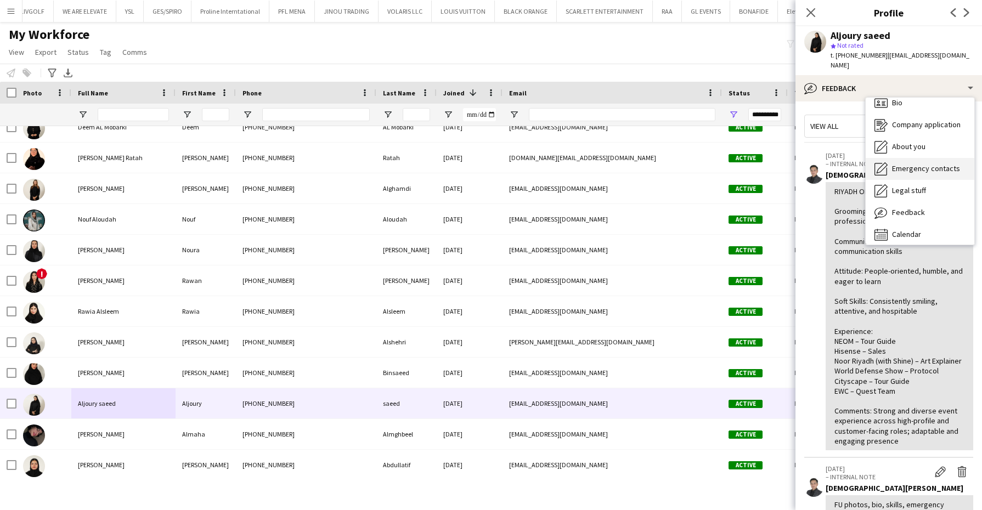
scroll to position [15, 0]
click at [926, 226] on div "Calendar Calendar" at bounding box center [920, 230] width 109 height 22
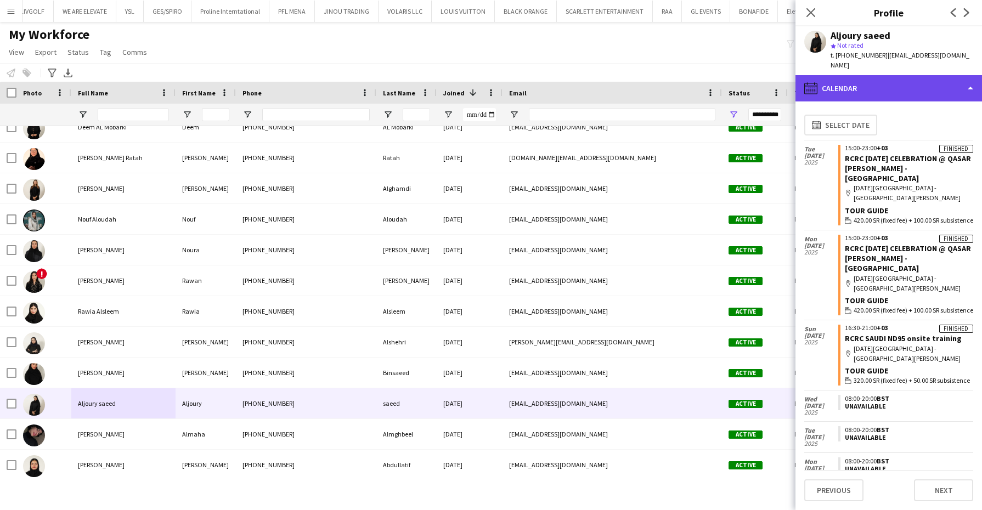
click at [903, 75] on div "calendar-full Calendar" at bounding box center [889, 88] width 187 height 26
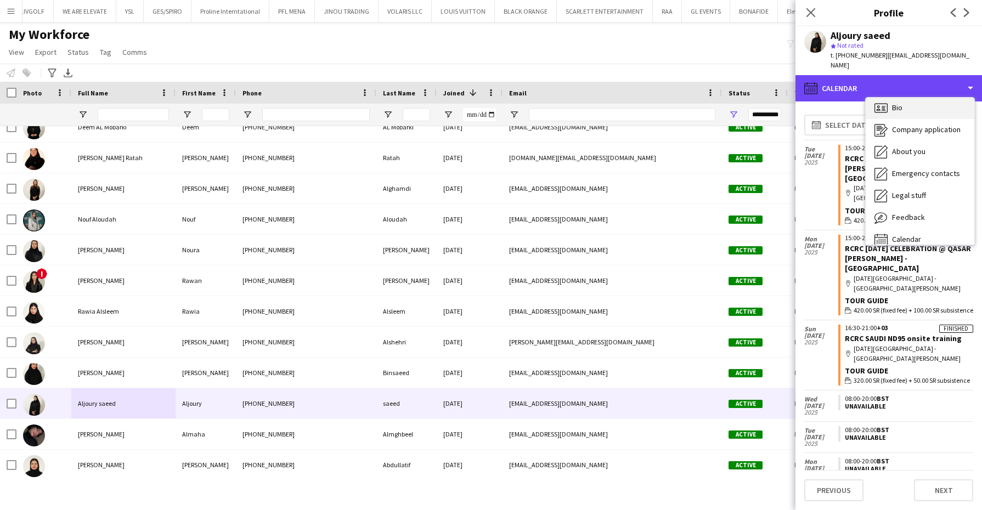
scroll to position [0, 0]
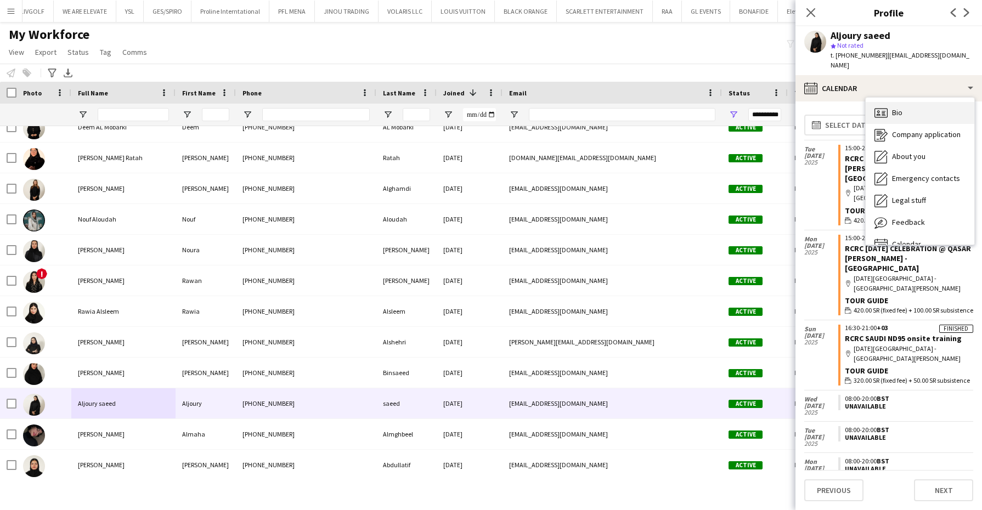
click at [907, 102] on div "Bio Bio" at bounding box center [920, 113] width 109 height 22
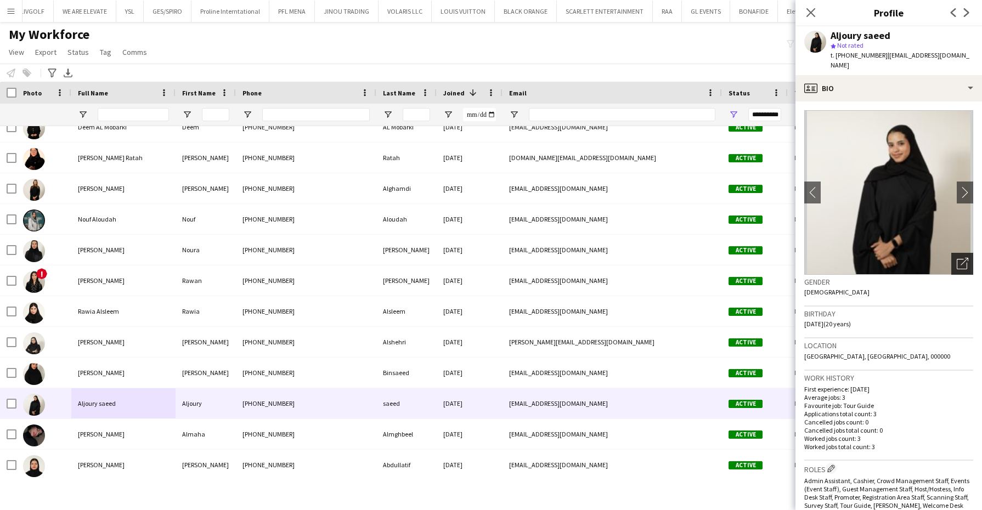
click at [957, 259] on icon at bounding box center [962, 264] width 10 height 10
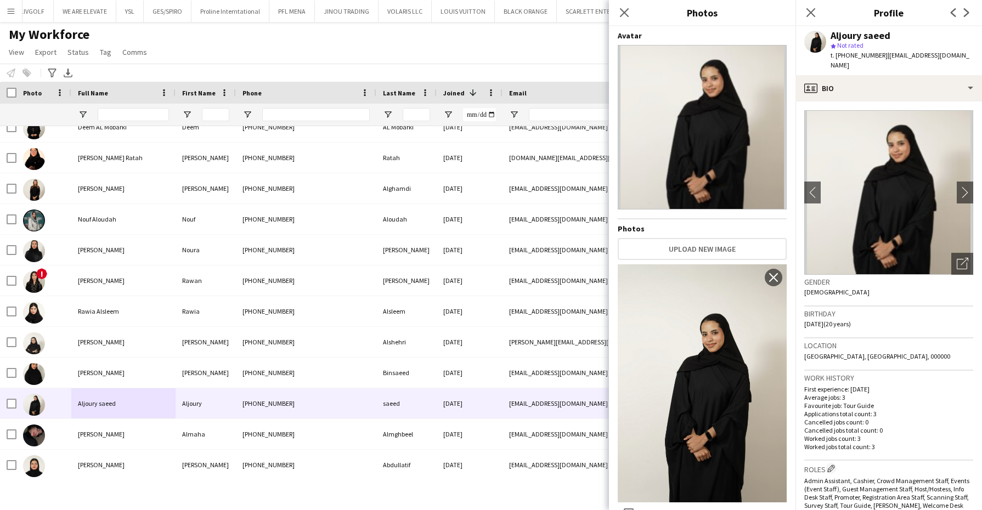
drag, startPoint x: 630, startPoint y: 7, endPoint x: 718, endPoint y: 12, distance: 87.9
click at [634, 7] on div "Close pop-in" at bounding box center [624, 12] width 31 height 25
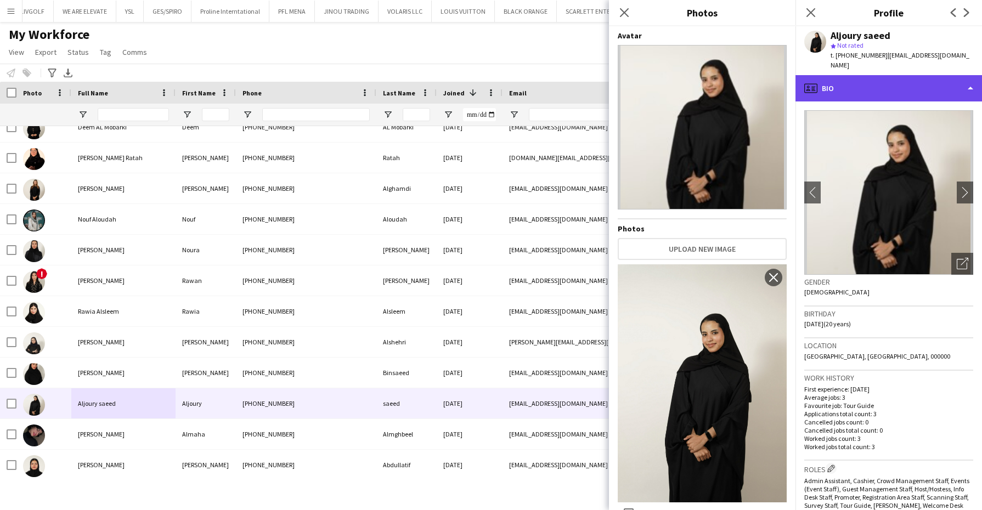
click at [934, 80] on div "profile Bio" at bounding box center [889, 88] width 187 height 26
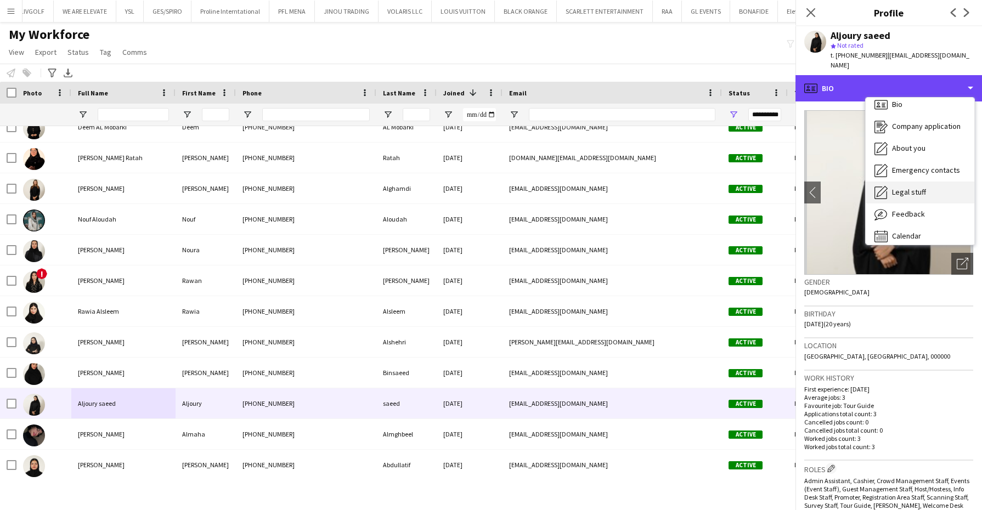
scroll to position [15, 0]
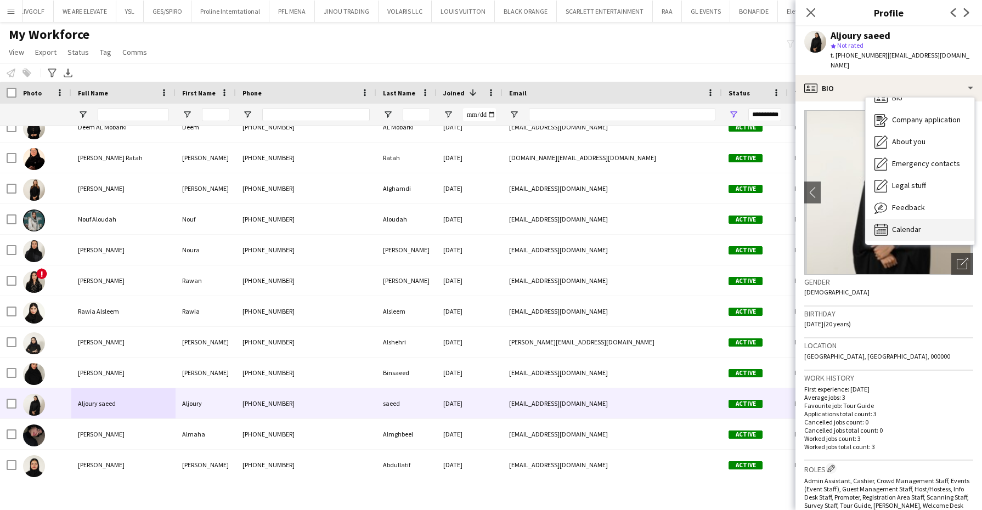
click at [924, 219] on div "Calendar Calendar" at bounding box center [920, 230] width 109 height 22
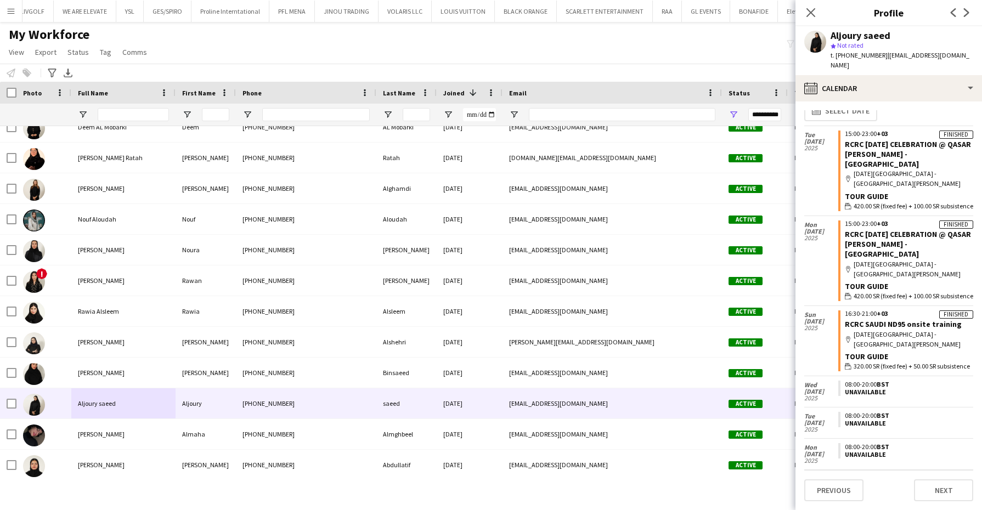
scroll to position [0, 0]
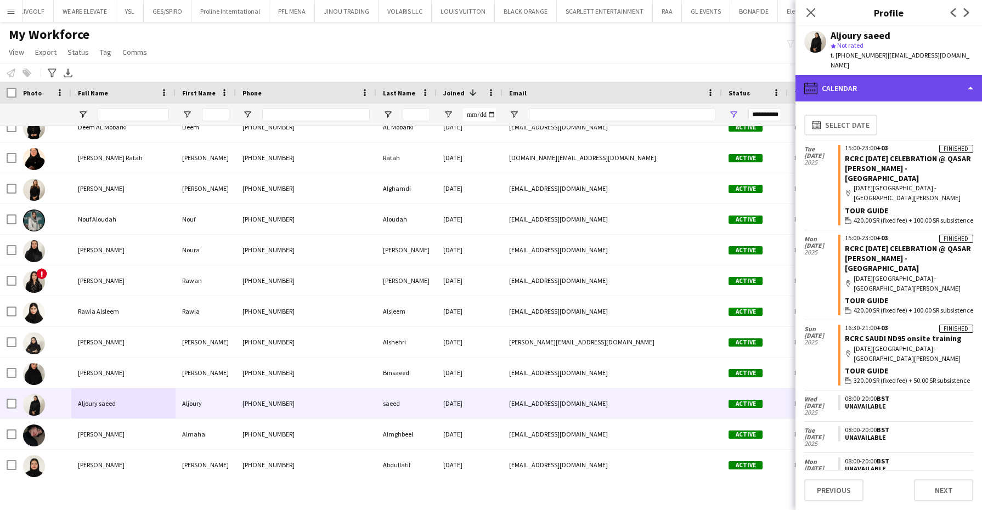
click at [923, 81] on div "calendar-full Calendar" at bounding box center [889, 88] width 187 height 26
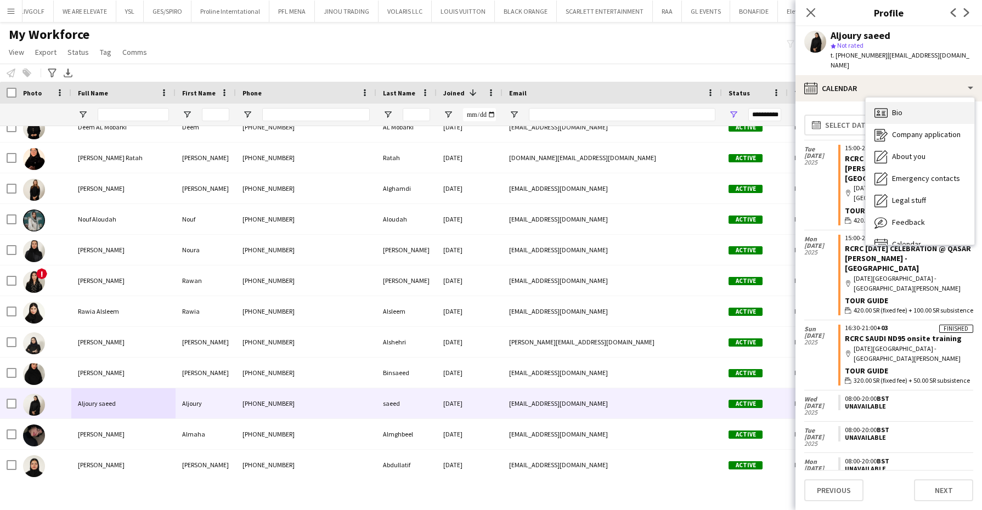
click at [917, 102] on div "Bio Bio" at bounding box center [920, 113] width 109 height 22
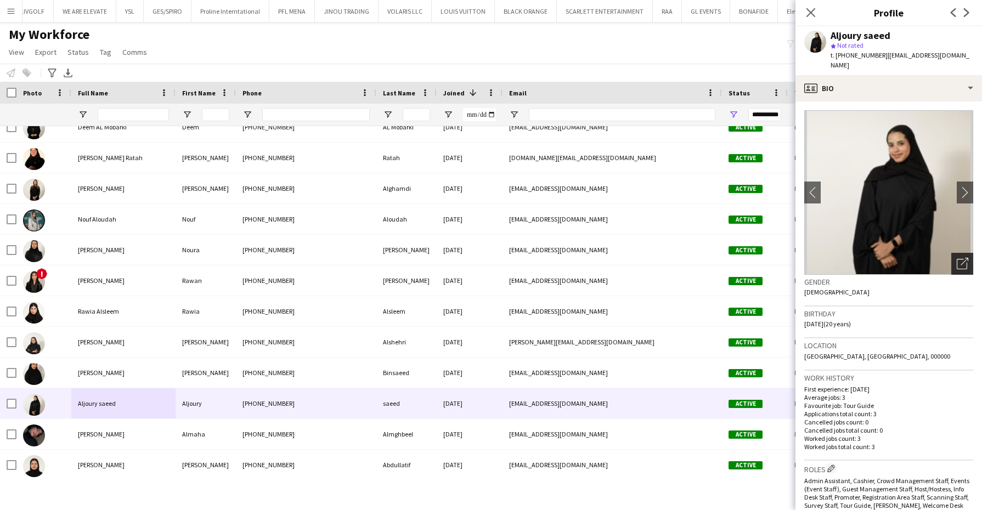
click at [957, 258] on icon "Open photos pop-in" at bounding box center [963, 264] width 12 height 12
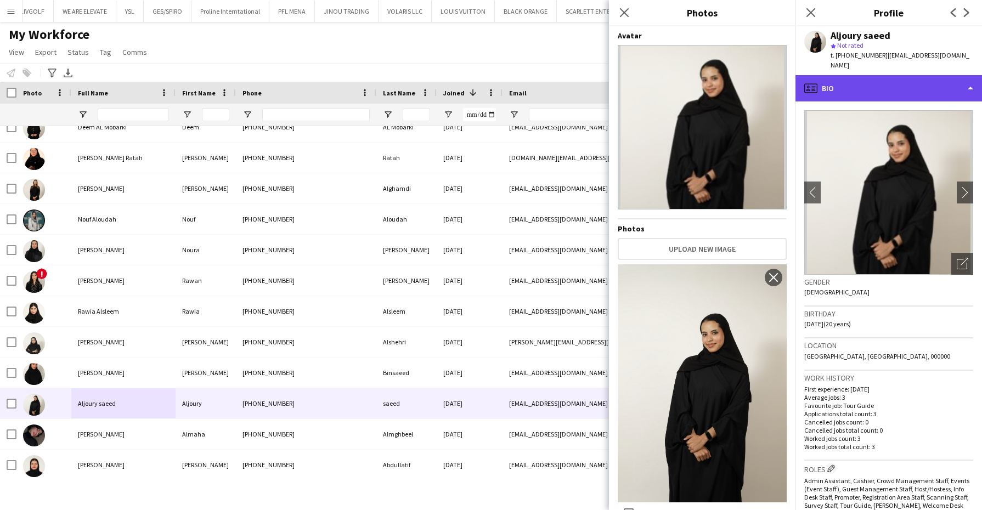
click at [917, 75] on div "profile Bio" at bounding box center [889, 88] width 187 height 26
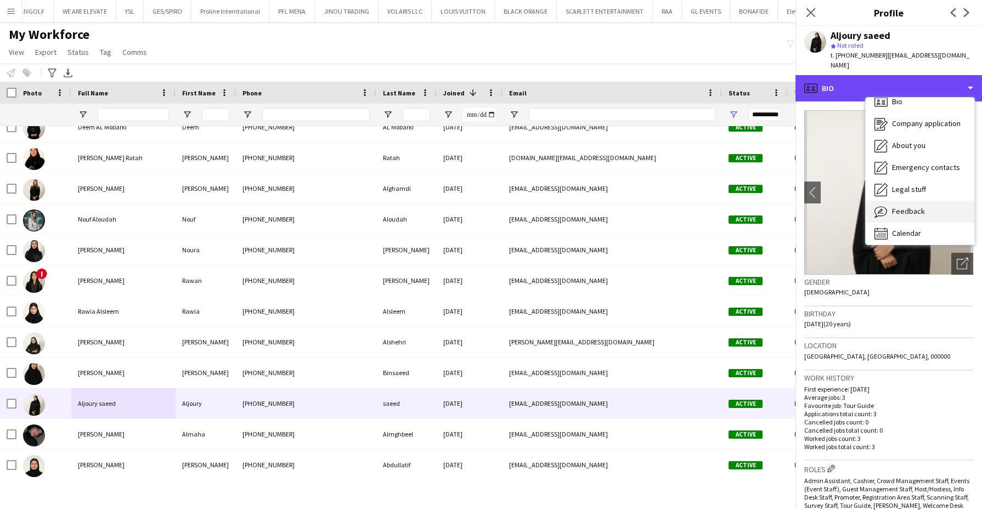
scroll to position [15, 0]
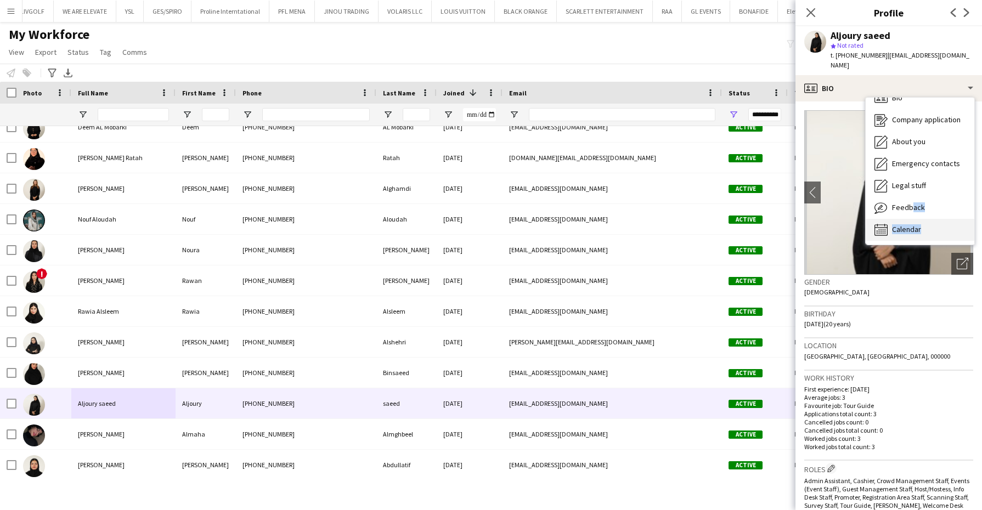
drag, startPoint x: 907, startPoint y: 201, endPoint x: 917, endPoint y: 217, distance: 18.7
click at [917, 217] on div "Bio Bio Company application Company application About you About you Emergency c…" at bounding box center [920, 171] width 109 height 147
click at [917, 224] on span "Calendar" at bounding box center [906, 229] width 29 height 10
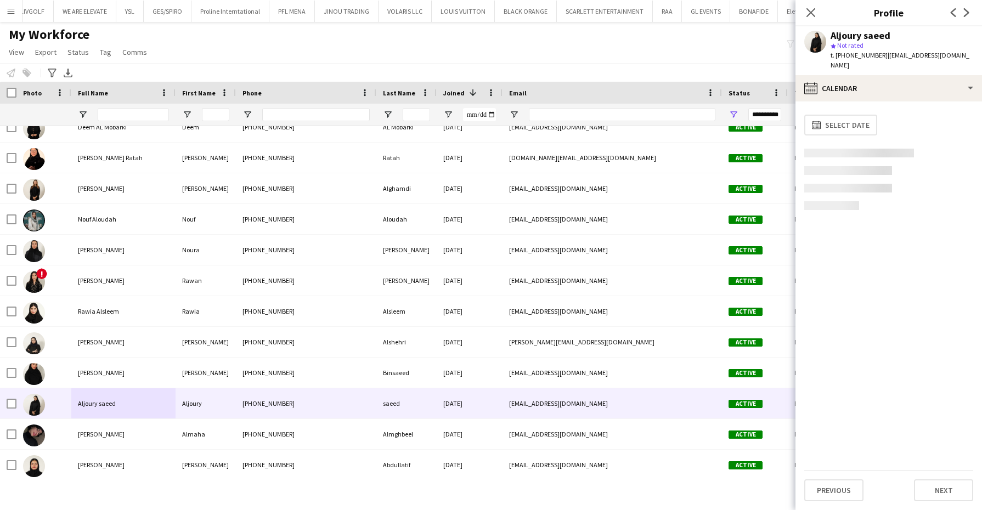
scroll to position [0, 0]
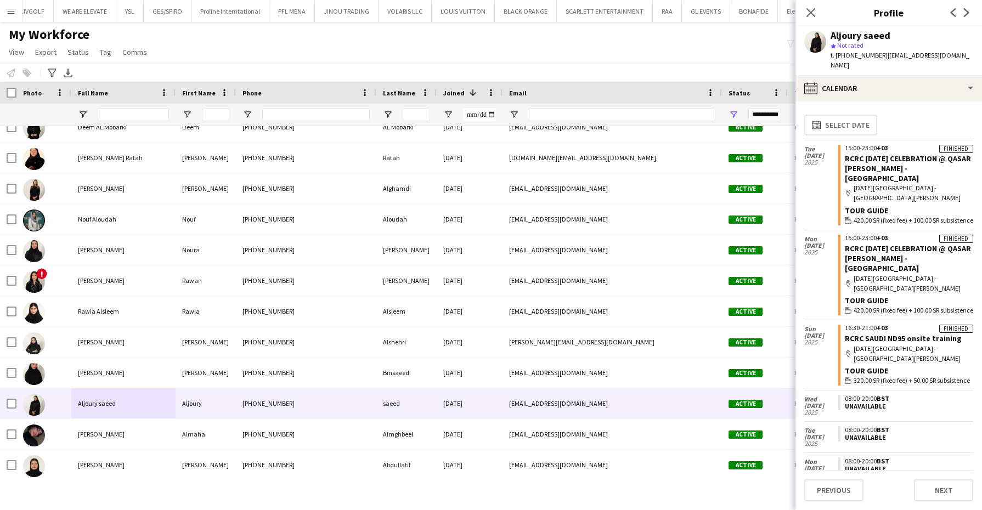
click at [869, 57] on span "t. +966540967204" at bounding box center [859, 55] width 57 height 8
copy span "966540967204"
drag, startPoint x: 577, startPoint y: 106, endPoint x: 577, endPoint y: 112, distance: 6.0
click at [577, 112] on div at bounding box center [622, 115] width 187 height 22
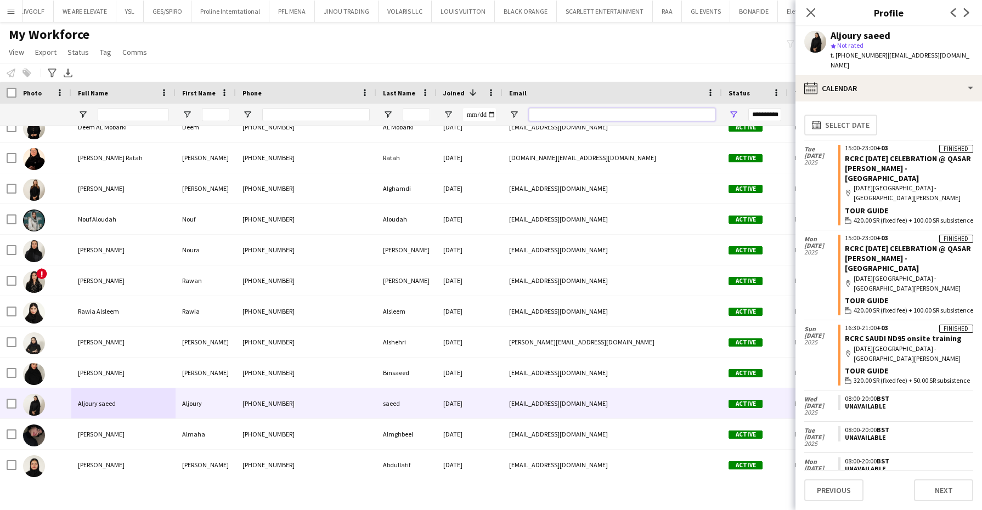
click at [577, 112] on input "Email Filter Input" at bounding box center [622, 114] width 187 height 13
paste input "**********"
type input "**********"
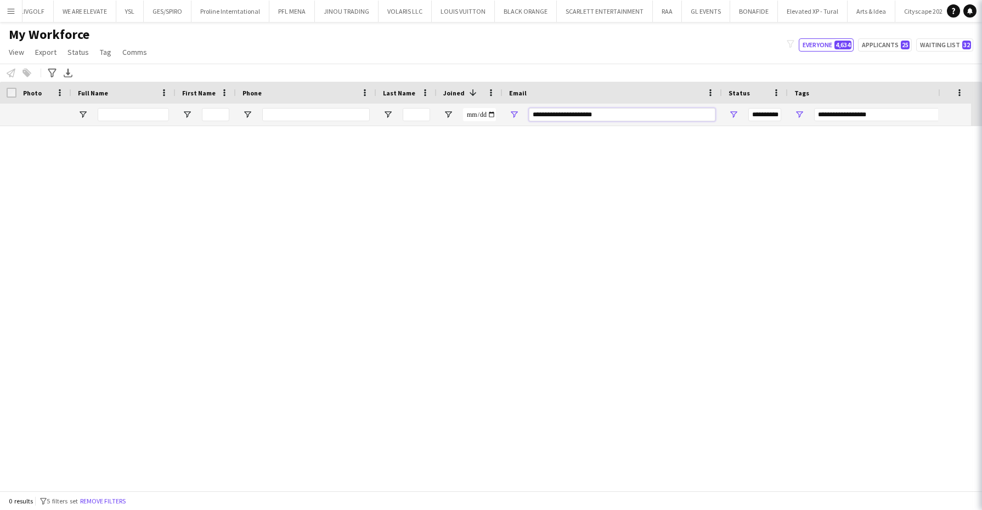
type input "***"
type input "**********"
click at [116, 499] on button "Remove filters" at bounding box center [103, 501] width 50 height 12
click at [555, 113] on input "**********" at bounding box center [622, 114] width 187 height 13
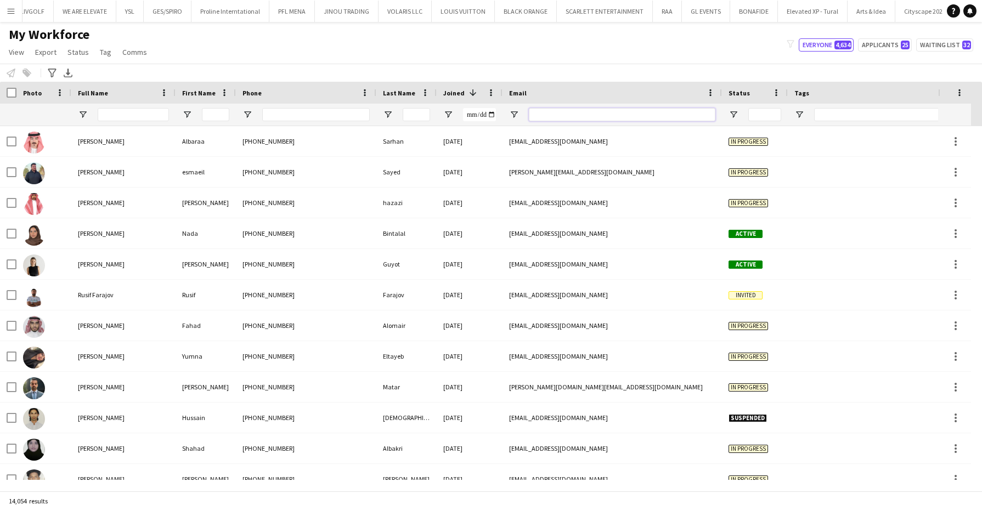
paste input "**********"
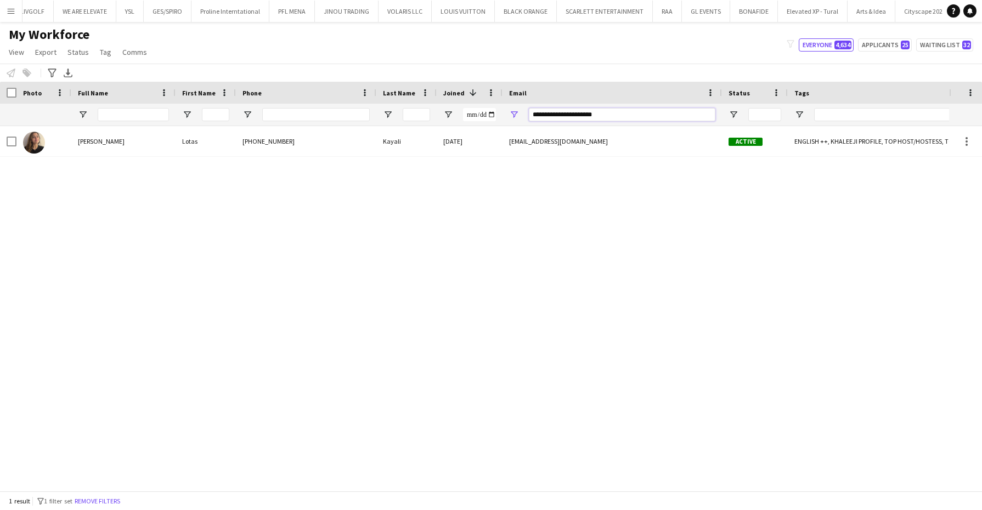
type input "**********"
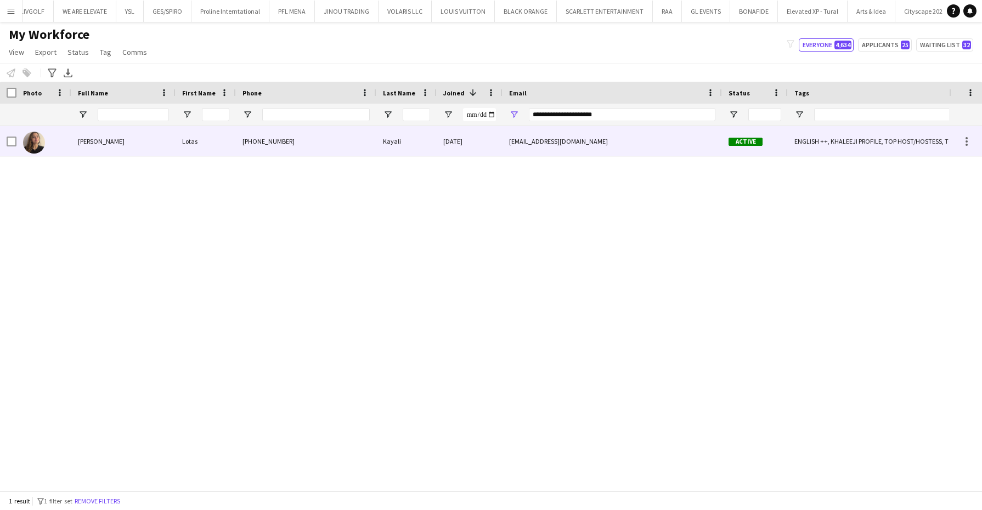
click at [281, 138] on div "+966541009544" at bounding box center [306, 141] width 140 height 30
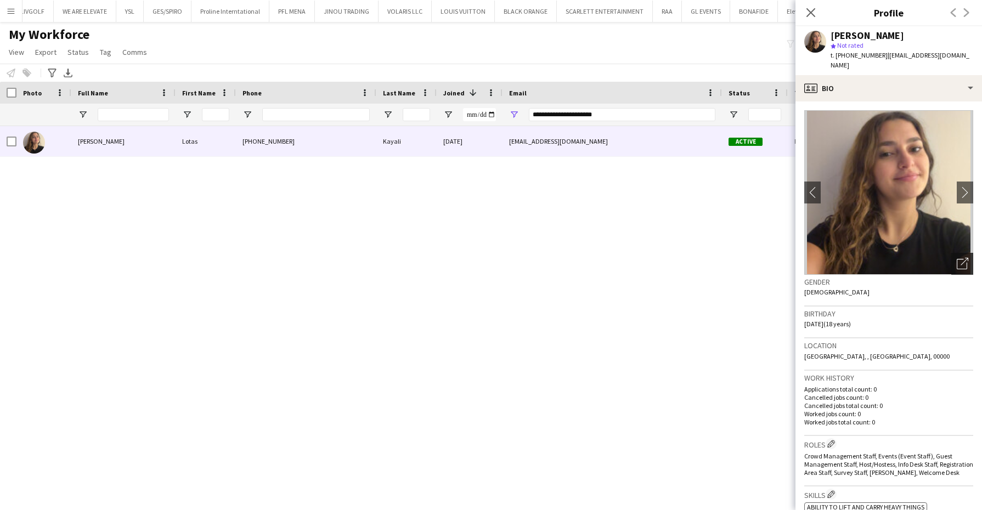
click at [957, 258] on icon "Open photos pop-in" at bounding box center [963, 264] width 12 height 12
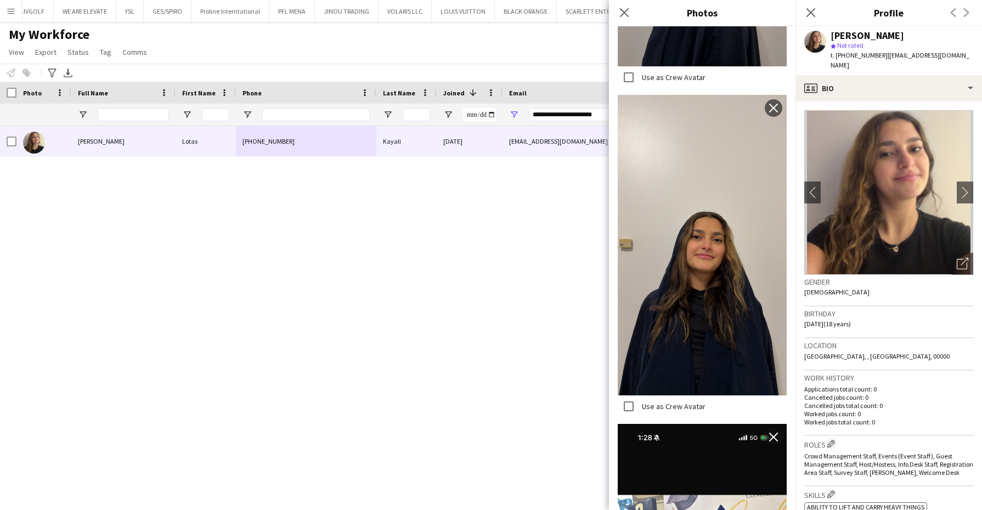
scroll to position [1715, 0]
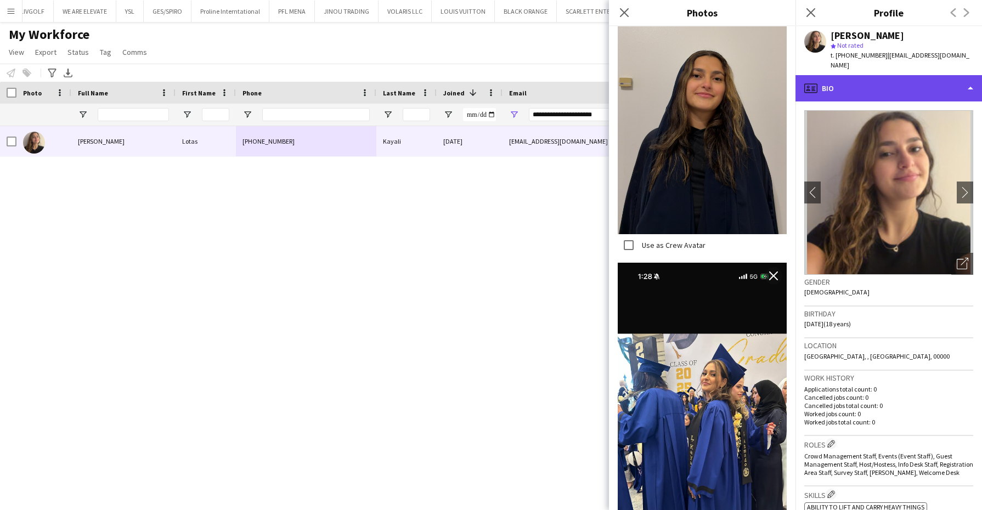
click at [876, 75] on div "profile Bio" at bounding box center [889, 88] width 187 height 26
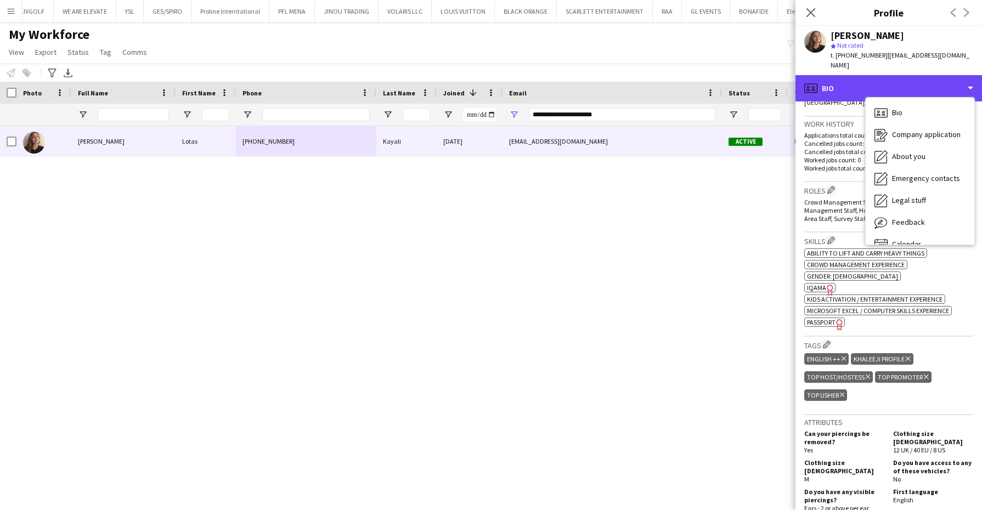
scroll to position [343, 0]
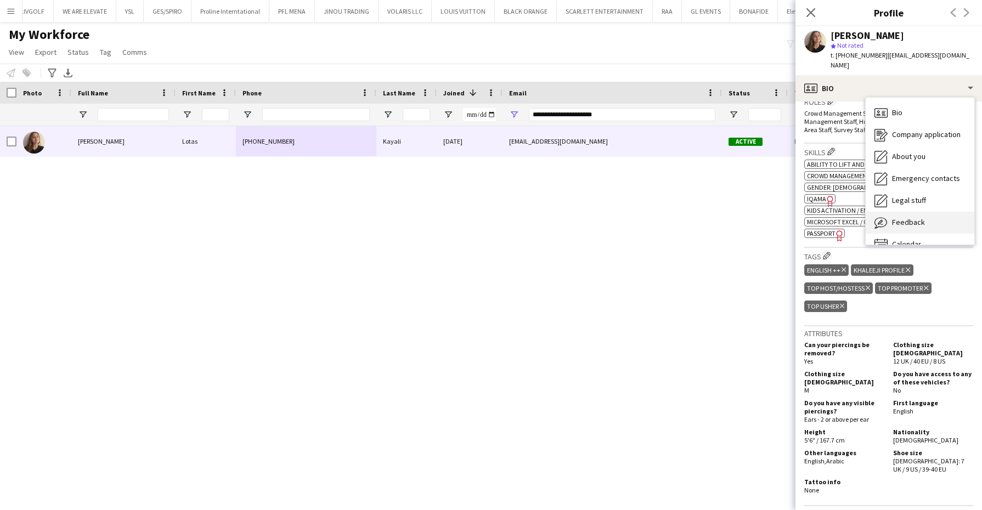
click at [911, 217] on span "Feedback" at bounding box center [908, 222] width 33 height 10
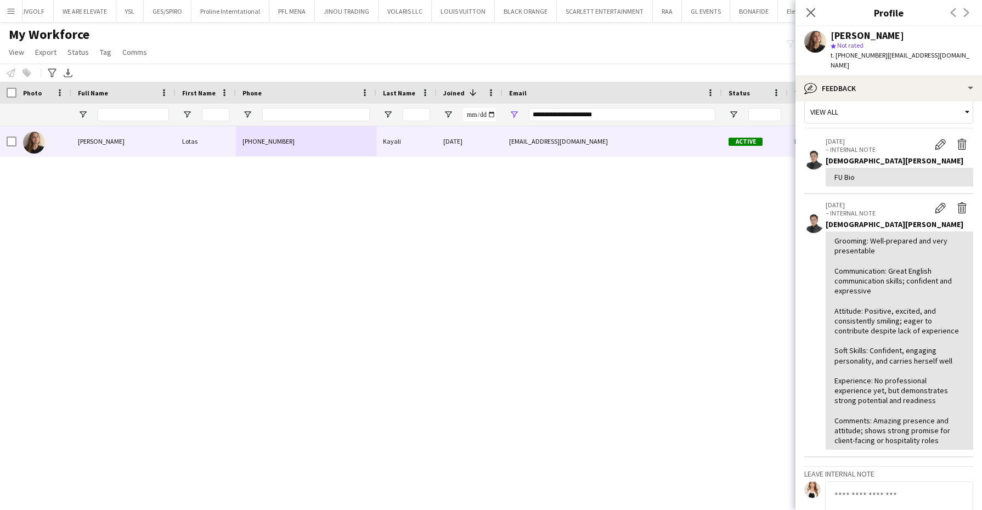
scroll to position [0, 0]
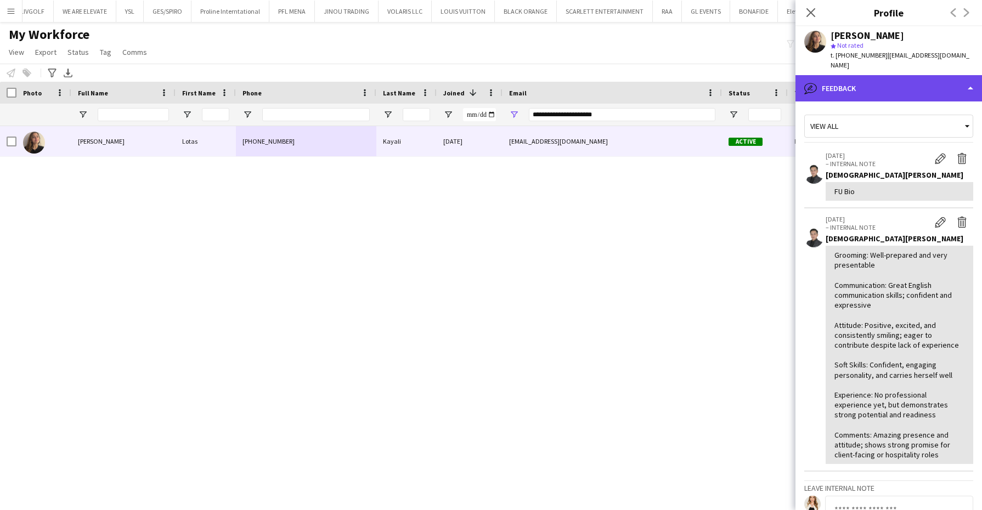
click at [897, 75] on div "bubble-pencil Feedback" at bounding box center [889, 88] width 187 height 26
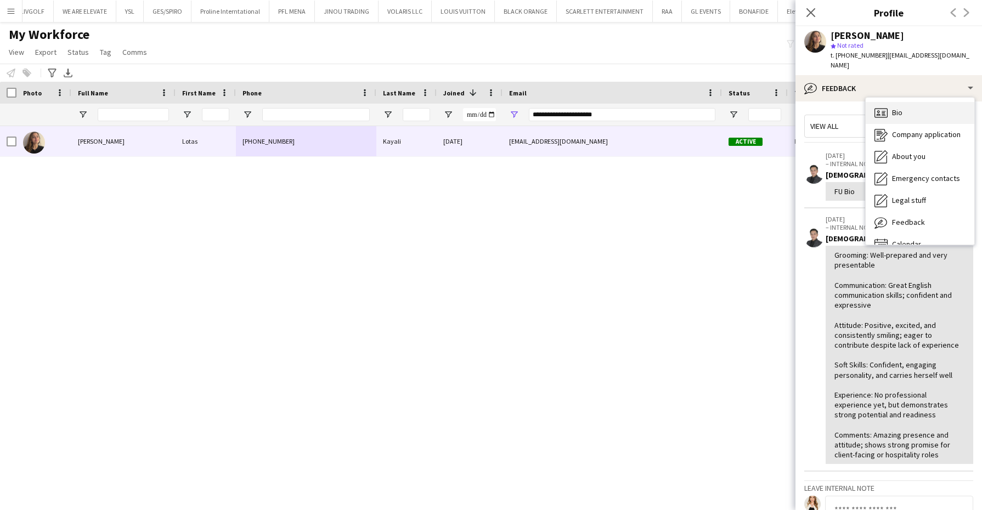
click at [899, 108] on span "Bio" at bounding box center [897, 113] width 10 height 10
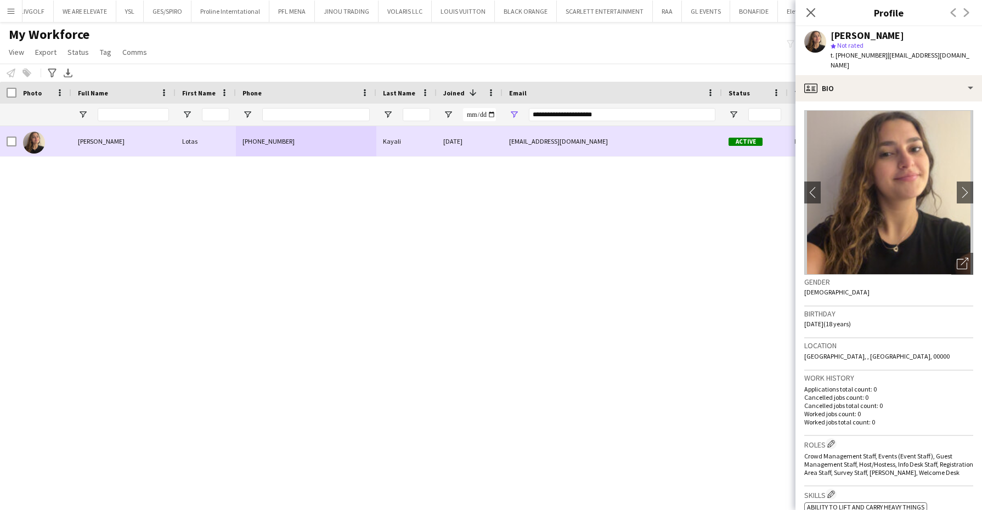
drag, startPoint x: 619, startPoint y: 104, endPoint x: 615, endPoint y: 128, distance: 23.9
click at [615, 128] on div "Workforce Details Status Email Tags 1" at bounding box center [491, 286] width 982 height 409
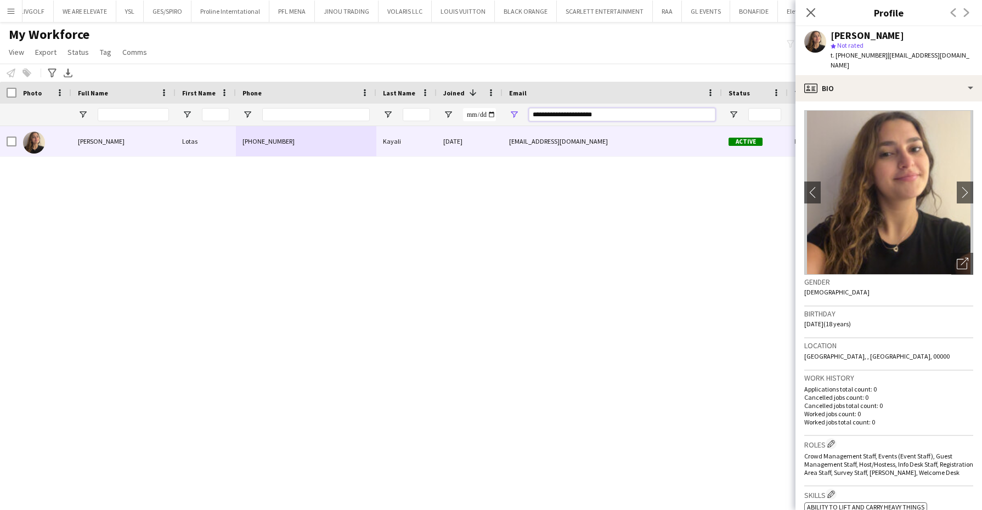
drag, startPoint x: 621, startPoint y: 116, endPoint x: 428, endPoint y: 110, distance: 193.2
click at [427, 111] on div "**********" at bounding box center [778, 115] width 1557 height 22
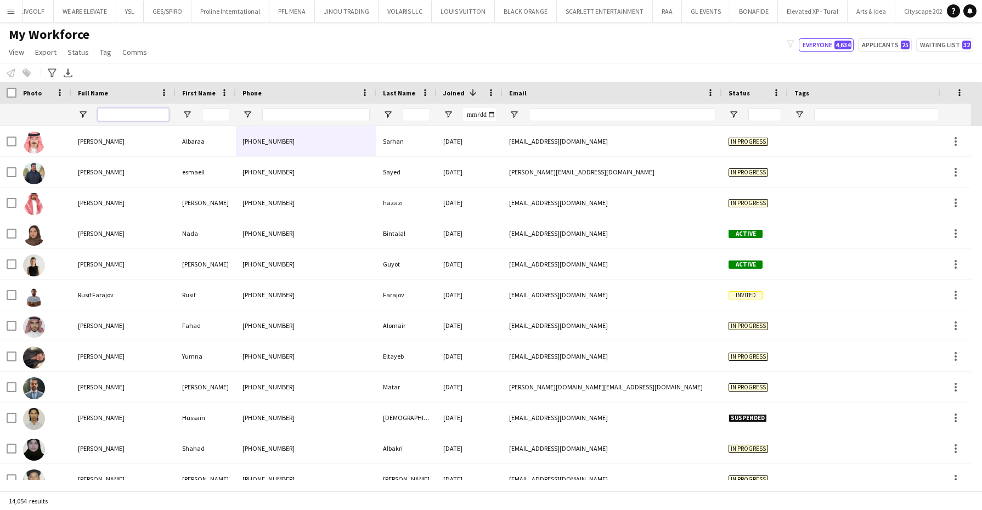
click at [133, 117] on input "Full Name Filter Input" at bounding box center [133, 114] width 71 height 13
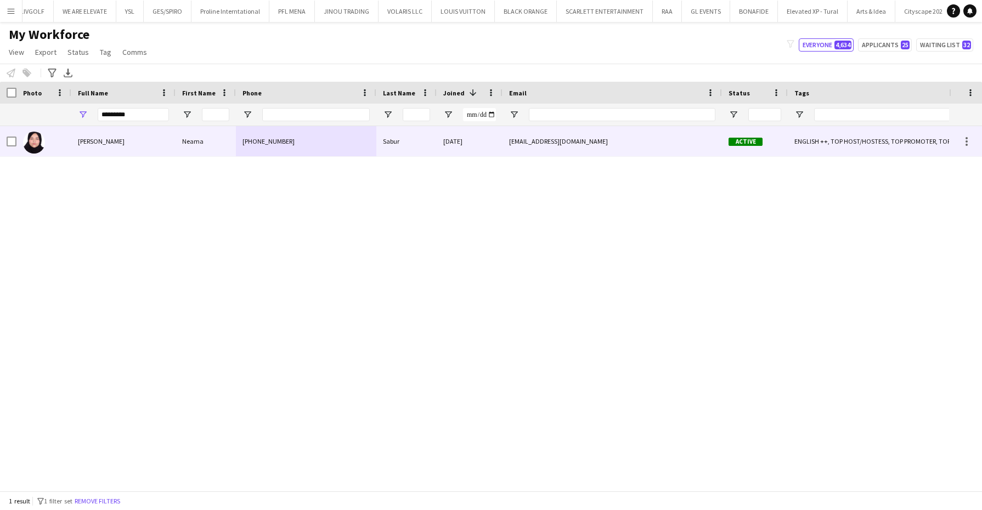
click at [151, 147] on div "Neama Sabur" at bounding box center [123, 141] width 104 height 30
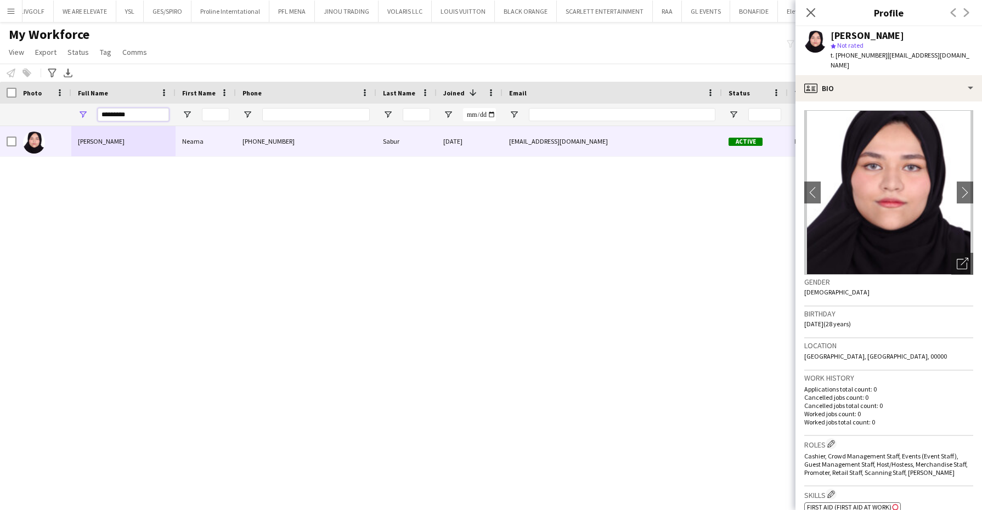
drag, startPoint x: 140, startPoint y: 111, endPoint x: 66, endPoint y: 117, distance: 74.3
click at [66, 100] on div "Workforce Details Status Email Tags 1" at bounding box center [778, 104] width 1557 height 44
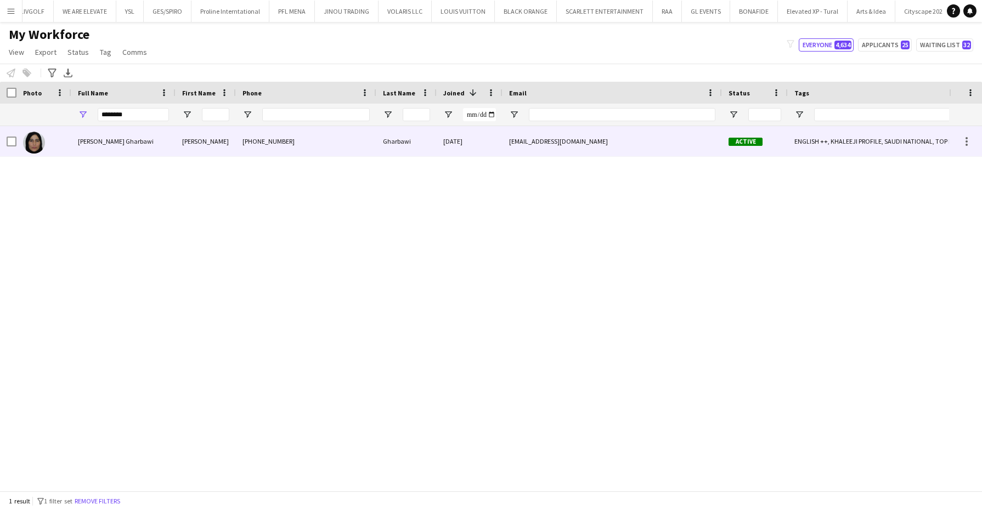
click at [180, 136] on div "Dalal" at bounding box center [206, 141] width 60 height 30
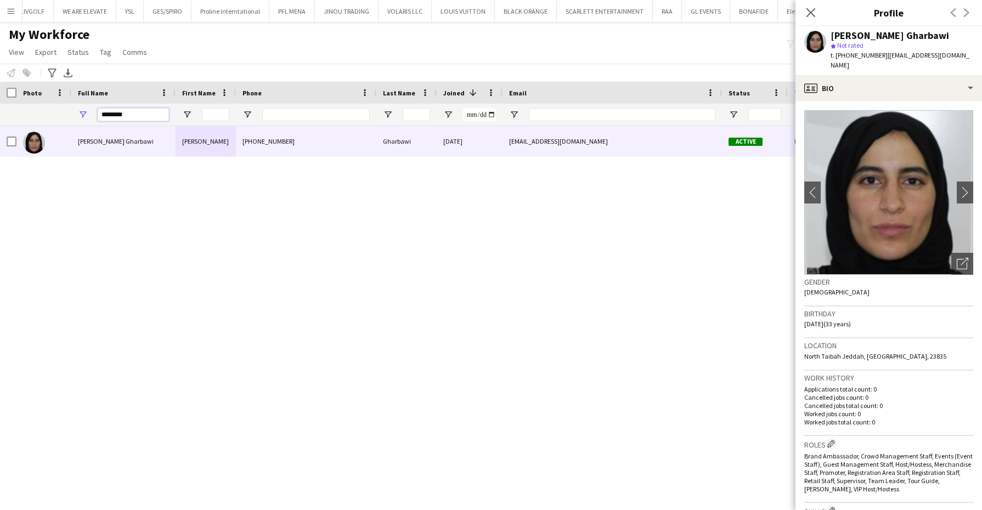
drag, startPoint x: 139, startPoint y: 111, endPoint x: 47, endPoint y: 98, distance: 92.6
click at [47, 98] on div "Workforce Details Status Email Tags 1" at bounding box center [778, 104] width 1557 height 44
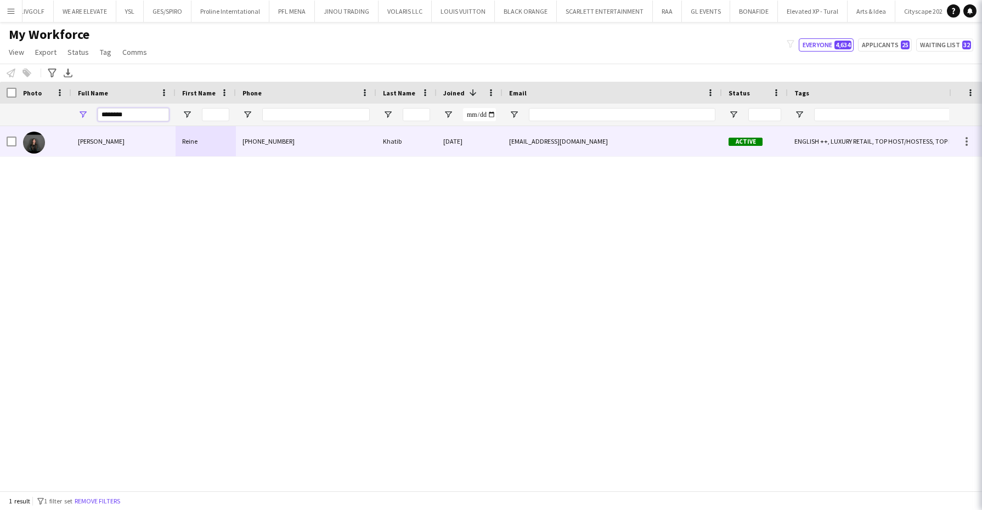
type input "********"
drag, startPoint x: 307, startPoint y: 139, endPoint x: 776, endPoint y: 107, distance: 470.8
click at [308, 139] on div "+966563705650" at bounding box center [306, 141] width 140 height 30
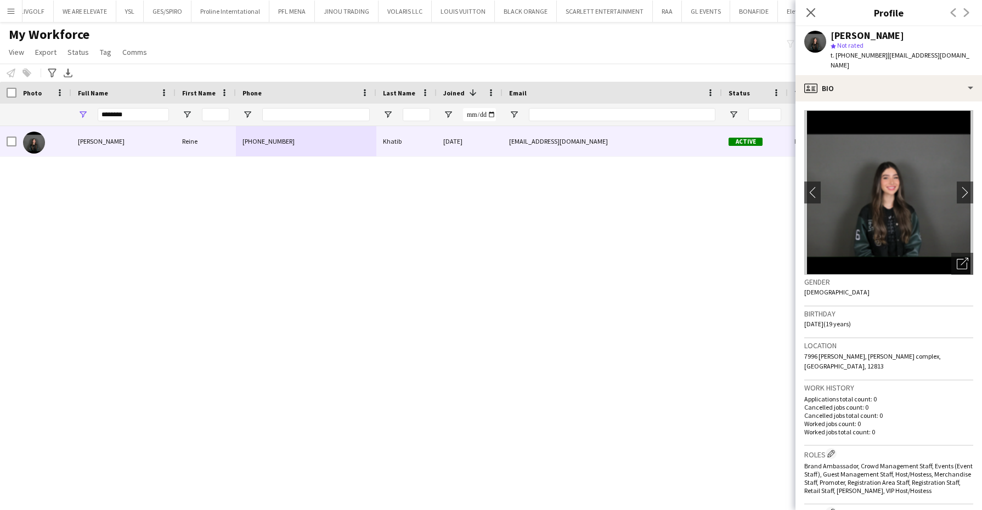
click at [843, 55] on span "t. [PHONE_NUMBER]" at bounding box center [859, 55] width 57 height 8
drag, startPoint x: 843, startPoint y: 55, endPoint x: 751, endPoint y: 5, distance: 105.3
click at [842, 54] on span "t. [PHONE_NUMBER]" at bounding box center [859, 55] width 57 height 8
copy span "966563705650"
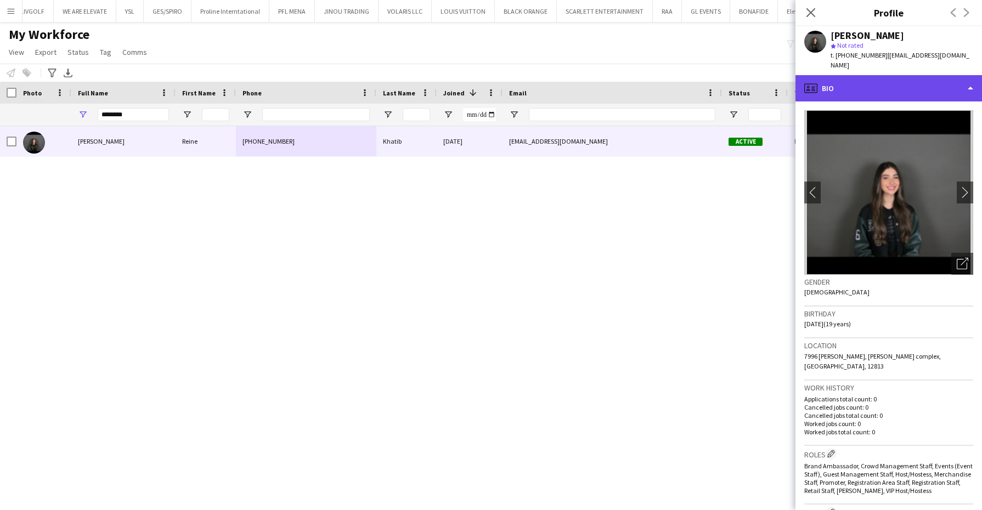
click at [888, 77] on div "profile Bio" at bounding box center [889, 88] width 187 height 26
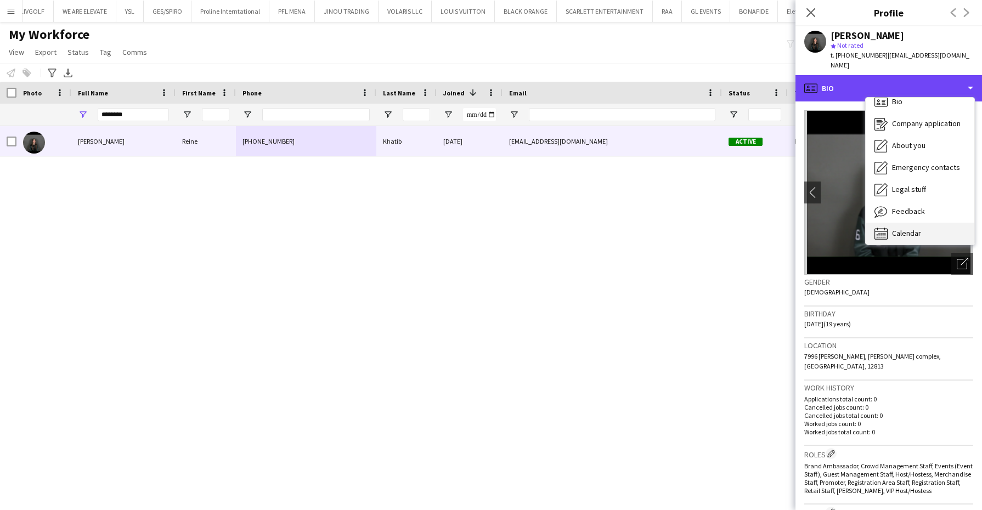
scroll to position [15, 0]
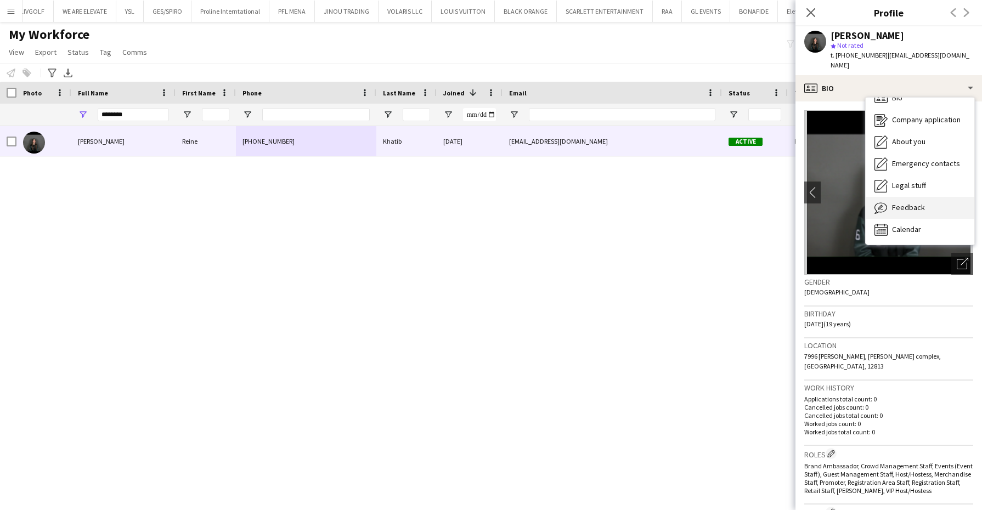
click at [919, 202] on span "Feedback" at bounding box center [908, 207] width 33 height 10
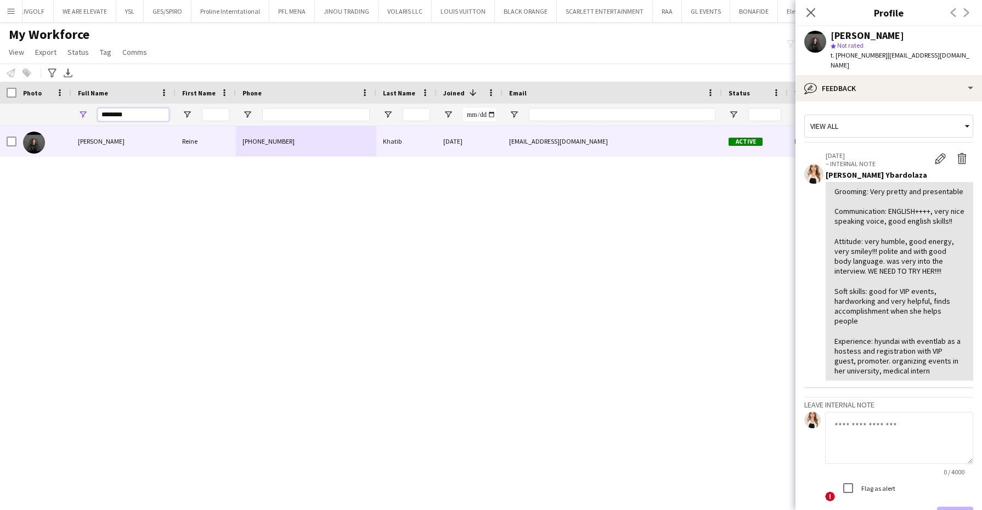
drag, startPoint x: 145, startPoint y: 120, endPoint x: 74, endPoint y: 112, distance: 71.1
click at [74, 112] on div "********" at bounding box center [123, 115] width 104 height 22
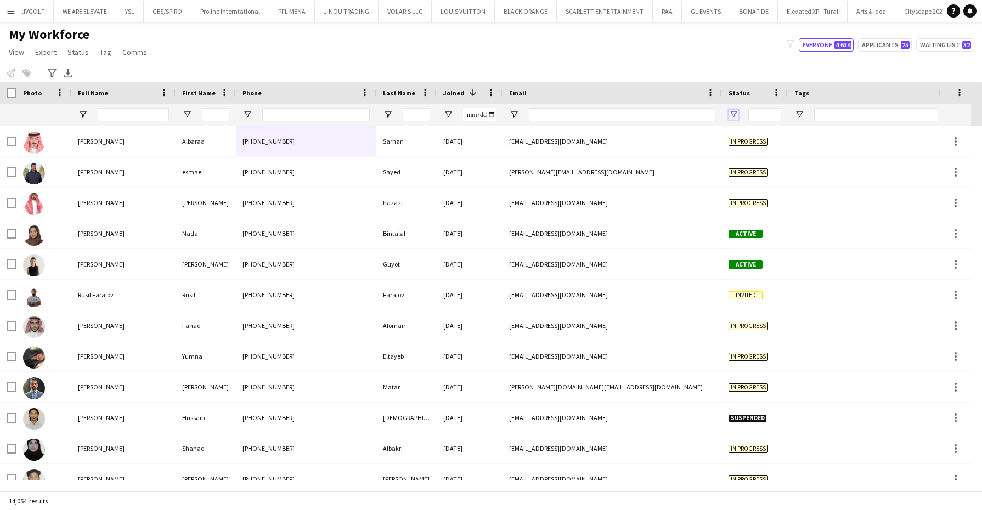
click at [733, 116] on span "Open Filter Menu" at bounding box center [734, 115] width 10 height 10
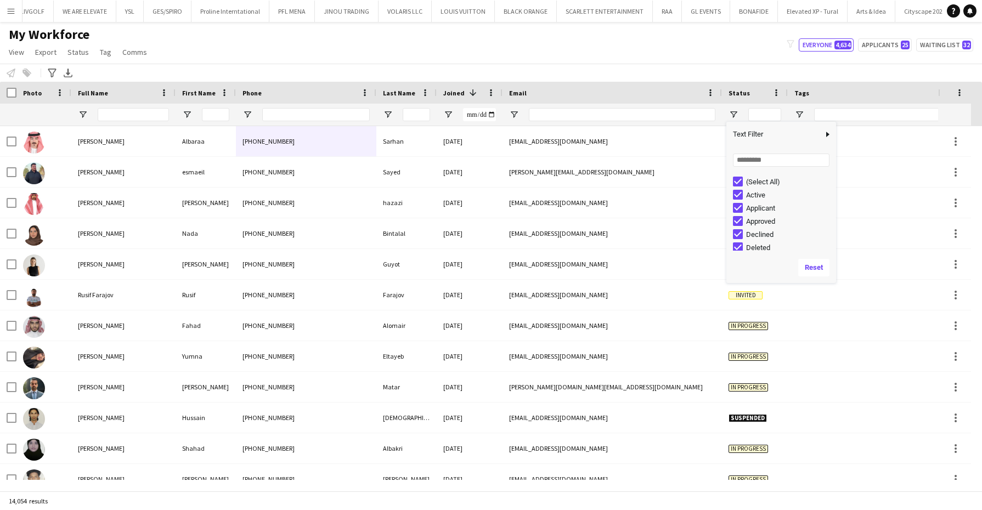
click at [758, 186] on div "(Select All)" at bounding box center [784, 181] width 103 height 13
click at [759, 181] on div "(Select All)" at bounding box center [789, 182] width 87 height 8
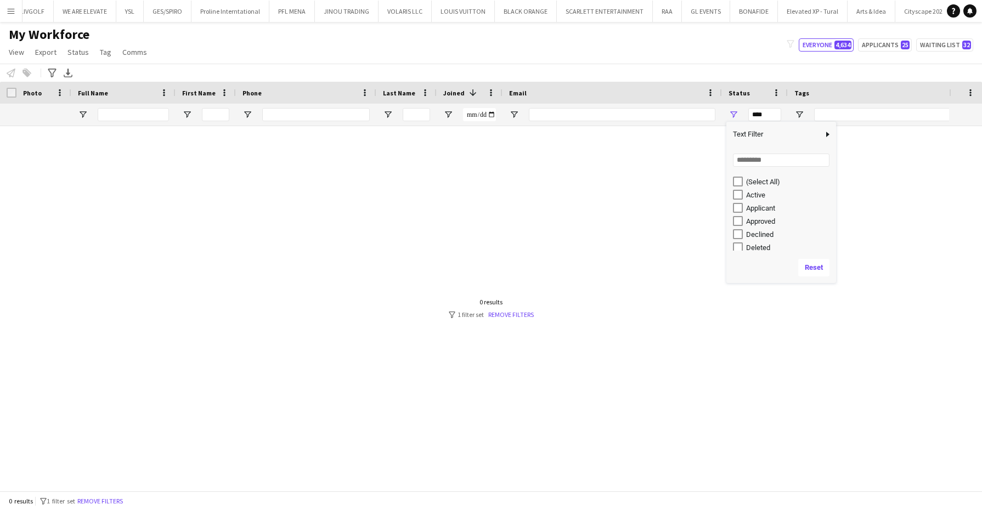
click at [756, 193] on div "Active" at bounding box center [789, 195] width 87 height 8
type input "**********"
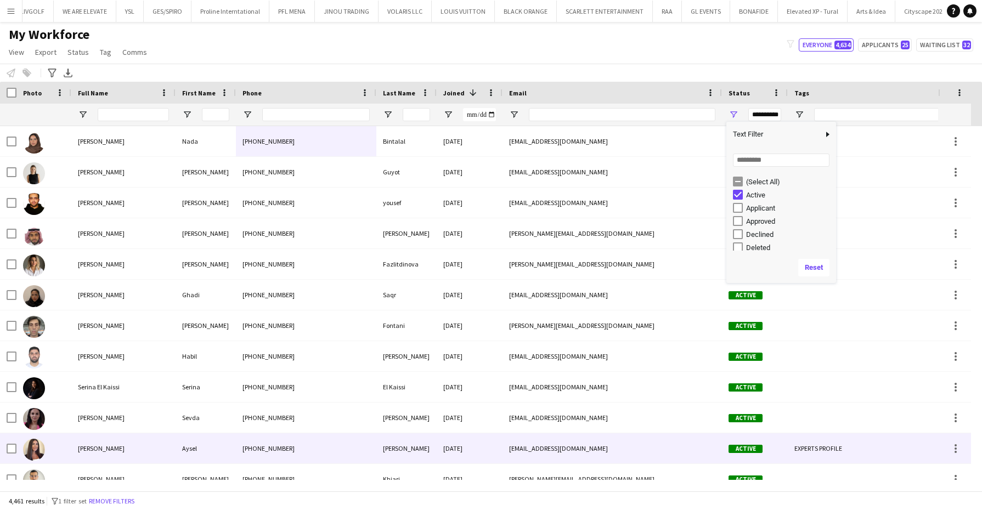
click at [134, 448] on div "Aysel Ahmadova" at bounding box center [123, 448] width 104 height 30
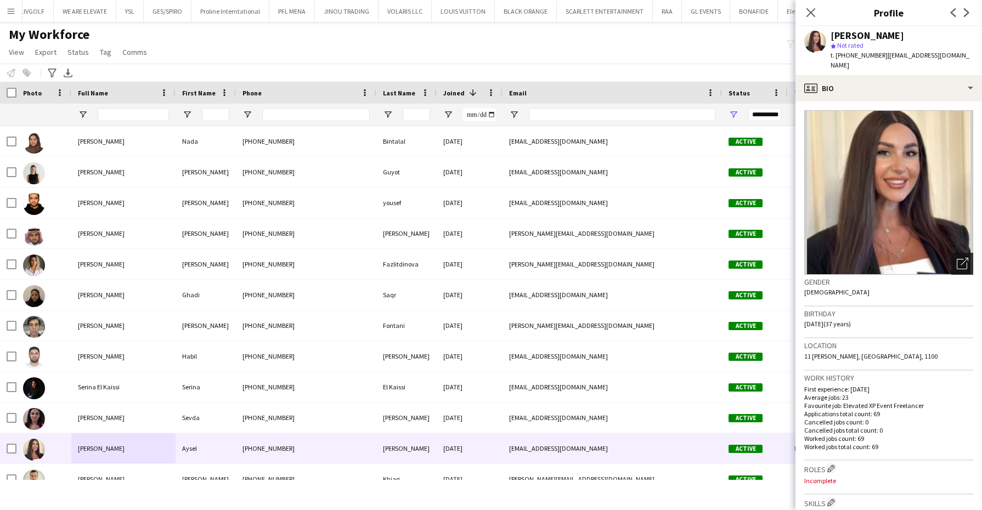
click at [957, 259] on icon at bounding box center [962, 264] width 10 height 10
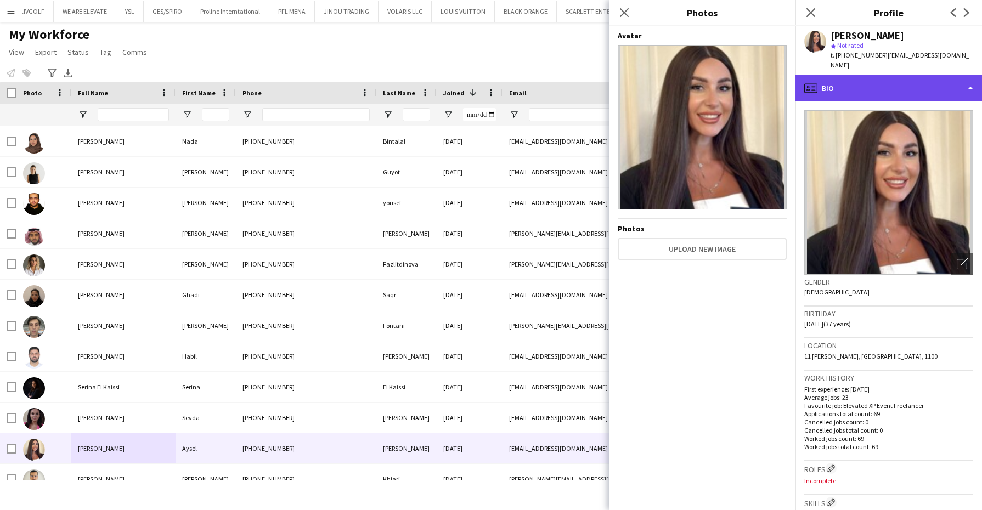
click at [877, 75] on div "profile Bio" at bounding box center [889, 88] width 187 height 26
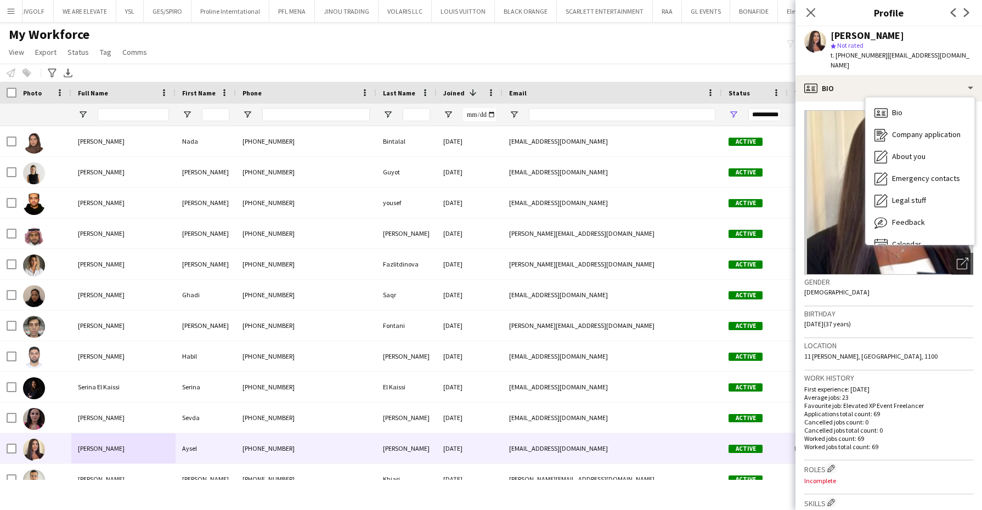
click at [903, 257] on img at bounding box center [888, 192] width 169 height 165
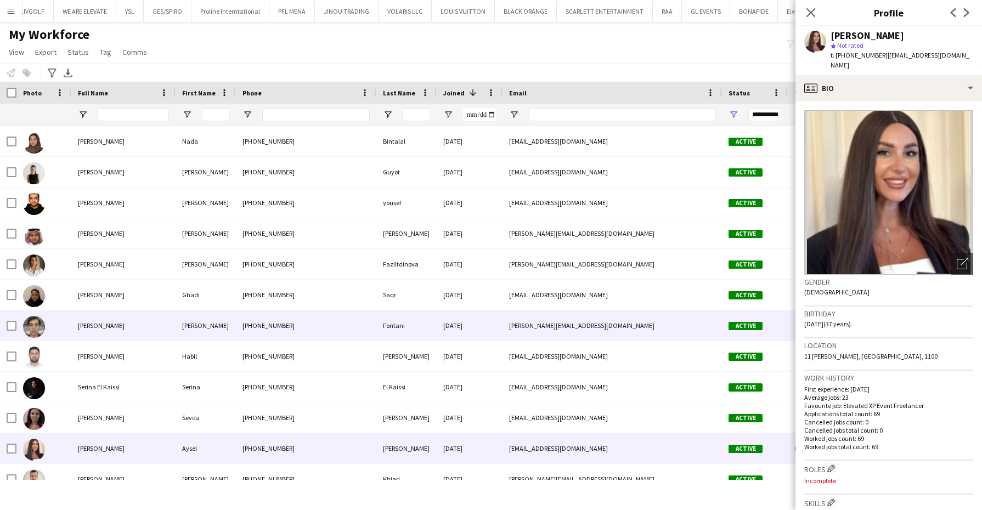
click at [128, 326] on div "Giuseppe Fontani" at bounding box center [123, 326] width 104 height 30
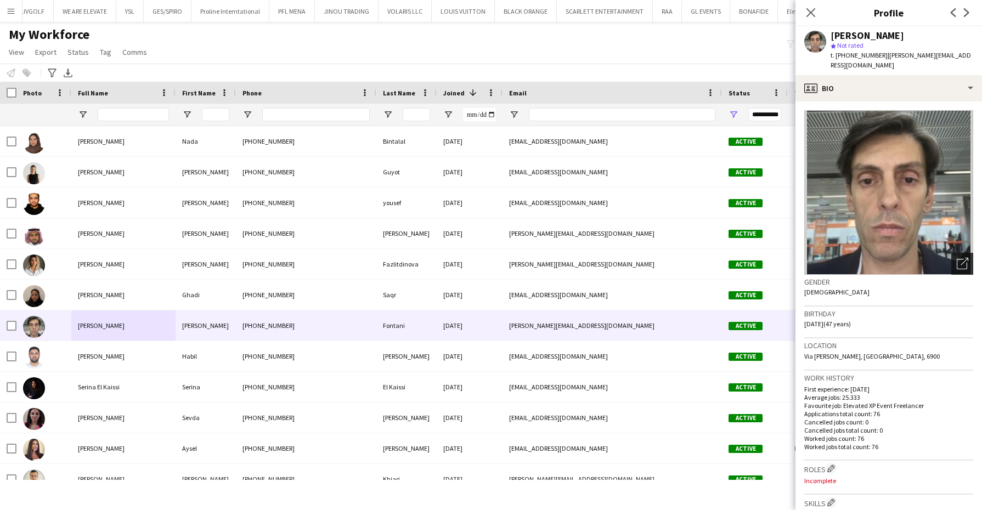
click at [959, 268] on div "Open photos pop-in" at bounding box center [962, 264] width 22 height 22
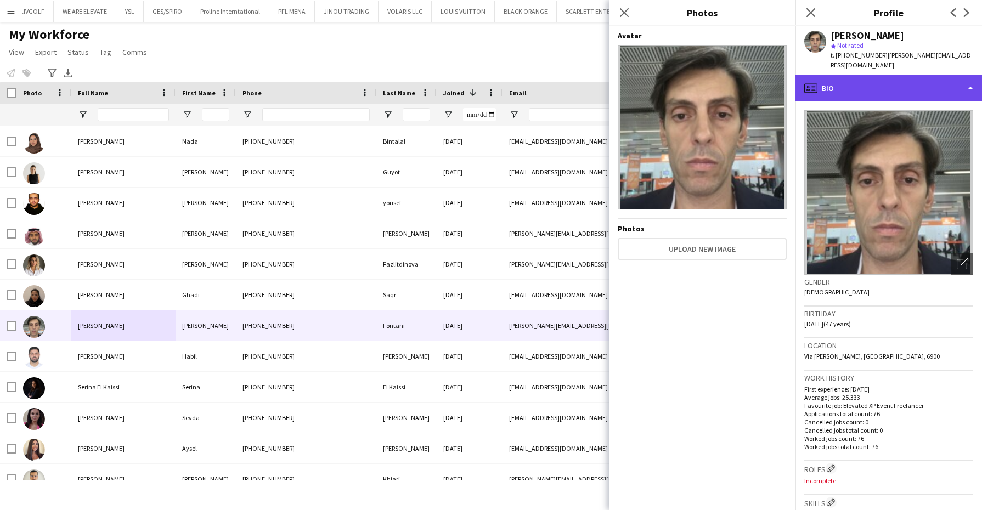
click at [932, 85] on div "profile Bio" at bounding box center [889, 88] width 187 height 26
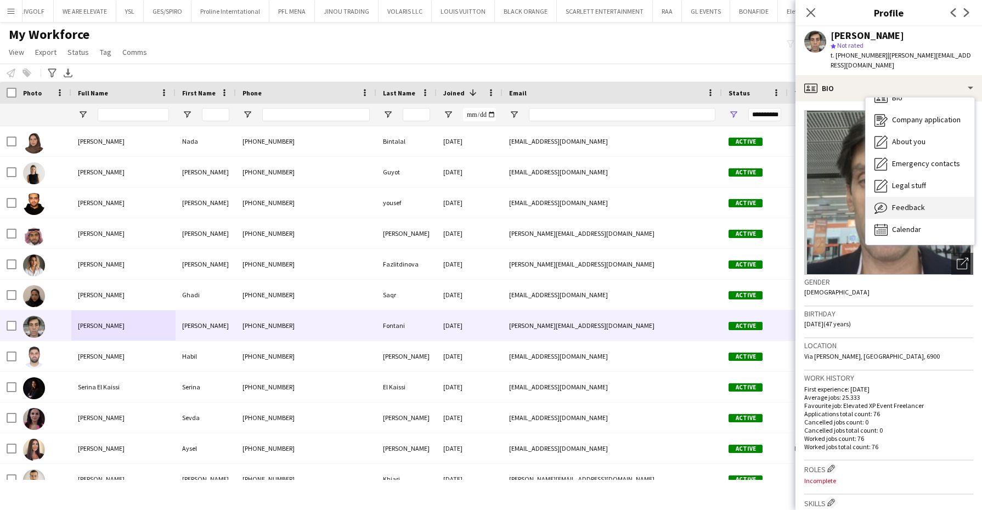
click at [911, 206] on span "Feedback" at bounding box center [908, 207] width 33 height 10
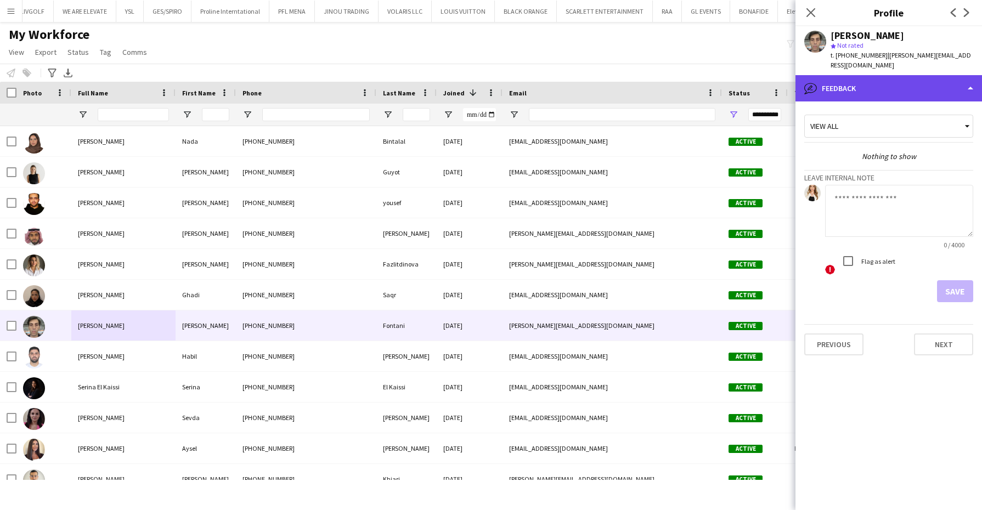
click at [916, 84] on div "bubble-pencil Feedback" at bounding box center [889, 88] width 187 height 26
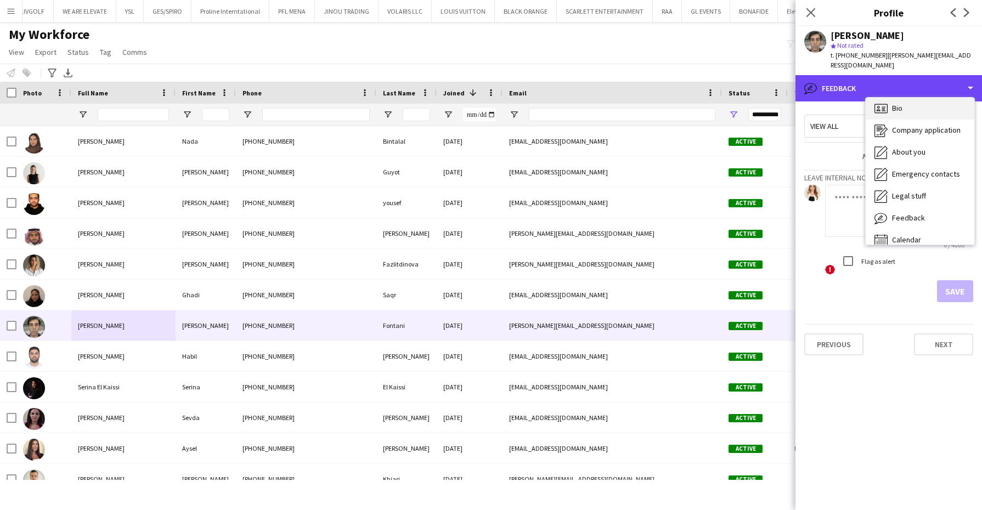
scroll to position [0, 0]
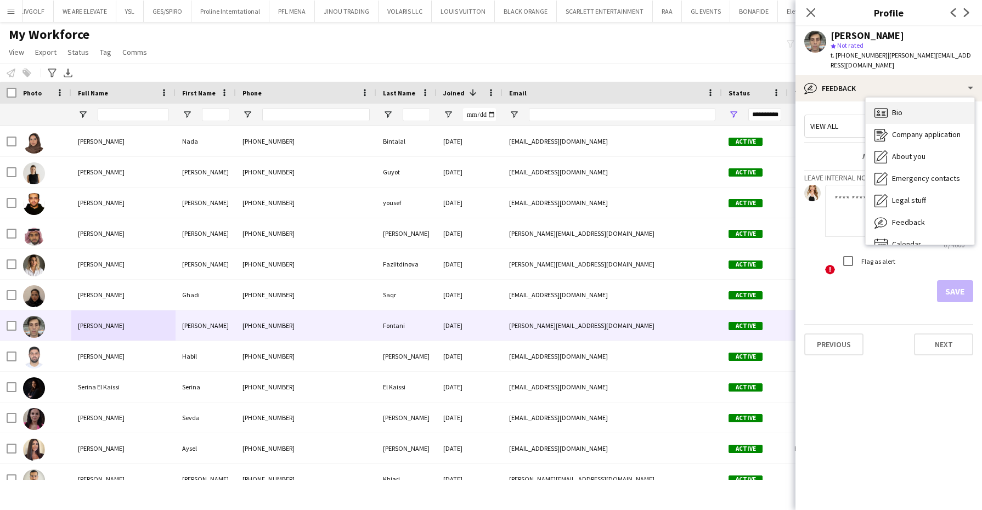
click at [921, 109] on div "Bio Bio" at bounding box center [920, 113] width 109 height 22
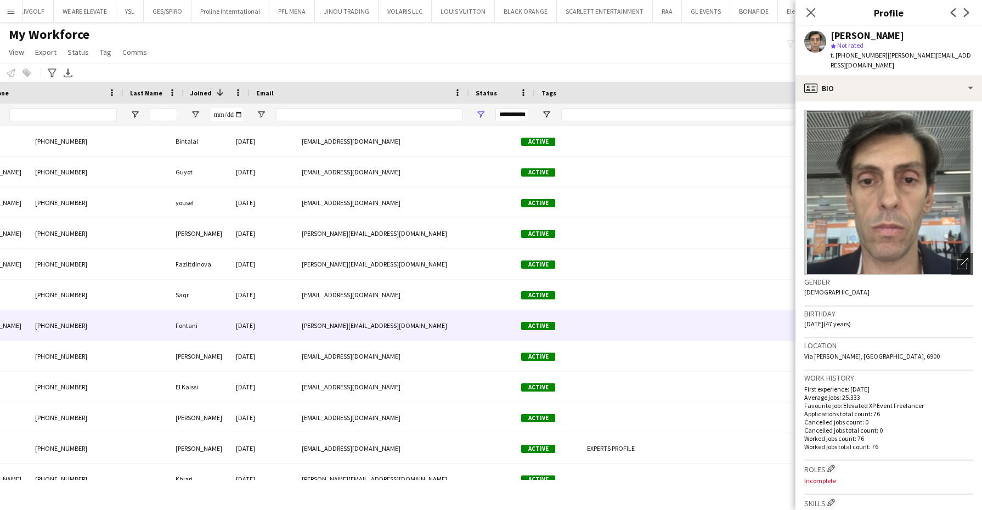
scroll to position [0, 253]
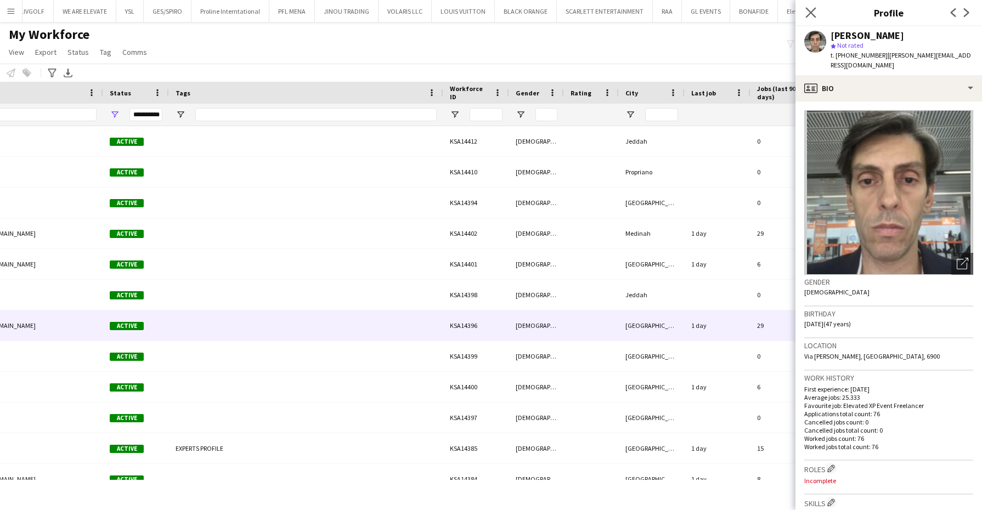
click at [806, 11] on icon "Close pop-in" at bounding box center [810, 12] width 10 height 10
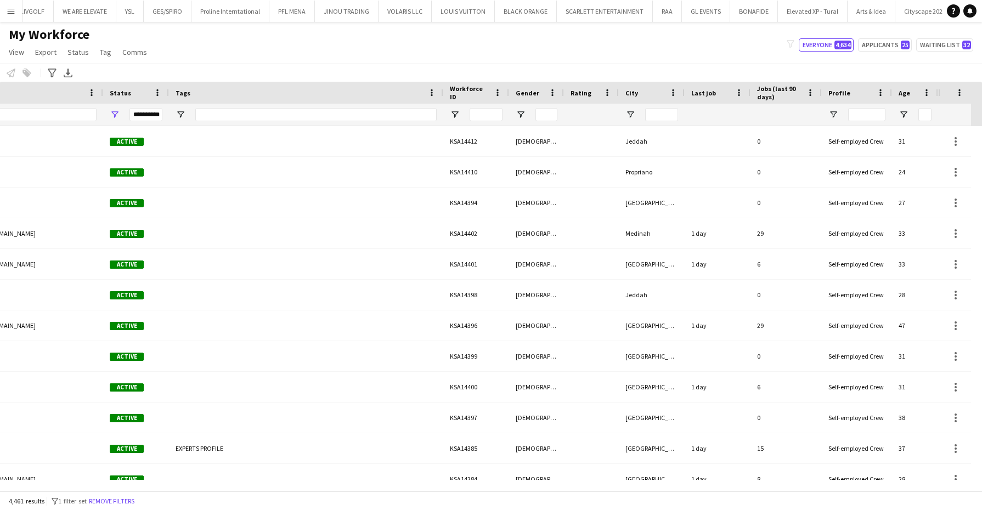
scroll to position [0, 165]
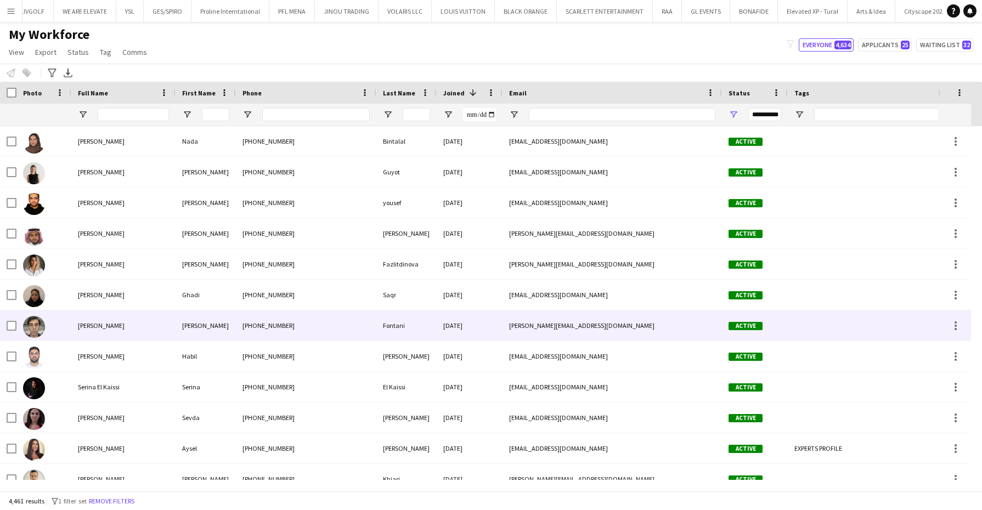
click at [477, 325] on div "24-09-2025" at bounding box center [470, 326] width 66 height 30
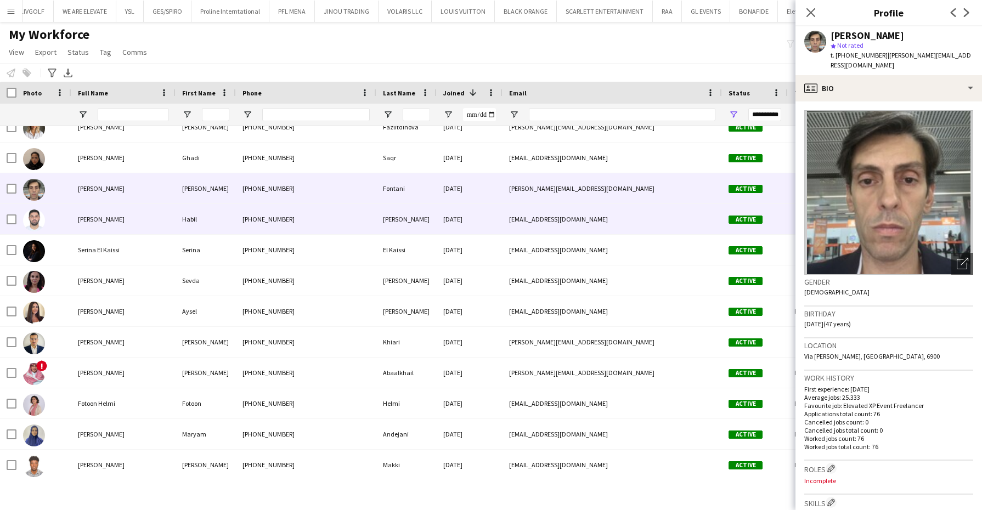
click at [521, 230] on div "habilkuliev@gmail.com" at bounding box center [612, 219] width 219 height 30
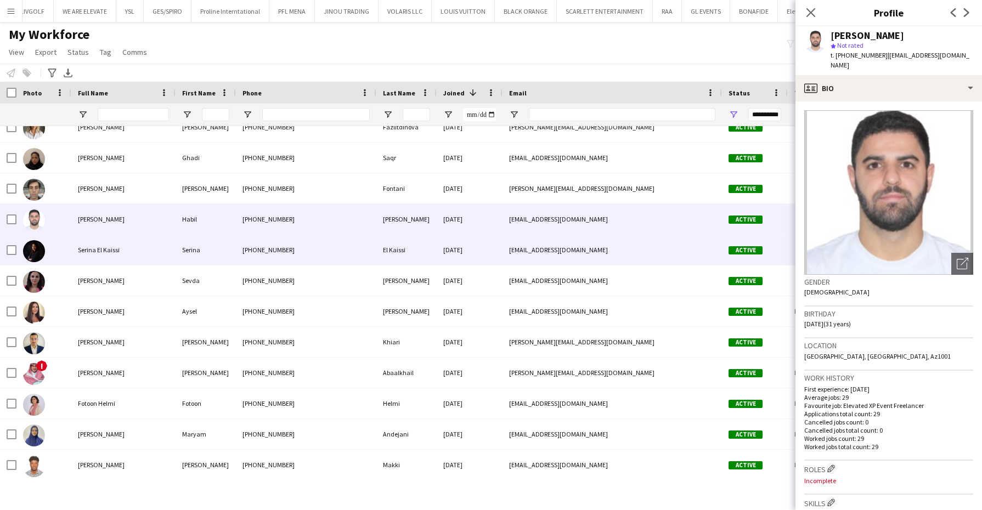
drag, startPoint x: 515, startPoint y: 246, endPoint x: 508, endPoint y: 267, distance: 22.0
click at [514, 244] on div "serina@elevated-experience.com" at bounding box center [612, 250] width 219 height 30
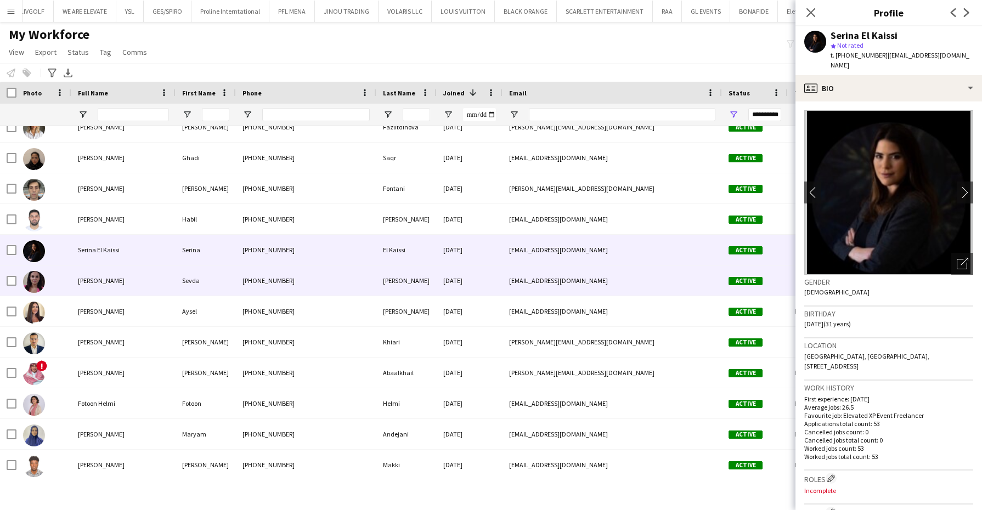
click at [501, 281] on div "24-09-2025" at bounding box center [470, 281] width 66 height 30
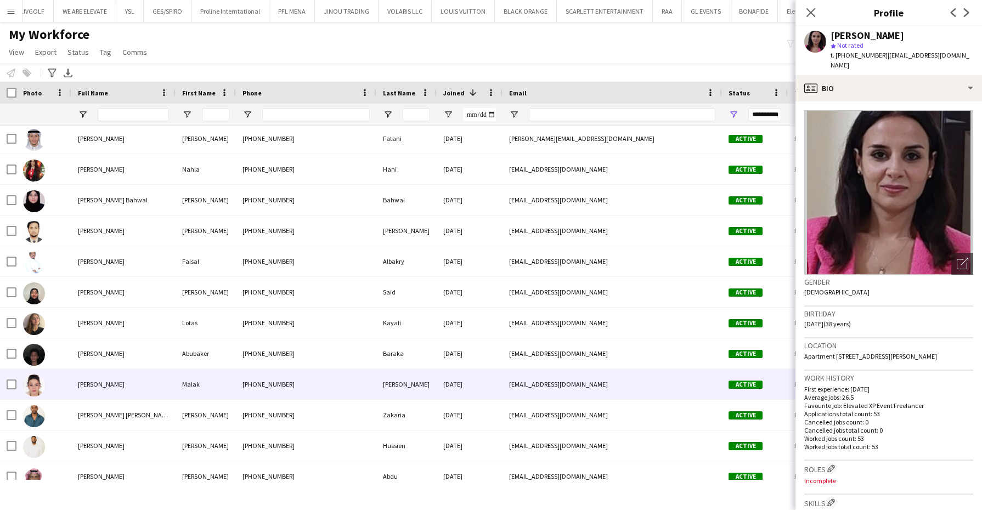
click at [175, 380] on div "Malak Yasser" at bounding box center [123, 384] width 104 height 30
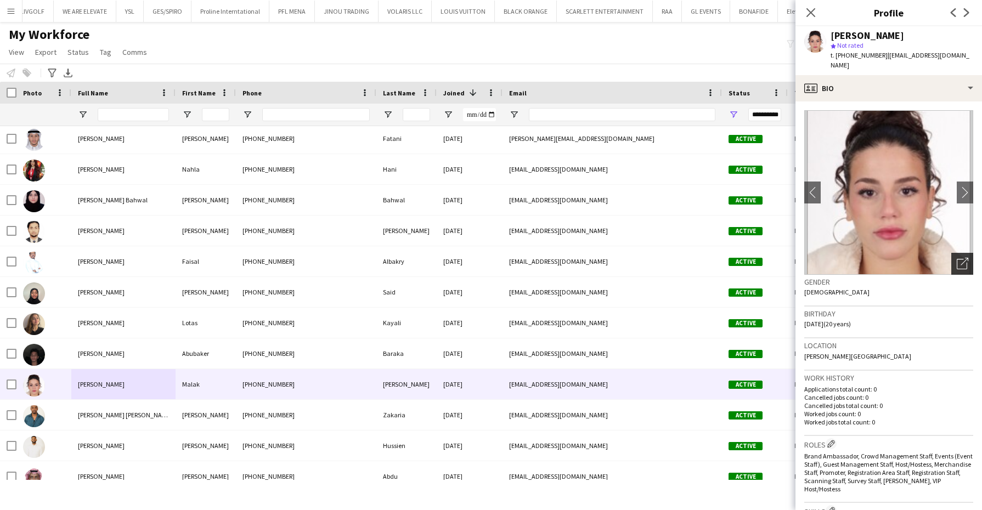
click at [953, 253] on div "Open photos pop-in" at bounding box center [962, 264] width 22 height 22
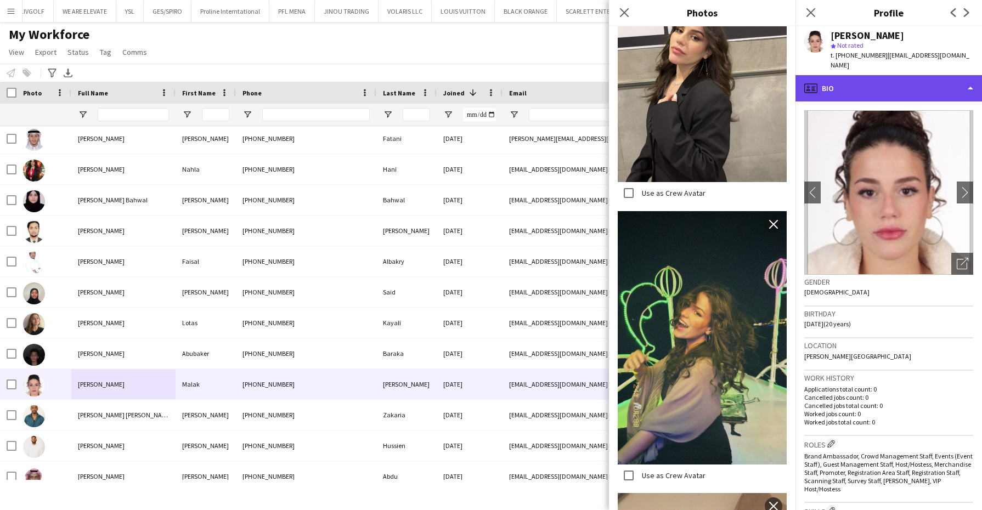
click at [895, 75] on div "profile Bio" at bounding box center [889, 88] width 187 height 26
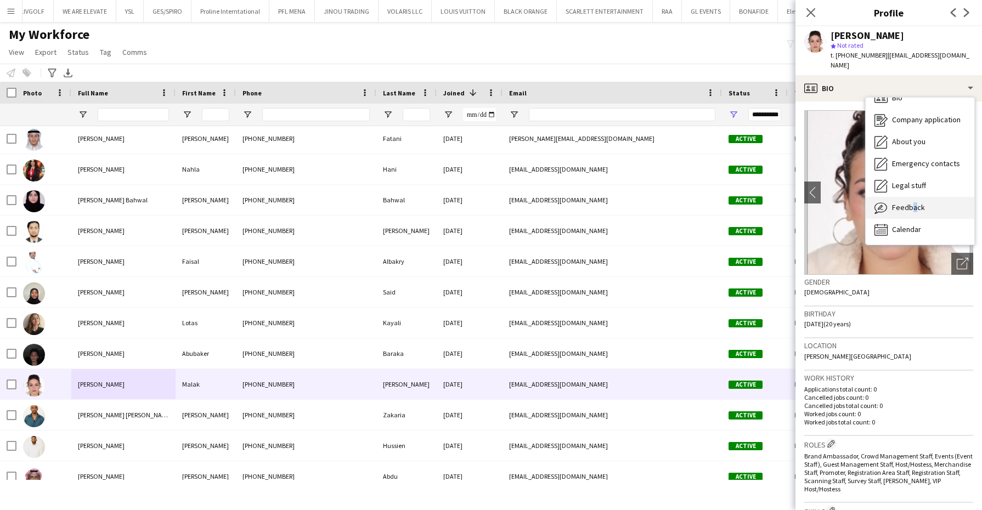
click at [909, 202] on span "Feedback" at bounding box center [908, 207] width 33 height 10
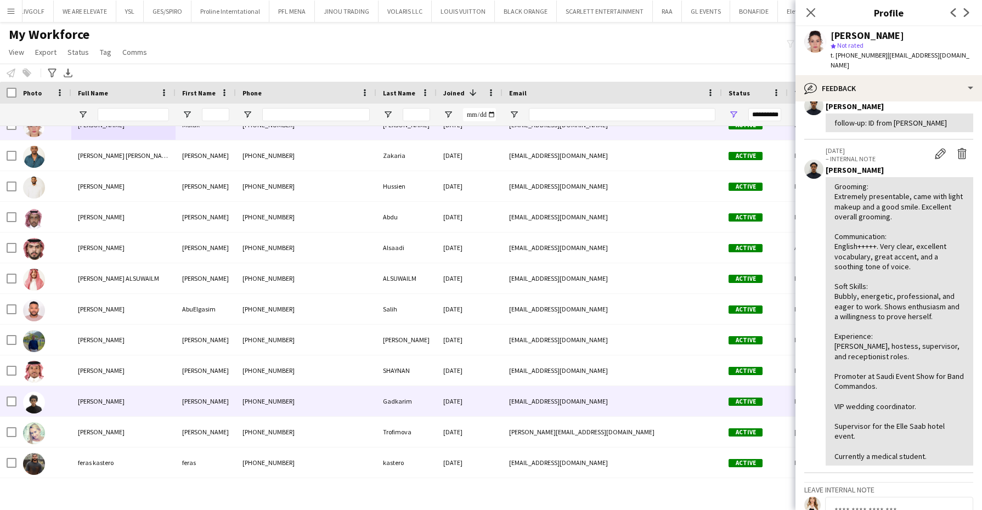
scroll to position [892, 0]
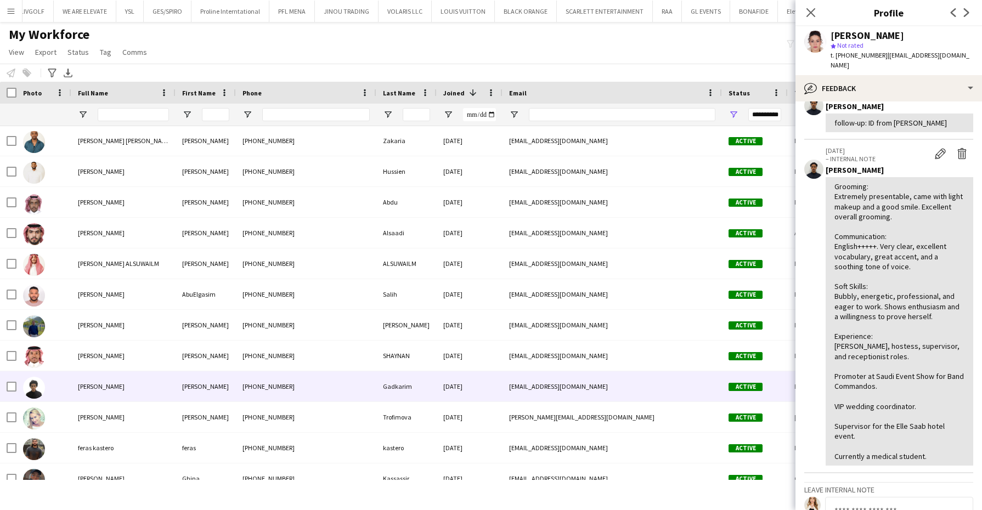
click at [245, 386] on div "+966536952948" at bounding box center [306, 386] width 140 height 30
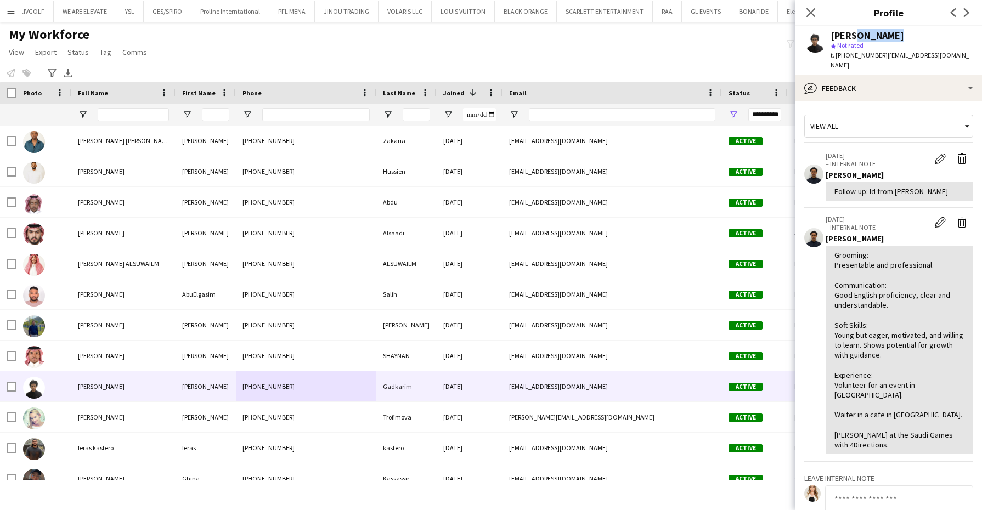
drag, startPoint x: 886, startPoint y: 36, endPoint x: 844, endPoint y: 31, distance: 42.6
click at [844, 31] on div "Ali Gadkarim" at bounding box center [868, 36] width 74 height 10
drag, startPoint x: 844, startPoint y: 31, endPoint x: 818, endPoint y: 333, distance: 302.9
click at [818, 335] on app-crew-profile-feedback-item "24-09-2025 – INTERNAL NOTE Edit internal note Delete internal note Kenan Tesfas…" at bounding box center [888, 335] width 169 height 253
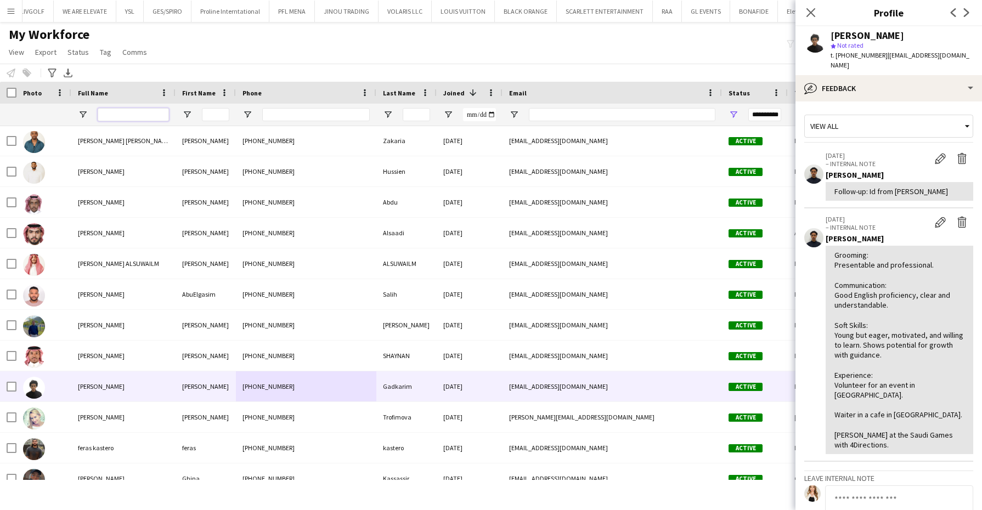
drag, startPoint x: 158, startPoint y: 116, endPoint x: 165, endPoint y: 114, distance: 6.9
click at [160, 115] on input "Full Name Filter Input" at bounding box center [133, 114] width 71 height 13
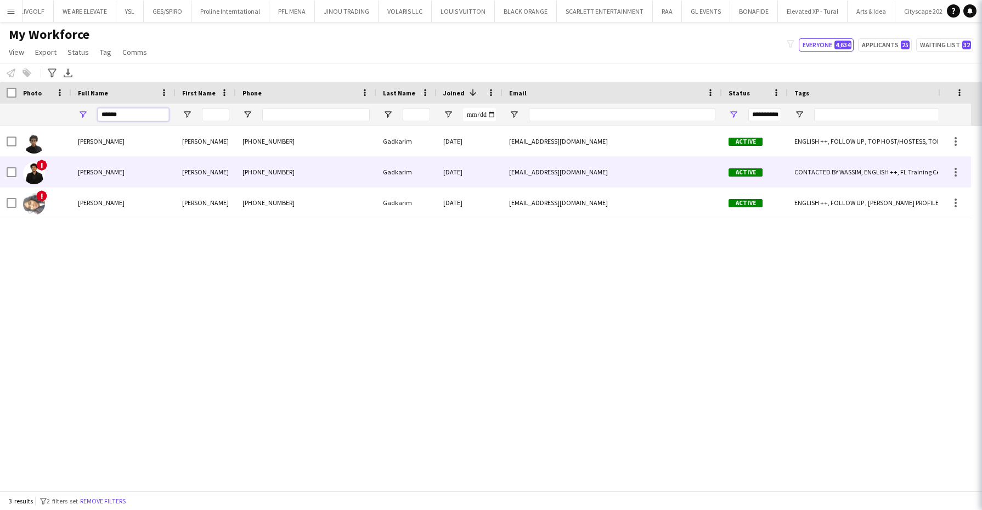
type input "******"
click at [178, 163] on div "Mohamed" at bounding box center [206, 172] width 60 height 30
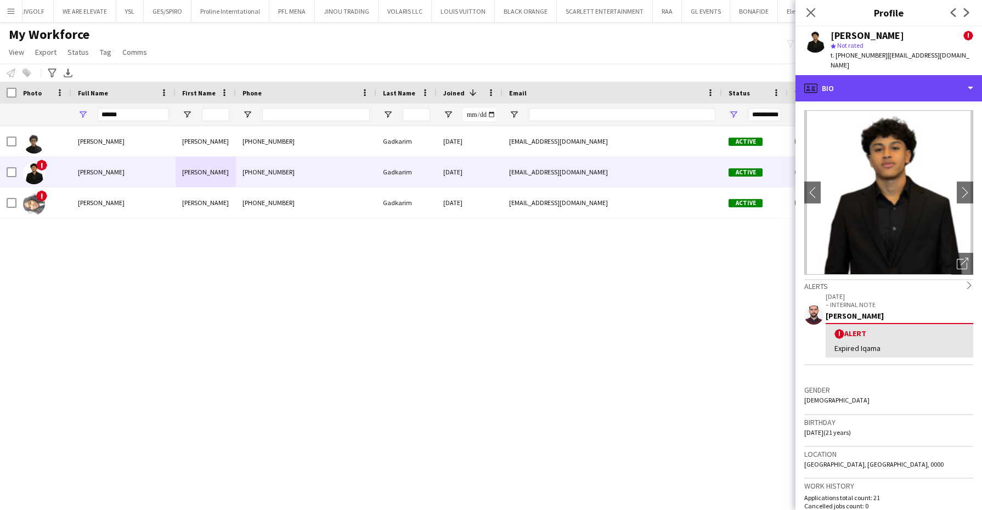
click at [876, 75] on div "profile Bio" at bounding box center [889, 88] width 187 height 26
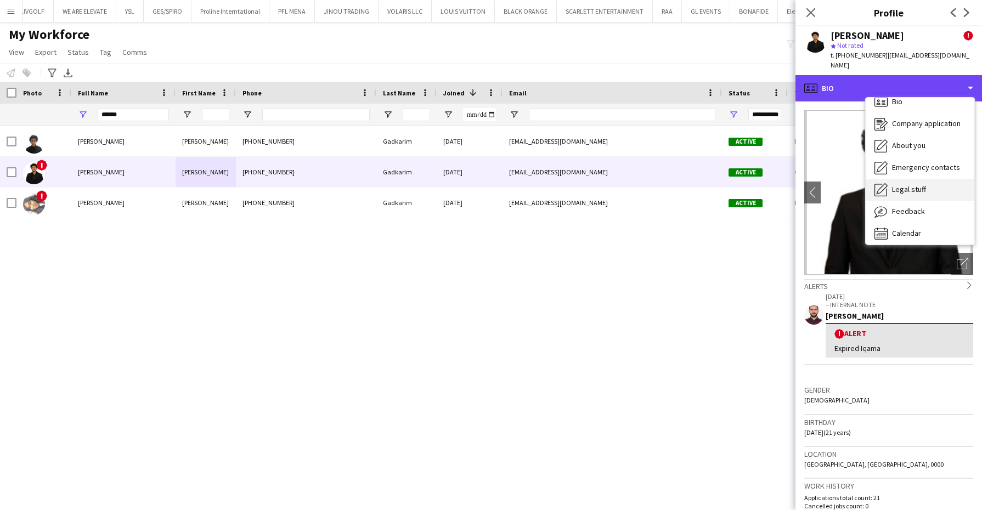
scroll to position [15, 0]
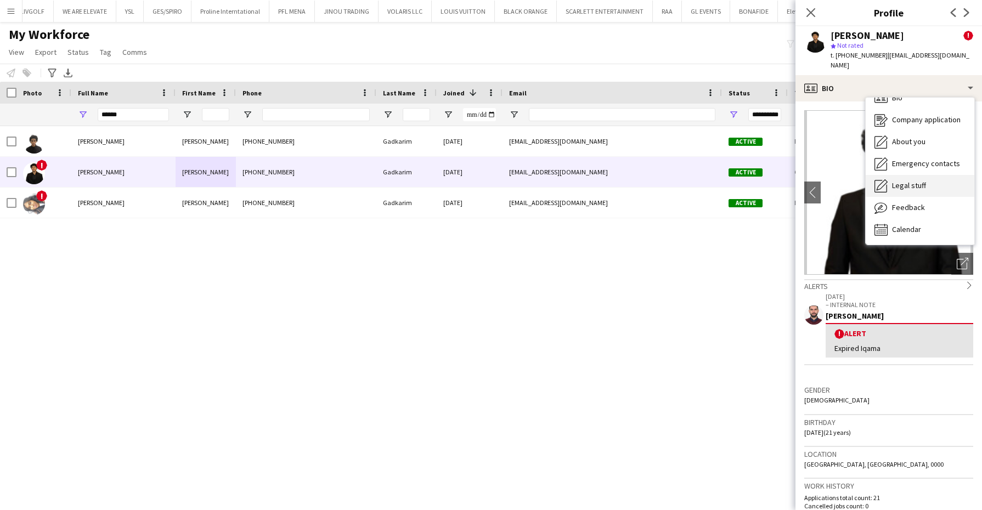
click at [909, 197] on div "Feedback Feedback" at bounding box center [920, 208] width 109 height 22
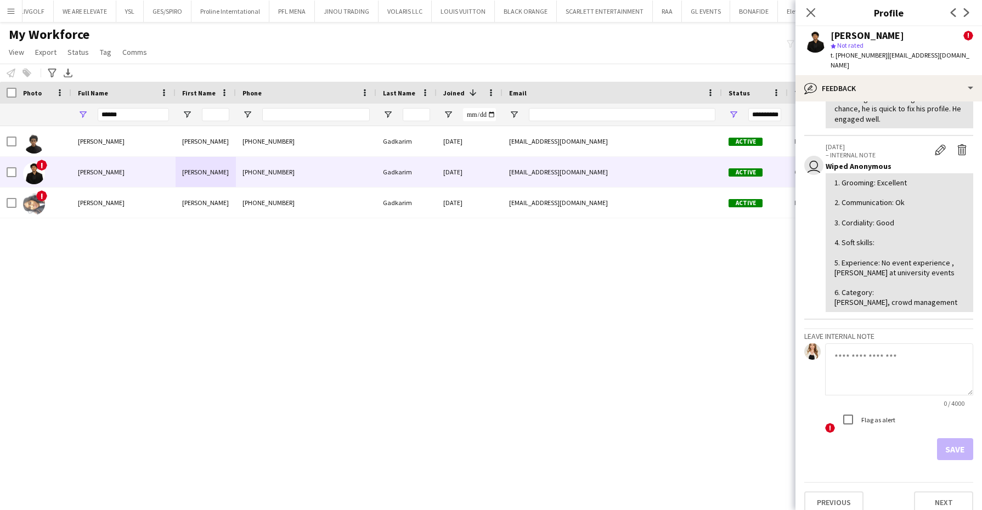
scroll to position [0, 0]
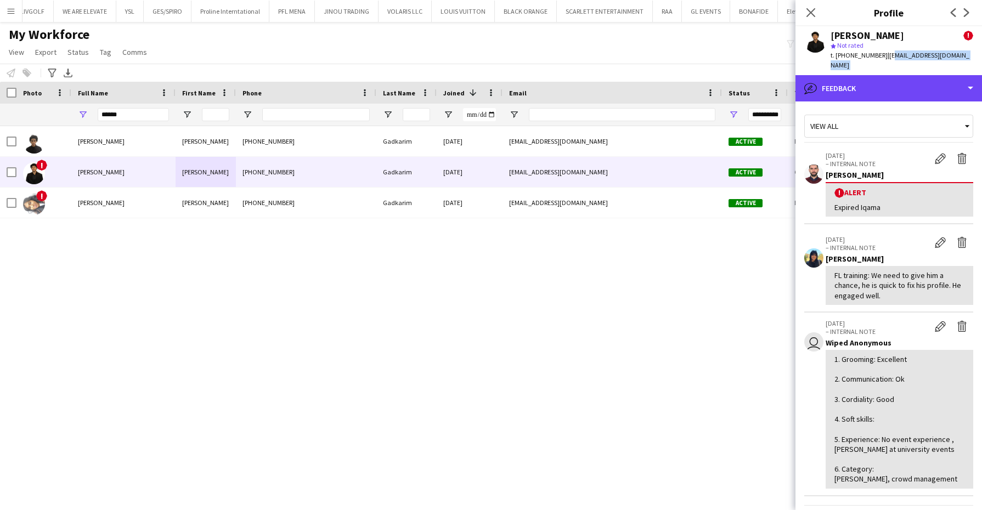
drag, startPoint x: 899, startPoint y: 66, endPoint x: 887, endPoint y: 63, distance: 12.5
click at [887, 63] on app-crew-profile "Close pop-in Profile Previous Next Mohamed Gadkarim ! star Not rated t. +966531…" at bounding box center [889, 255] width 187 height 510
drag, startPoint x: 887, startPoint y: 63, endPoint x: 849, endPoint y: 89, distance: 46.1
click at [847, 87] on div "bubble-pencil Feedback" at bounding box center [889, 88] width 187 height 26
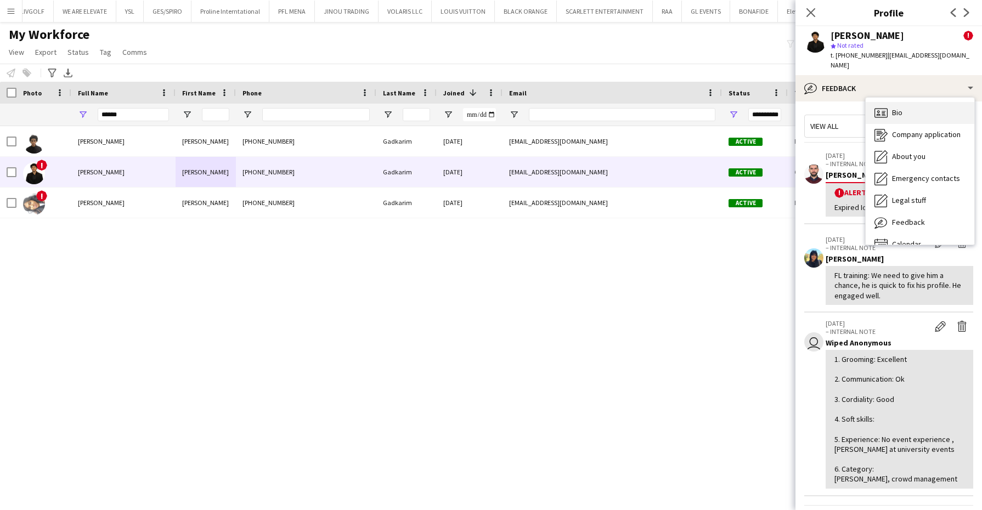
click at [896, 110] on div "Bio Bio" at bounding box center [920, 113] width 109 height 22
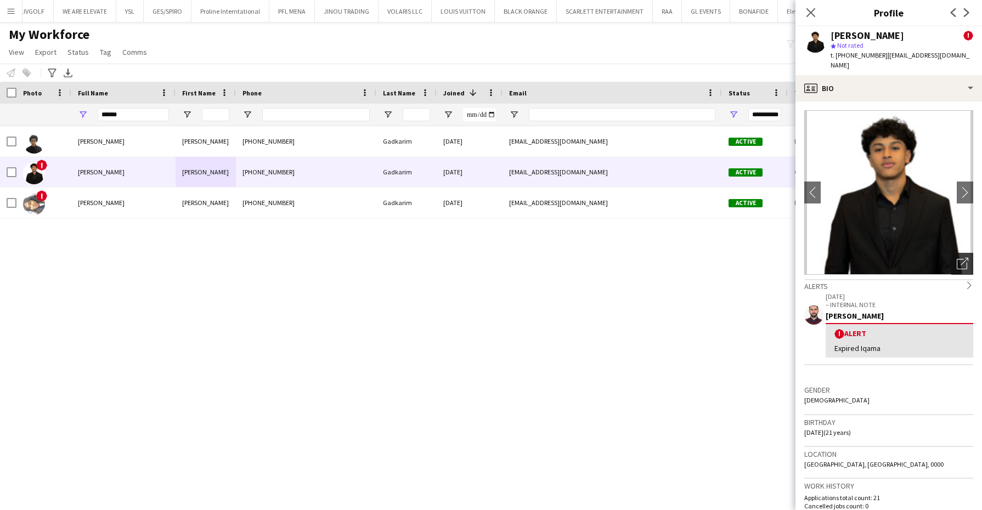
click at [952, 263] on div "Open photos pop-in" at bounding box center [962, 264] width 22 height 22
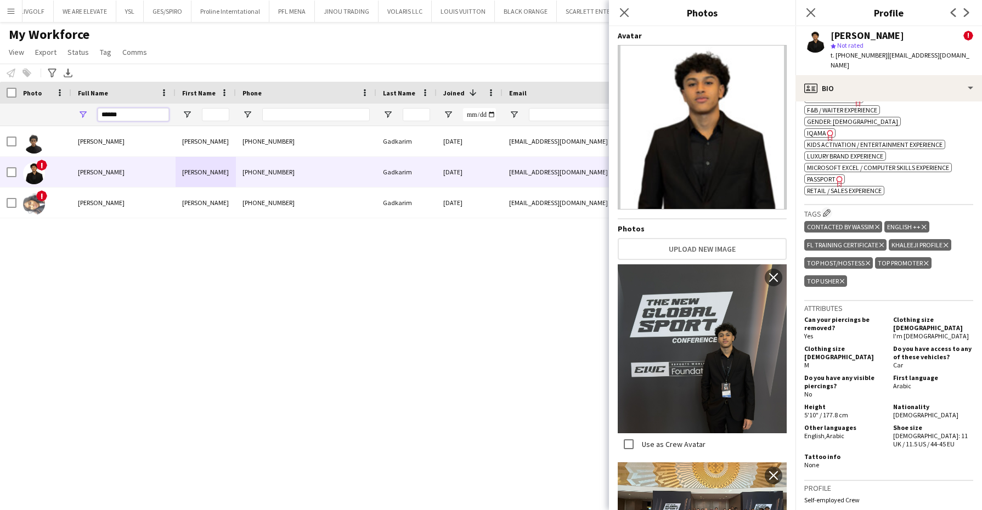
drag, startPoint x: 147, startPoint y: 111, endPoint x: 21, endPoint y: 111, distance: 125.7
click at [21, 111] on div "**********" at bounding box center [778, 115] width 1557 height 22
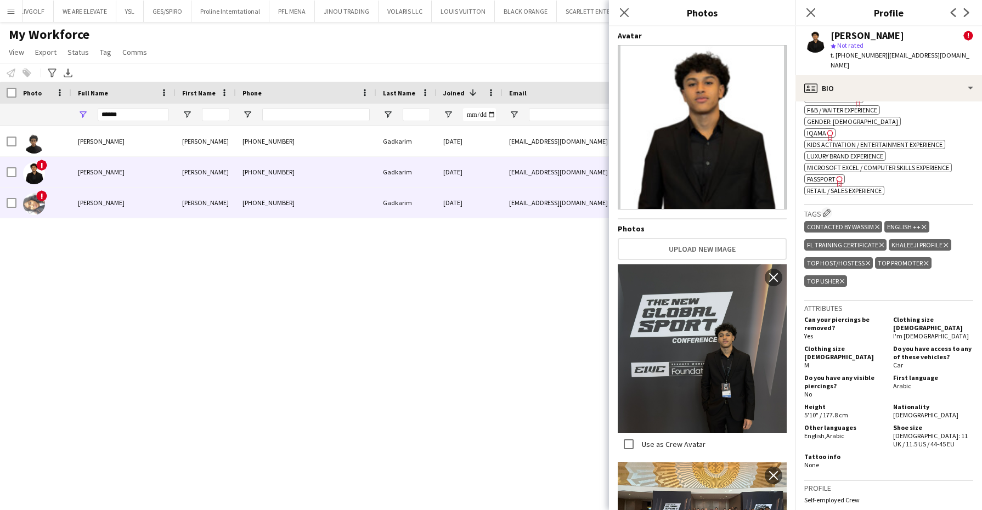
drag, startPoint x: 213, startPoint y: 206, endPoint x: 655, endPoint y: 126, distance: 448.9
click at [214, 206] on div "Dina" at bounding box center [206, 203] width 60 height 30
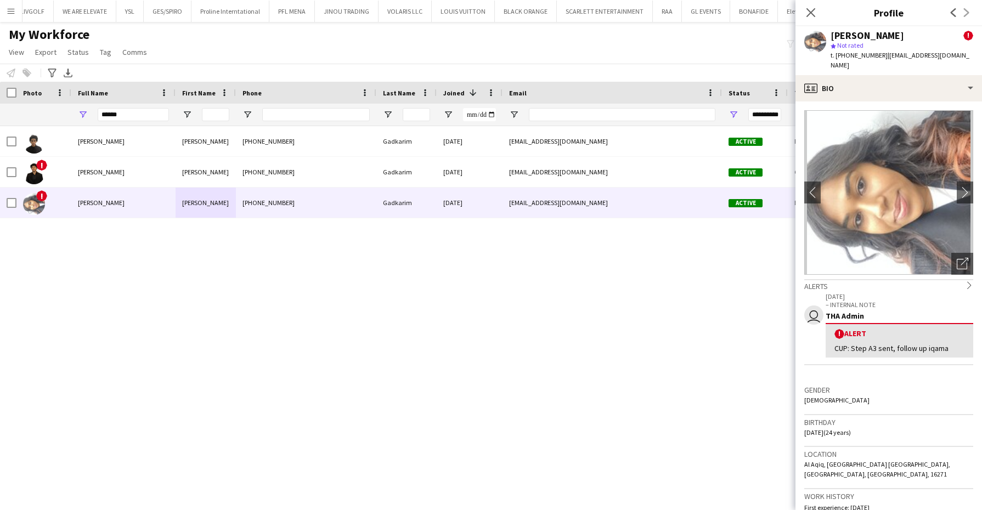
drag, startPoint x: 948, startPoint y: 246, endPoint x: 934, endPoint y: 245, distance: 14.3
click at [951, 253] on div "Open photos pop-in" at bounding box center [962, 264] width 22 height 22
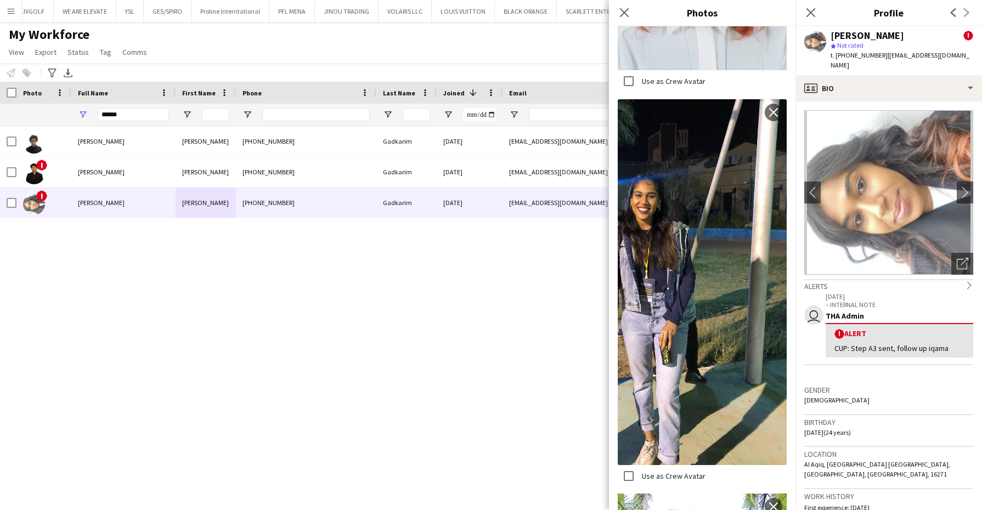
scroll to position [722, 0]
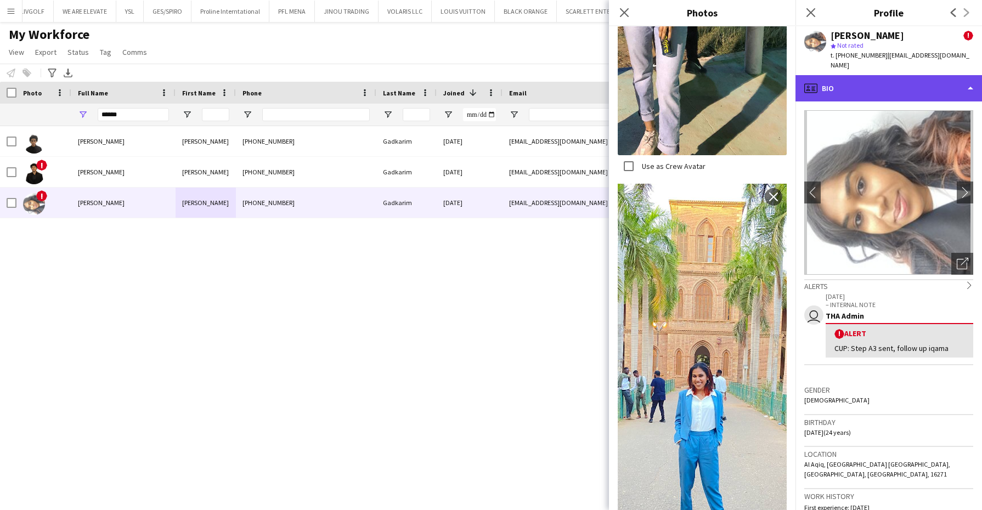
click at [853, 80] on div "profile Bio" at bounding box center [889, 88] width 187 height 26
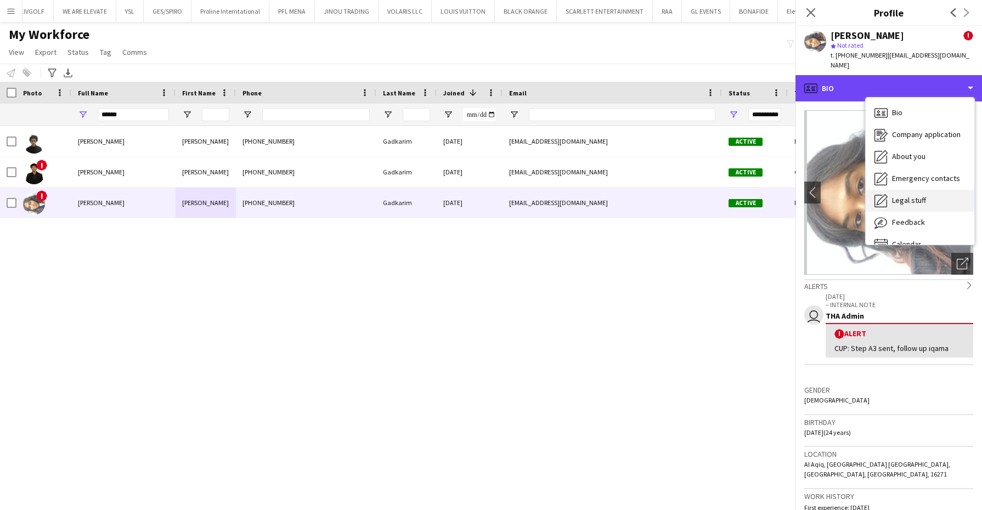
scroll to position [15, 0]
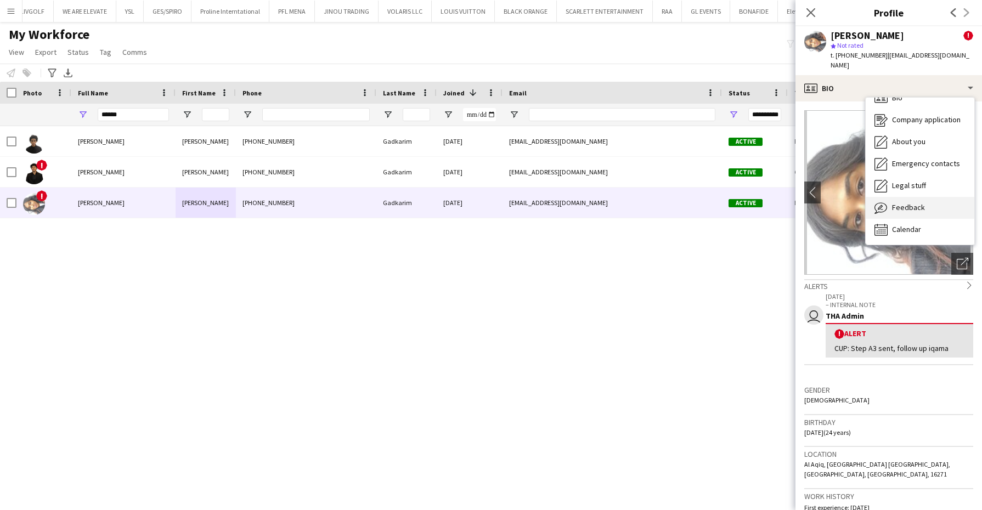
click at [894, 202] on span "Feedback" at bounding box center [908, 207] width 33 height 10
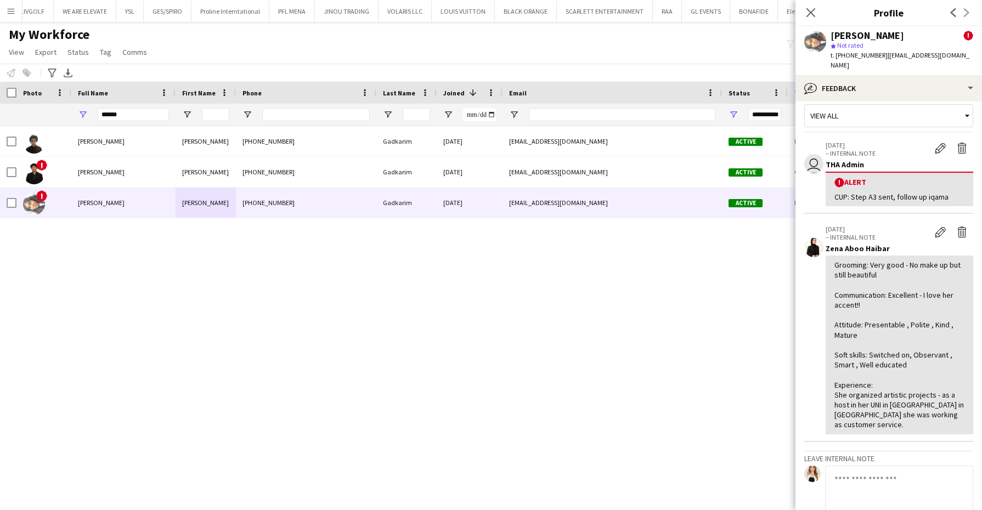
scroll to position [0, 0]
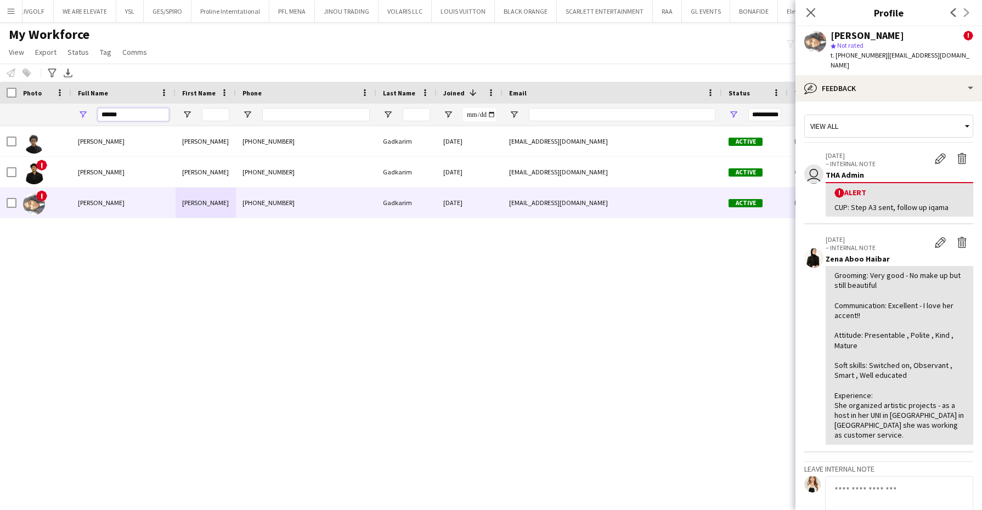
drag, startPoint x: 137, startPoint y: 117, endPoint x: 60, endPoint y: 119, distance: 77.4
click at [60, 119] on div "**********" at bounding box center [778, 115] width 1557 height 22
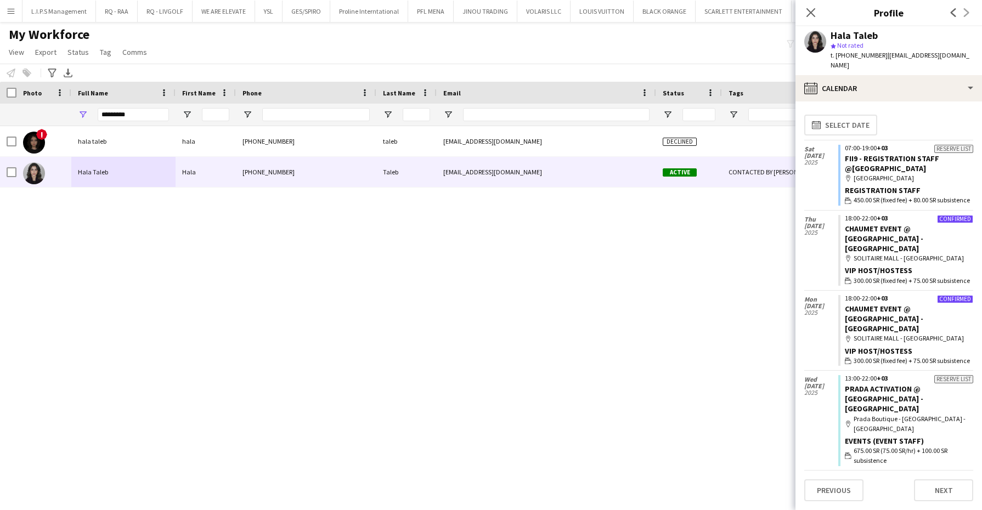
scroll to position [137, 0]
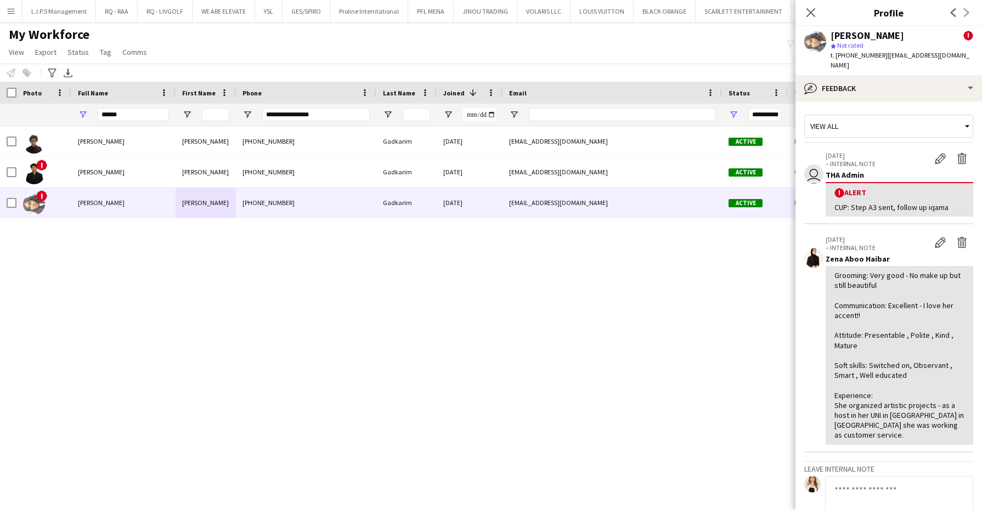
scroll to position [0, 139]
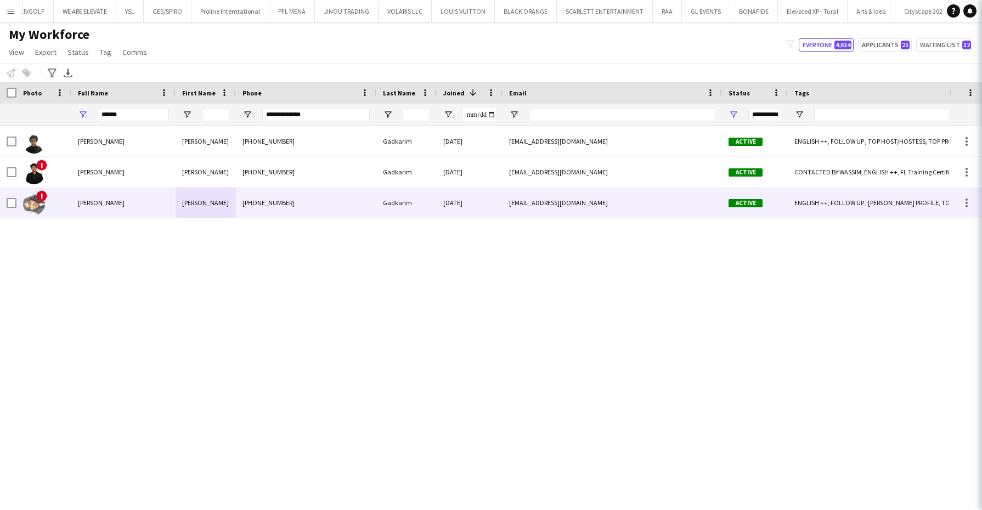
type input "**********"
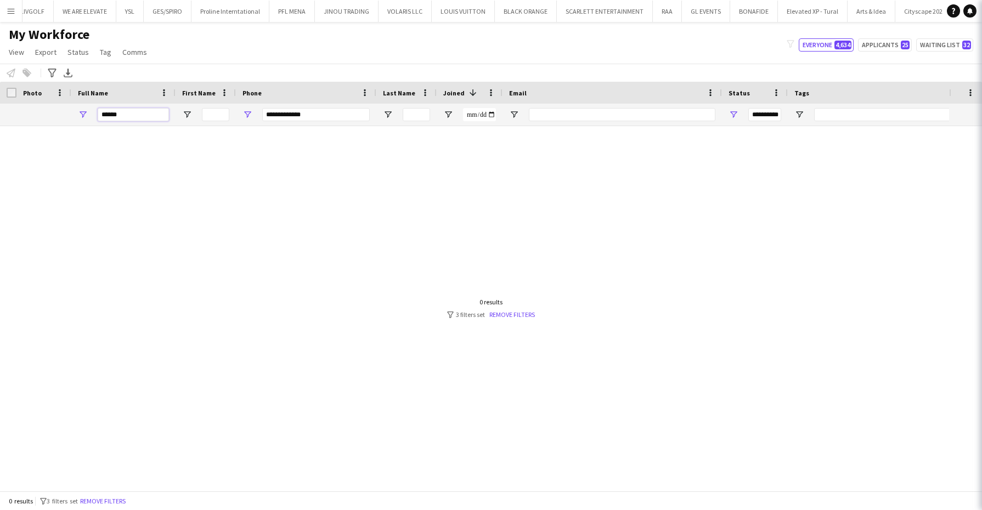
drag, startPoint x: 132, startPoint y: 115, endPoint x: 35, endPoint y: 117, distance: 97.1
click at [35, 117] on div "**********" at bounding box center [778, 115] width 1557 height 22
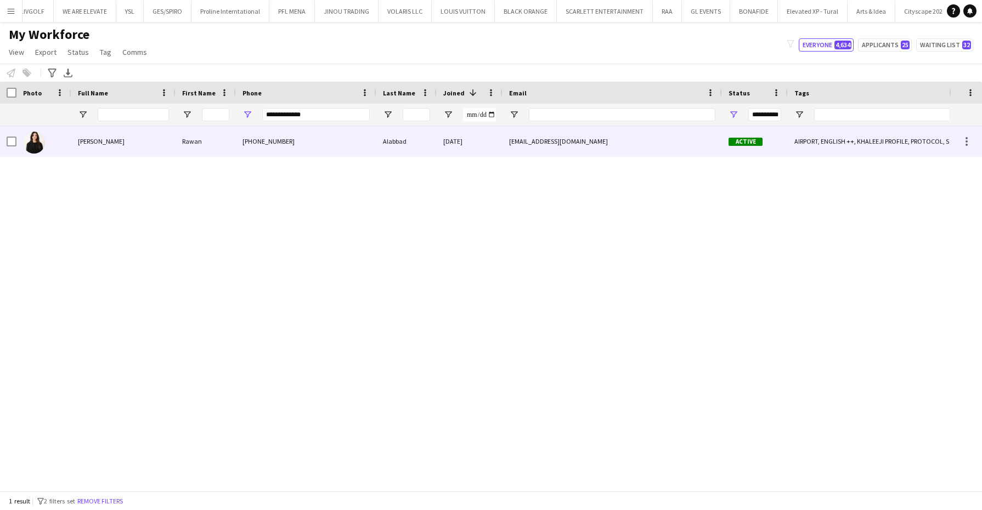
click at [137, 144] on div "Rawan Alabbad" at bounding box center [123, 141] width 104 height 30
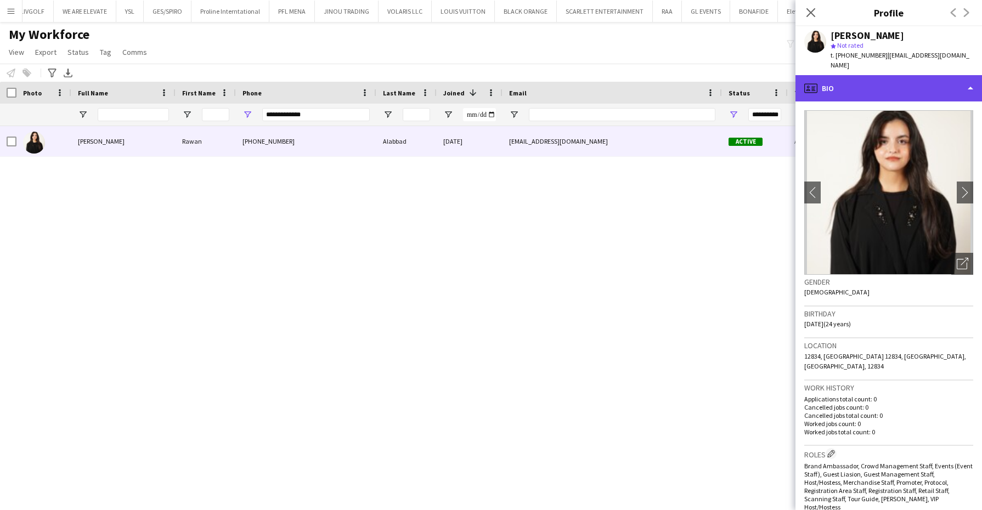
click at [903, 75] on div "profile Bio" at bounding box center [889, 88] width 187 height 26
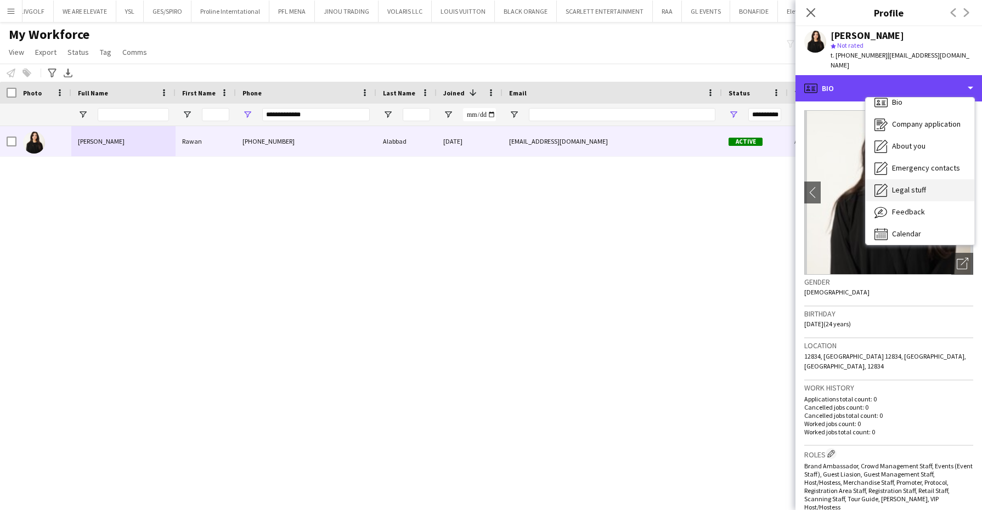
scroll to position [15, 0]
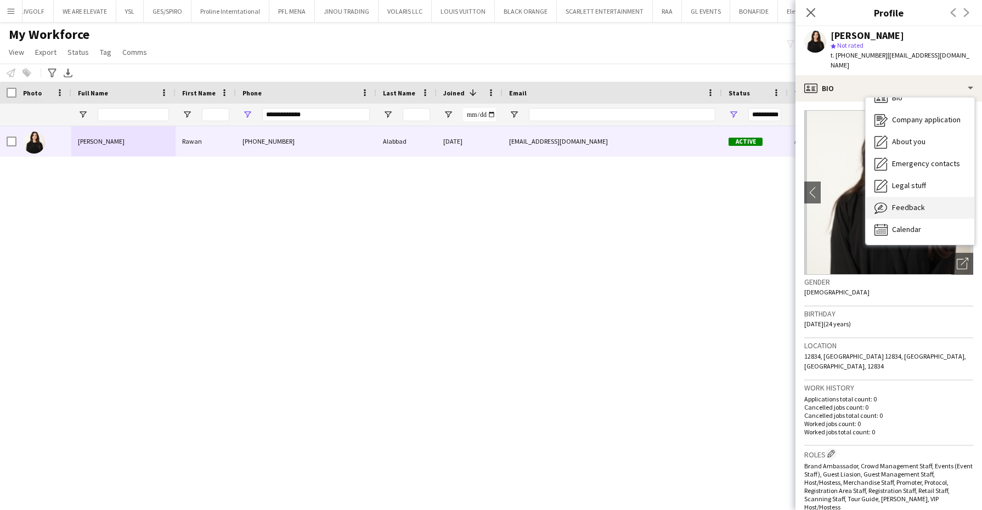
click at [917, 202] on span "Feedback" at bounding box center [908, 207] width 33 height 10
